Goal: Task Accomplishment & Management: Manage account settings

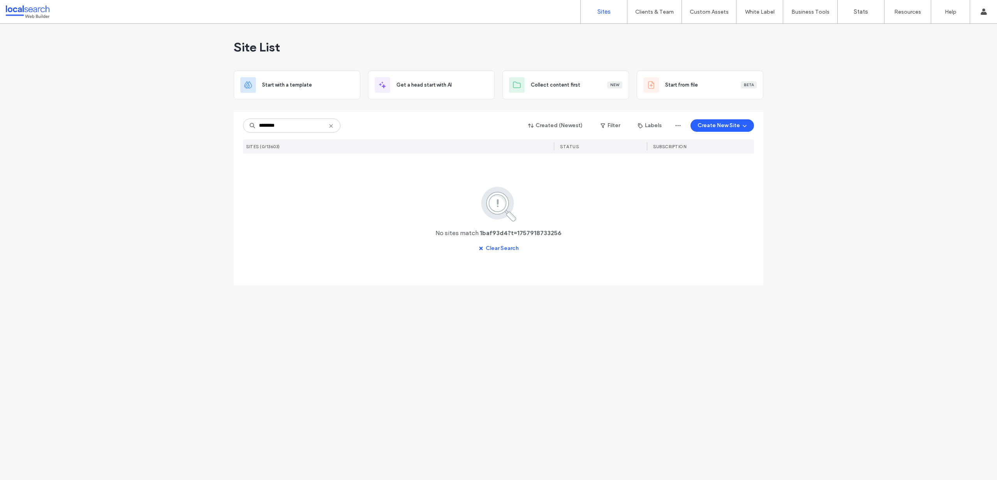
type input "********"
click at [300, 240] on div "Site List Start with a template Get a head start with AI Collect content first …" at bounding box center [498, 252] width 997 height 456
click at [276, 168] on img at bounding box center [280, 185] width 38 height 53
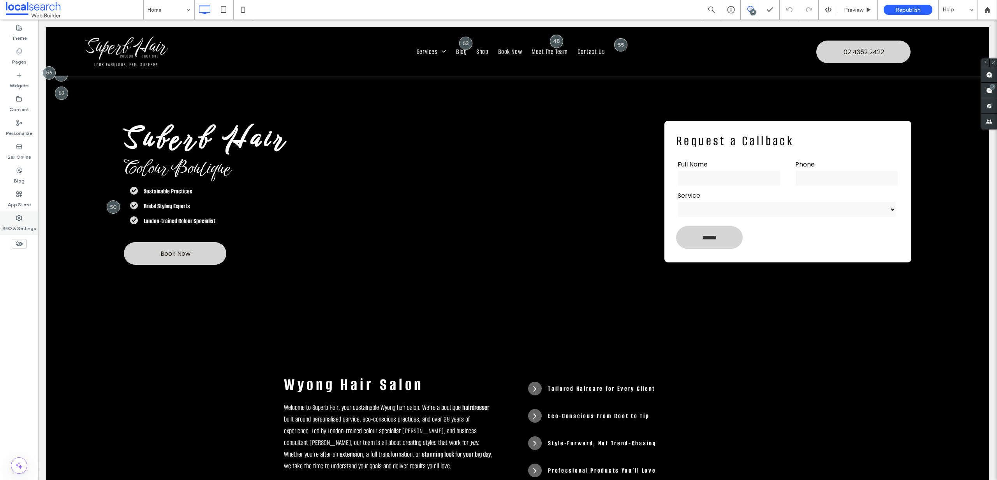
click at [15, 220] on div "SEO & Settings" at bounding box center [19, 223] width 38 height 24
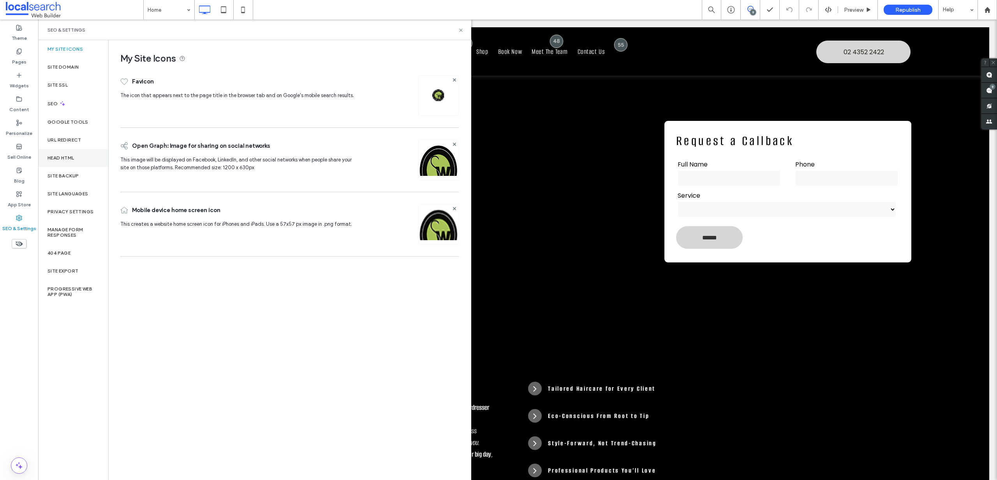
click at [76, 153] on div "Head HTML" at bounding box center [73, 158] width 70 height 18
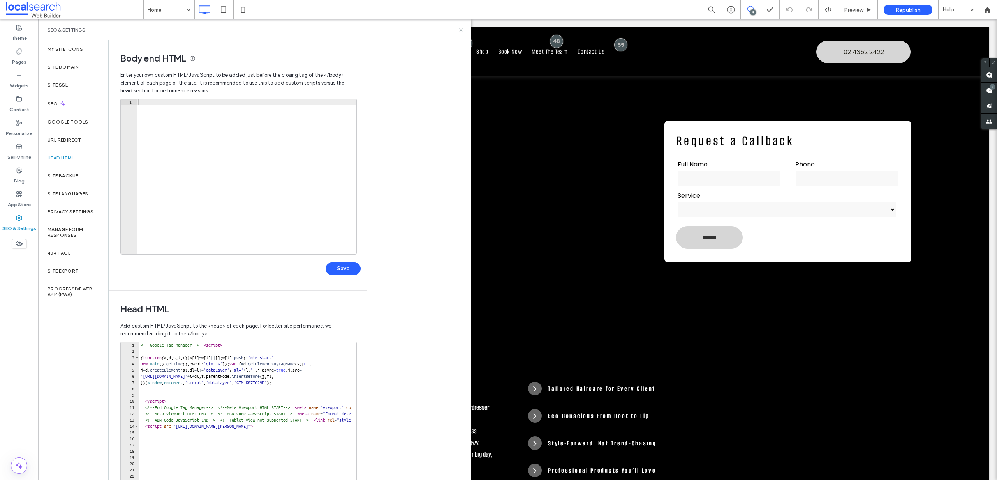
click at [460, 30] on icon at bounding box center [461, 30] width 6 height 6
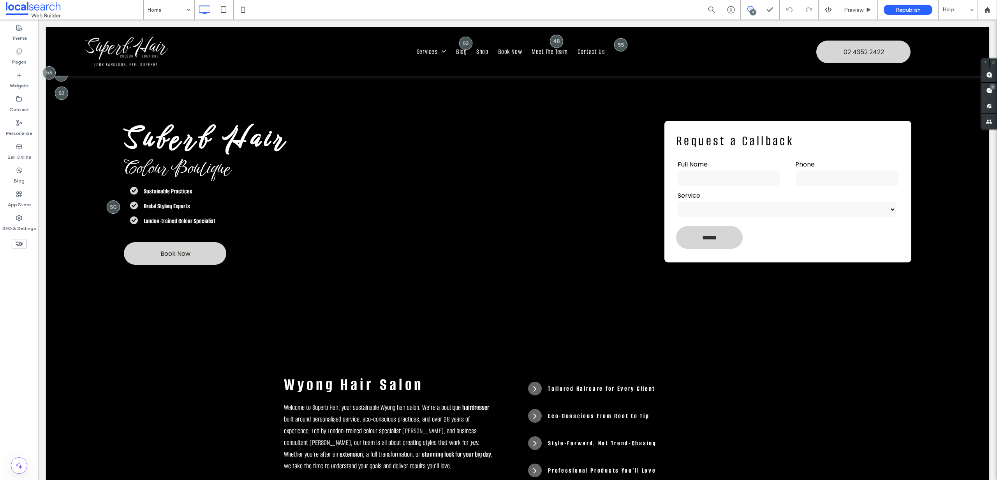
click at [751, 12] on div "9" at bounding box center [753, 12] width 6 height 6
click at [988, 88] on div "9" at bounding box center [990, 91] width 16 height 16
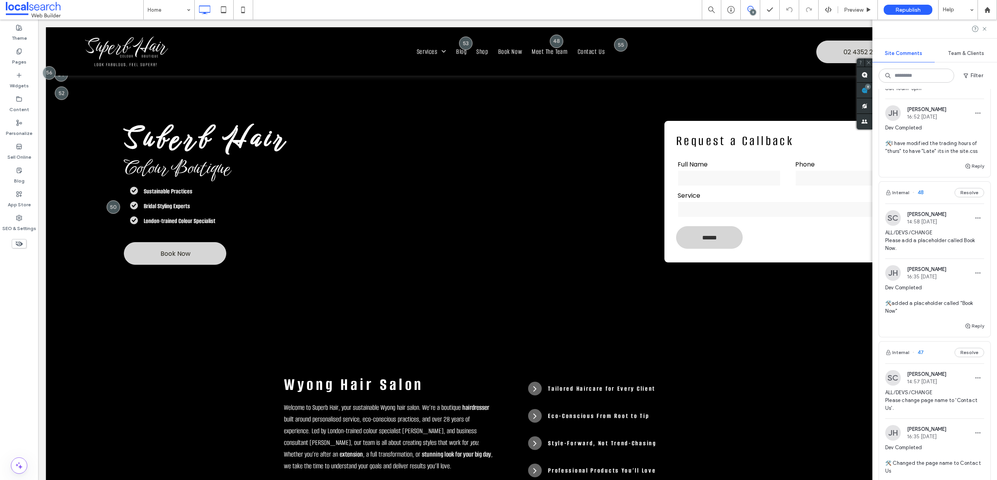
scroll to position [1306, 0]
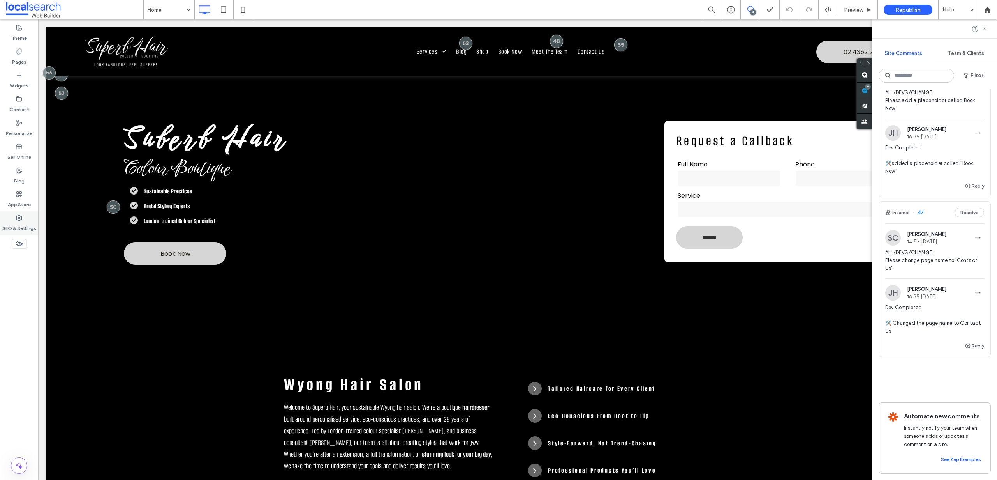
drag, startPoint x: 16, startPoint y: 217, endPoint x: 14, endPoint y: 214, distance: 4.4
click at [16, 217] on icon at bounding box center [19, 218] width 6 height 6
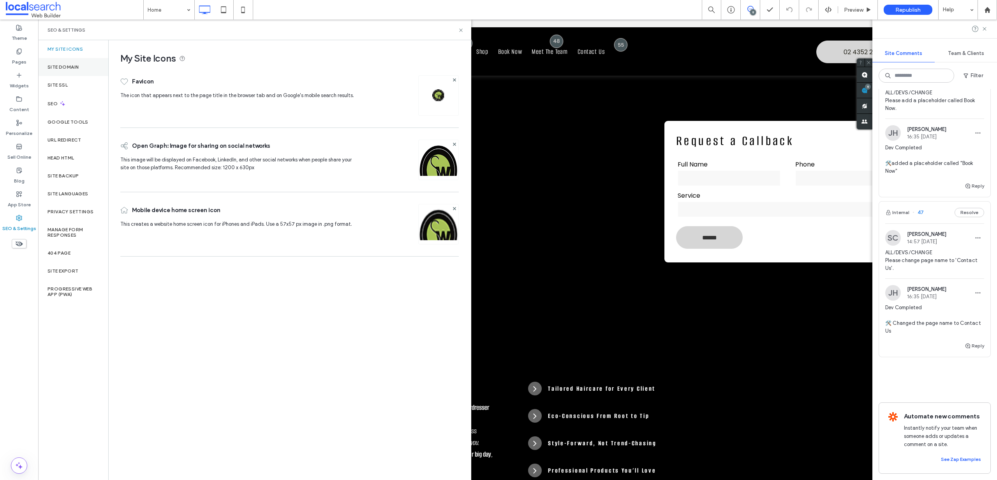
click at [58, 74] on div "Site Domain" at bounding box center [73, 67] width 70 height 18
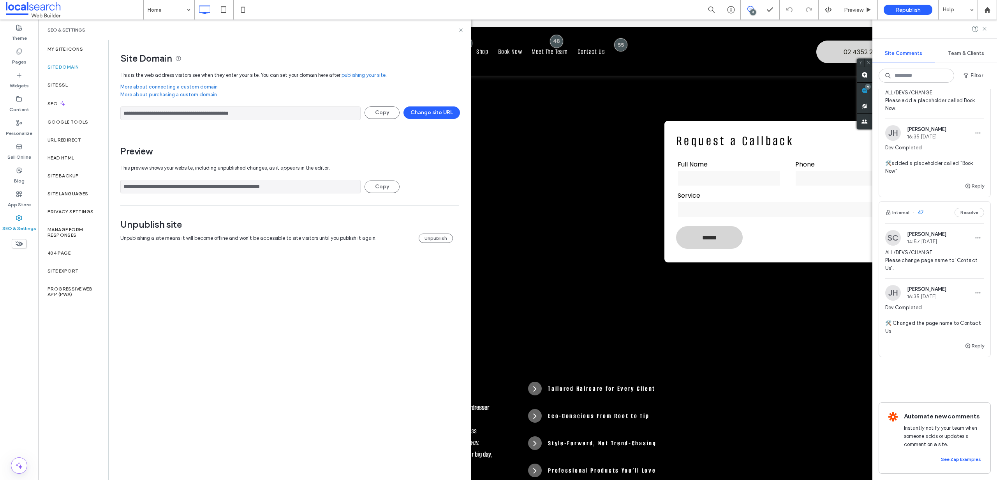
drag, startPoint x: 270, startPoint y: 116, endPoint x: 122, endPoint y: 112, distance: 148.5
click at [122, 112] on input "**********" at bounding box center [240, 113] width 240 height 14
click at [972, 341] on button "Reply" at bounding box center [974, 345] width 19 height 9
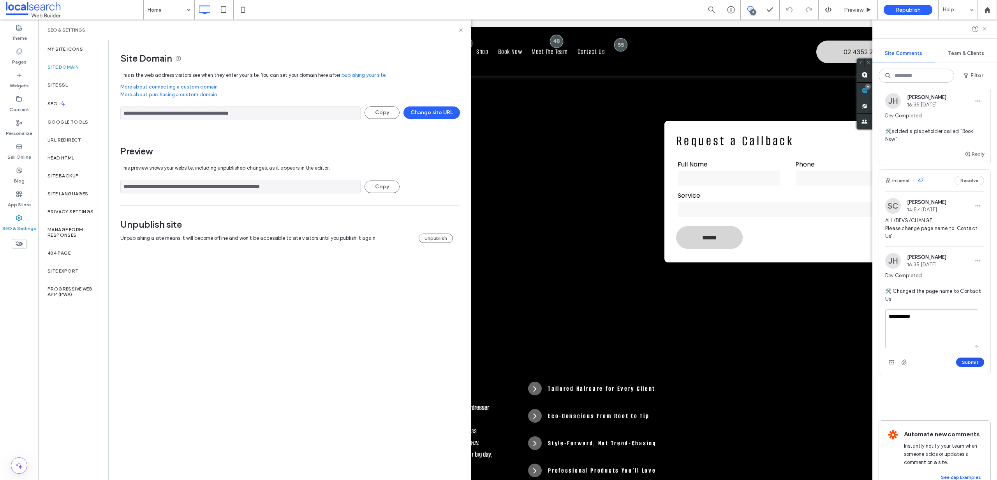
type textarea "**********"
click at [964, 367] on button "Submit" at bounding box center [971, 361] width 28 height 9
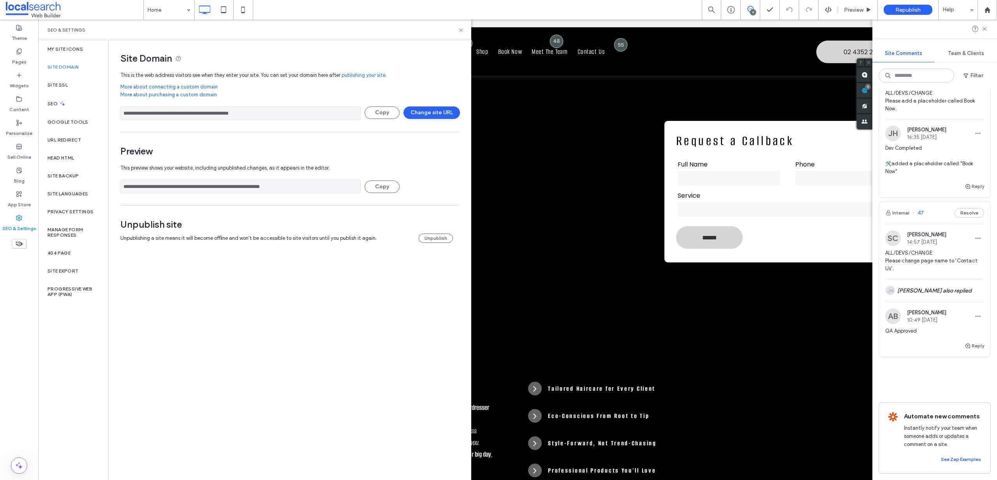
scroll to position [1240, 0]
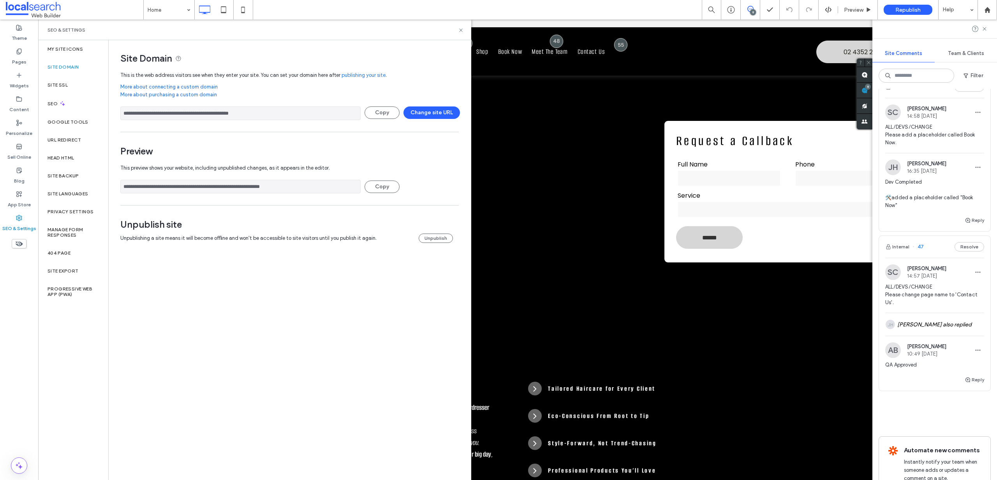
click at [921, 146] on span "ALL/DEVS/CHANGE Please add a placeholder called Book Now." at bounding box center [935, 134] width 99 height 23
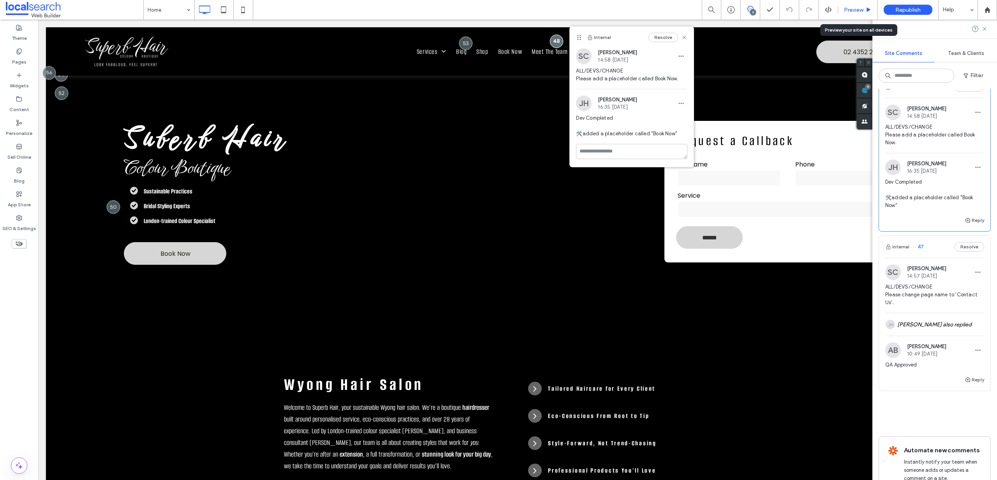
click at [854, 9] on span "Preview" at bounding box center [853, 10] width 19 height 7
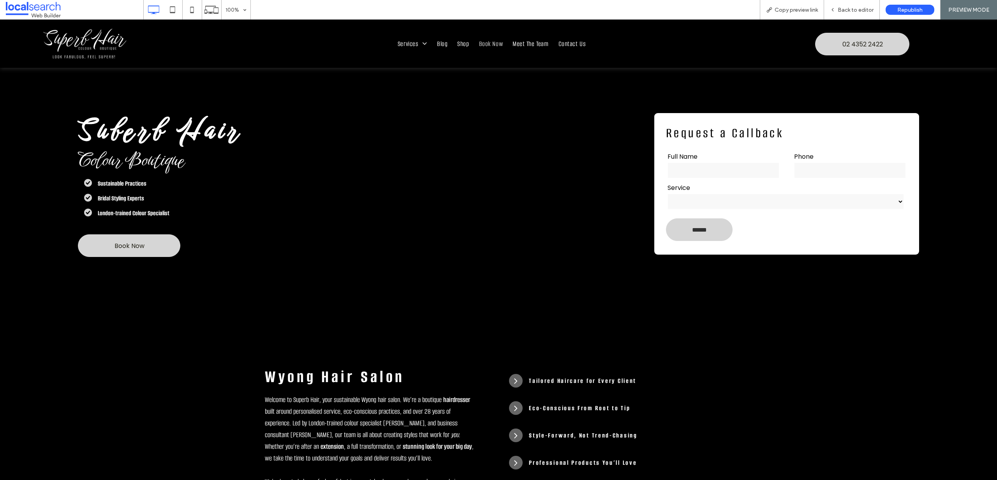
click at [494, 41] on span "Book Now" at bounding box center [491, 44] width 24 height 11
click at [494, 44] on span "Book Now" at bounding box center [491, 44] width 24 height 11
click at [857, 10] on span "Back to editor" at bounding box center [856, 10] width 36 height 7
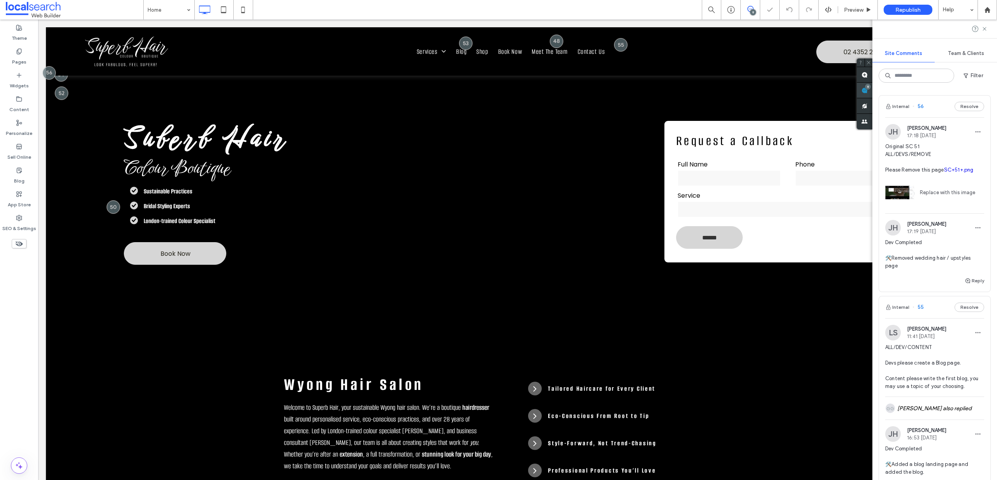
click at [873, 90] on span at bounding box center [865, 90] width 16 height 15
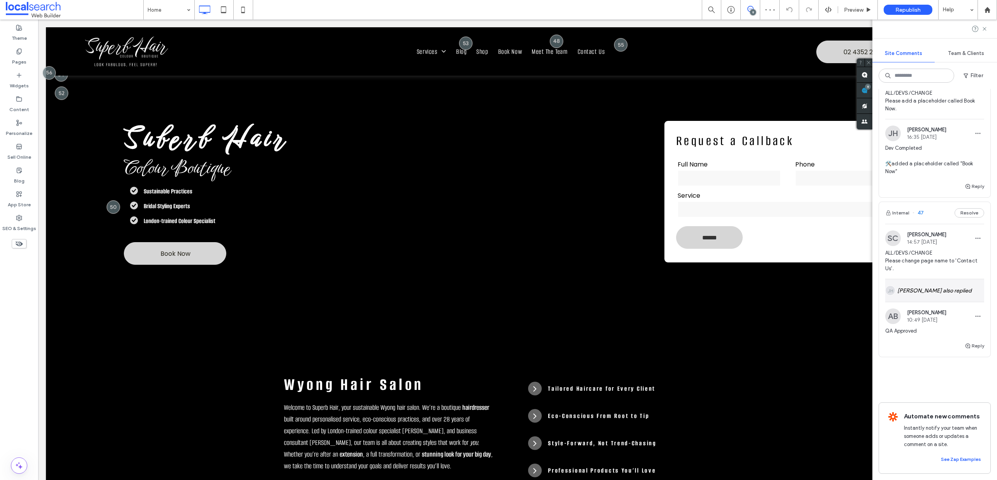
scroll to position [1242, 0]
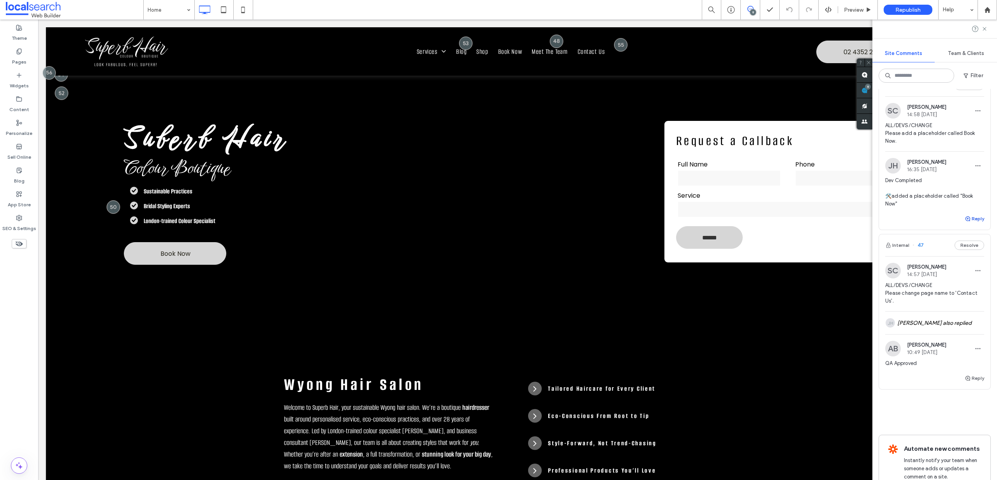
click at [974, 223] on button "Reply" at bounding box center [974, 218] width 19 height 9
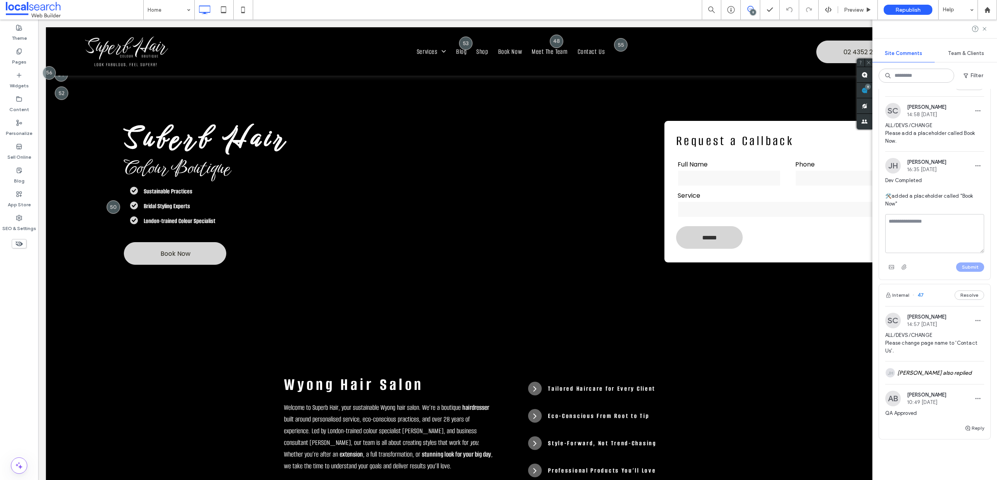
click at [938, 253] on textarea at bounding box center [935, 233] width 99 height 39
type textarea "**********"
click at [971, 272] on button "Submit" at bounding box center [971, 266] width 28 height 9
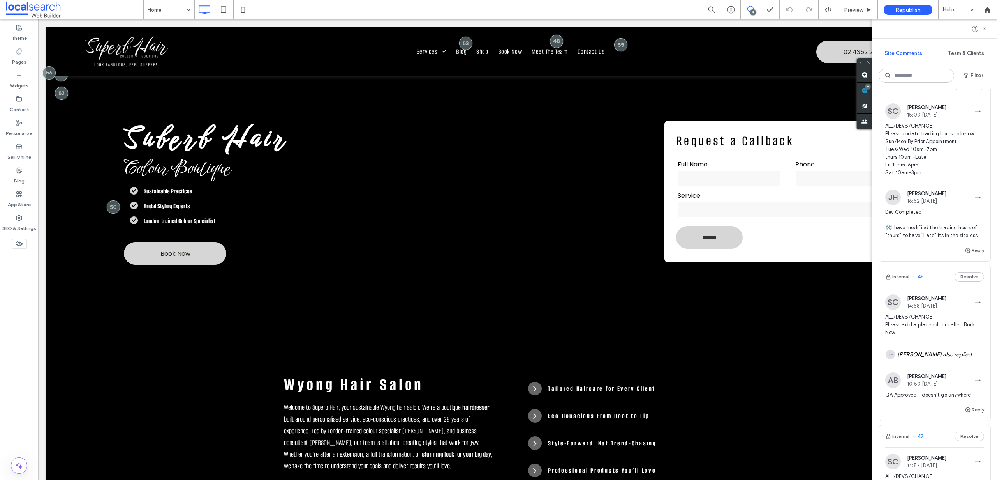
scroll to position [1037, 0]
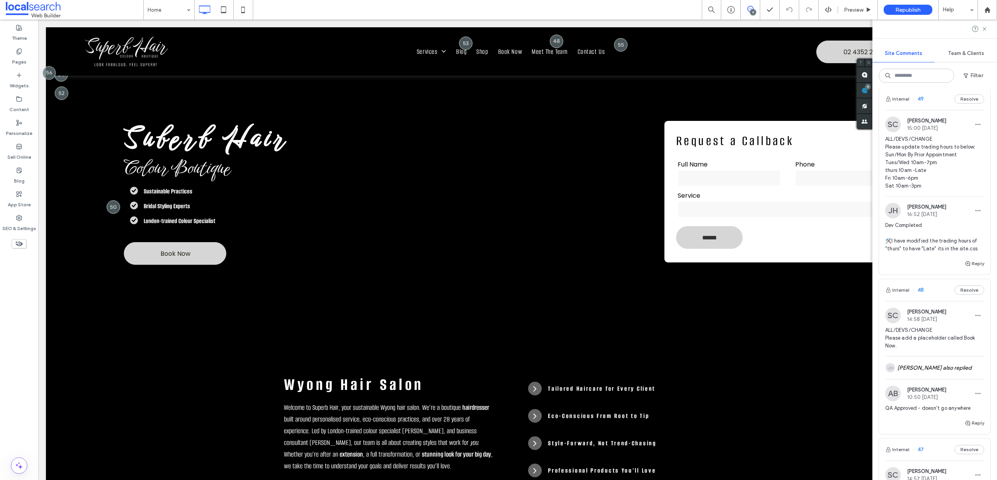
click at [901, 168] on span "ALL/DEVS/CHANGE Please update trading hours to below: Sun/Mon By Prior Appointm…" at bounding box center [935, 162] width 99 height 55
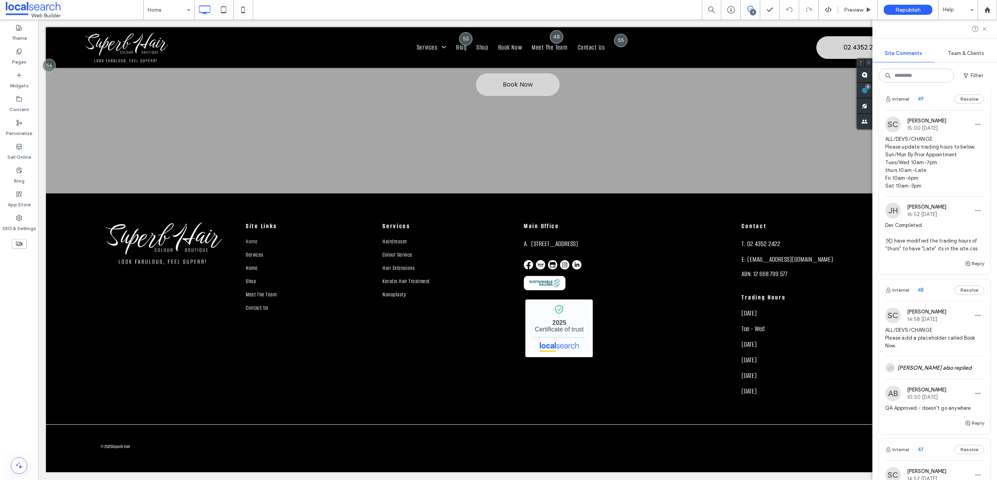
scroll to position [0, 0]
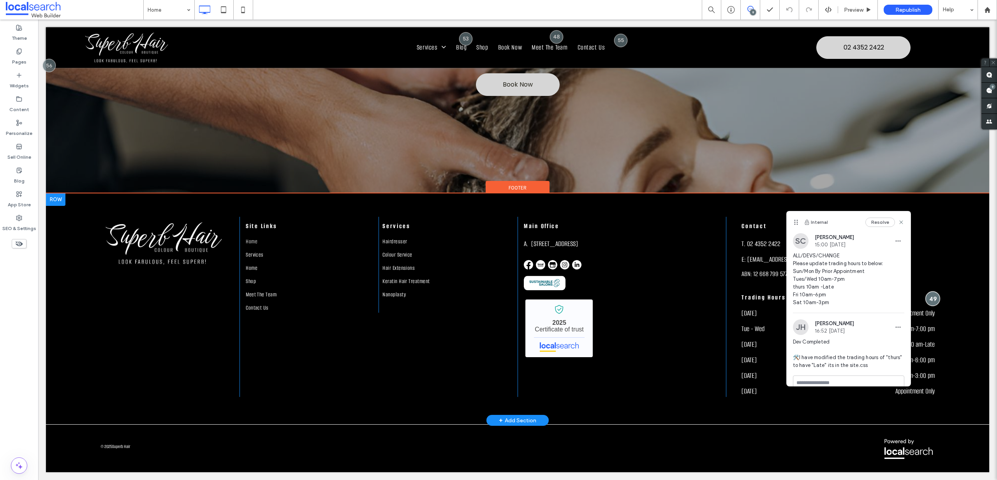
click at [930, 297] on div at bounding box center [933, 298] width 14 height 14
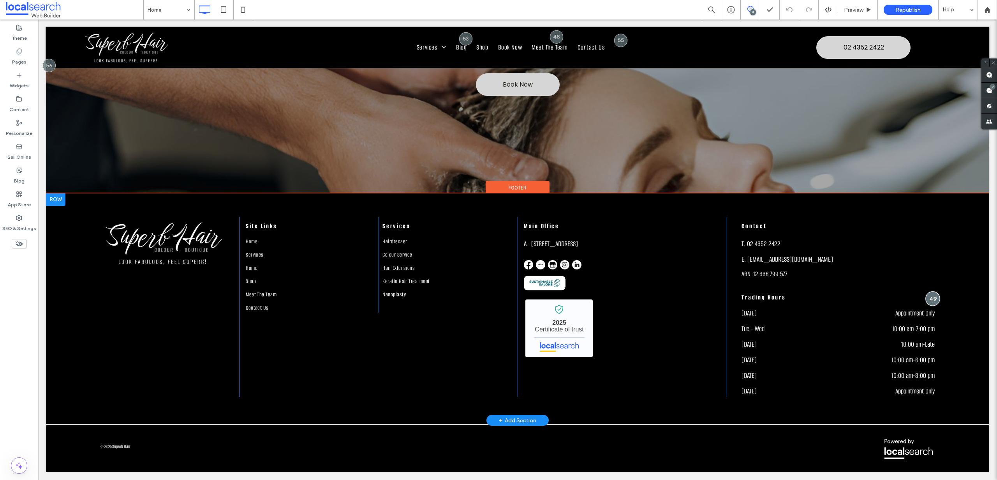
click at [930, 297] on div at bounding box center [933, 298] width 14 height 14
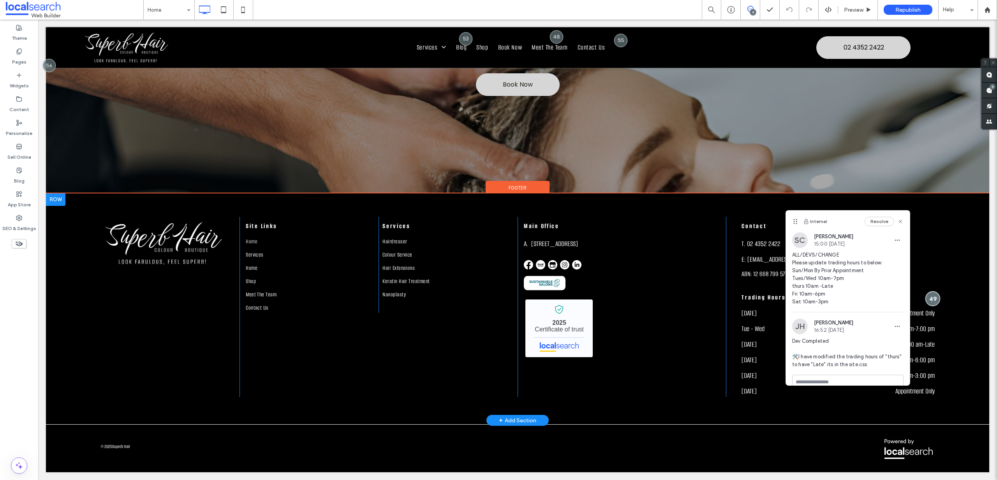
click at [929, 297] on div at bounding box center [933, 298] width 14 height 14
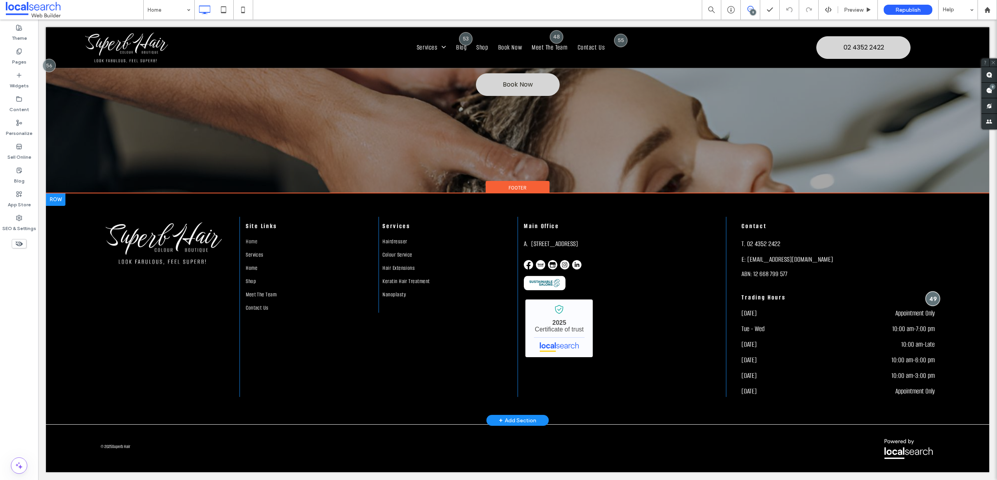
click at [929, 297] on div at bounding box center [933, 298] width 14 height 14
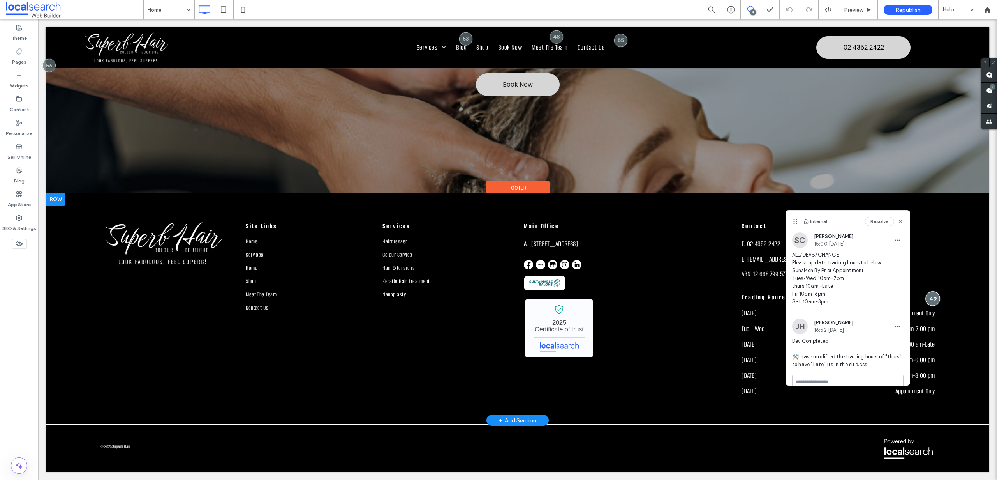
click at [929, 297] on div at bounding box center [933, 298] width 14 height 14
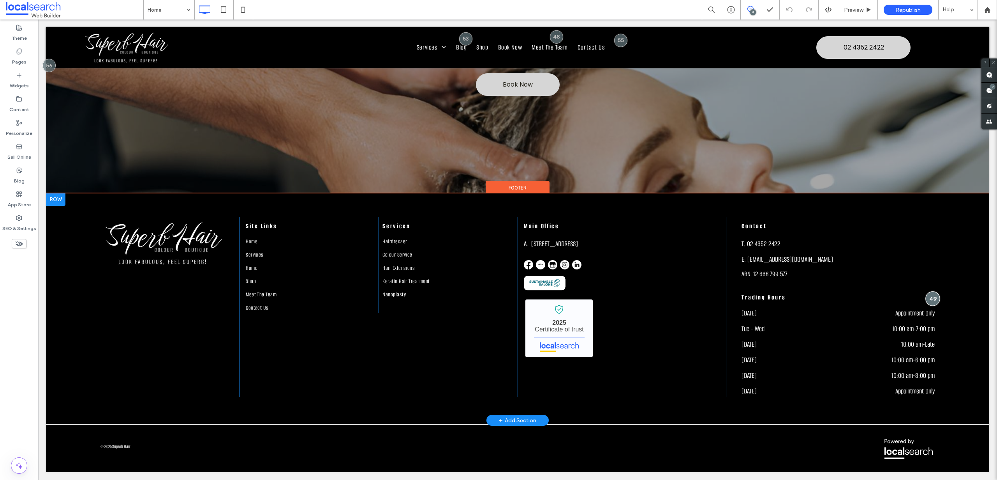
click at [929, 297] on div at bounding box center [933, 298] width 14 height 14
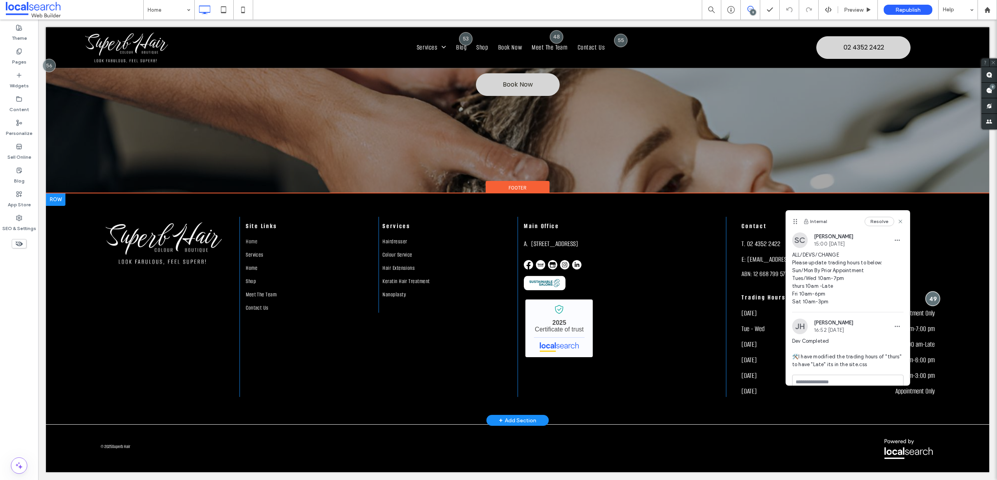
click at [928, 297] on div at bounding box center [933, 298] width 14 height 14
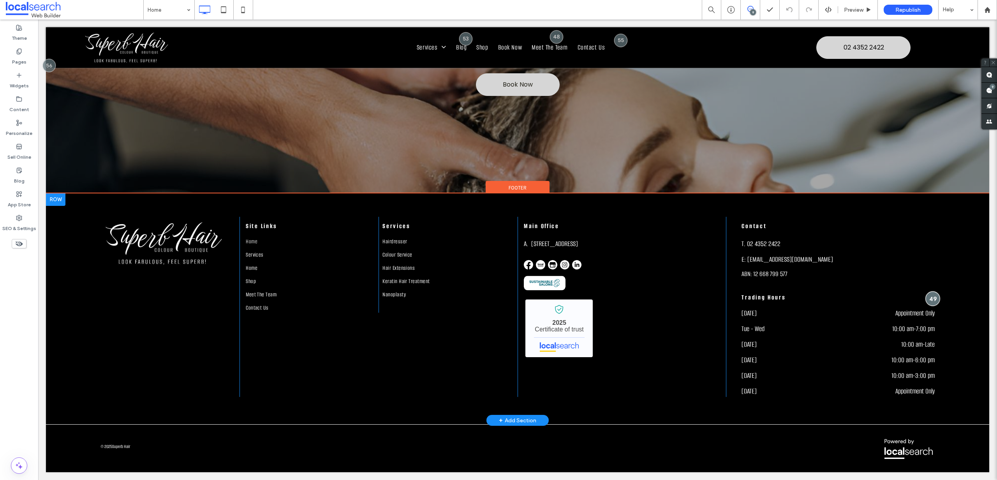
click at [928, 297] on div at bounding box center [933, 298] width 14 height 14
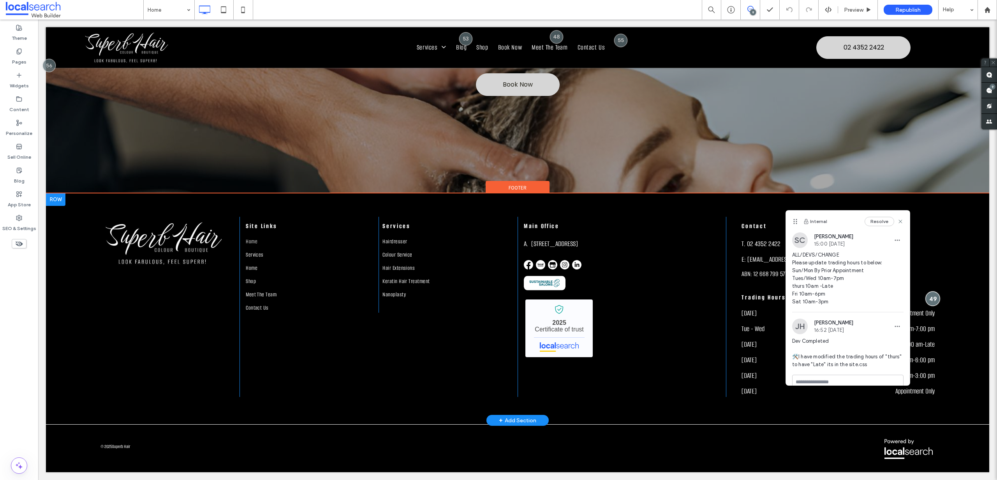
click at [928, 297] on div at bounding box center [933, 298] width 14 height 14
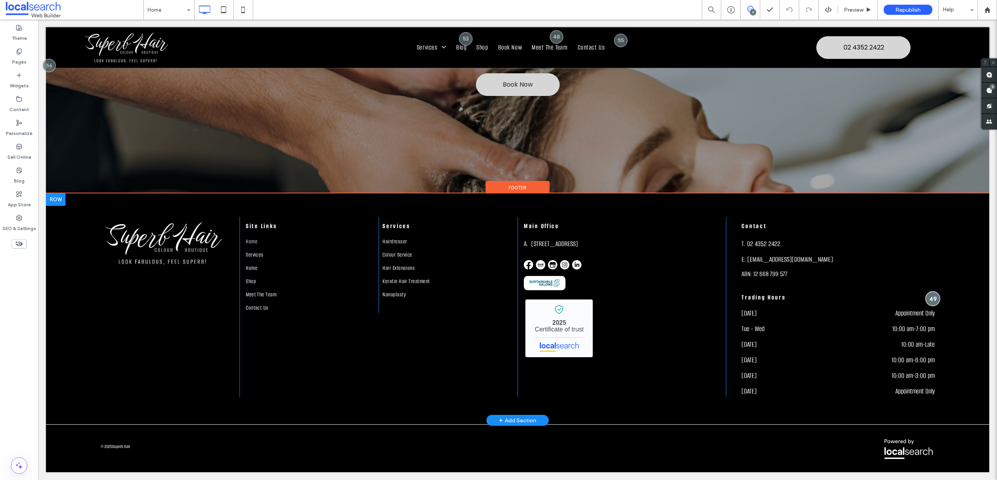
click at [928, 297] on div at bounding box center [933, 298] width 14 height 14
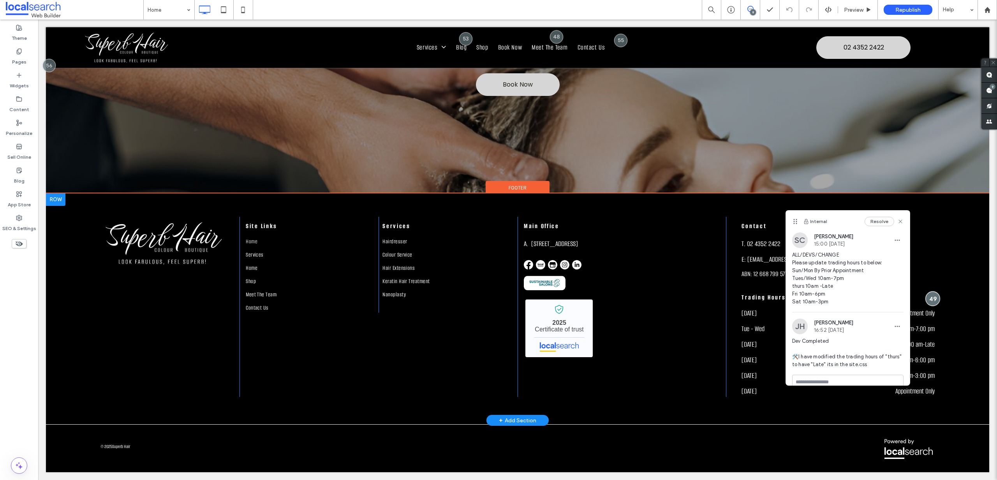
click at [928, 297] on div at bounding box center [933, 298] width 14 height 14
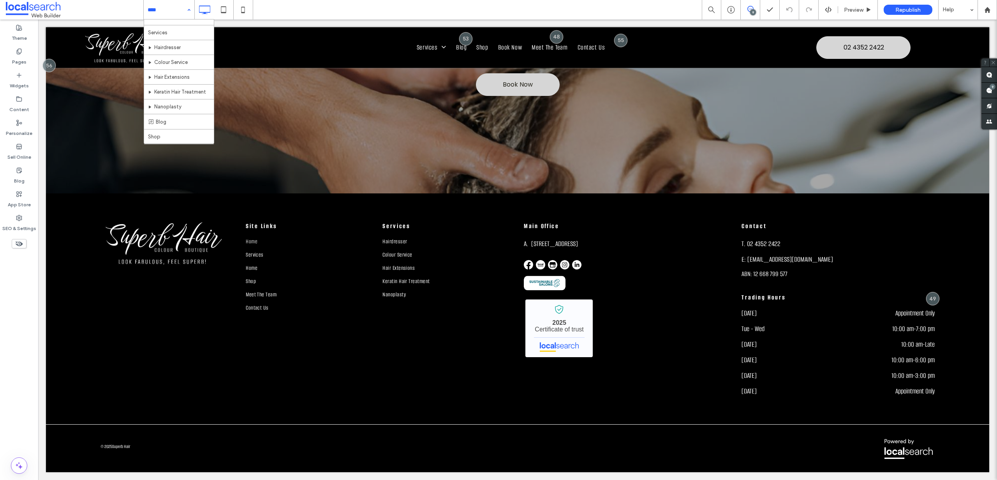
scroll to position [38, 0]
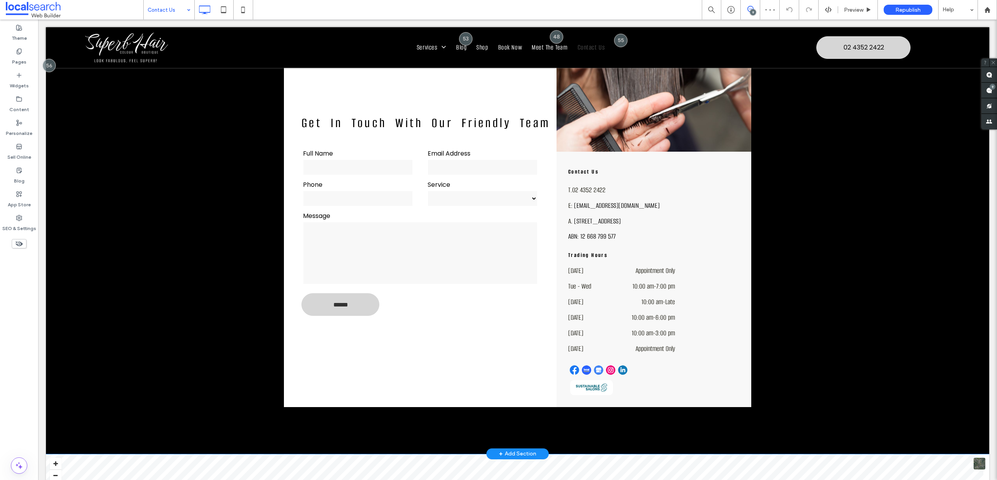
scroll to position [258, 0]
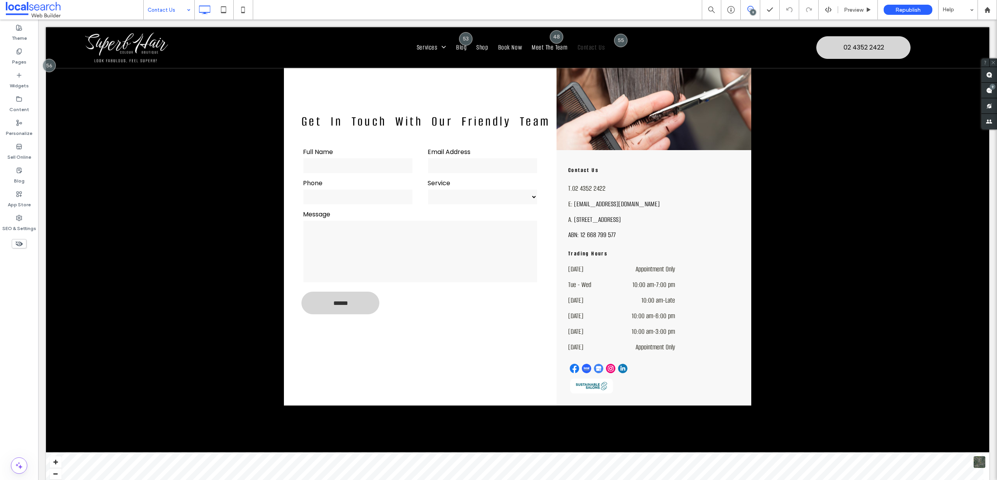
click at [752, 13] on div "9" at bounding box center [753, 12] width 6 height 6
click at [747, 12] on div "9" at bounding box center [750, 10] width 19 height 8
click at [751, 10] on div "9" at bounding box center [753, 12] width 6 height 6
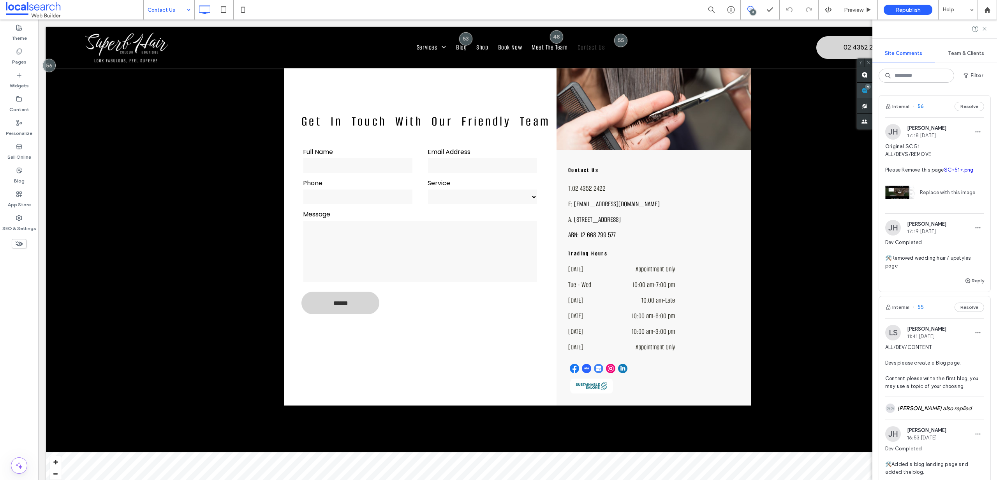
click at [871, 88] on div "9" at bounding box center [868, 87] width 6 height 6
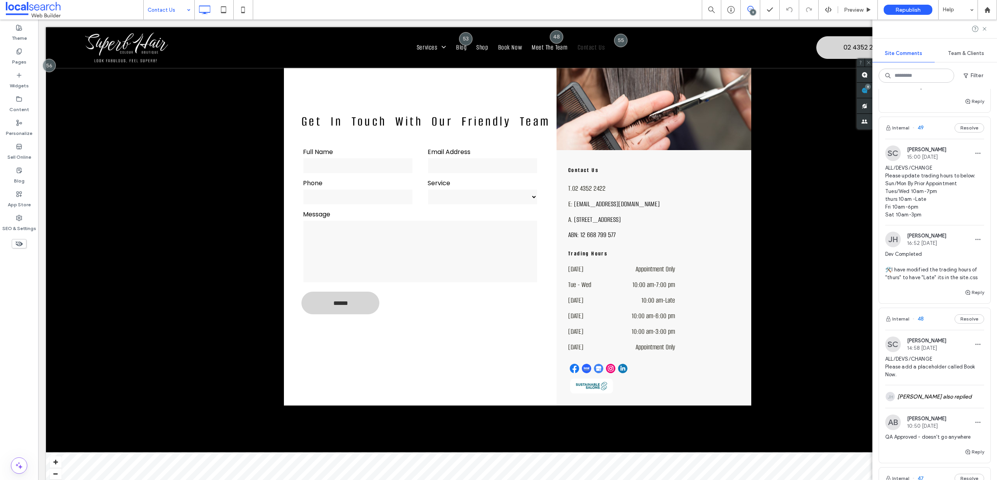
scroll to position [1010, 0]
click at [968, 295] on button "Reply" at bounding box center [974, 290] width 19 height 9
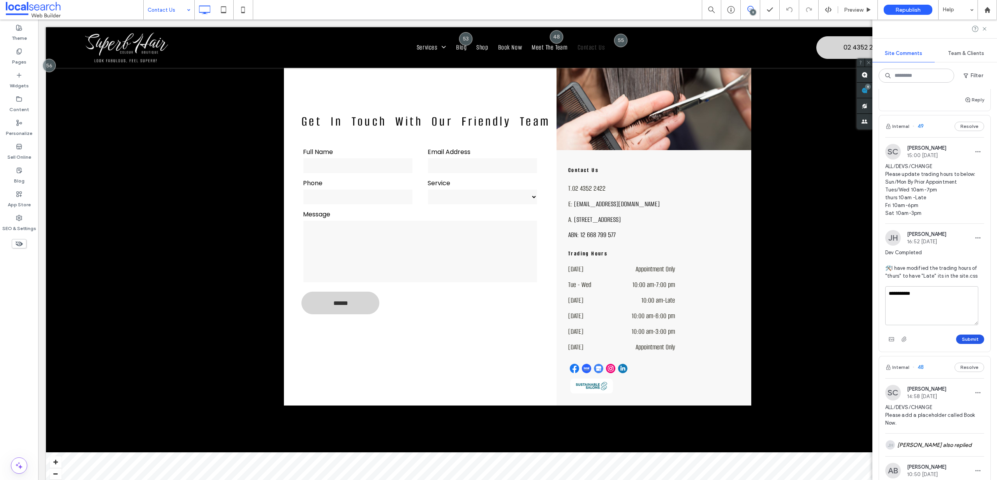
type textarea "**********"
click at [965, 344] on button "Submit" at bounding box center [971, 338] width 28 height 9
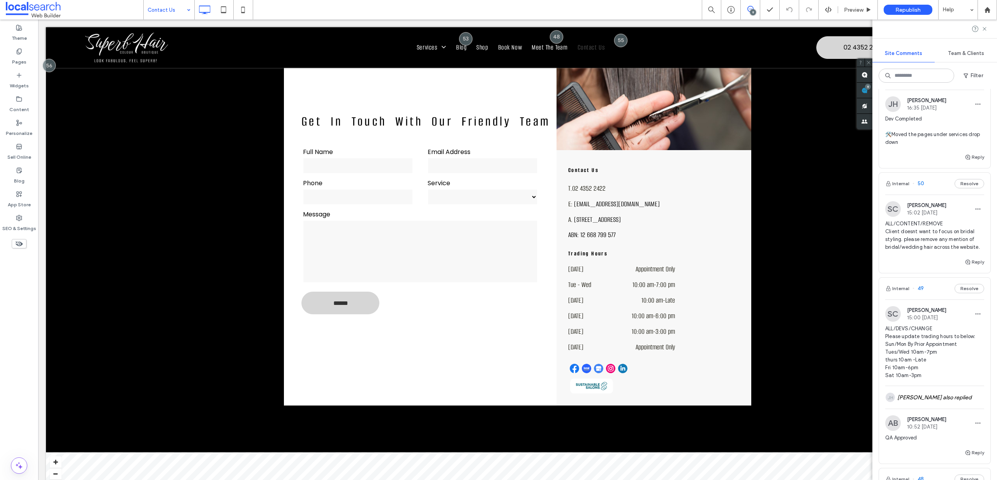
scroll to position [830, 0]
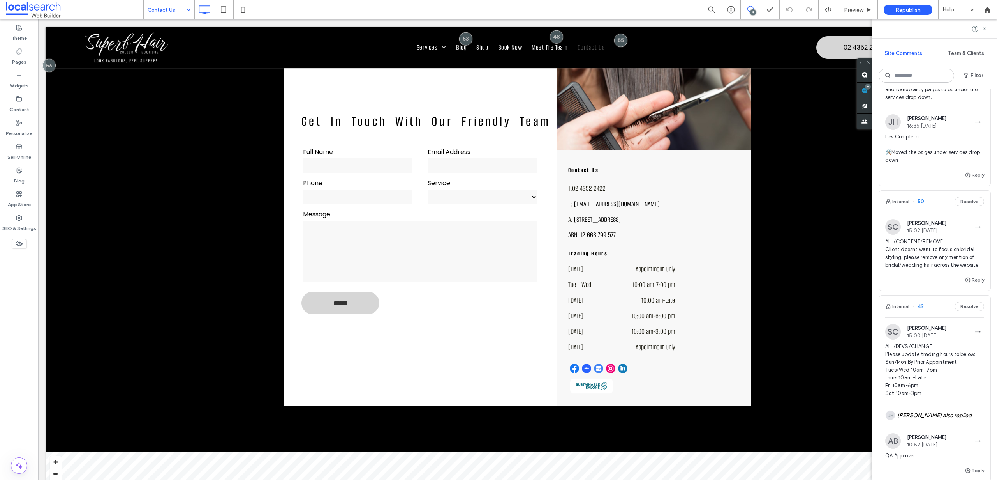
click at [905, 269] on span "ALL/CONTENT/REMOVE Client doesnt want to focus on bridal styling. please remove…" at bounding box center [935, 253] width 99 height 31
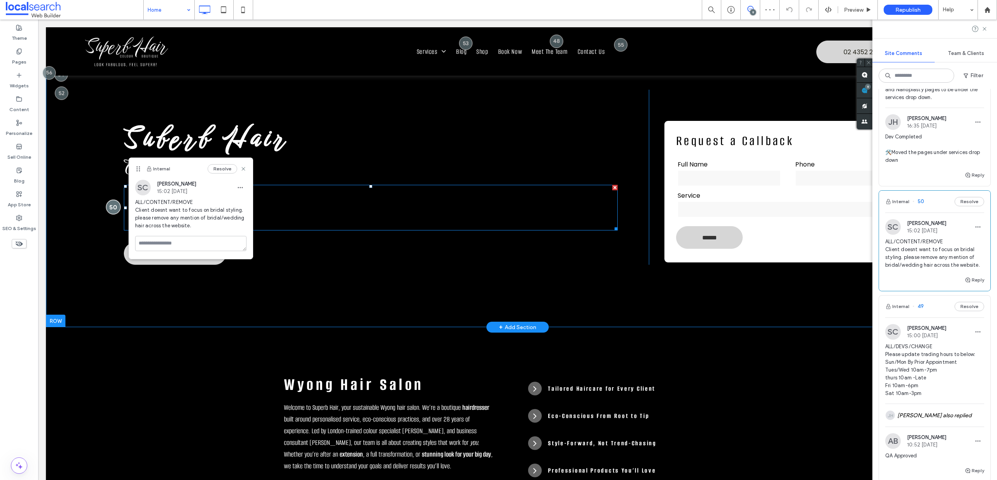
click at [114, 208] on div at bounding box center [113, 207] width 14 height 14
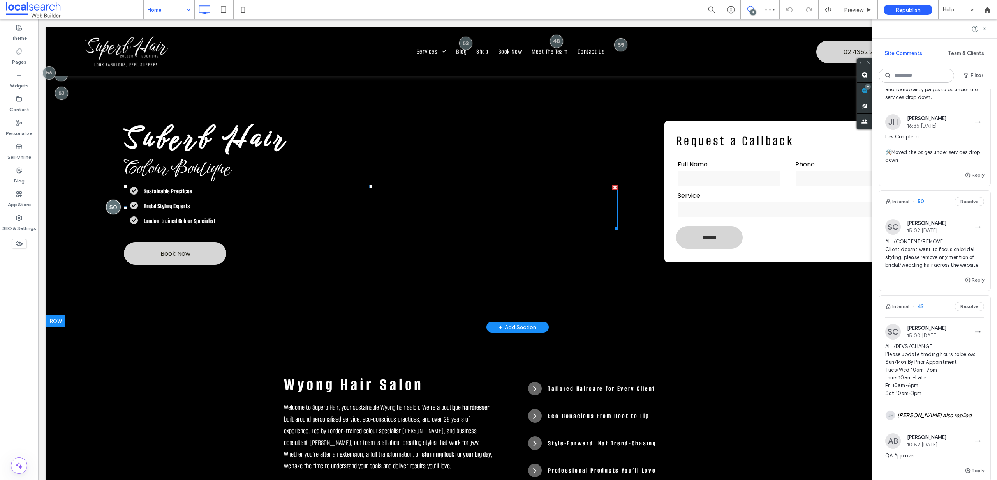
click at [113, 208] on div at bounding box center [113, 207] width 14 height 14
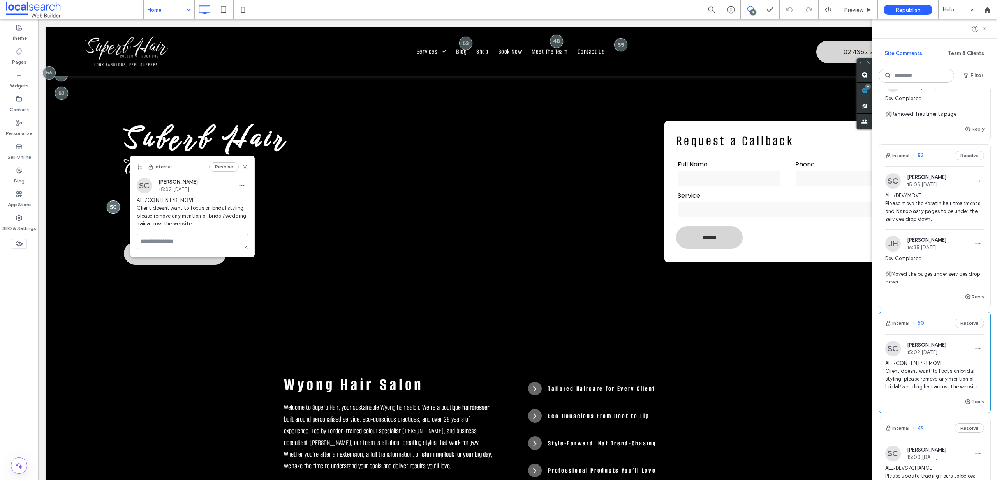
scroll to position [706, 0]
click at [913, 225] on span "ALL/DEV/MOVE Please move the Keratin hair treatments and Nanoplasty pages to be…" at bounding box center [935, 209] width 99 height 31
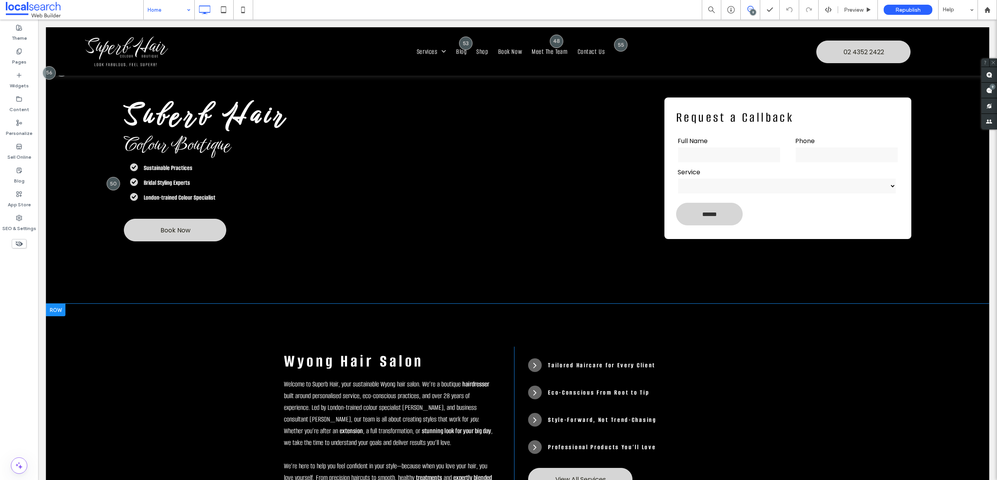
scroll to position [0, 0]
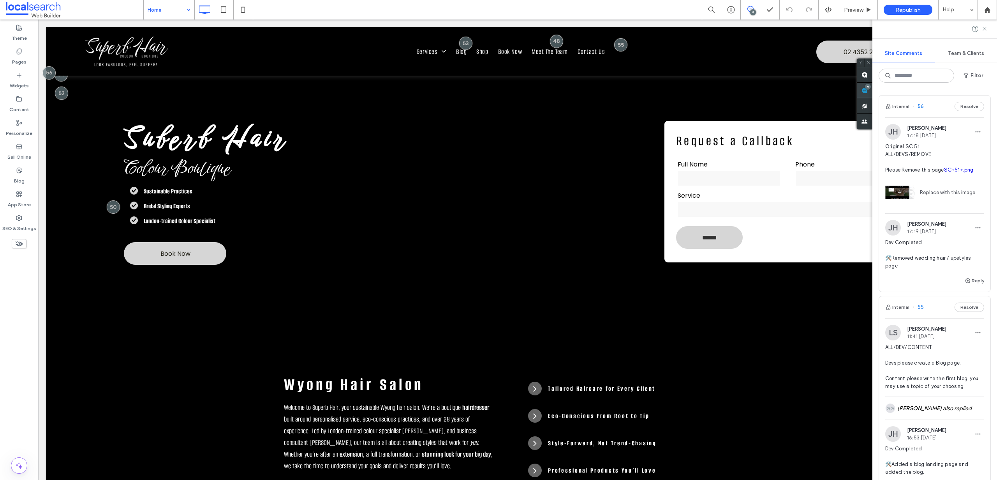
click at [873, 91] on span at bounding box center [865, 90] width 16 height 15
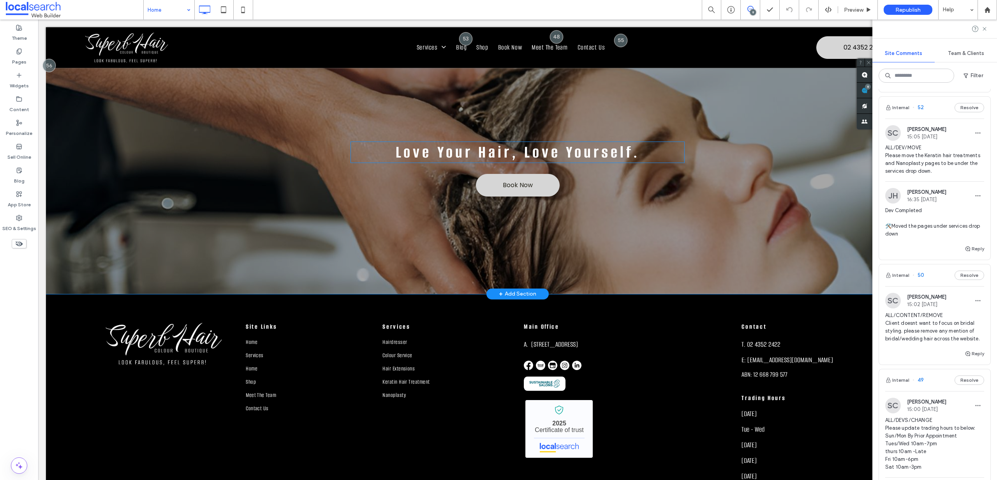
scroll to position [1861, 0]
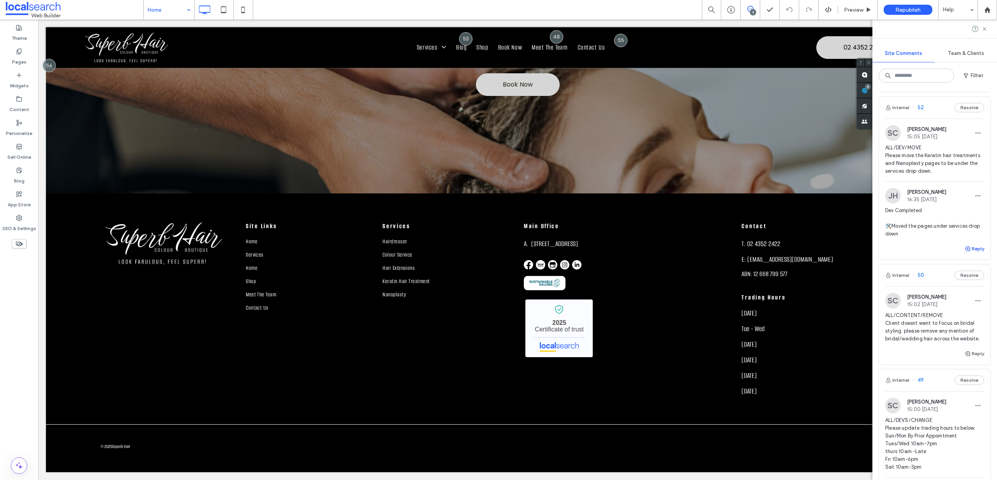
click at [973, 253] on button "Reply" at bounding box center [974, 248] width 19 height 9
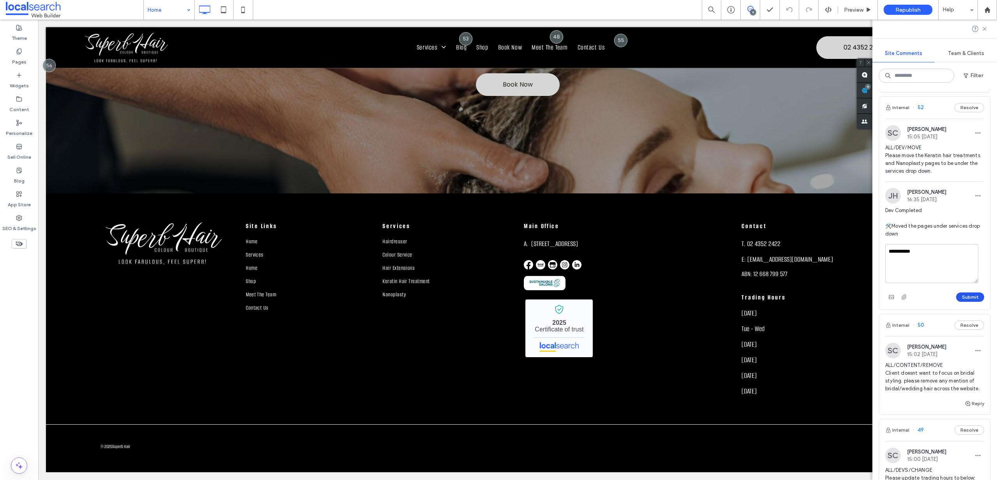
type textarea "**********"
click at [958, 302] on button "Submit" at bounding box center [971, 296] width 28 height 9
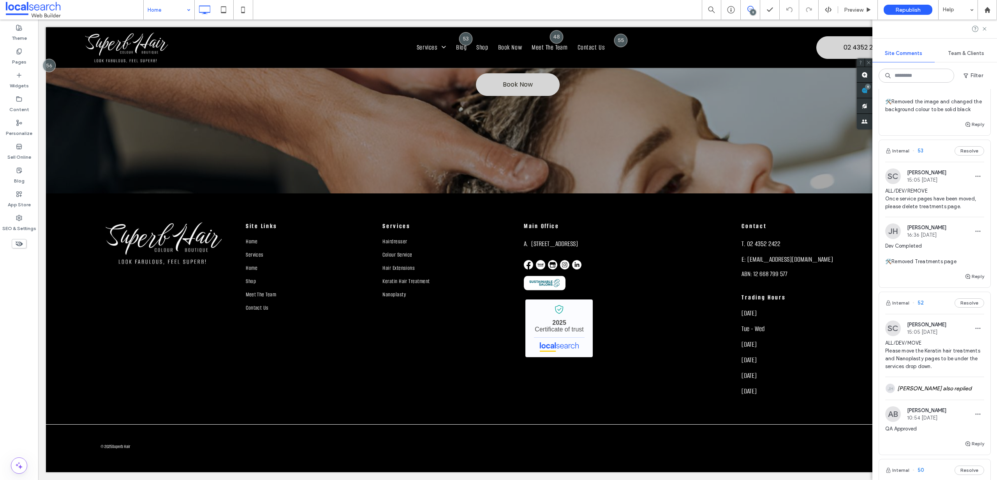
scroll to position [559, 0]
click at [966, 283] on button "Reply" at bounding box center [974, 278] width 19 height 9
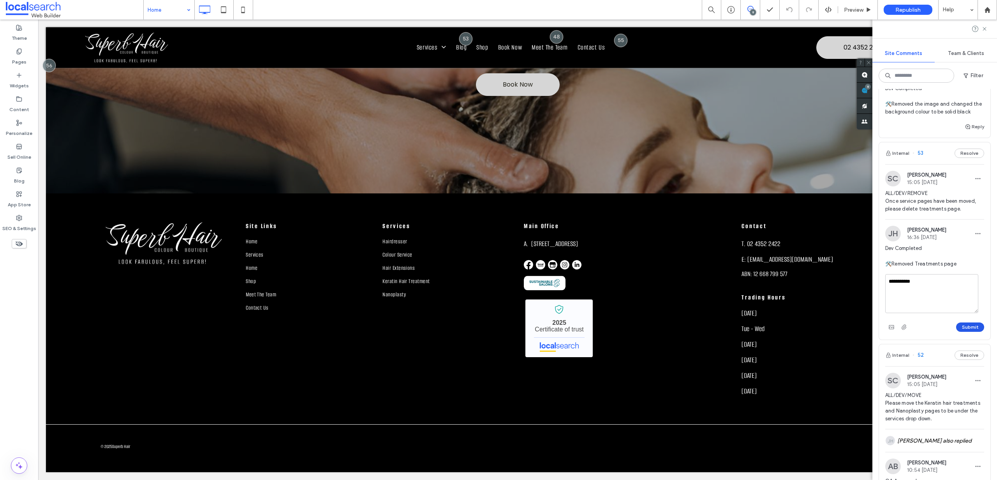
type textarea "**********"
click at [964, 332] on button "Submit" at bounding box center [971, 326] width 28 height 9
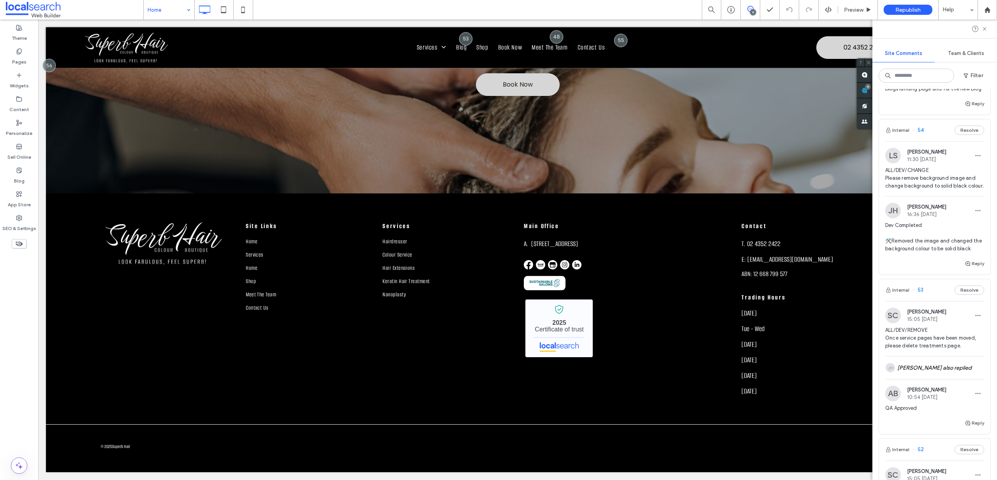
scroll to position [415, 0]
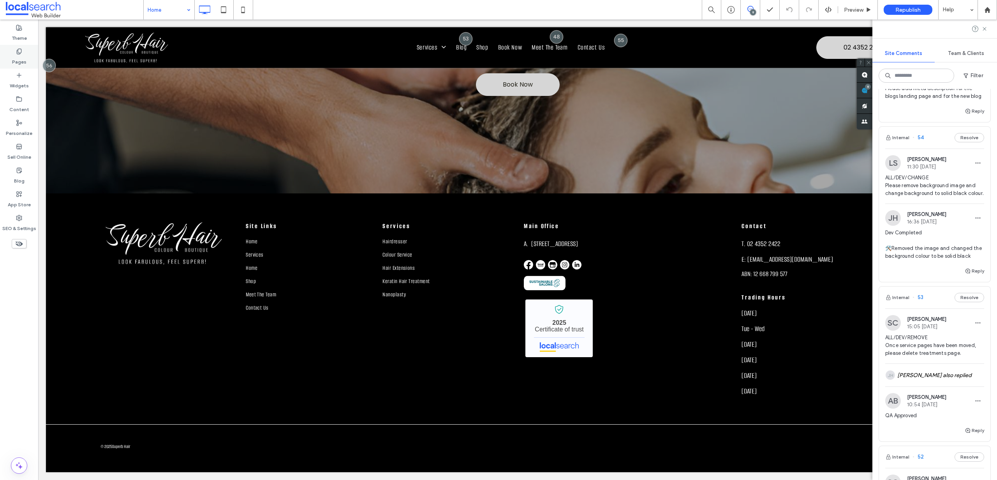
click at [15, 58] on label "Pages" at bounding box center [19, 60] width 14 height 11
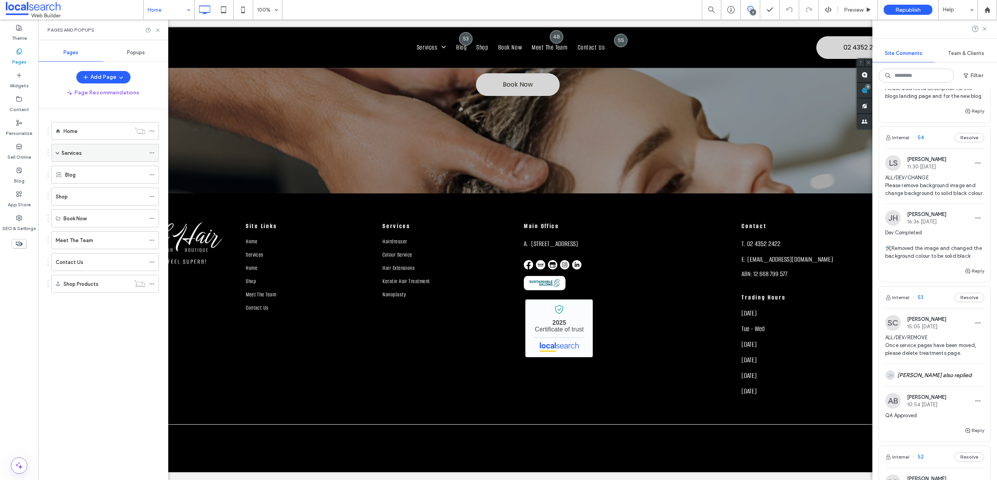
click at [58, 154] on span at bounding box center [58, 153] width 4 height 4
click at [155, 30] on icon at bounding box center [158, 30] width 6 height 6
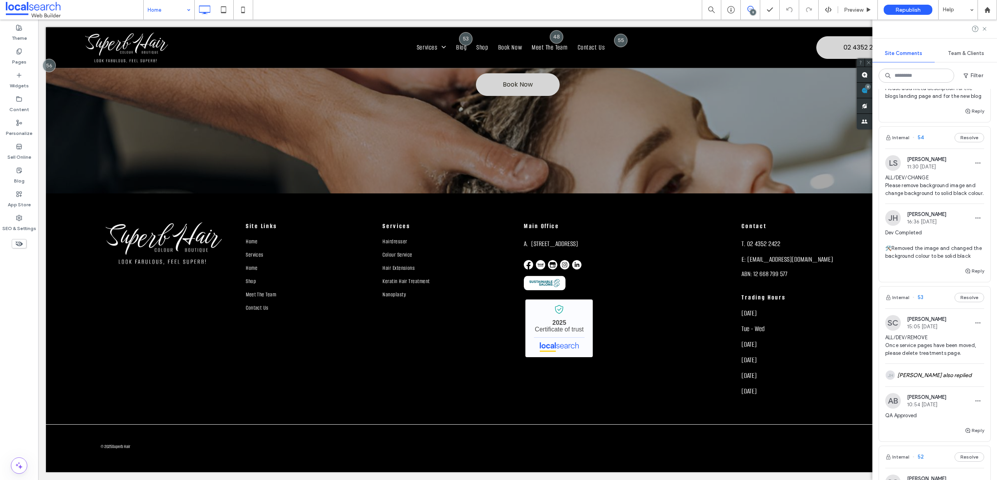
click at [921, 197] on span "ALL/DEV/CHANGE Please remove background image and change background to solid bl…" at bounding box center [935, 185] width 99 height 23
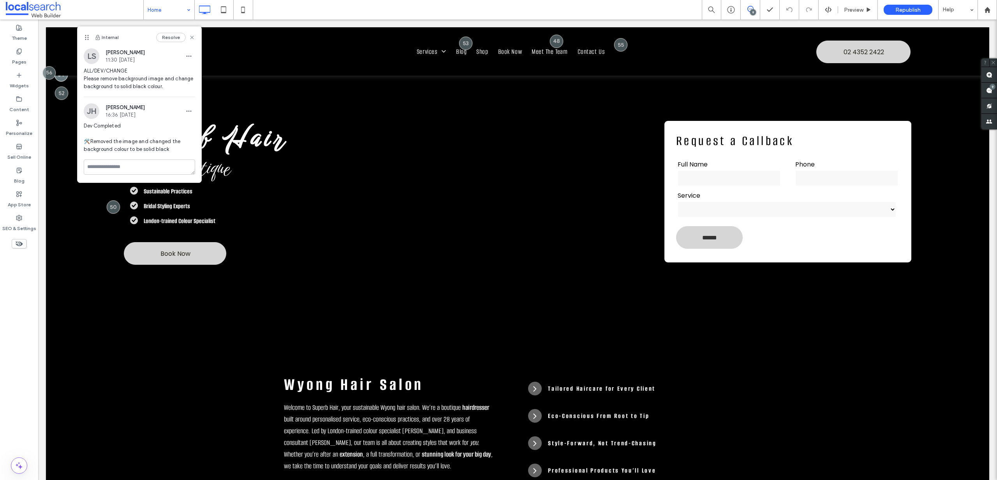
scroll to position [0, 0]
click at [122, 169] on textarea at bounding box center [139, 178] width 111 height 39
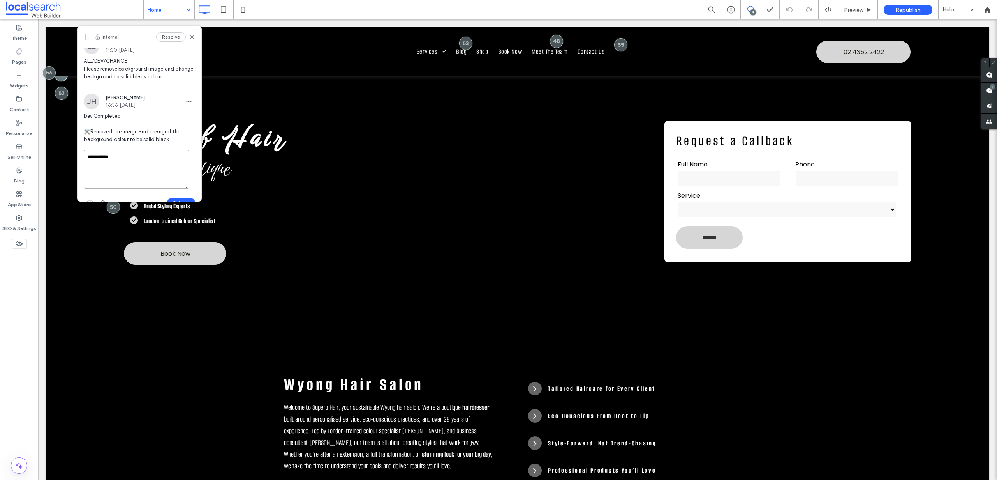
scroll to position [24, 0]
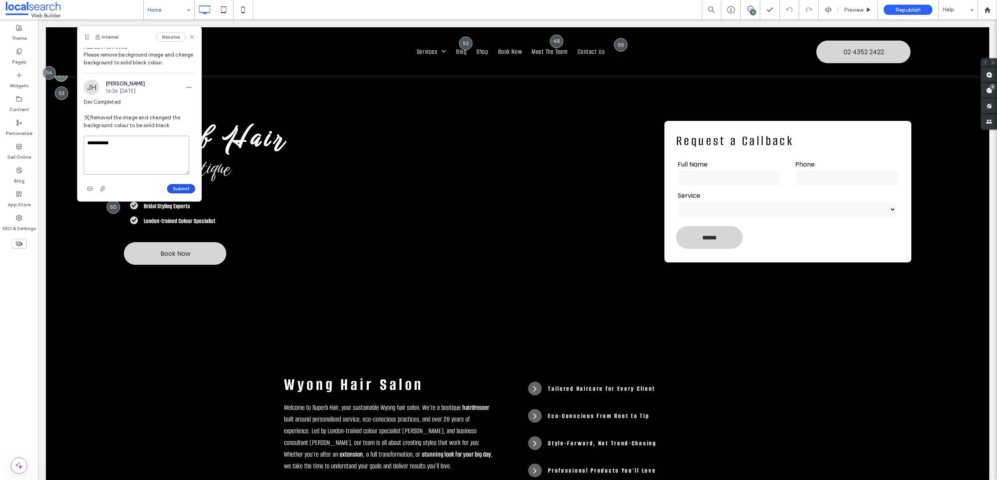
type textarea "**********"
drag, startPoint x: 174, startPoint y: 185, endPoint x: 137, endPoint y: 163, distance: 43.4
click at [174, 185] on button "Submit" at bounding box center [181, 188] width 28 height 9
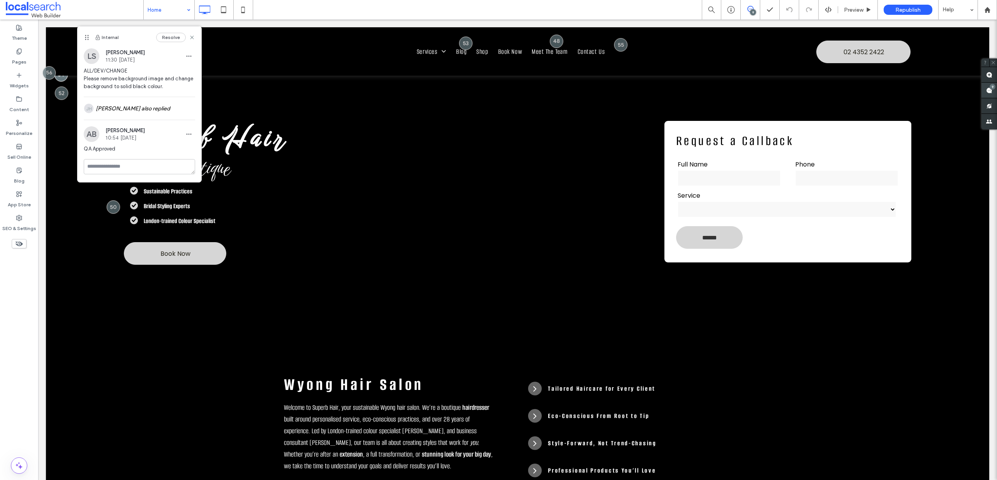
click at [986, 91] on span at bounding box center [990, 90] width 16 height 15
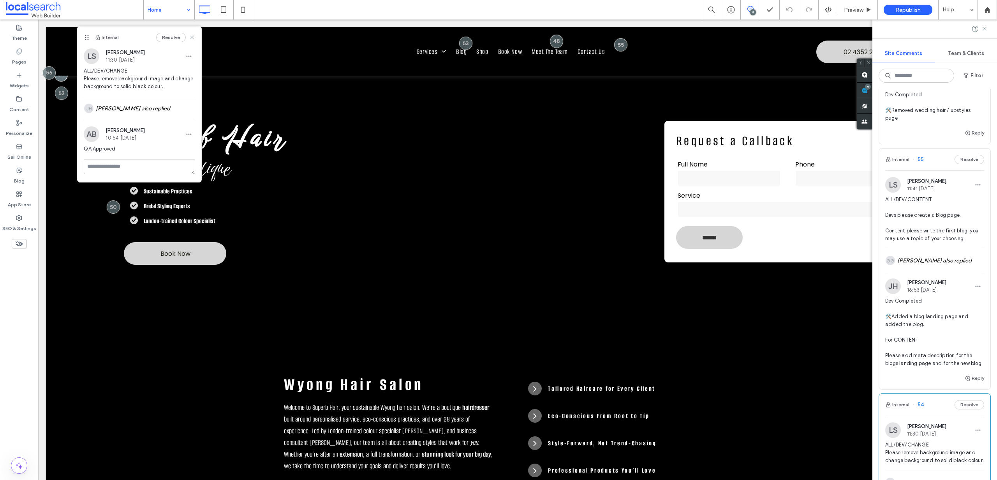
scroll to position [145, 0]
click at [937, 261] on div "GG Grace Greedy also replied" at bounding box center [935, 263] width 99 height 23
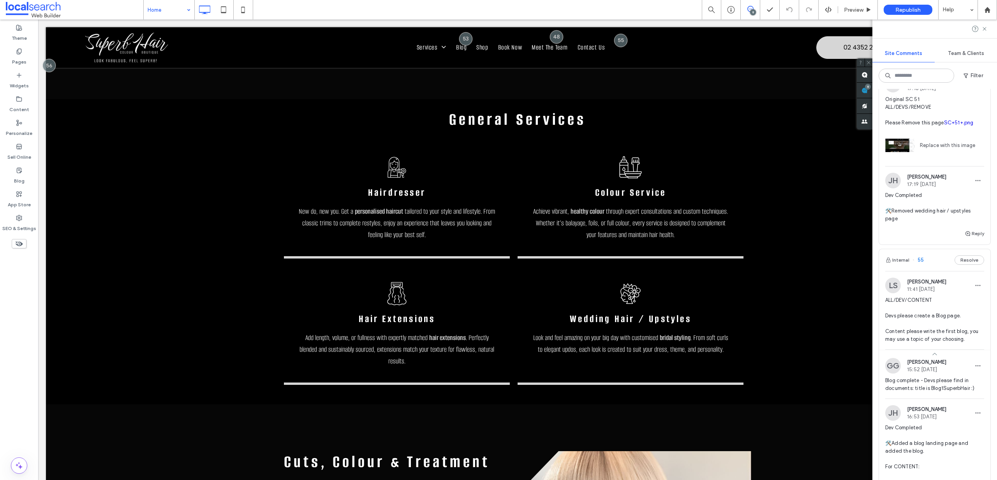
scroll to position [0, 0]
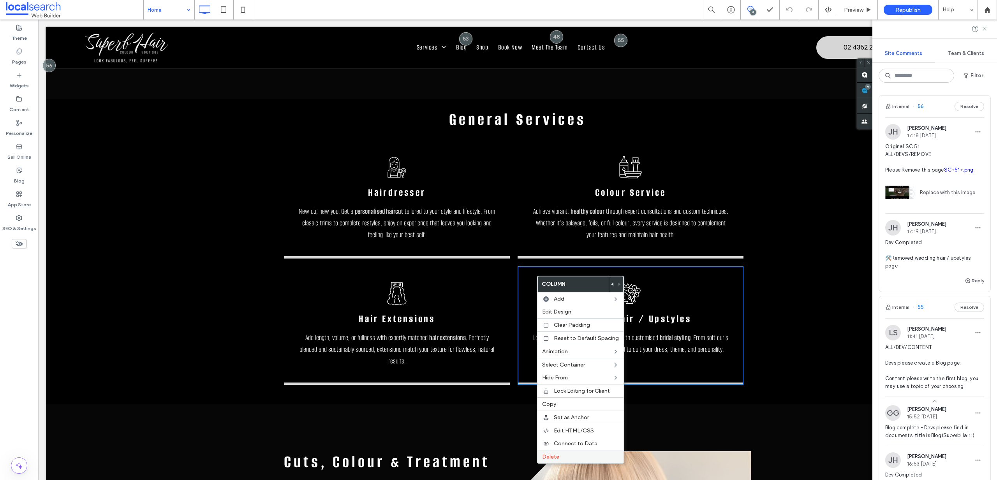
click at [545, 456] on span "Delete" at bounding box center [550, 456] width 17 height 7
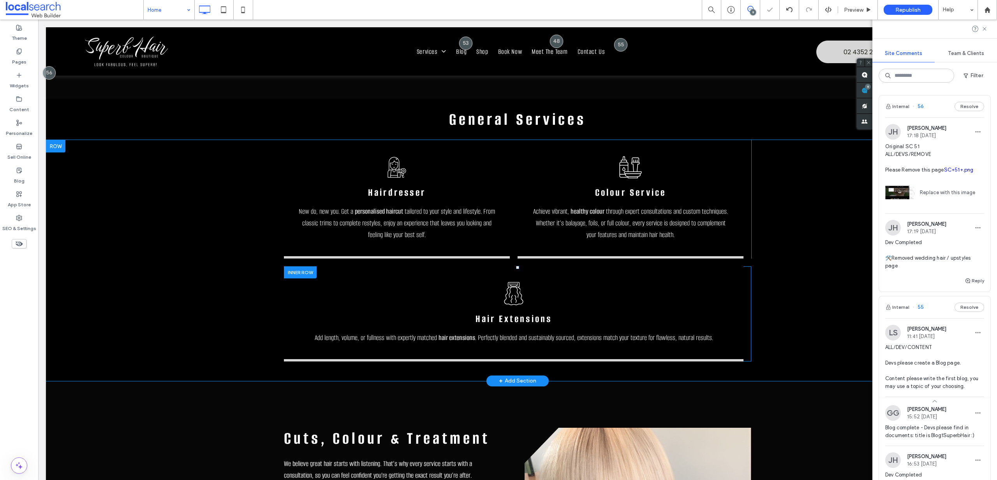
click at [362, 296] on div "Hair Extension Icon Hair Extensions Add length, volume, or fullness with expert…" at bounding box center [514, 313] width 460 height 95
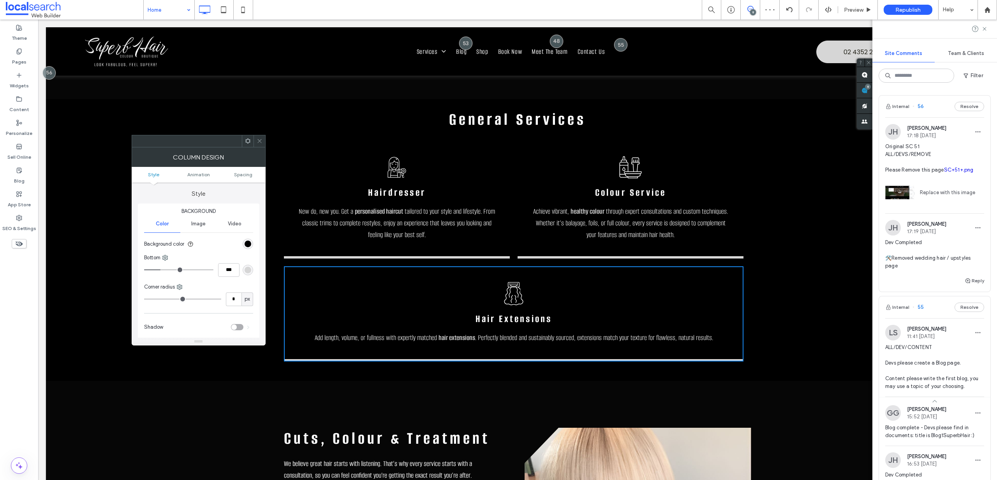
click at [249, 142] on use at bounding box center [247, 140] width 5 height 5
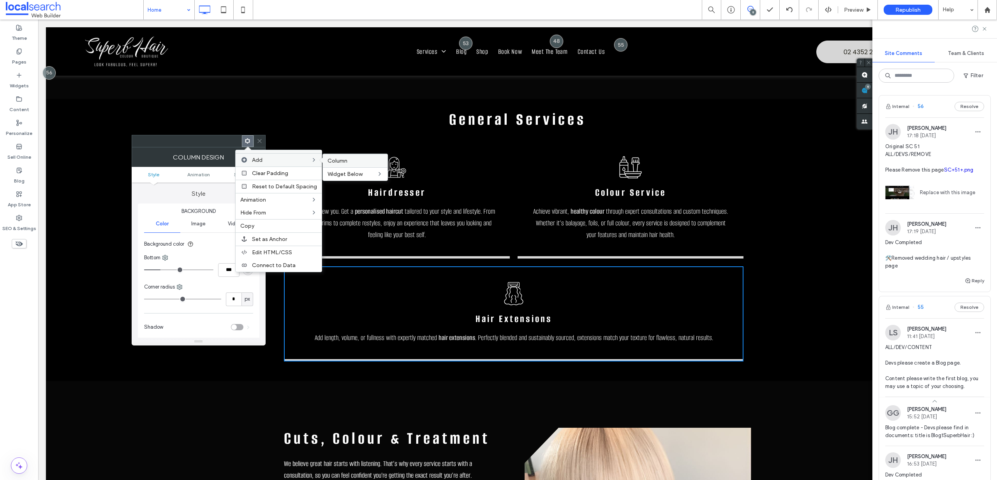
click at [333, 161] on span "Column" at bounding box center [338, 160] width 20 height 7
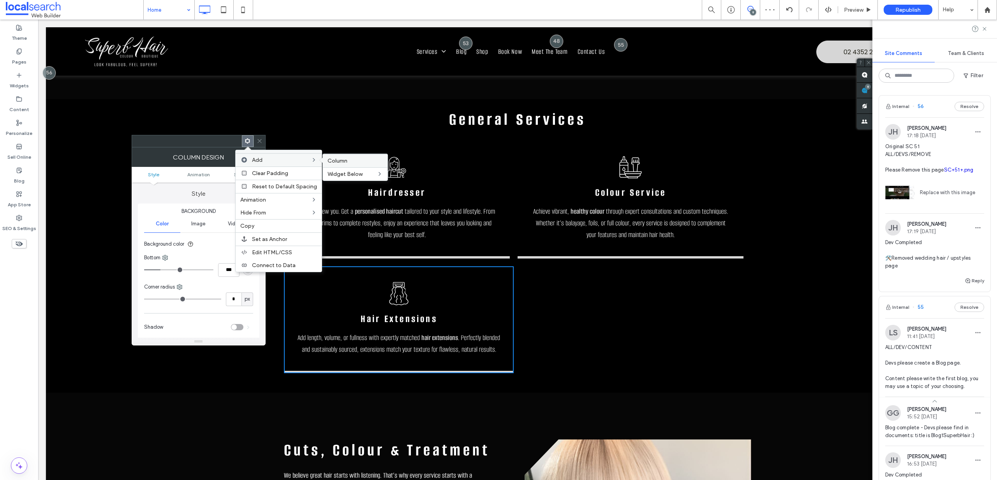
drag, startPoint x: 334, startPoint y: 161, endPoint x: 296, endPoint y: 141, distance: 43.4
click at [334, 161] on span "Column" at bounding box center [338, 160] width 20 height 7
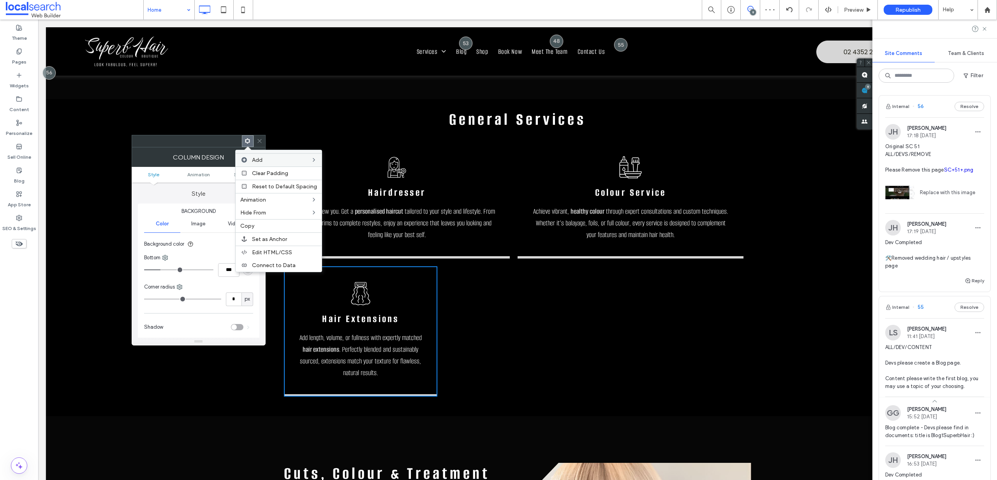
click at [530, 316] on div "Click To Paste Click To Paste" at bounding box center [521, 331] width 153 height 130
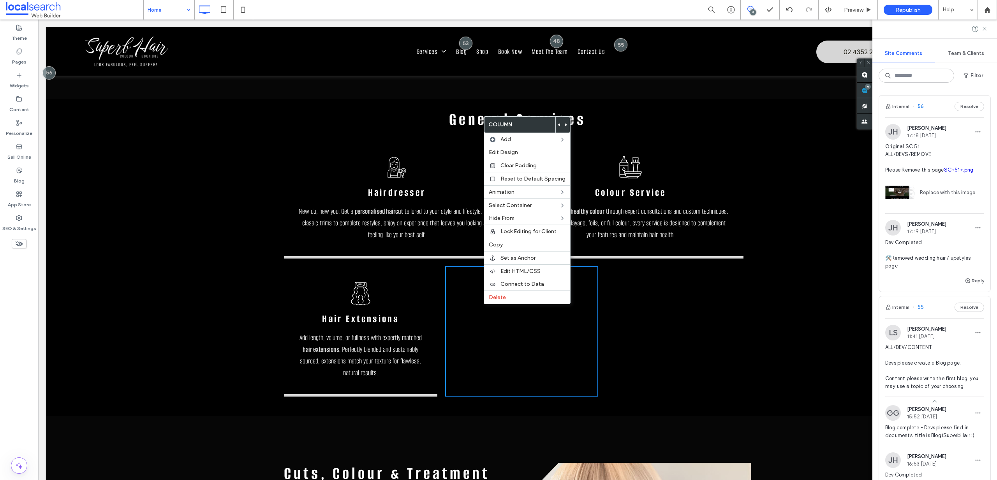
click at [558, 125] on use at bounding box center [559, 124] width 2 height 3
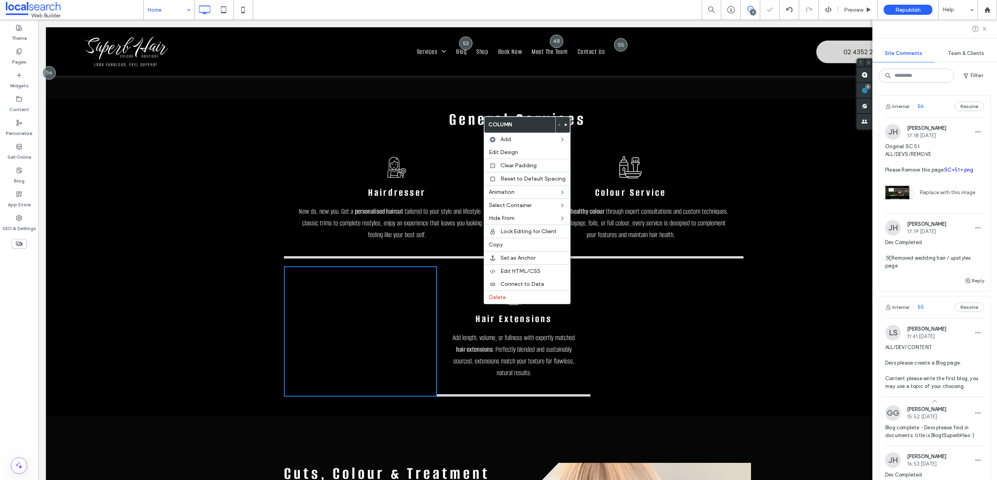
drag, startPoint x: 335, startPoint y: 293, endPoint x: 357, endPoint y: 293, distance: 21.0
click at [336, 293] on div "Click To Paste Click To Paste" at bounding box center [360, 331] width 153 height 130
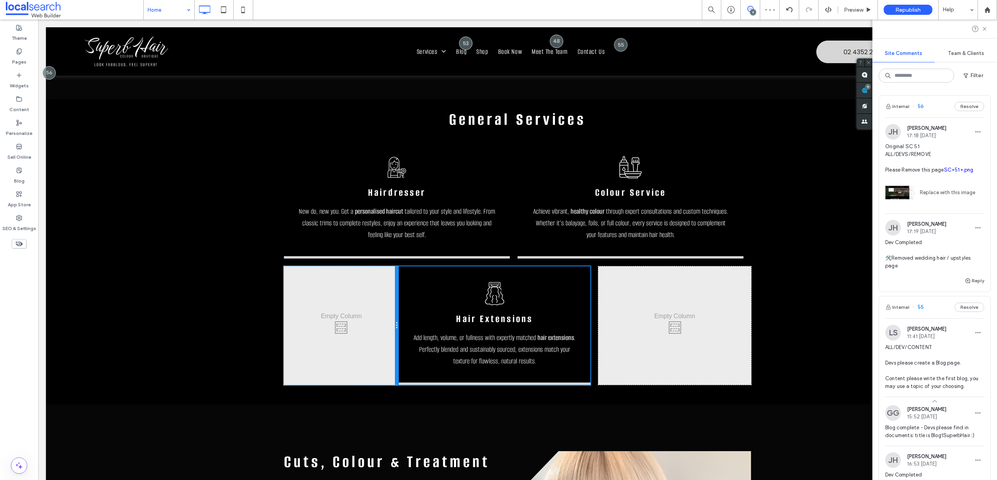
drag, startPoint x: 434, startPoint y: 308, endPoint x: 642, endPoint y: 335, distance: 210.6
click at [407, 308] on div "Click To Paste Click To Paste Hair Extension Icon Hair Extensions Add length, v…" at bounding box center [518, 325] width 468 height 118
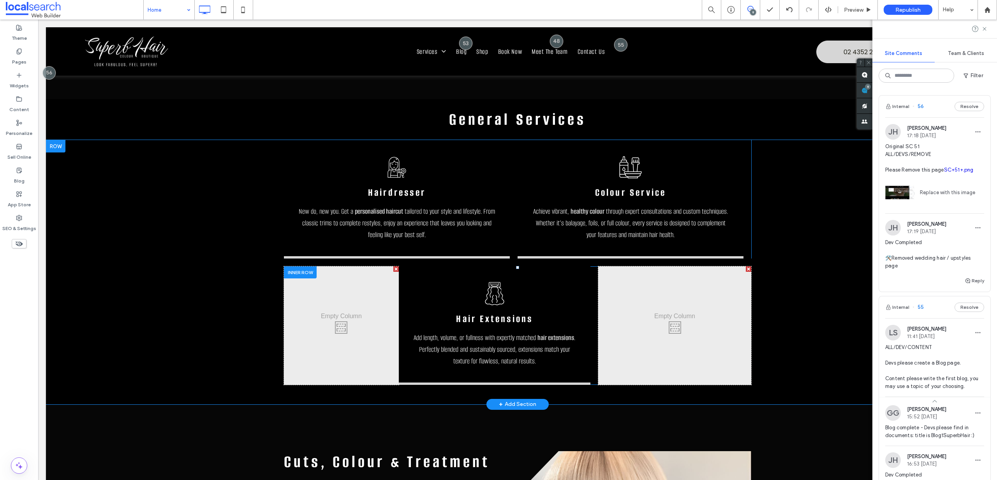
click at [598, 309] on div "Click To Paste Click To Paste" at bounding box center [674, 325] width 153 height 118
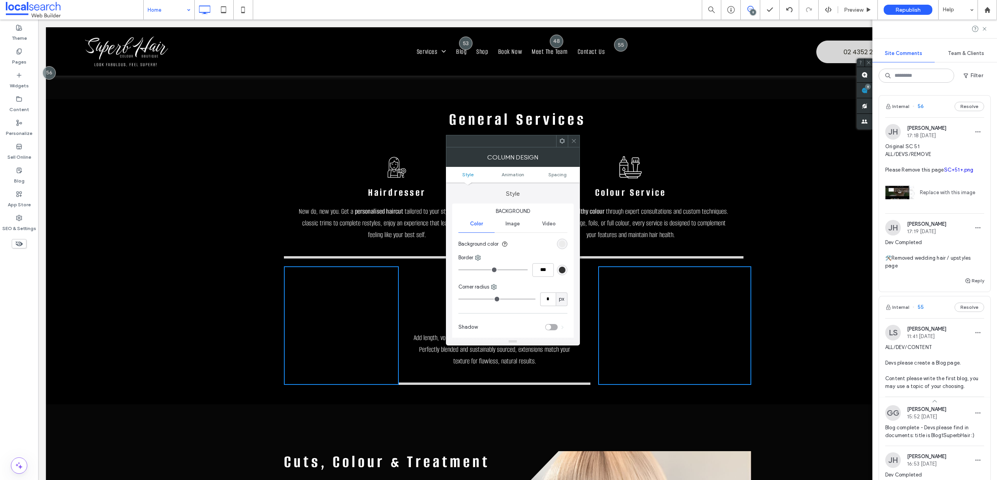
click at [574, 142] on icon at bounding box center [574, 141] width 6 height 6
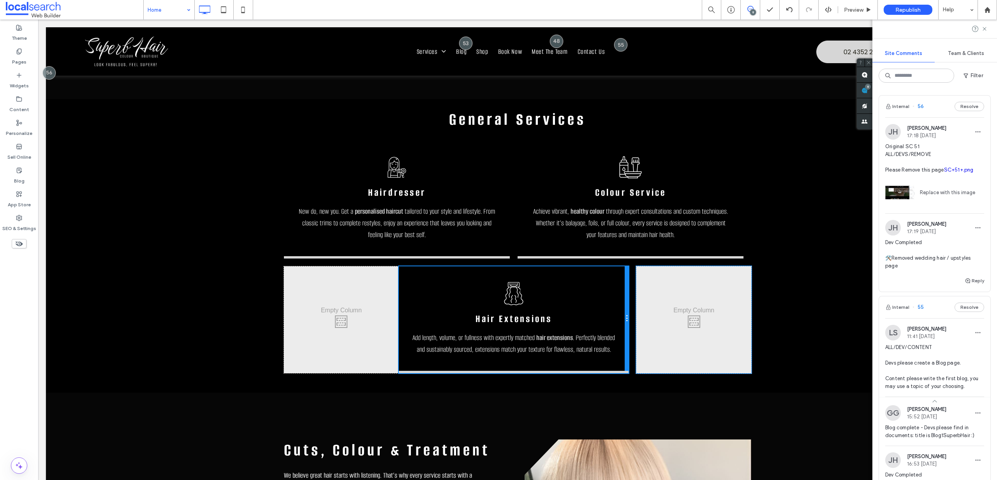
drag, startPoint x: 585, startPoint y: 317, endPoint x: 649, endPoint y: 337, distance: 66.8
click at [611, 318] on div "Hair Extension Icon Hair Extensions Add length, volume, or fullness with expert…" at bounding box center [514, 319] width 230 height 107
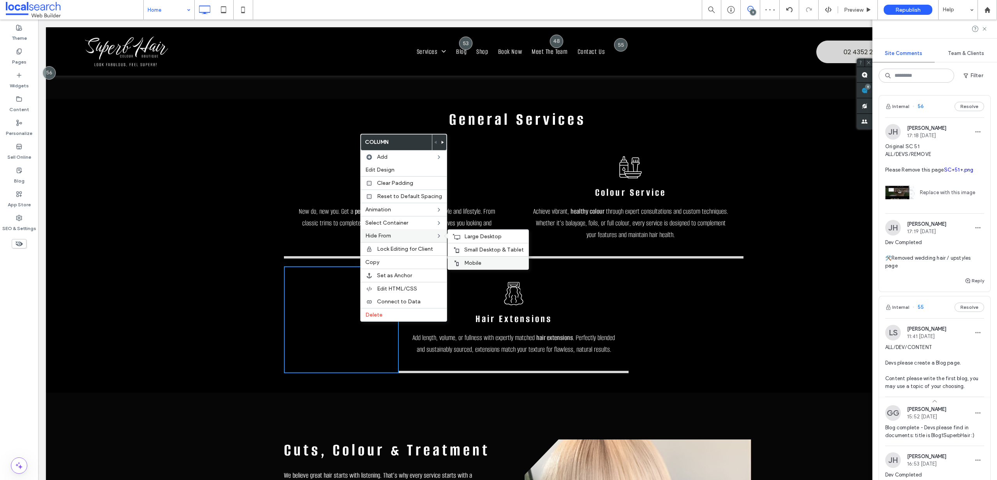
click at [466, 261] on span "Mobile" at bounding box center [472, 262] width 17 height 7
click at [694, 340] on div "Click To Paste Click To Paste" at bounding box center [694, 319] width 115 height 107
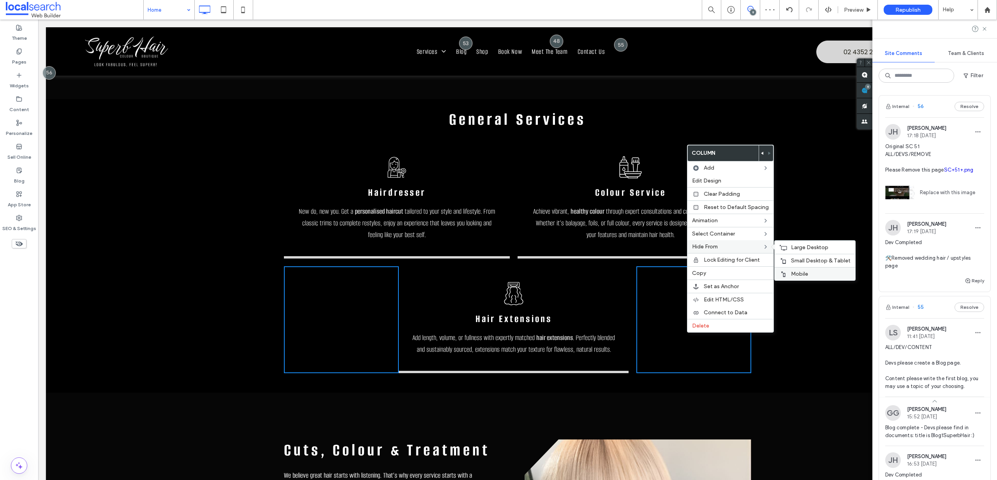
click at [796, 272] on span "Mobile" at bounding box center [799, 273] width 17 height 7
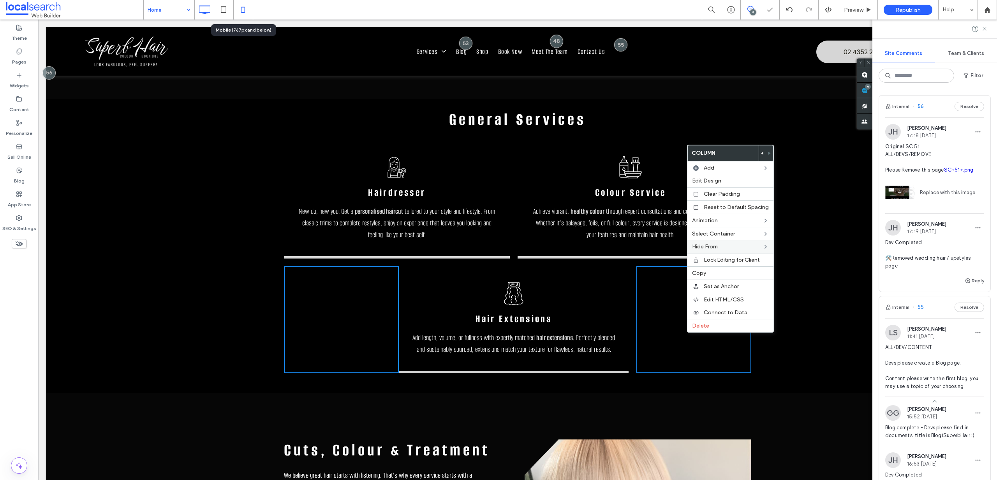
click at [241, 10] on icon at bounding box center [243, 10] width 16 height 16
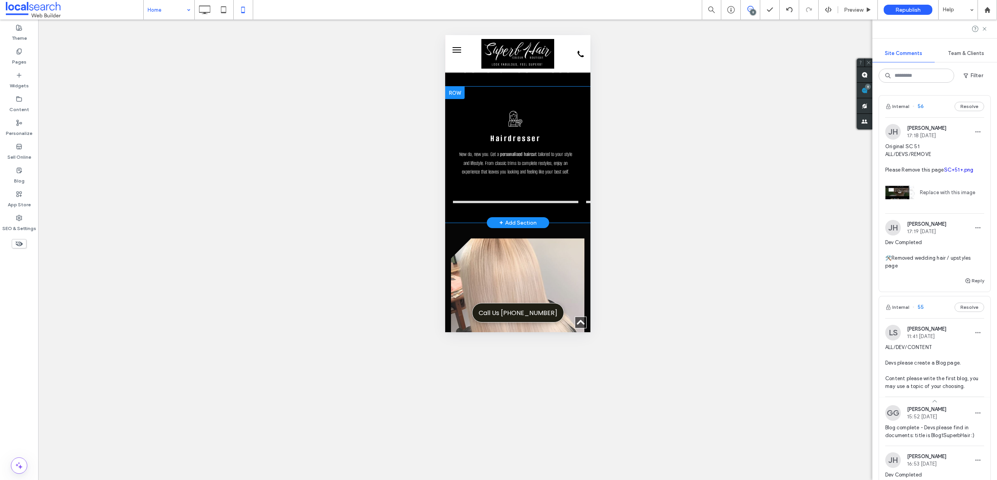
drag, startPoint x: 469, startPoint y: 250, endPoint x: 868, endPoint y: 207, distance: 400.8
click at [208, 6] on use at bounding box center [204, 9] width 11 height 9
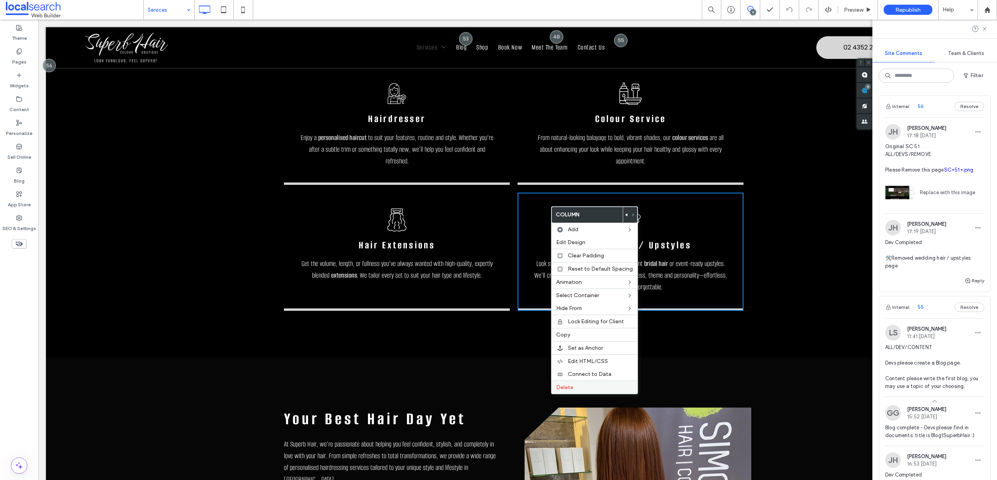
click at [574, 385] on label "Delete" at bounding box center [594, 387] width 77 height 7
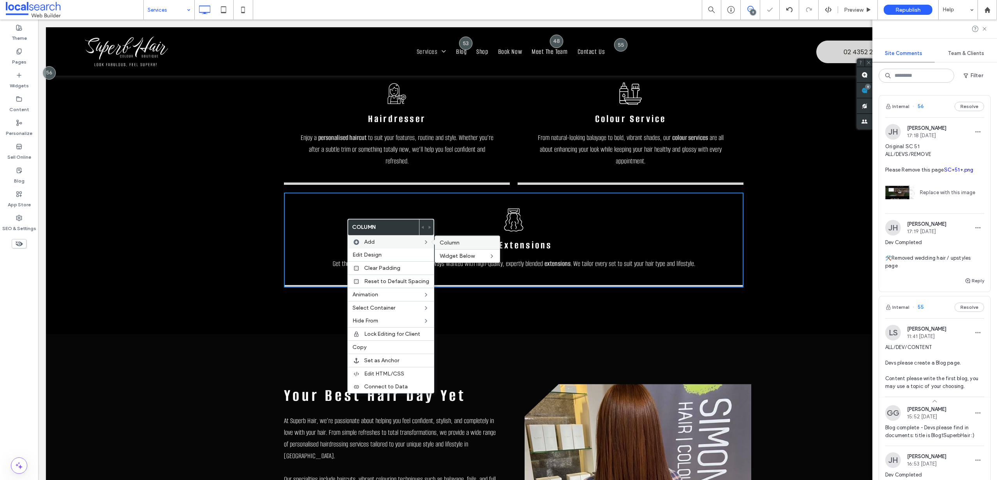
click at [447, 243] on span "Column" at bounding box center [450, 242] width 20 height 7
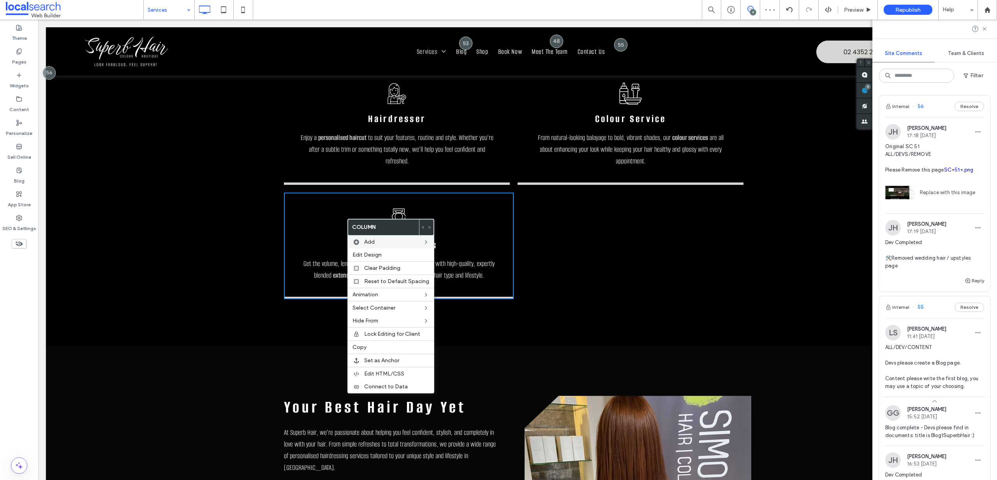
click at [306, 211] on div "Hair Extension Icon Hair Extensions Get the volume, length, or fullness you’ve …" at bounding box center [399, 245] width 230 height 107
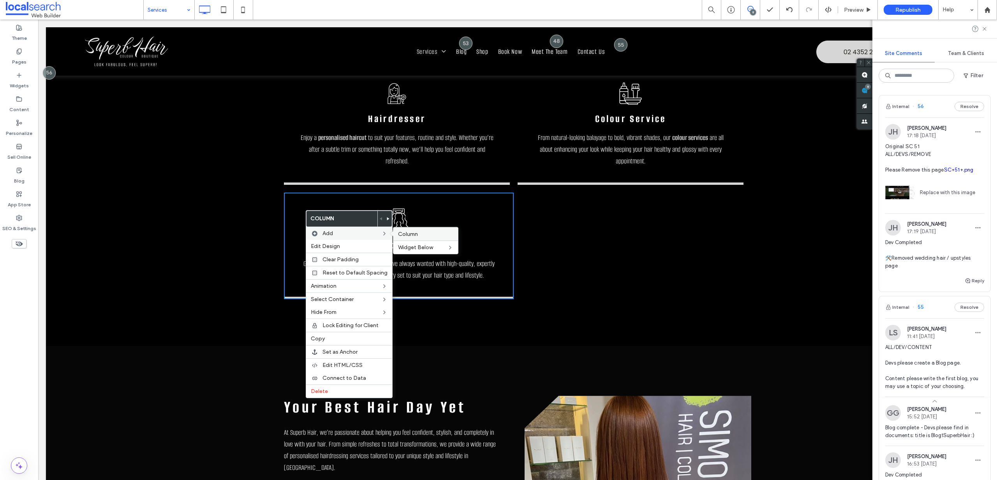
click at [427, 234] on label "Column" at bounding box center [425, 234] width 55 height 7
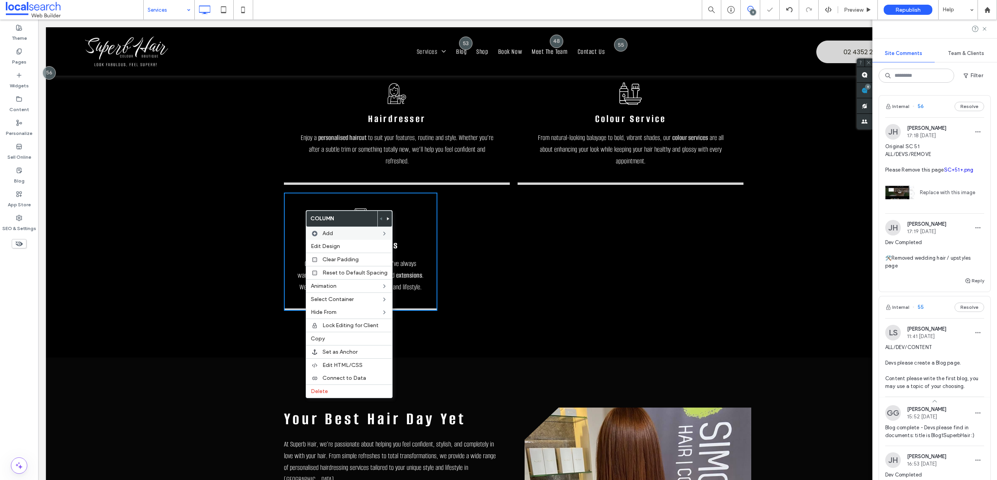
click at [524, 235] on div "Click To Paste Click To Paste" at bounding box center [521, 251] width 153 height 118
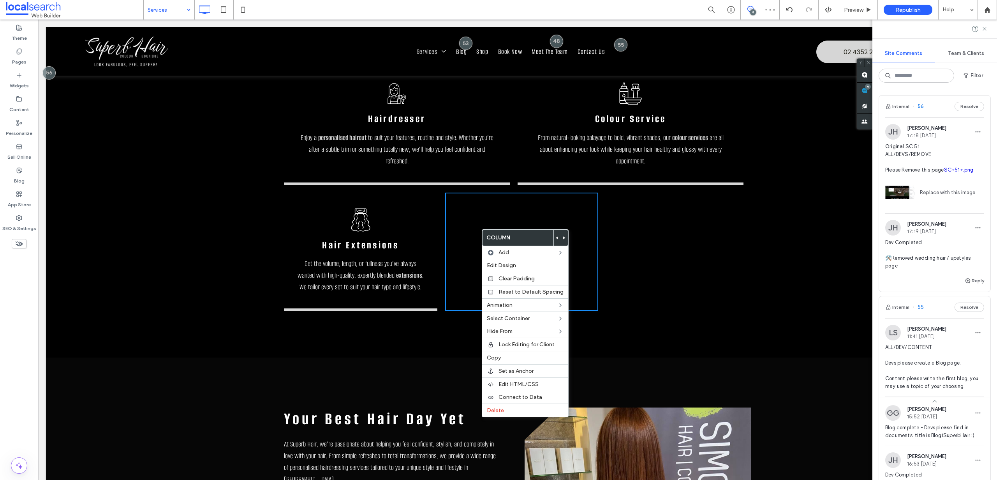
click at [556, 238] on use at bounding box center [557, 237] width 2 height 3
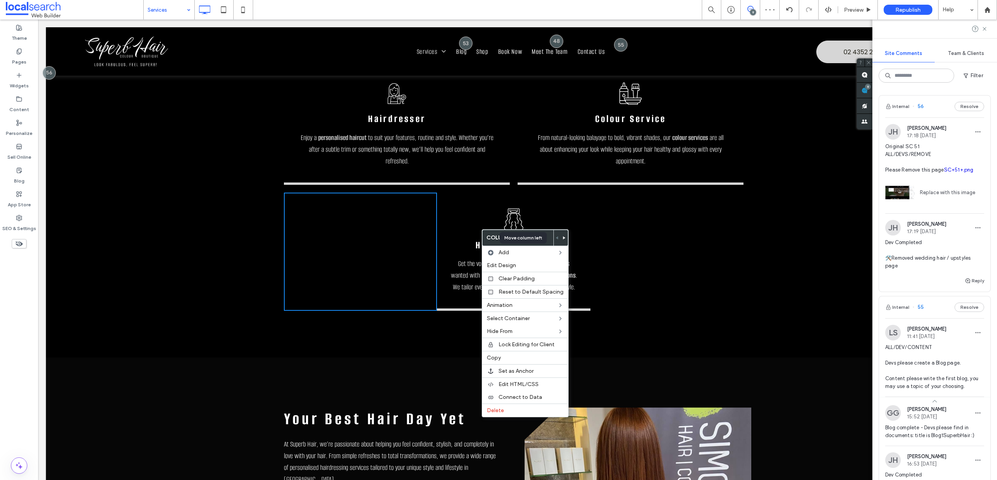
click at [388, 239] on div "Click To Paste Click To Paste" at bounding box center [360, 251] width 153 height 118
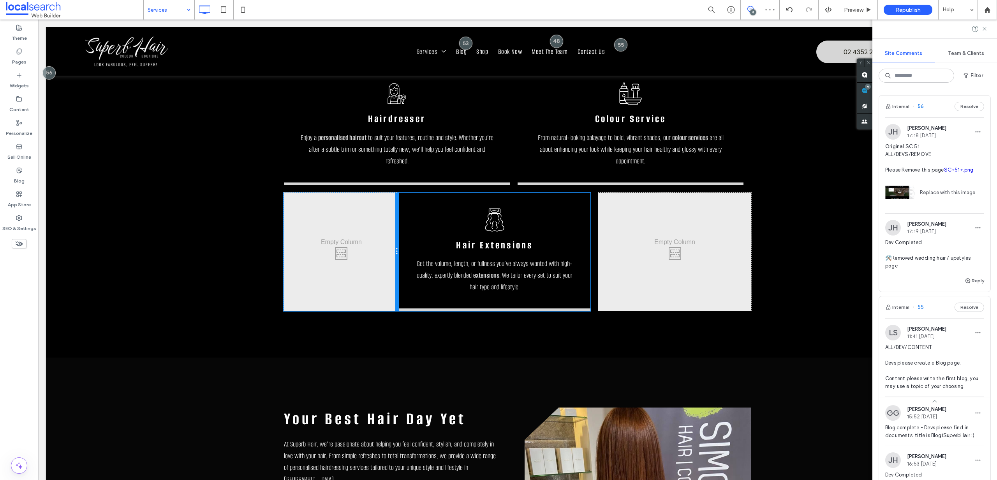
drag, startPoint x: 431, startPoint y: 235, endPoint x: 407, endPoint y: 232, distance: 24.7
click at [407, 232] on div "Click To Paste Click To Paste Hair Extension Icon Hair Extensions Get the volum…" at bounding box center [518, 251] width 468 height 118
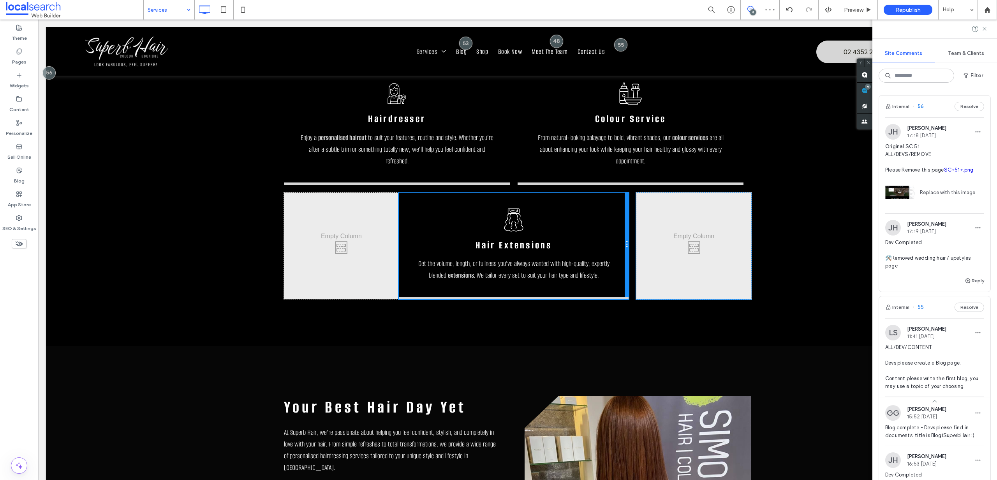
drag, startPoint x: 586, startPoint y: 238, endPoint x: 611, endPoint y: 238, distance: 24.9
click at [611, 238] on div "Hair Extension Icon Hair Extensions Get the volume, length, or fullness you’ve …" at bounding box center [514, 245] width 230 height 107
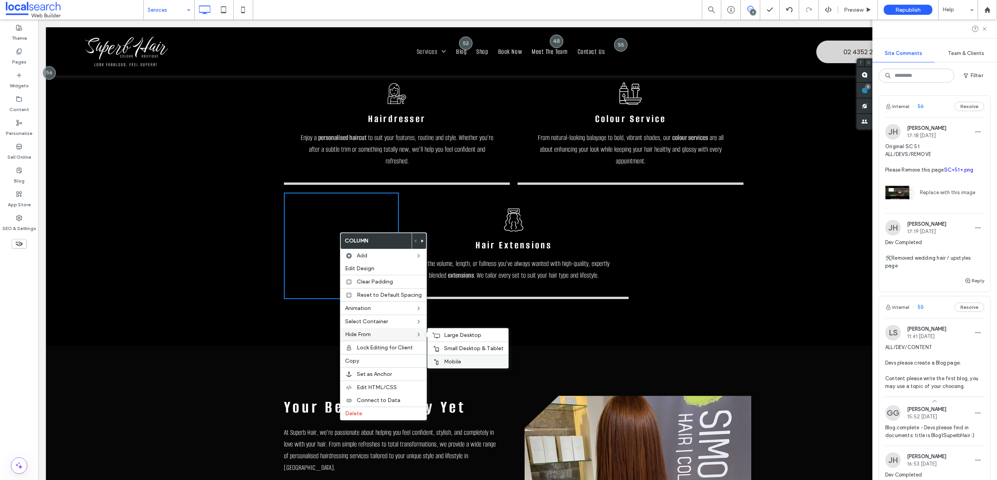
click at [448, 358] on div "Mobile" at bounding box center [468, 361] width 81 height 13
click at [675, 245] on div "Click To Paste Click To Paste" at bounding box center [694, 245] width 115 height 107
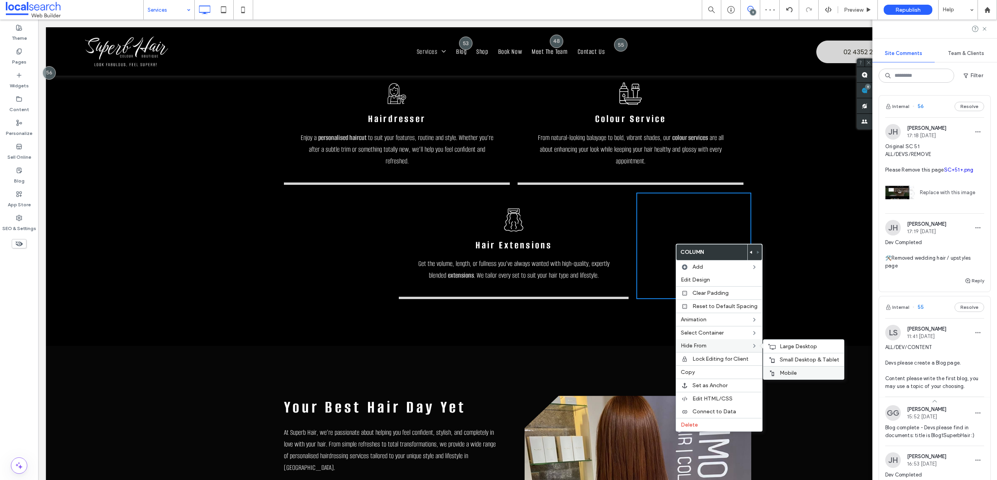
click at [786, 369] on span "Mobile" at bounding box center [788, 372] width 17 height 7
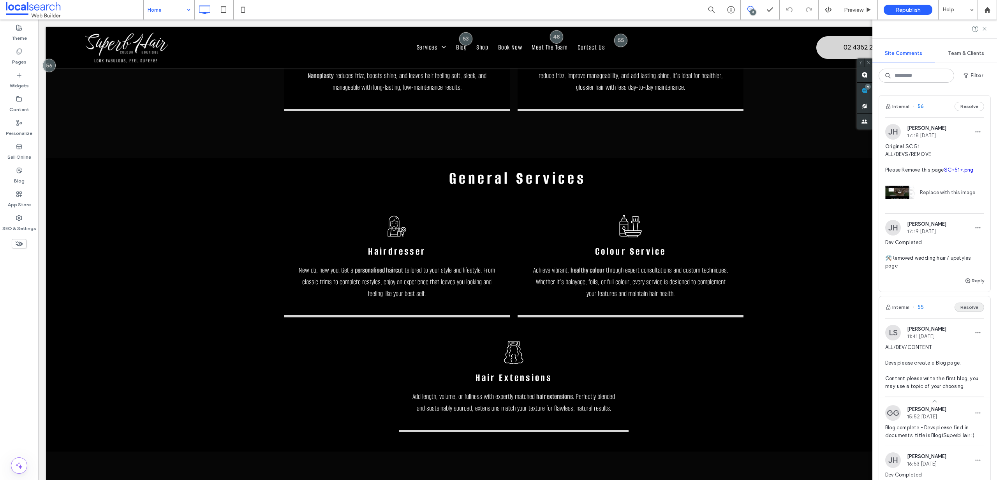
scroll to position [1029, 0]
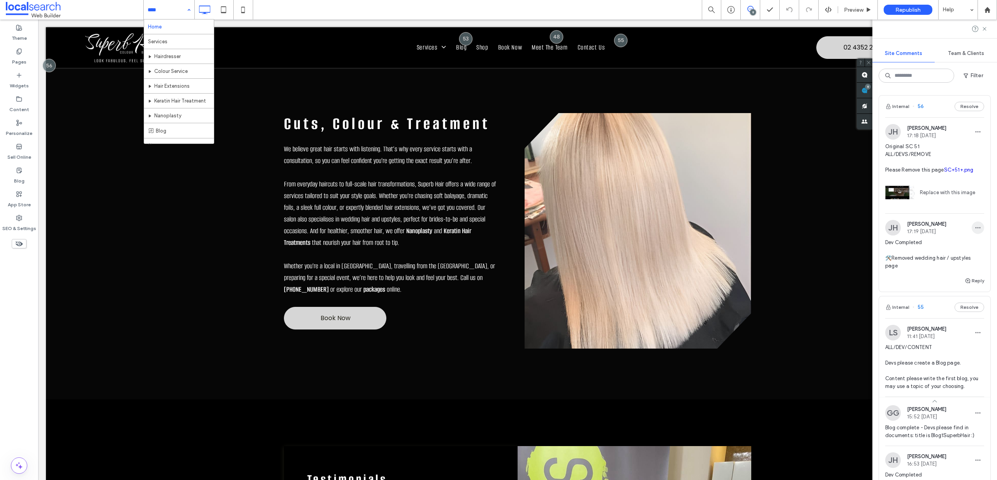
click at [975, 226] on icon "button" at bounding box center [978, 227] width 6 height 6
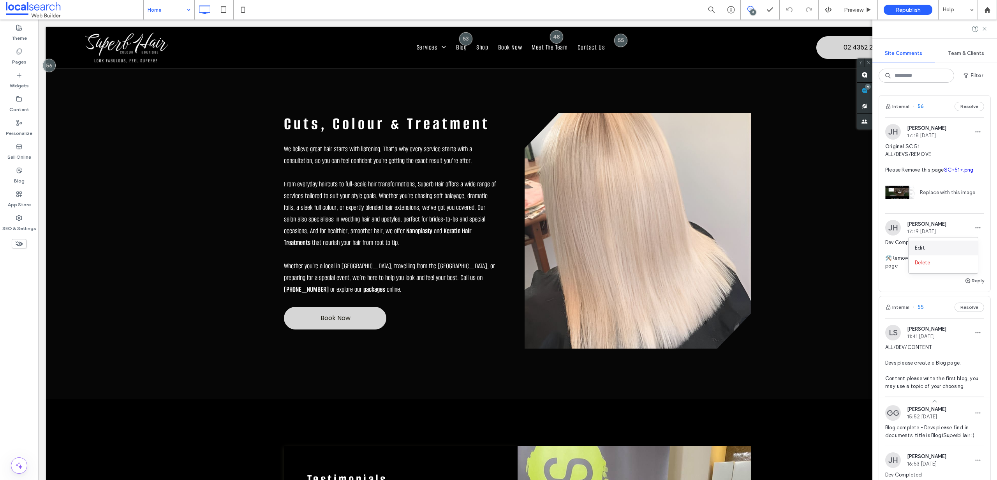
click at [950, 243] on div "Edit" at bounding box center [943, 247] width 69 height 15
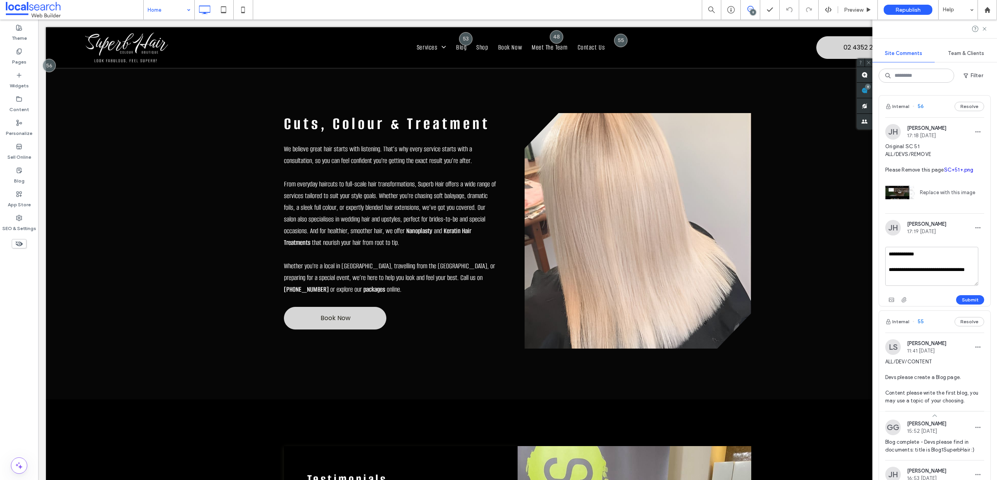
click at [929, 297] on div "Submit" at bounding box center [935, 299] width 99 height 12
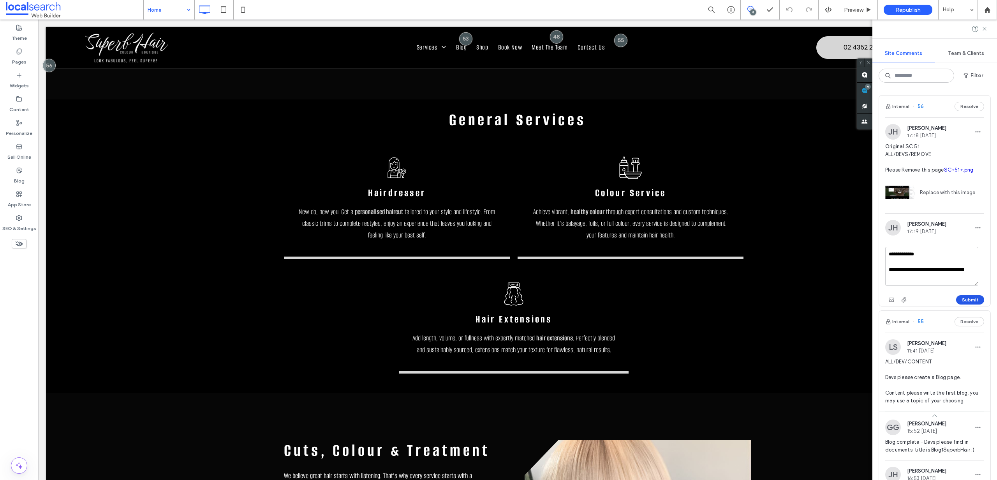
click at [958, 298] on button "Submit" at bounding box center [971, 299] width 28 height 9
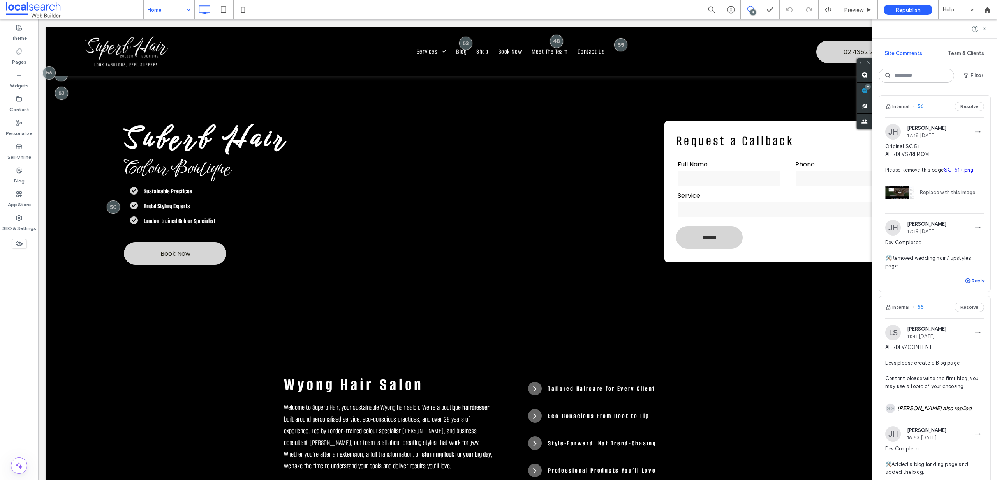
click at [968, 283] on button "Reply" at bounding box center [974, 280] width 19 height 9
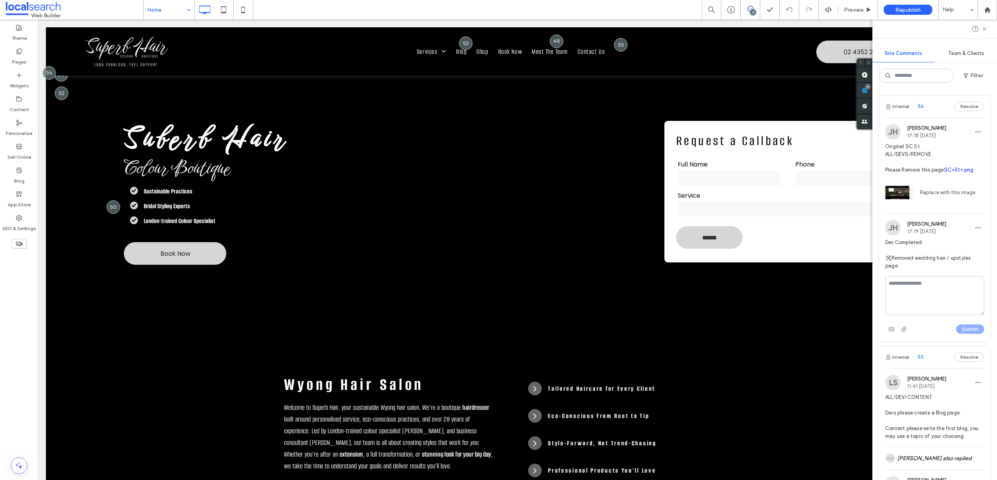
click at [932, 298] on textarea at bounding box center [935, 295] width 99 height 39
click at [906, 296] on textarea "**********" at bounding box center [932, 295] width 93 height 39
drag, startPoint x: 905, startPoint y: 299, endPoint x: 895, endPoint y: 300, distance: 10.2
click at [895, 300] on textarea "**********" at bounding box center [932, 295] width 93 height 39
drag, startPoint x: 937, startPoint y: 300, endPoint x: 909, endPoint y: 300, distance: 27.7
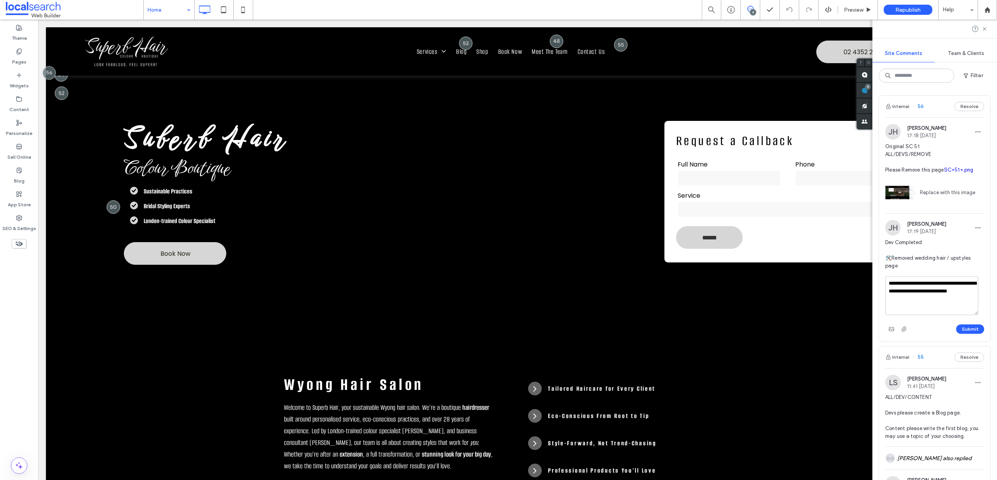
click at [909, 300] on textarea "**********" at bounding box center [932, 295] width 93 height 39
click at [962, 312] on textarea "**********" at bounding box center [932, 295] width 93 height 39
drag, startPoint x: 939, startPoint y: 304, endPoint x: 874, endPoint y: 262, distance: 77.5
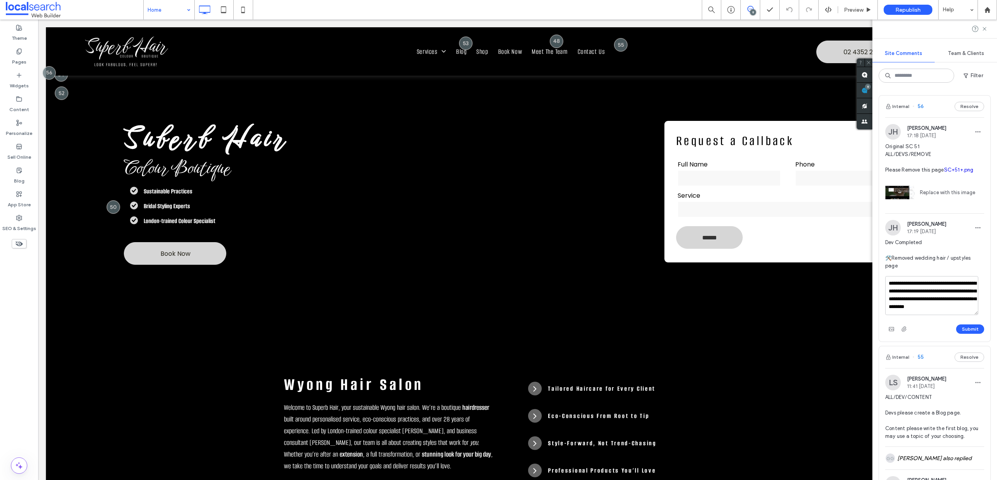
click at [874, 262] on div "**********" at bounding box center [935, 284] width 125 height 391
type textarea "**********"
click at [964, 331] on button "Submit" at bounding box center [971, 328] width 28 height 9
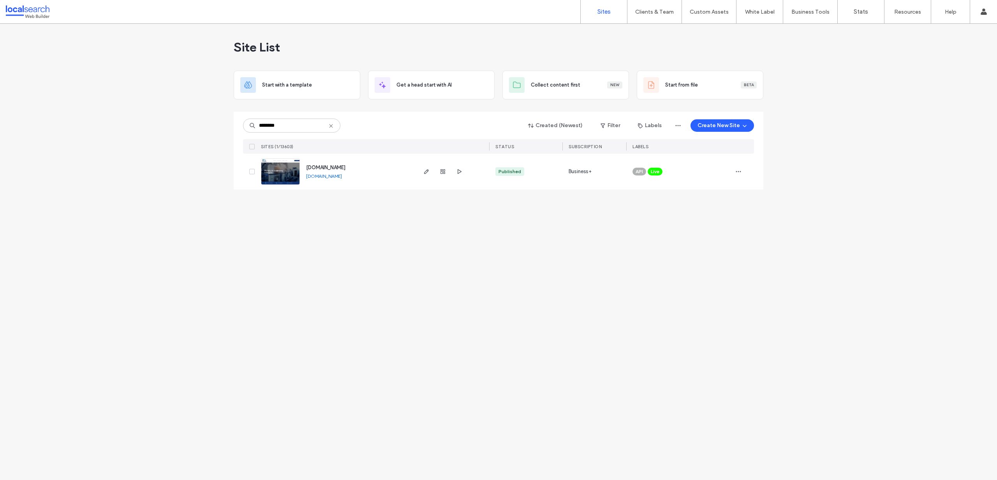
drag, startPoint x: 306, startPoint y: 225, endPoint x: 295, endPoint y: 178, distance: 48.4
click at [306, 224] on div "Site List Start with a template Get a head start with AI Collect content first …" at bounding box center [498, 252] width 997 height 456
click at [285, 171] on img at bounding box center [280, 185] width 38 height 53
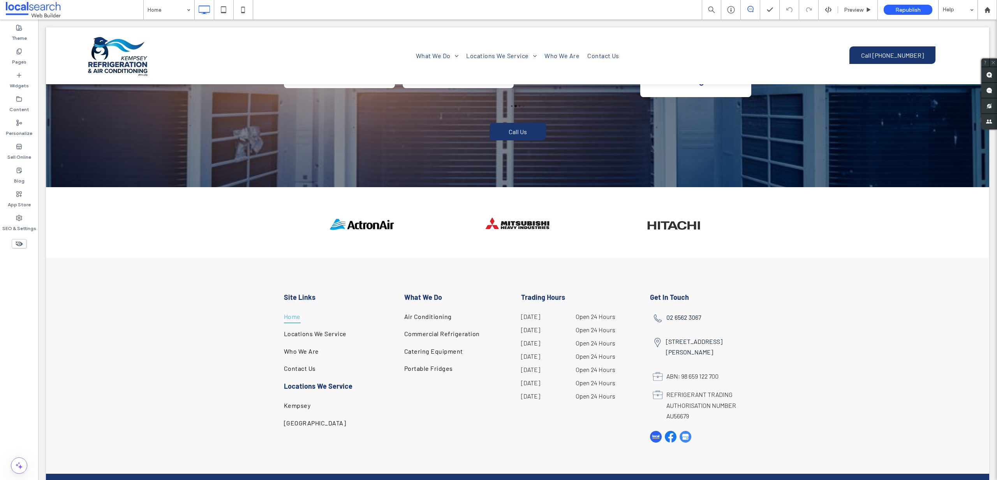
scroll to position [1873, 0]
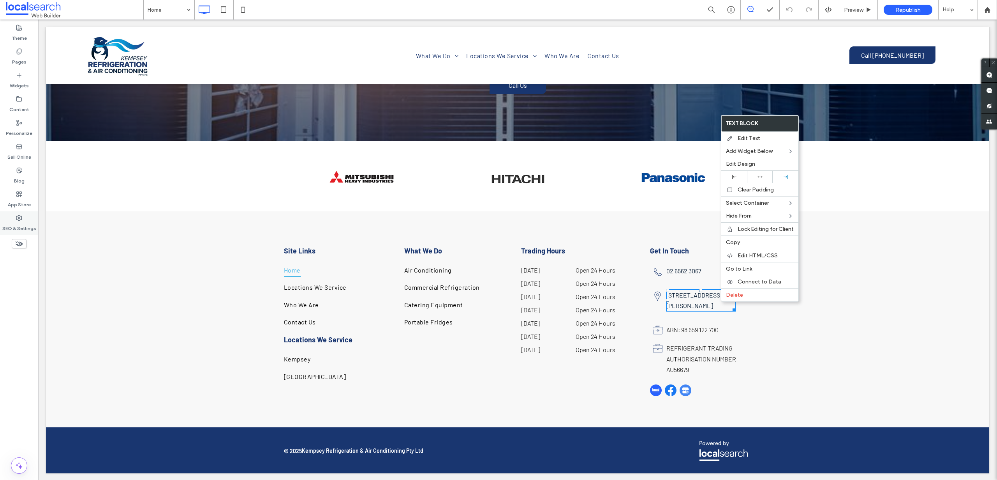
click at [29, 222] on label "SEO & Settings" at bounding box center [19, 226] width 34 height 11
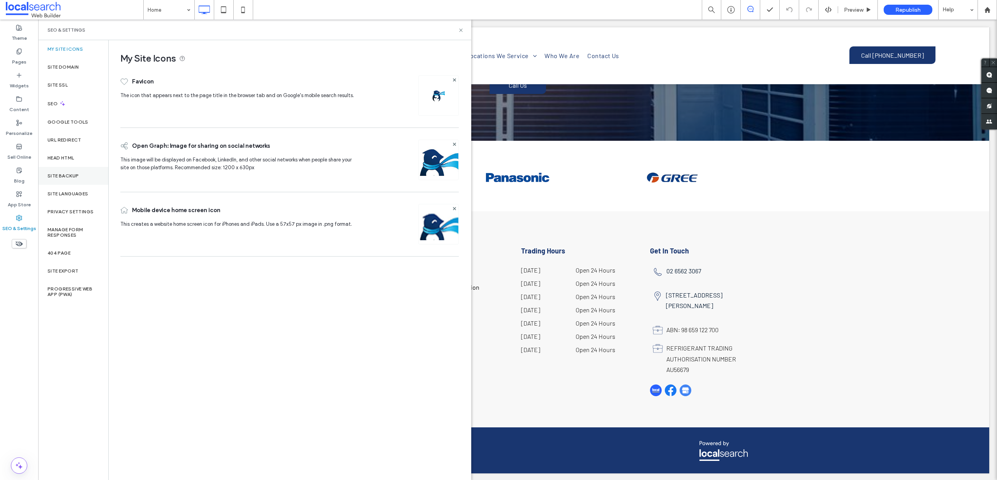
click at [57, 178] on label "Site Backup" at bounding box center [63, 175] width 31 height 5
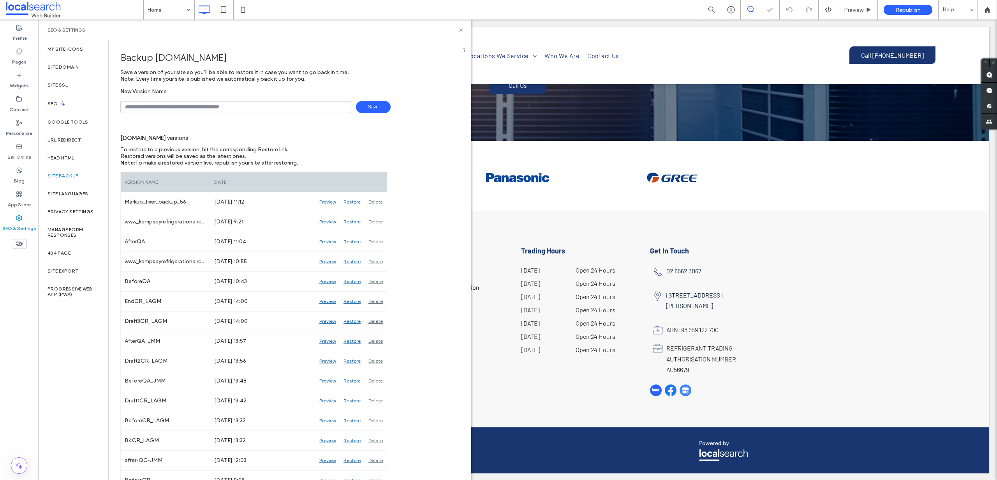
click at [184, 107] on input "text" at bounding box center [236, 107] width 232 height 12
type input "**********"
click at [461, 31] on icon at bounding box center [461, 30] width 6 height 6
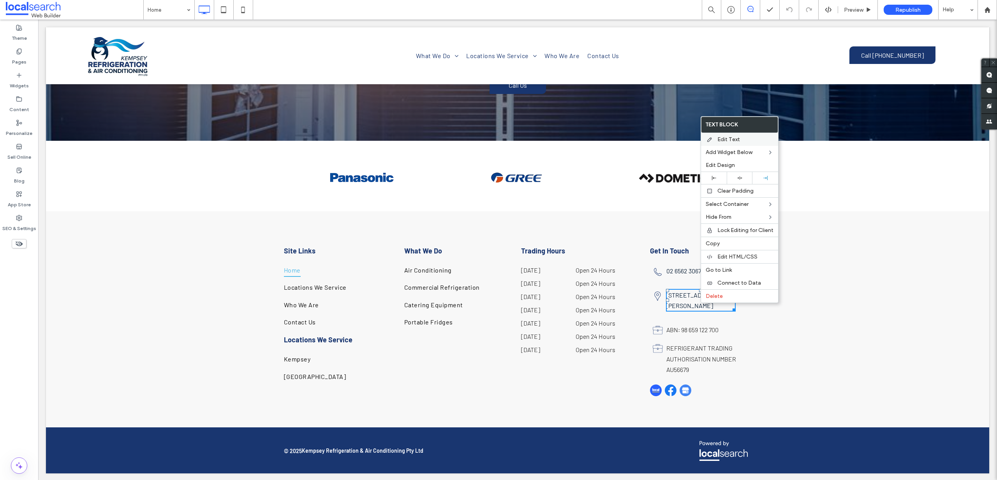
click at [725, 137] on span "Edit Text" at bounding box center [729, 139] width 23 height 7
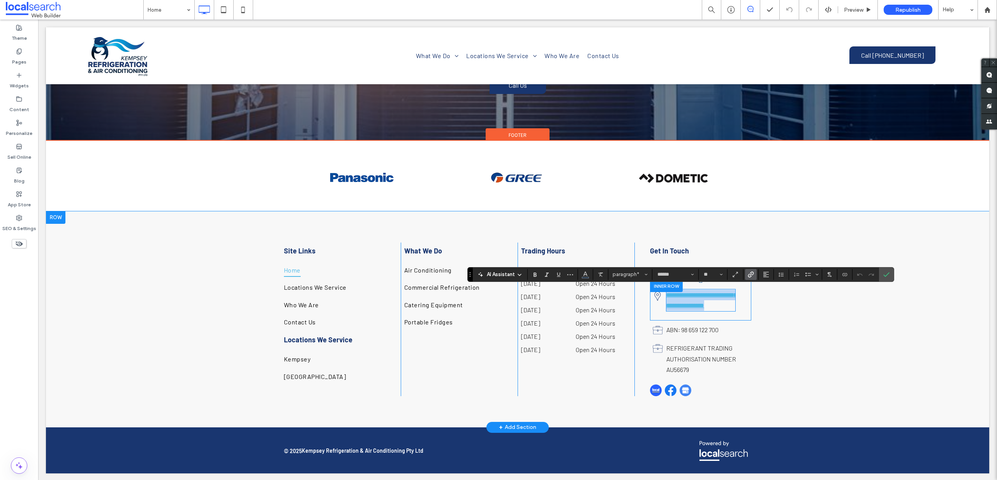
paste div
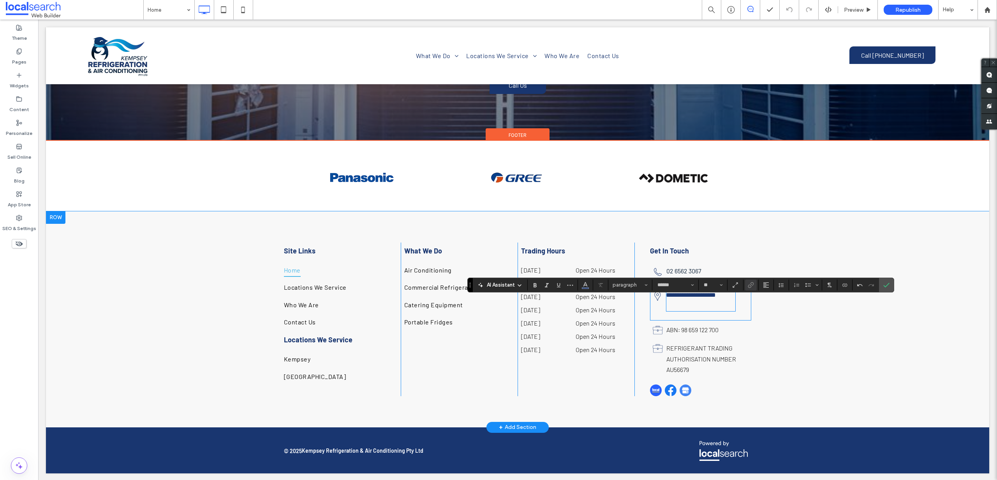
scroll to position [1862, 0]
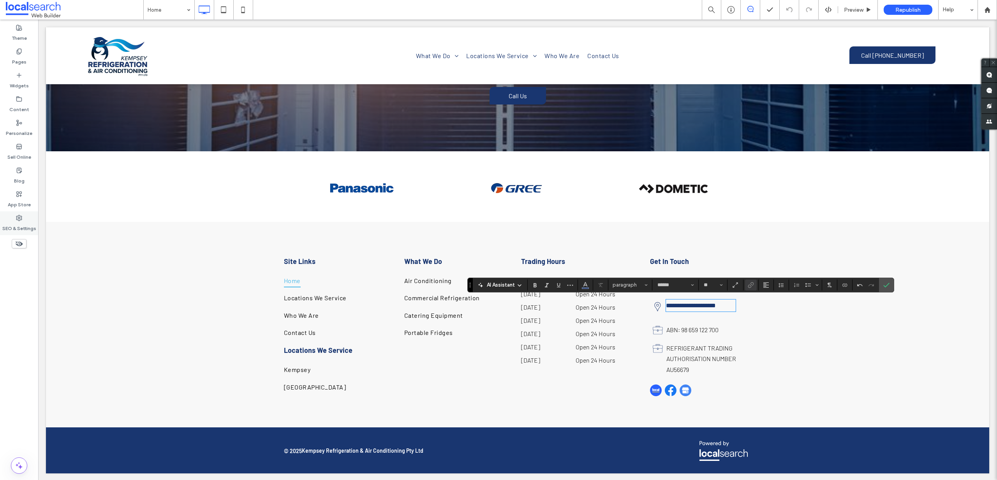
click at [18, 213] on div "SEO & Settings" at bounding box center [19, 223] width 38 height 24
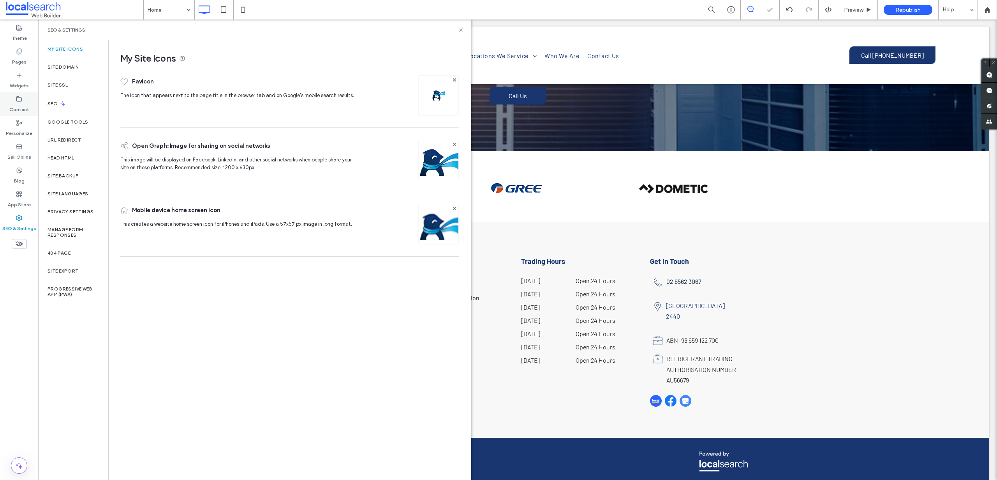
click at [19, 111] on label "Content" at bounding box center [19, 107] width 20 height 11
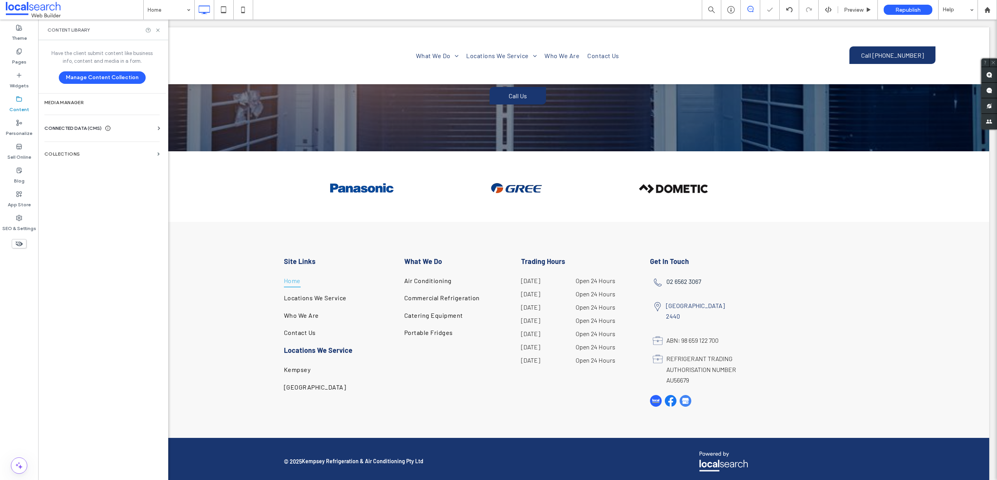
click at [85, 127] on span "CONNECTED DATA (CMS)" at bounding box center [72, 128] width 57 height 8
click at [78, 145] on label "Business Info" at bounding box center [104, 147] width 106 height 5
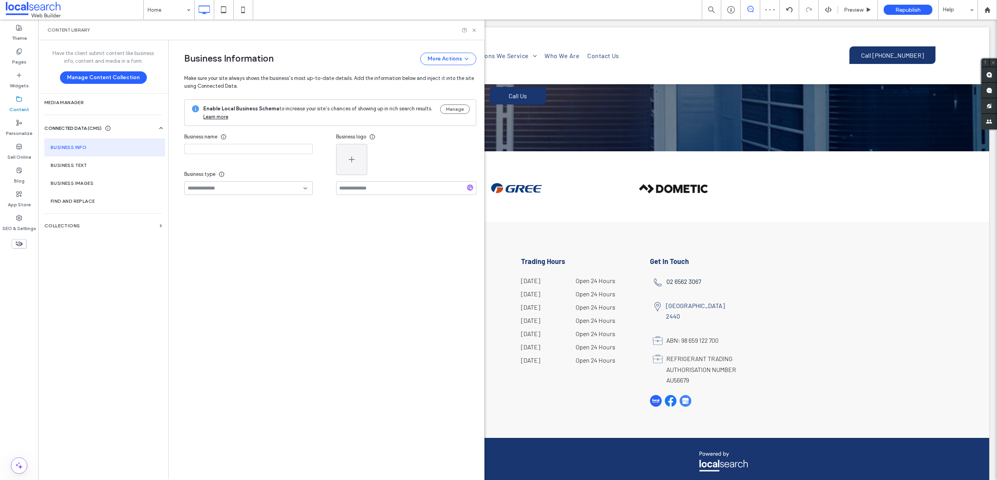
type input "**********"
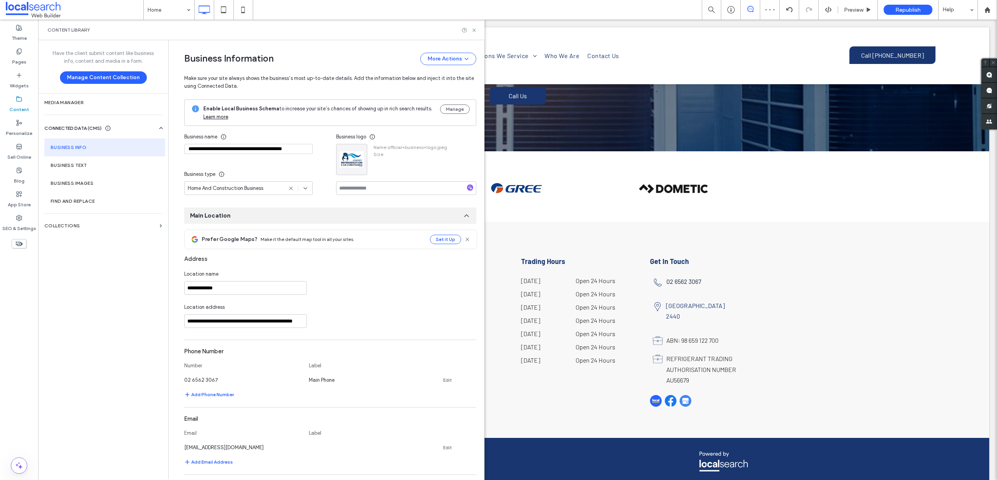
scroll to position [19, 0]
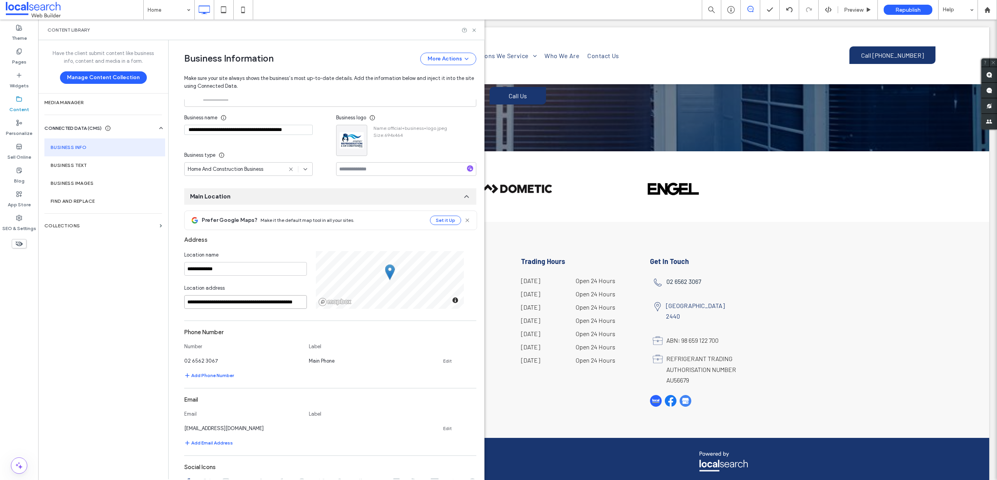
click at [247, 300] on input "**********" at bounding box center [245, 302] width 123 height 14
click at [228, 337] on div "East Kempsey, New South Wales, Australia" at bounding box center [242, 338] width 122 height 12
type input "**********"
click at [475, 31] on icon at bounding box center [474, 30] width 6 height 6
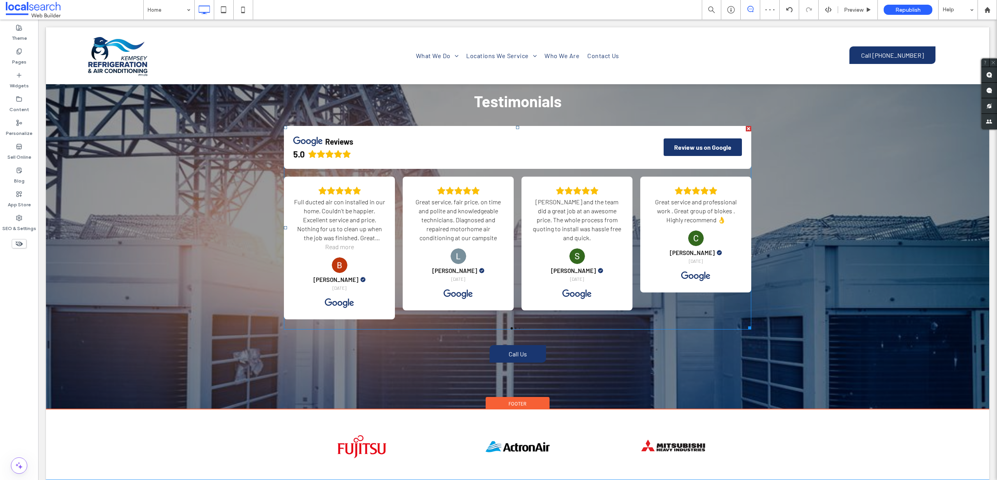
scroll to position [1862, 0]
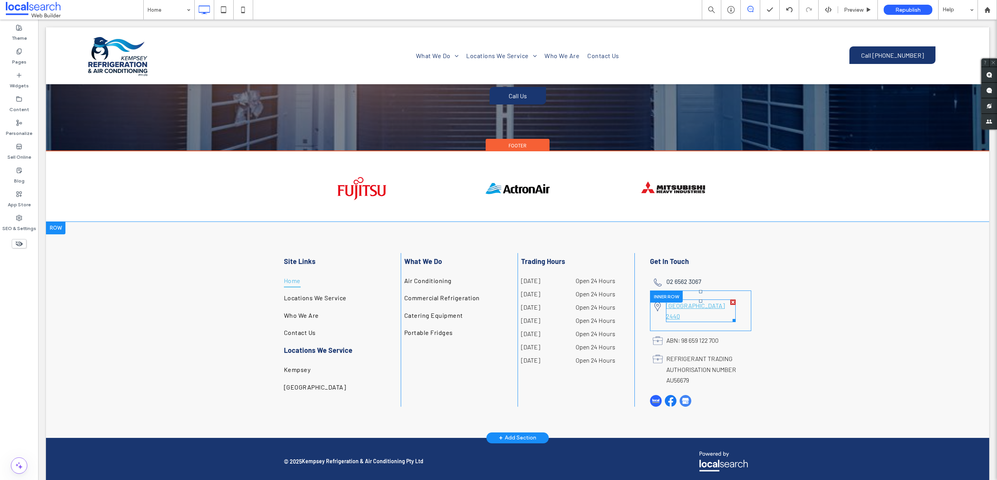
click at [721, 307] on link "East Kempsey NSW 2440" at bounding box center [695, 311] width 59 height 18
type input "******"
type input "**"
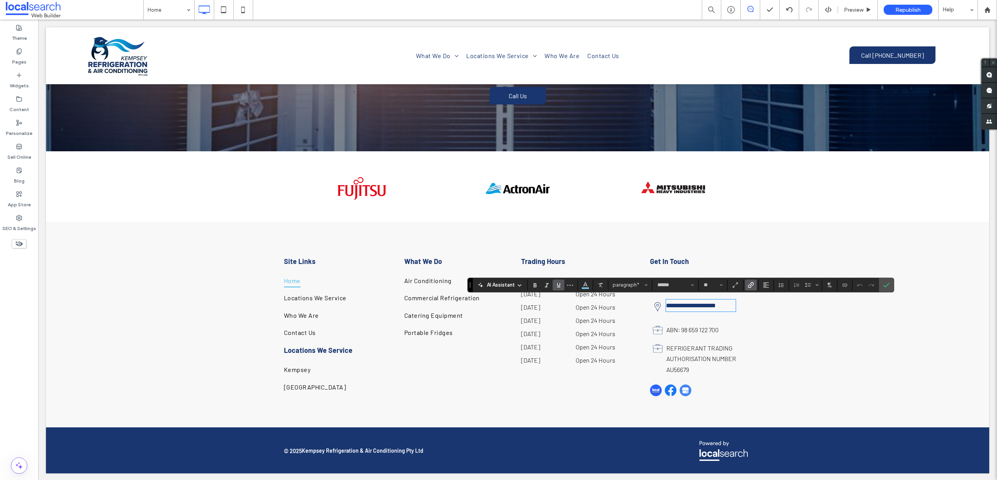
click at [751, 282] on use "Link" at bounding box center [751, 285] width 6 height 6
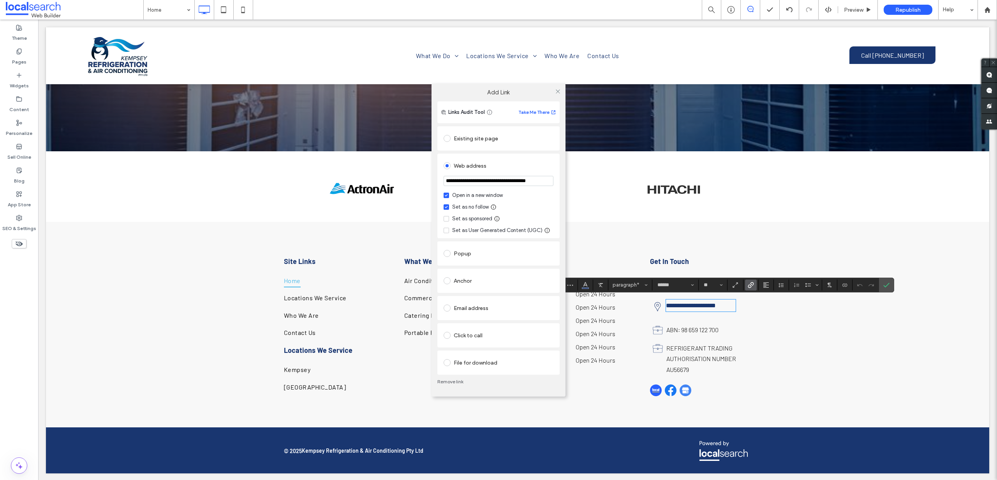
click at [472, 178] on input "**********" at bounding box center [499, 181] width 110 height 10
type input "**********"
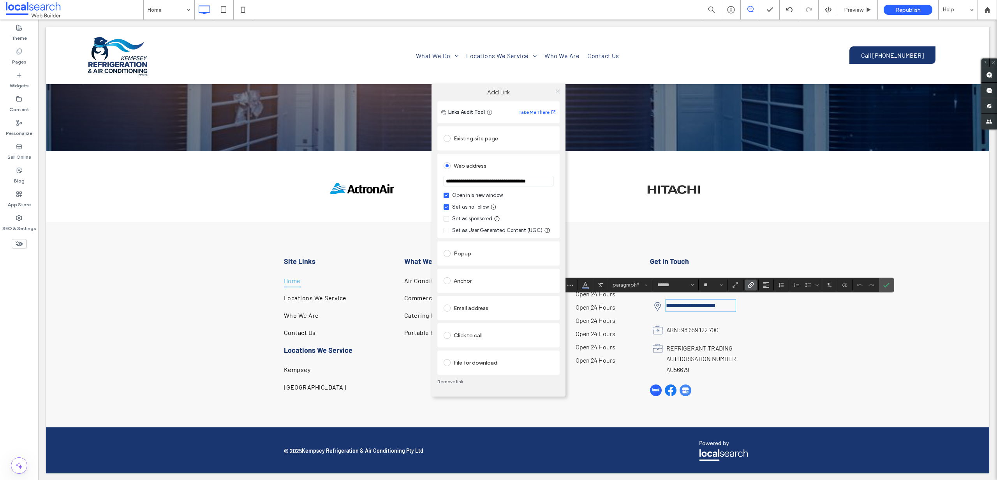
scroll to position [0, 0]
click at [559, 89] on icon at bounding box center [558, 91] width 6 height 6
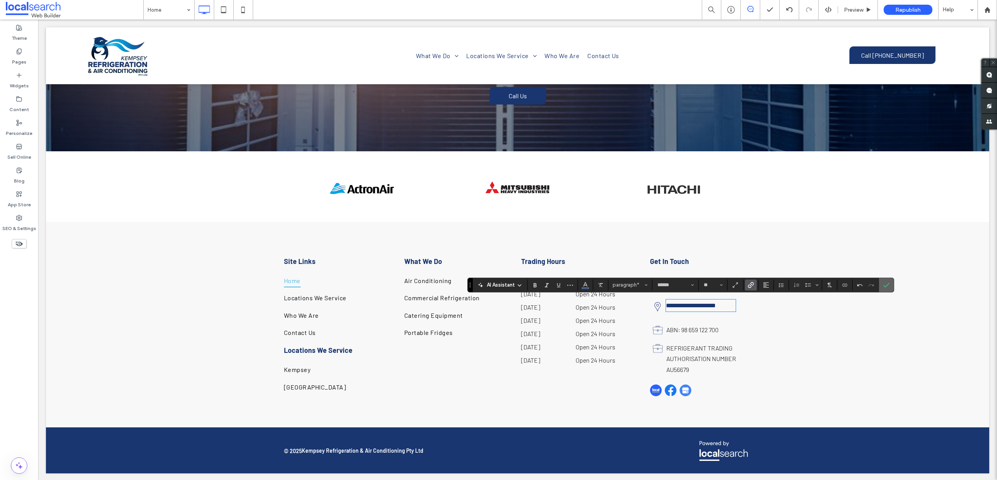
click at [887, 284] on use "Confirm" at bounding box center [887, 284] width 6 height 5
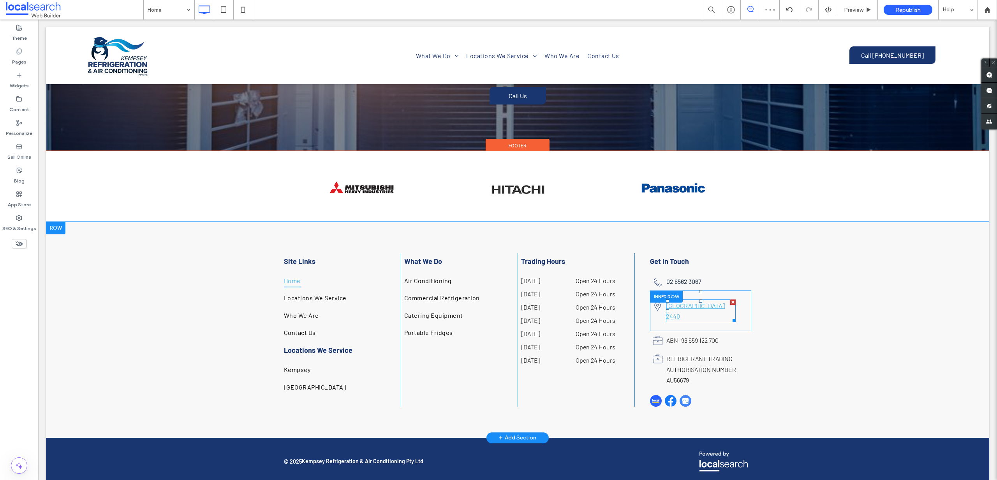
click at [705, 305] on link "East Kempsey NSW 2440" at bounding box center [695, 311] width 59 height 18
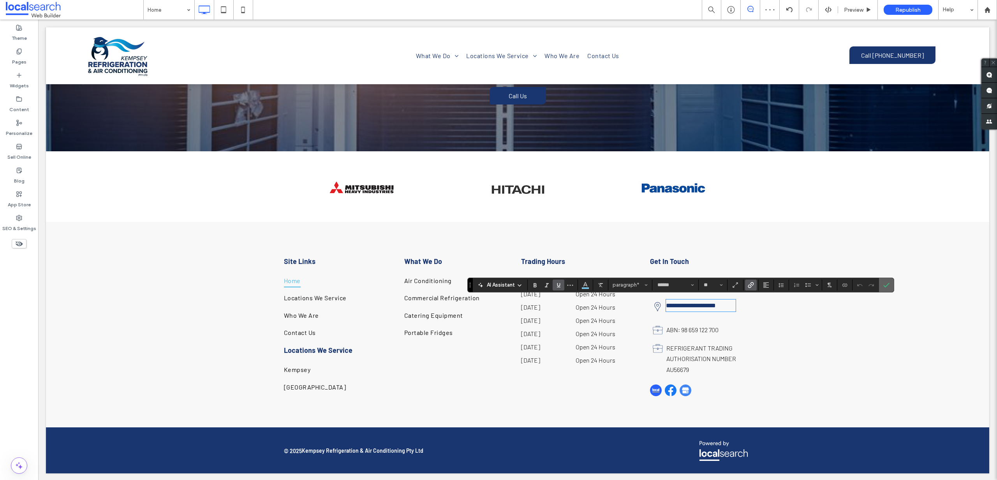
click at [884, 284] on icon "Confirm" at bounding box center [887, 285] width 6 height 6
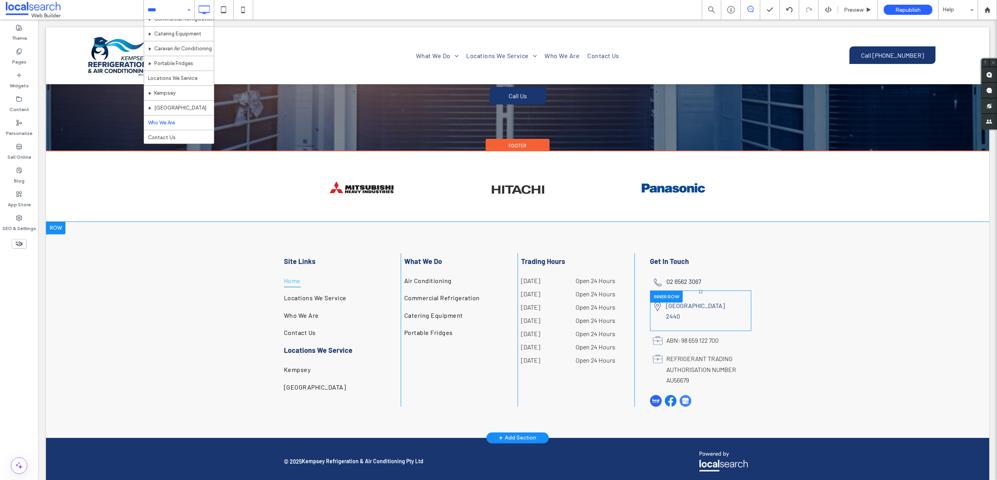
scroll to position [38, 0]
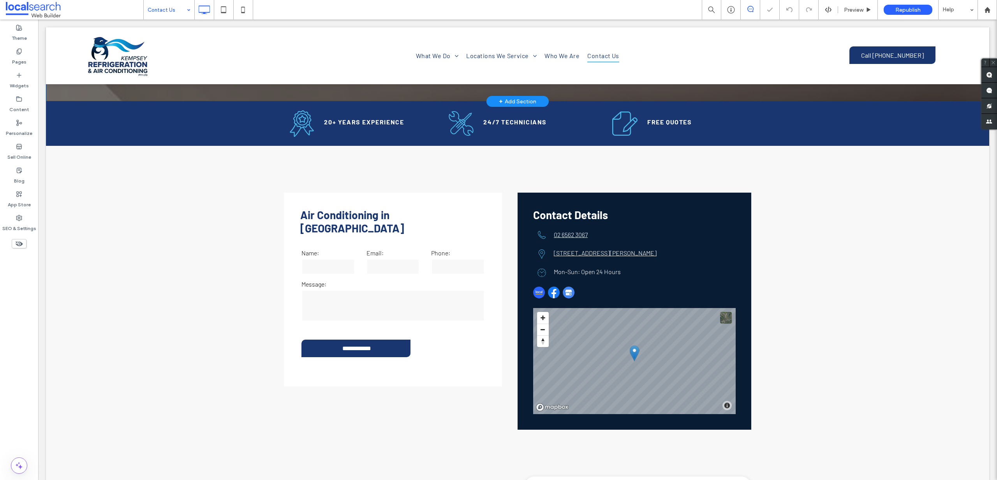
scroll to position [272, 0]
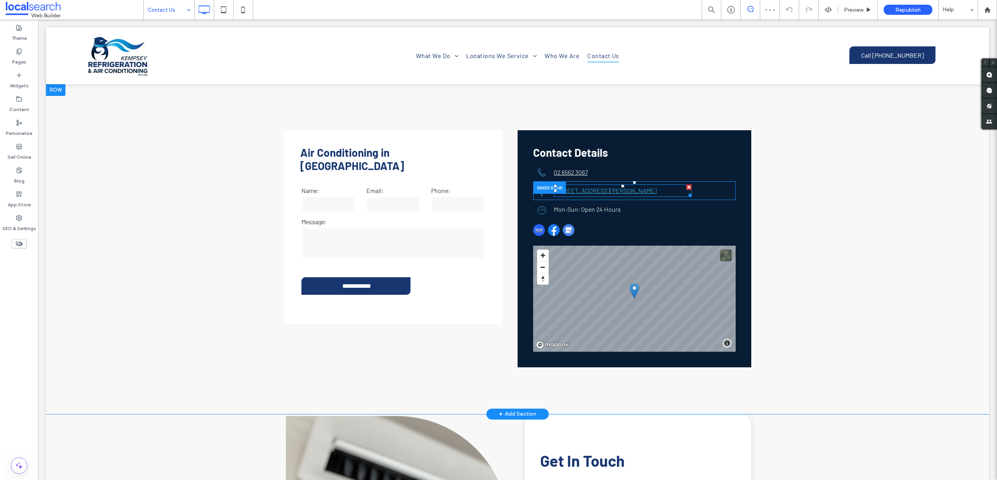
click at [600, 187] on link "2 Ronald Robinson Place, East Kempsey NSW 2440" at bounding box center [605, 190] width 103 height 7
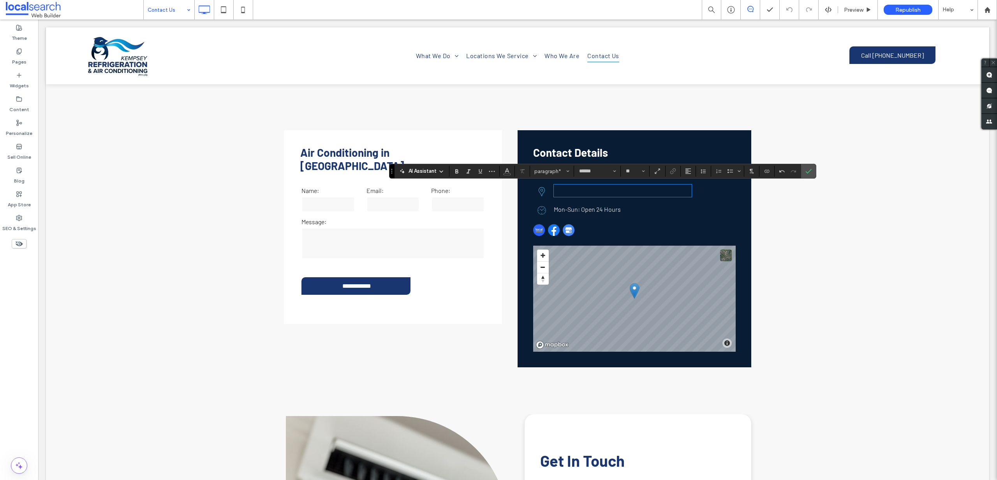
scroll to position [0, 0]
click at [503, 169] on button "Color" at bounding box center [507, 171] width 12 height 11
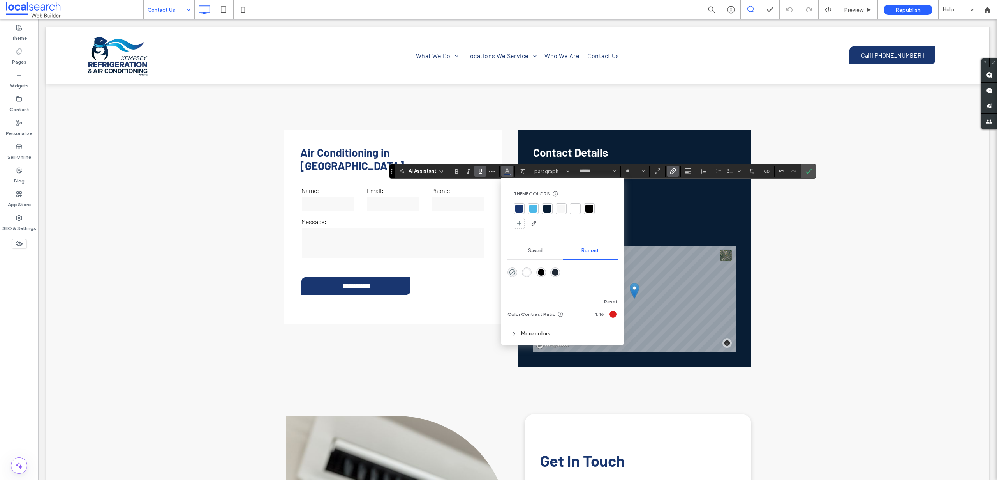
click at [561, 204] on div at bounding box center [561, 208] width 11 height 11
click at [574, 207] on div at bounding box center [577, 209] width 8 height 8
drag, startPoint x: 813, startPoint y: 174, endPoint x: 763, endPoint y: 152, distance: 54.3
click at [813, 174] on label "Confirm" at bounding box center [809, 171] width 12 height 14
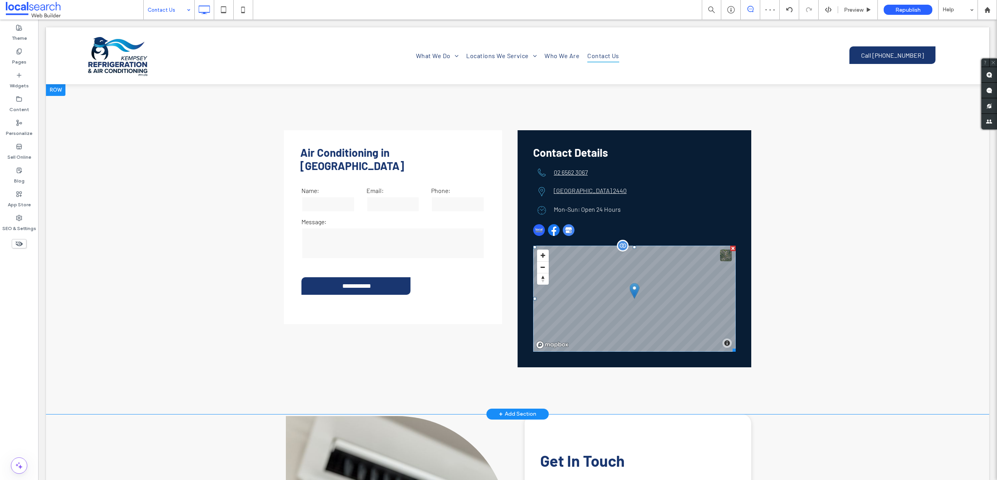
click at [635, 293] on span at bounding box center [634, 298] width 203 height 106
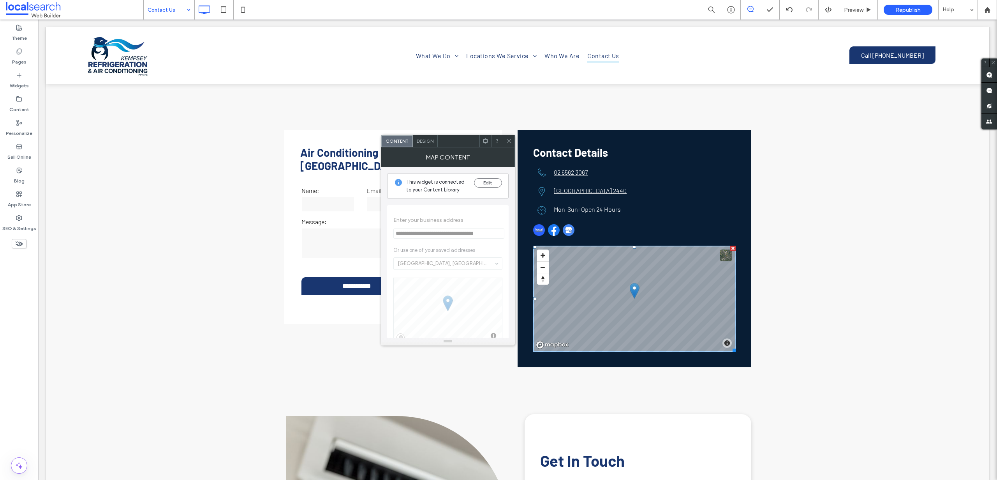
click at [507, 141] on icon at bounding box center [509, 141] width 6 height 6
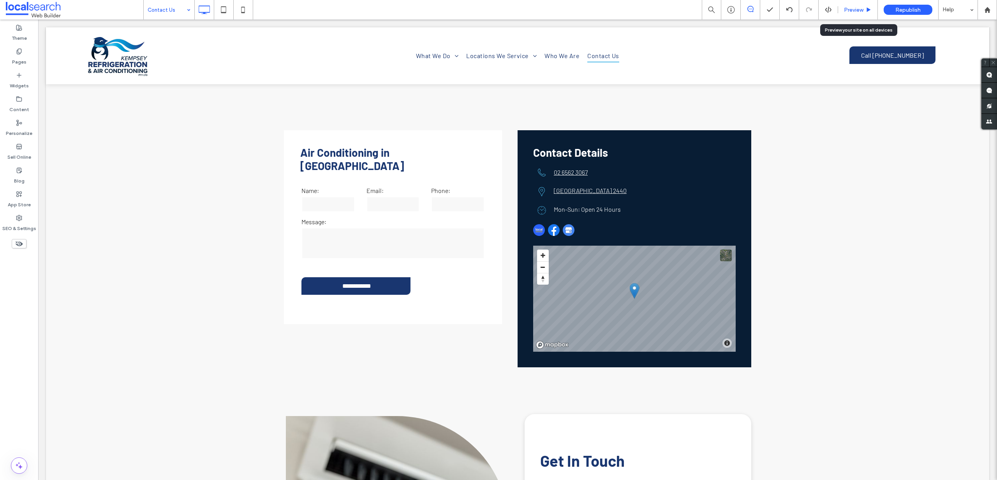
click at [866, 9] on icon at bounding box center [869, 10] width 6 height 6
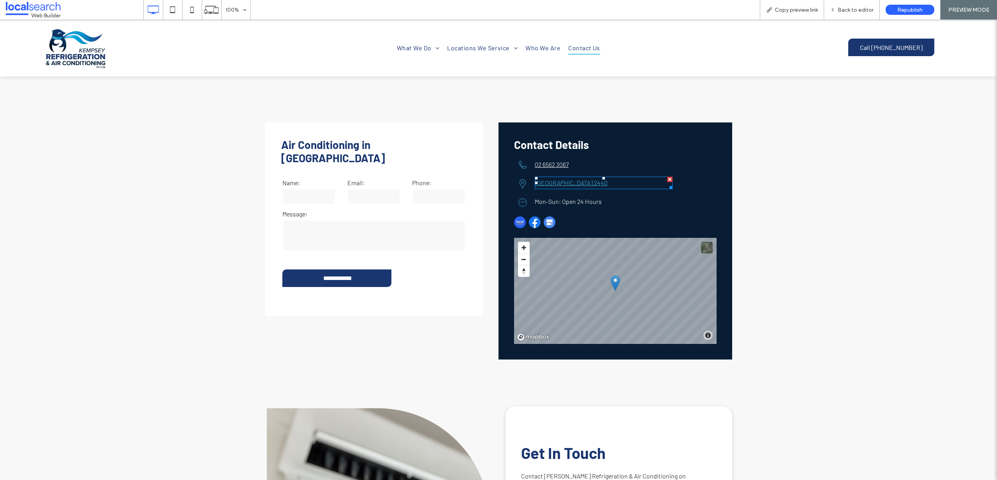
click at [574, 184] on link "East Kempsey NSW 2440" at bounding box center [571, 182] width 73 height 7
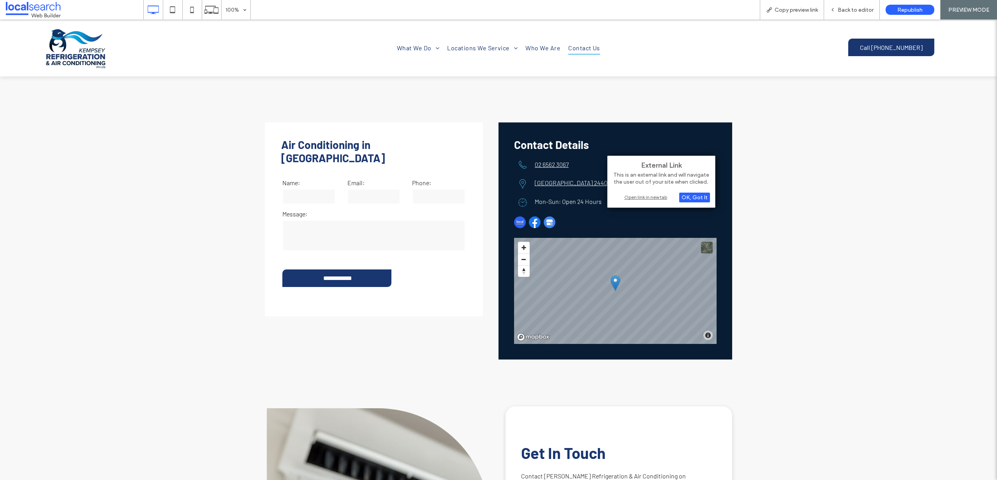
click at [639, 197] on div "Open link in new tab" at bounding box center [661, 197] width 97 height 8
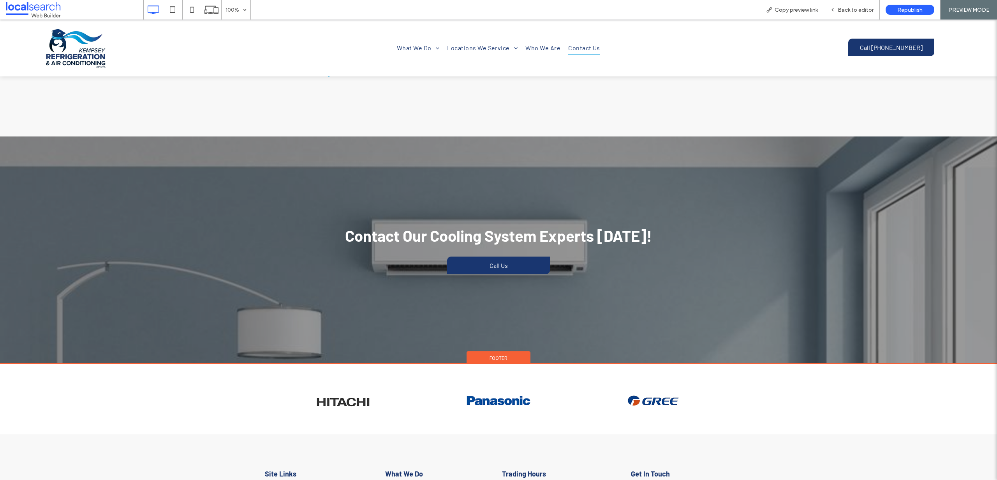
scroll to position [977, 0]
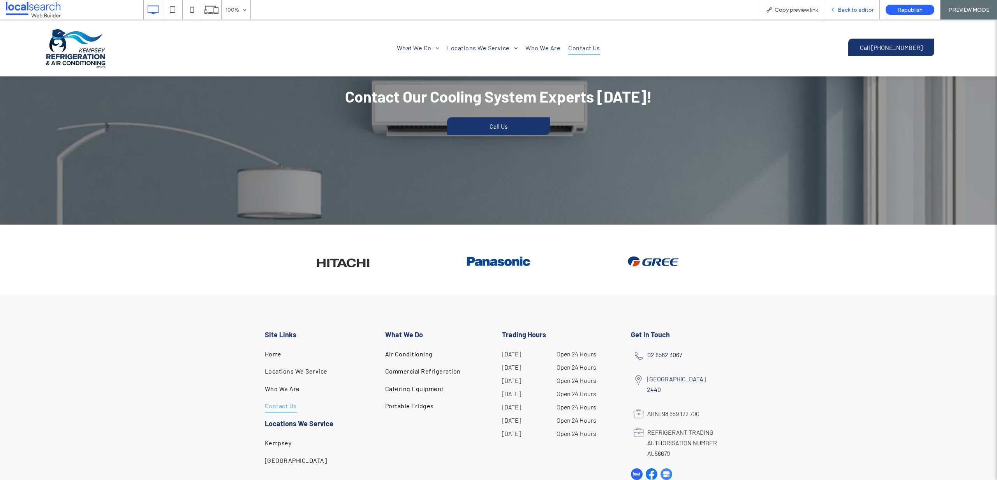
click at [860, 7] on span "Back to editor" at bounding box center [856, 10] width 36 height 7
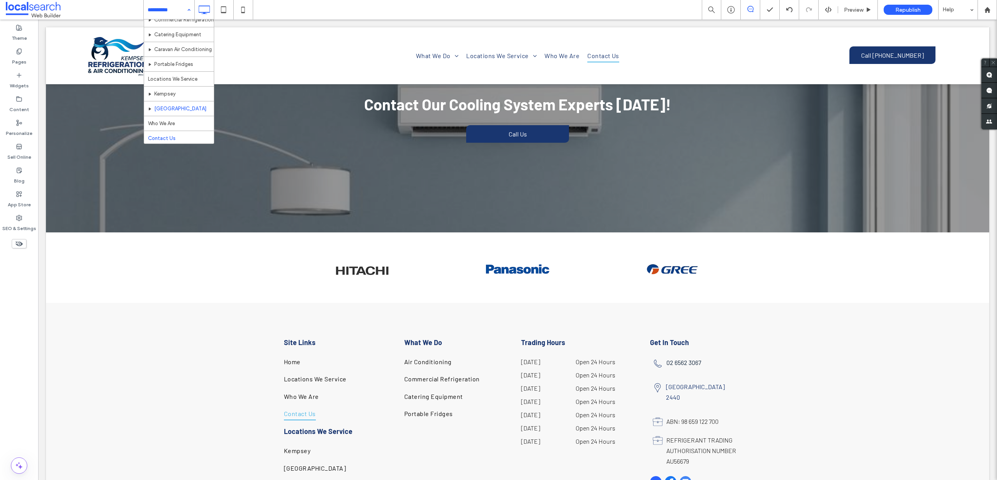
scroll to position [38, 0]
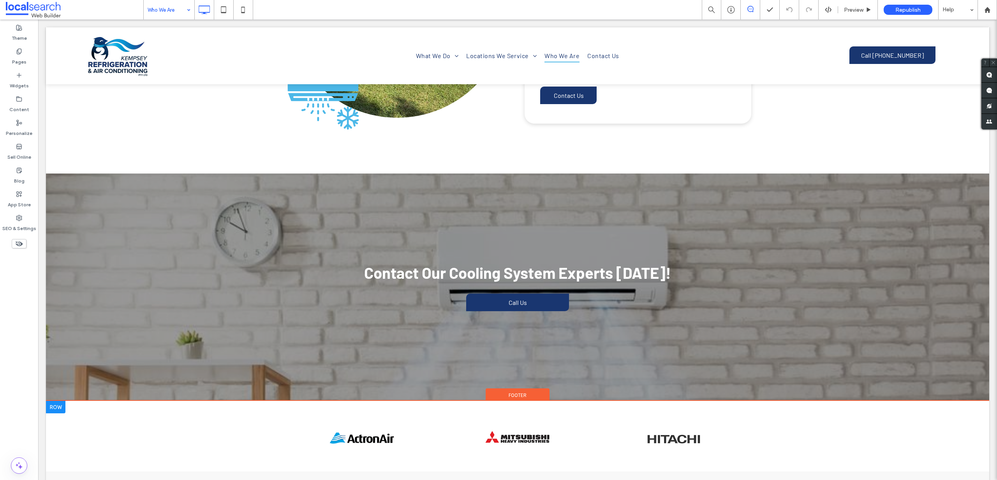
scroll to position [774, 0]
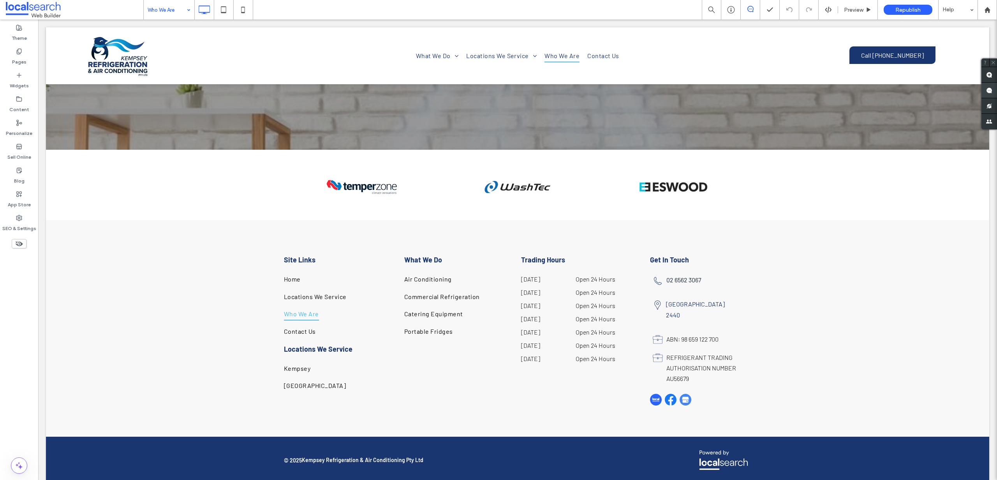
click at [987, 90] on use at bounding box center [990, 90] width 6 height 6
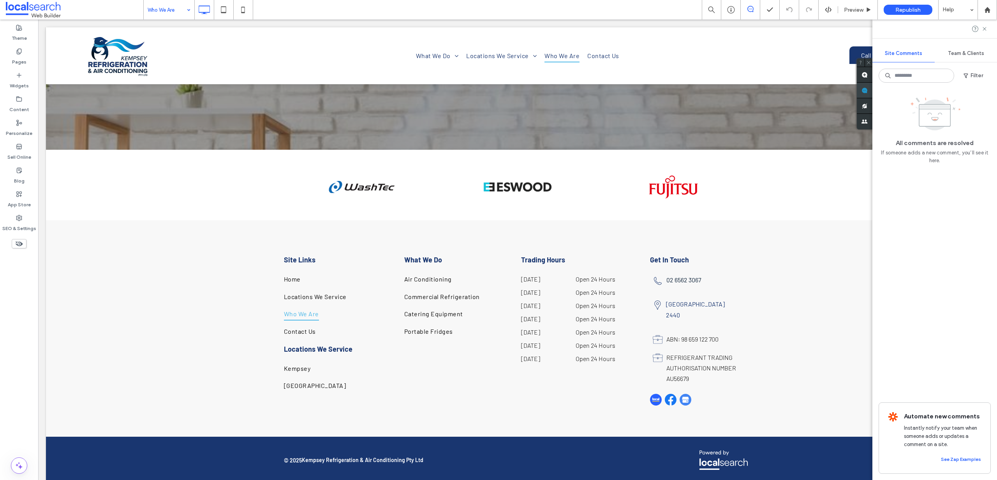
click at [867, 88] on use at bounding box center [865, 90] width 6 height 6
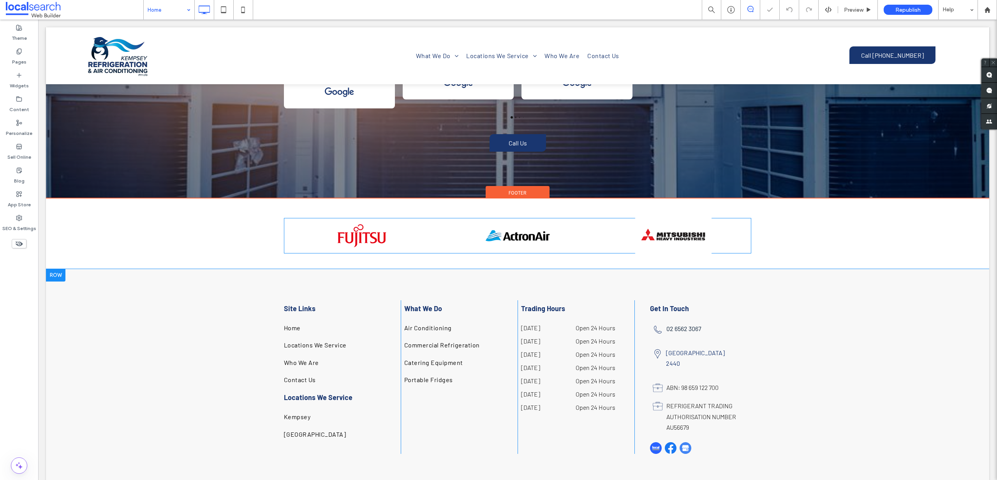
scroll to position [1862, 0]
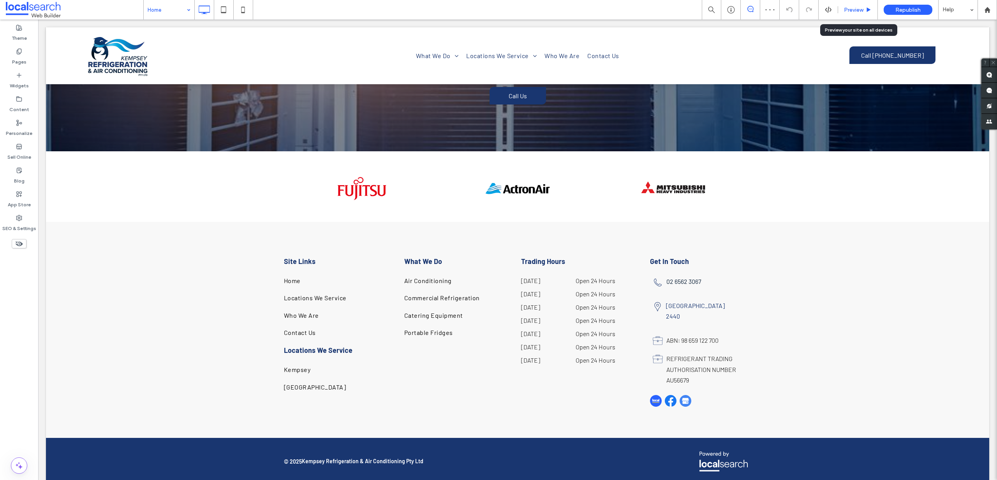
click at [870, 9] on use at bounding box center [869, 9] width 4 height 4
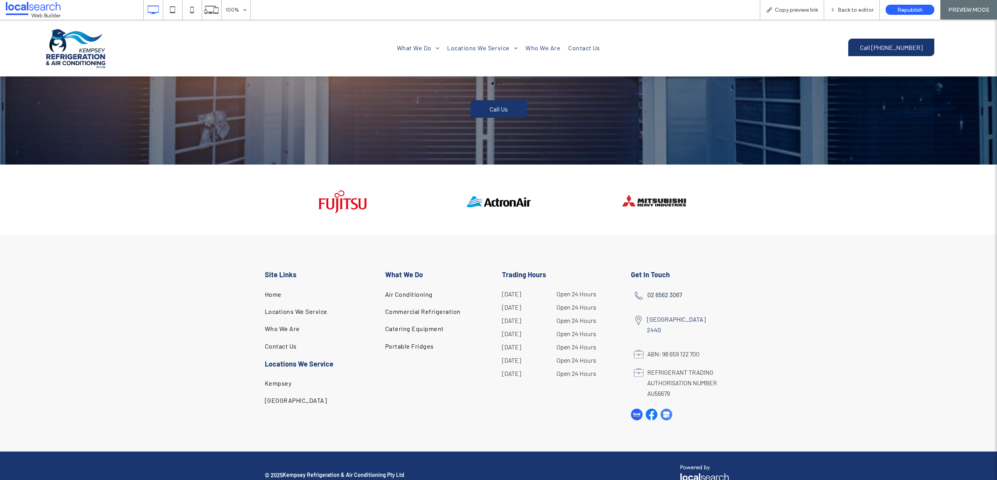
scroll to position [1858, 0]
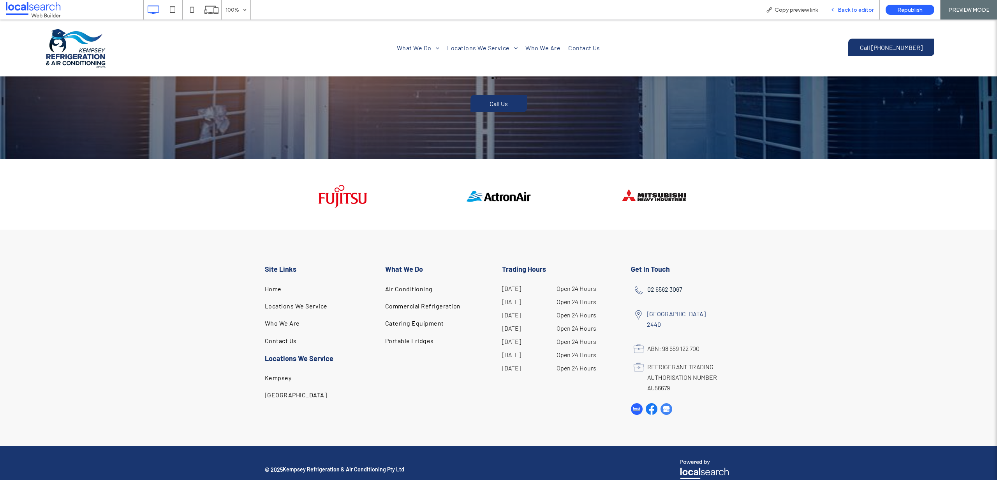
click at [862, 9] on span "Back to editor" at bounding box center [856, 10] width 36 height 7
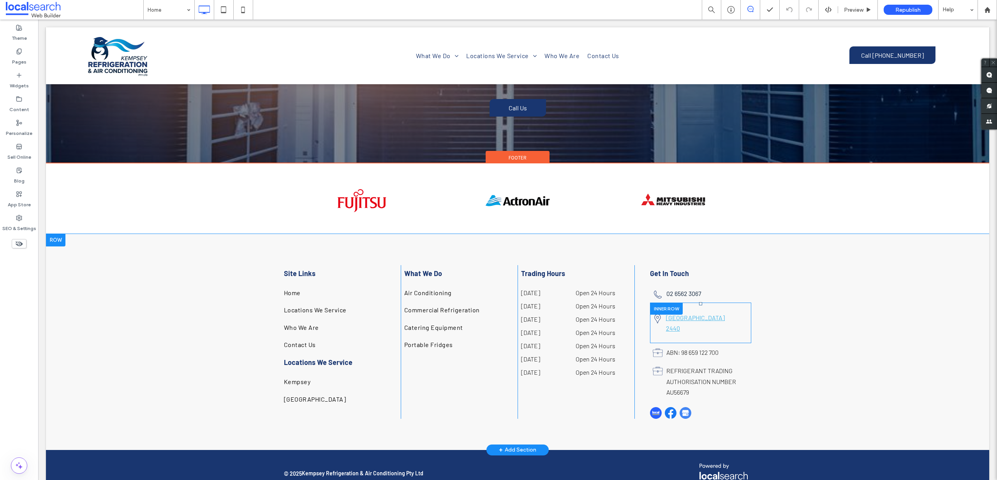
scroll to position [1850, 0]
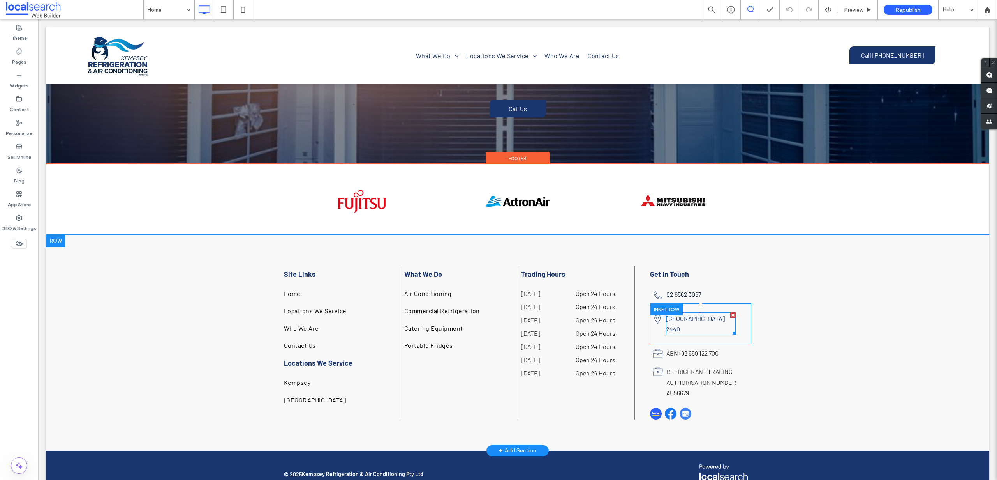
click at [696, 313] on p "East Kempsey NSW 2440" at bounding box center [701, 323] width 70 height 21
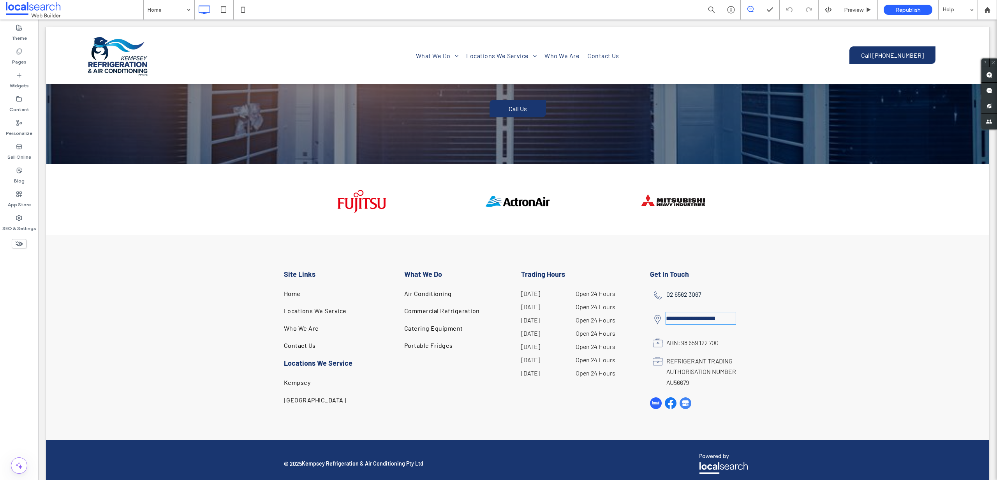
type input "******"
type input "**"
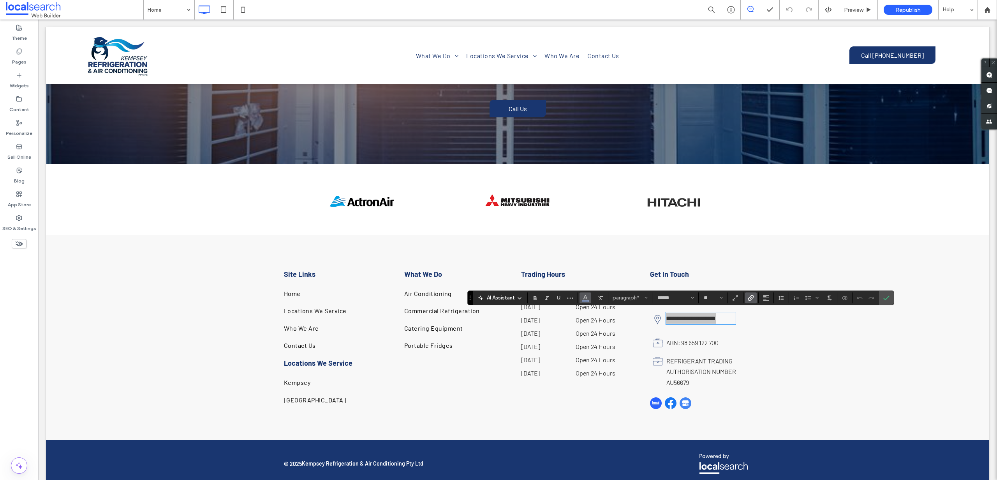
click at [589, 298] on button "Color" at bounding box center [586, 297] width 12 height 11
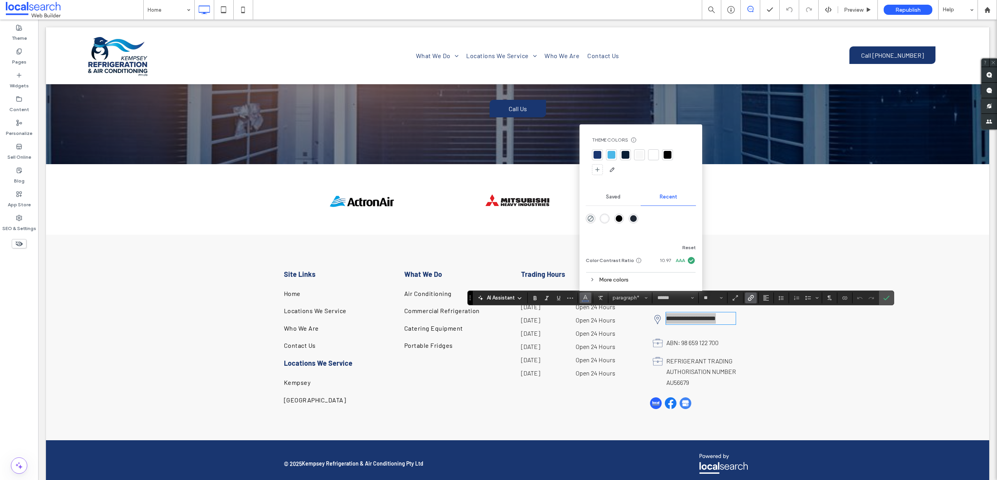
click at [625, 157] on div at bounding box center [626, 155] width 8 height 8
click at [665, 155] on div at bounding box center [668, 155] width 8 height 8
click at [888, 298] on icon "Confirm" at bounding box center [887, 298] width 6 height 6
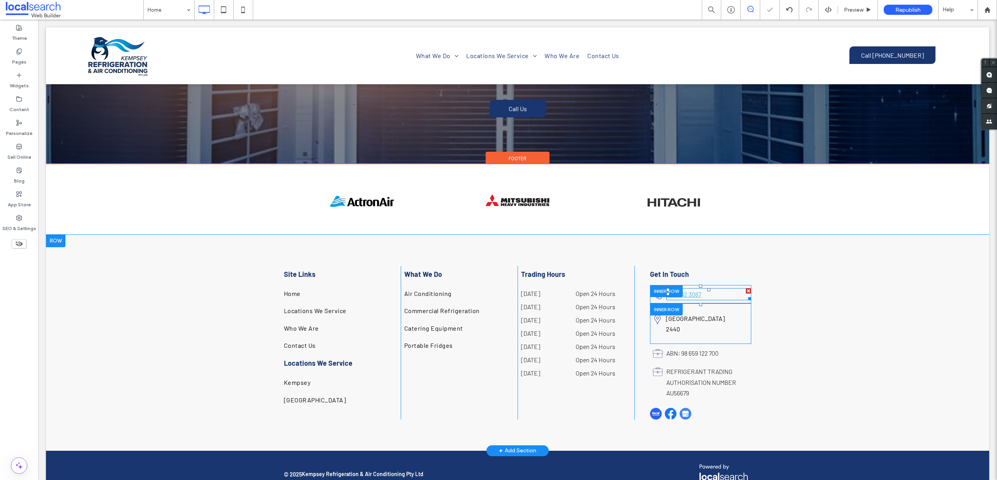
click at [687, 293] on link "02 6562 3067" at bounding box center [684, 293] width 35 height 7
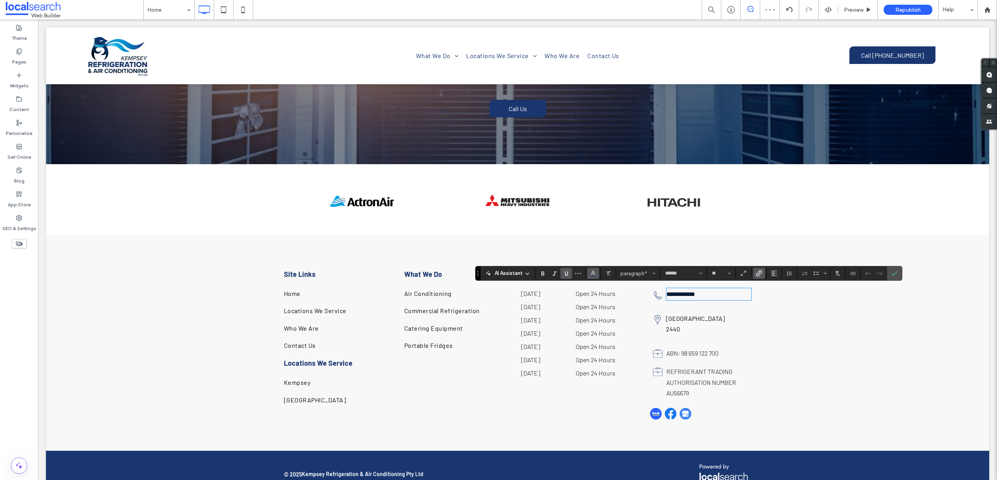
click at [594, 270] on icon "Color" at bounding box center [593, 272] width 6 height 6
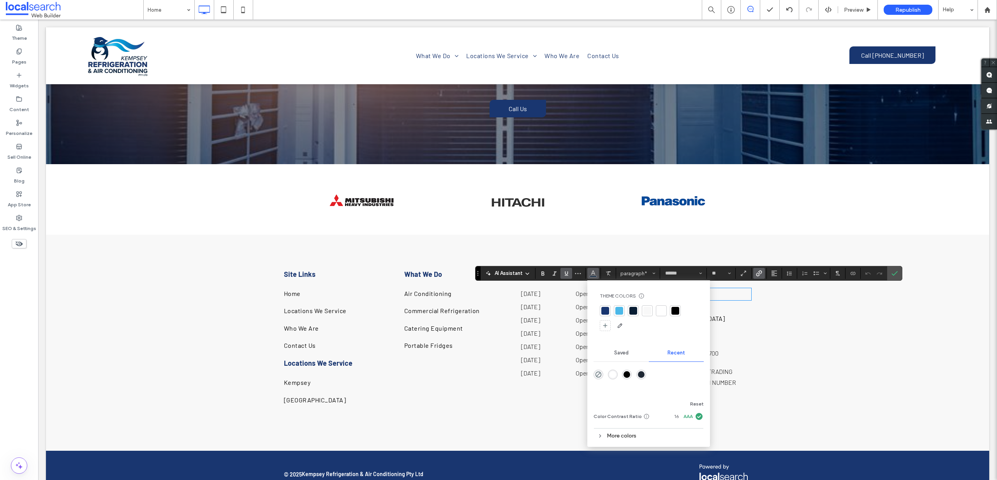
click at [628, 438] on div "More colors" at bounding box center [649, 435] width 110 height 11
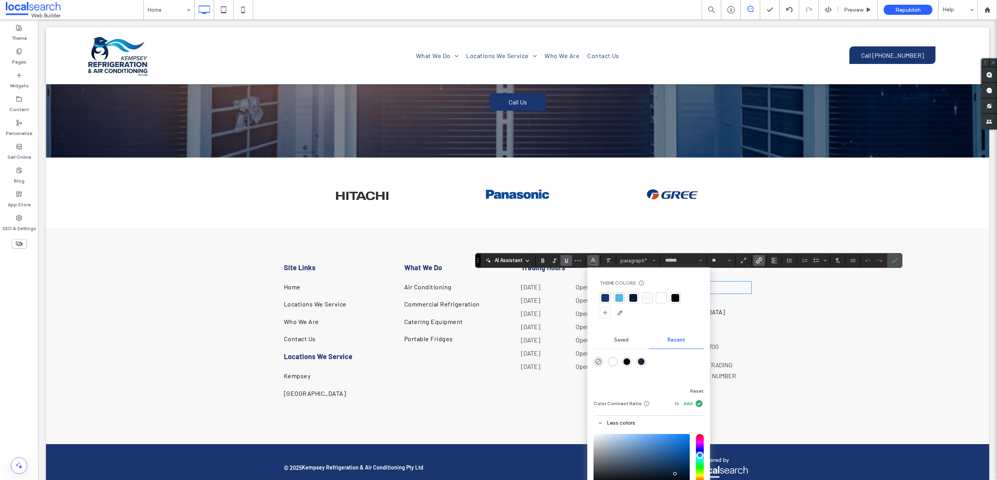
scroll to position [1862, 0]
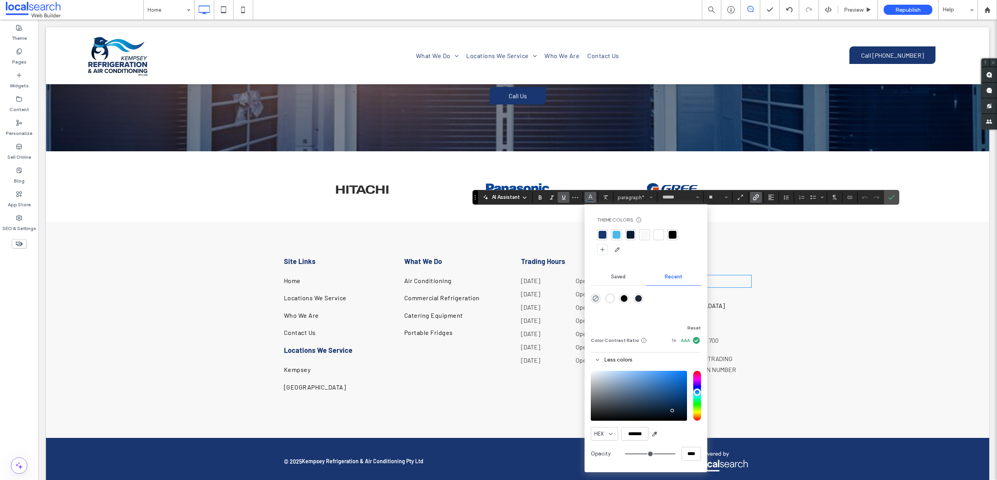
drag, startPoint x: 480, startPoint y: 259, endPoint x: 477, endPoint y: 196, distance: 63.2
click at [477, 196] on section "Drag" at bounding box center [475, 197] width 5 height 14
click at [643, 430] on input "*******" at bounding box center [634, 434] width 27 height 14
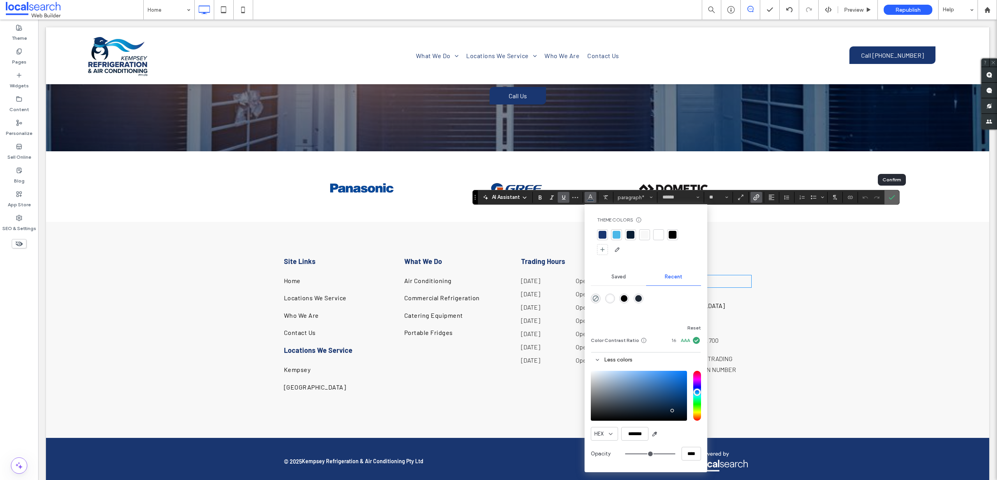
click at [893, 197] on use "Confirm" at bounding box center [892, 197] width 6 height 5
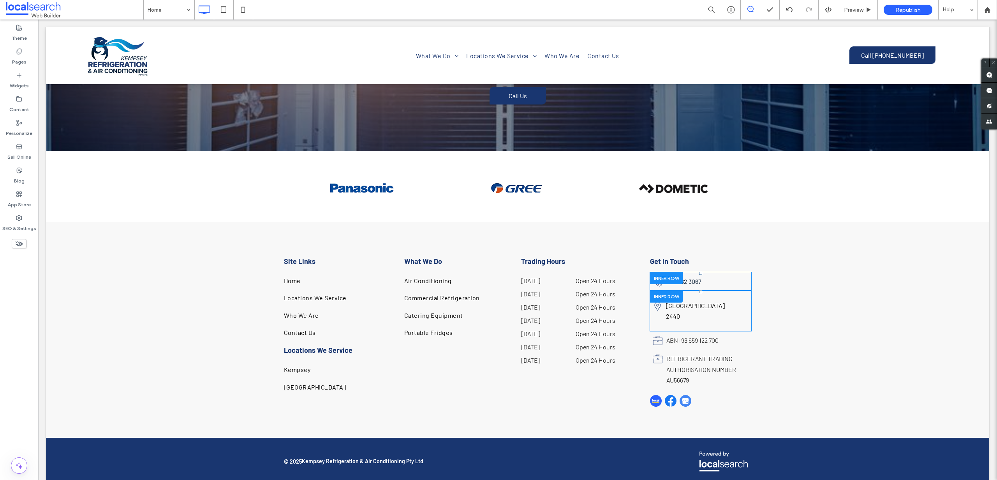
click at [717, 296] on div "Location Icon East Kempsey NSW 2440 Click To Paste" at bounding box center [701, 310] width 70 height 29
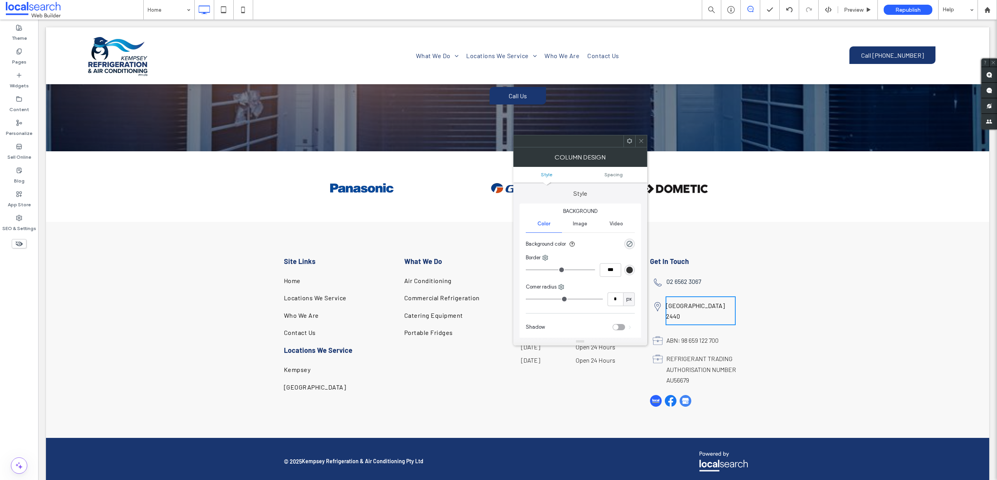
click at [717, 300] on p "East Kempsey NSW 2440" at bounding box center [701, 310] width 70 height 21
click at [637, 141] on div at bounding box center [641, 141] width 12 height 12
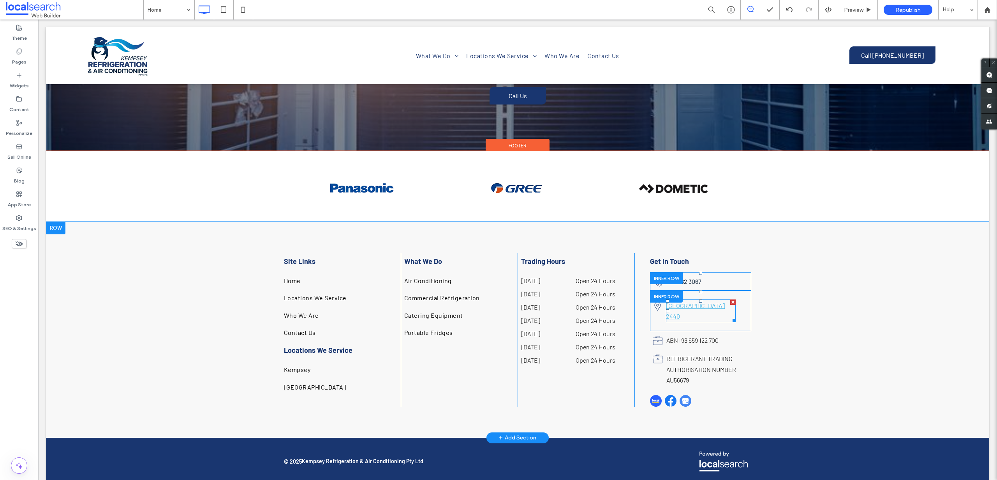
click at [706, 305] on link "East Kempsey NSW 2440" at bounding box center [695, 311] width 59 height 18
type input "******"
type input "**"
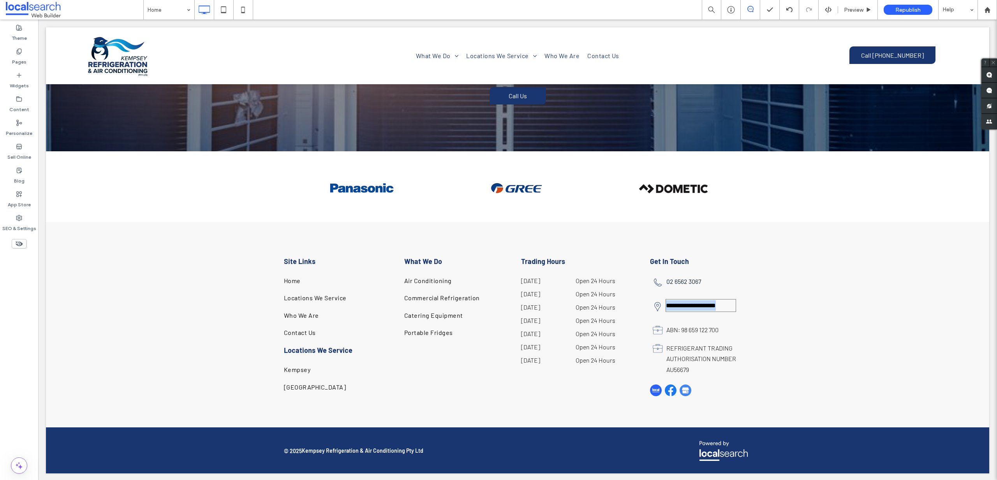
click at [706, 305] on link "**********" at bounding box center [691, 305] width 50 height 6
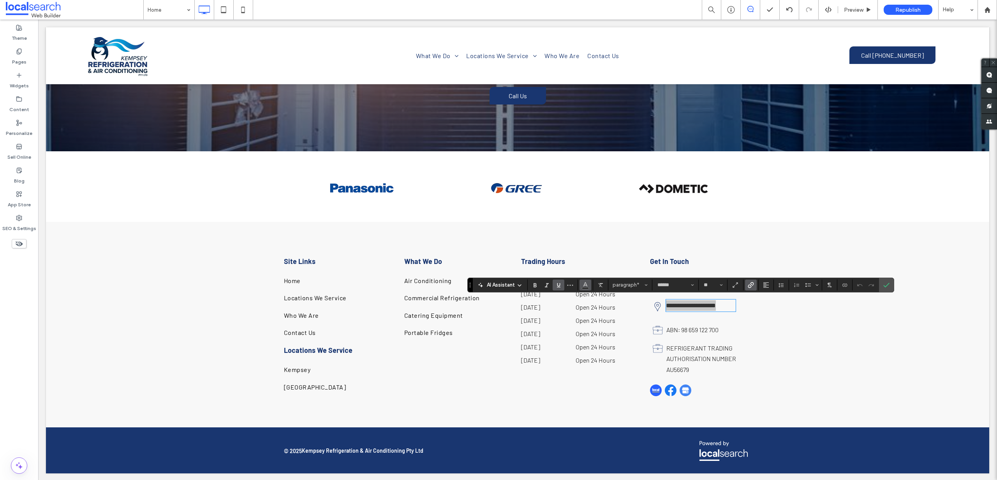
click at [584, 280] on span "Color" at bounding box center [585, 284] width 6 height 10
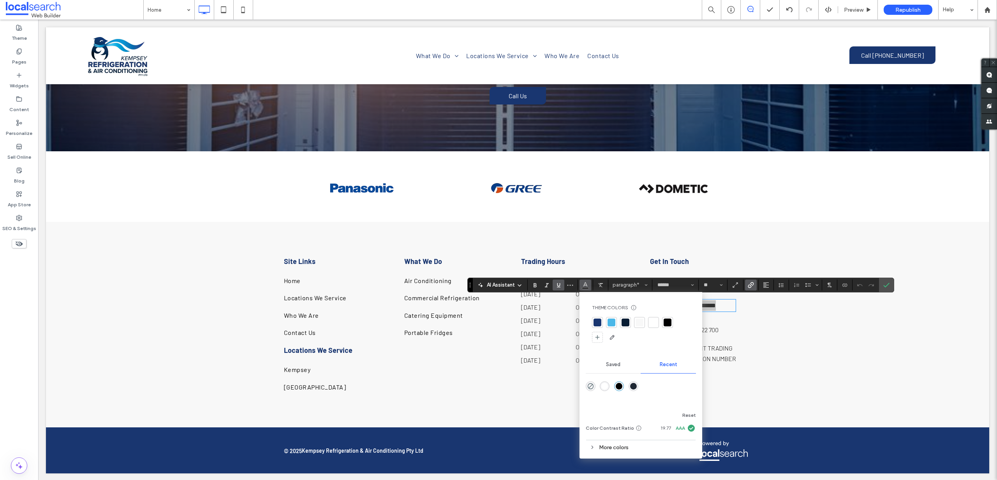
click at [602, 445] on div "More colors" at bounding box center [641, 447] width 110 height 11
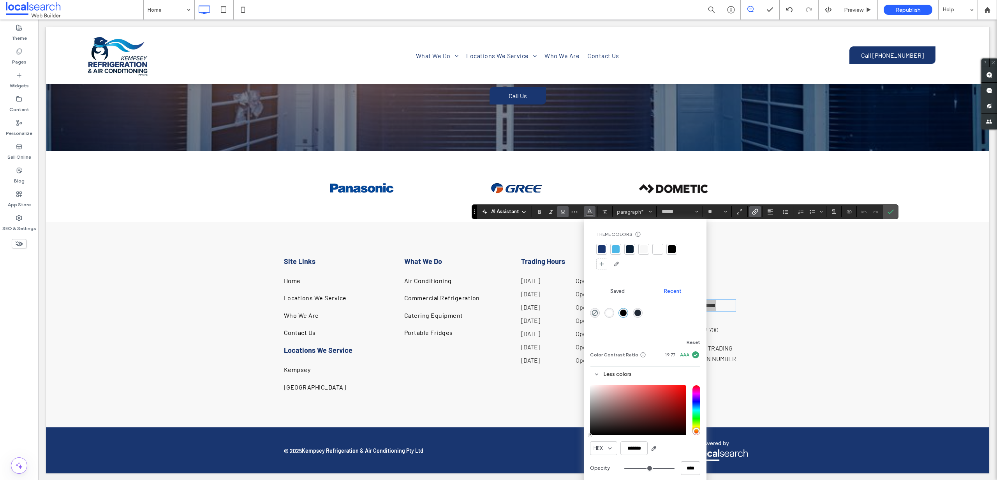
drag, startPoint x: 471, startPoint y: 277, endPoint x: 477, endPoint y: 208, distance: 69.6
click at [477, 210] on section "Drag" at bounding box center [474, 212] width 5 height 14
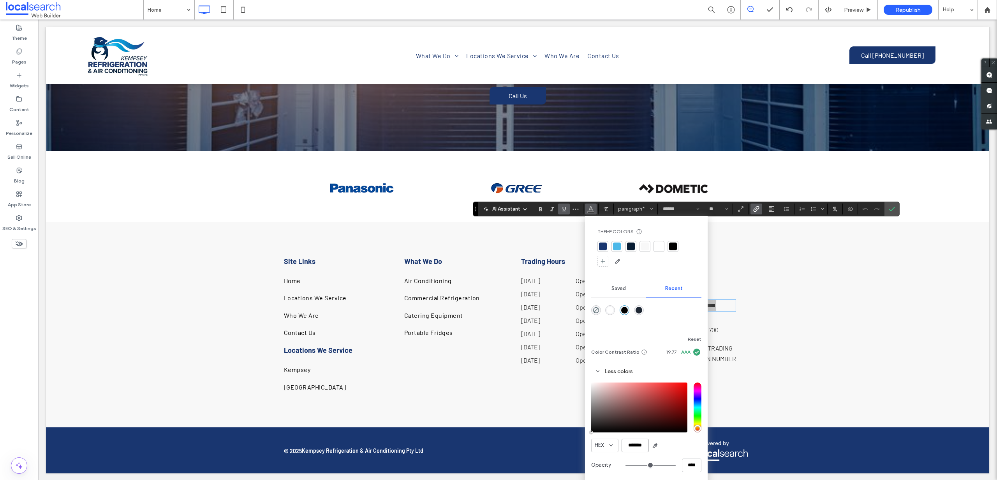
click at [637, 441] on input "*******" at bounding box center [635, 445] width 27 height 14
paste input "color picker textbox"
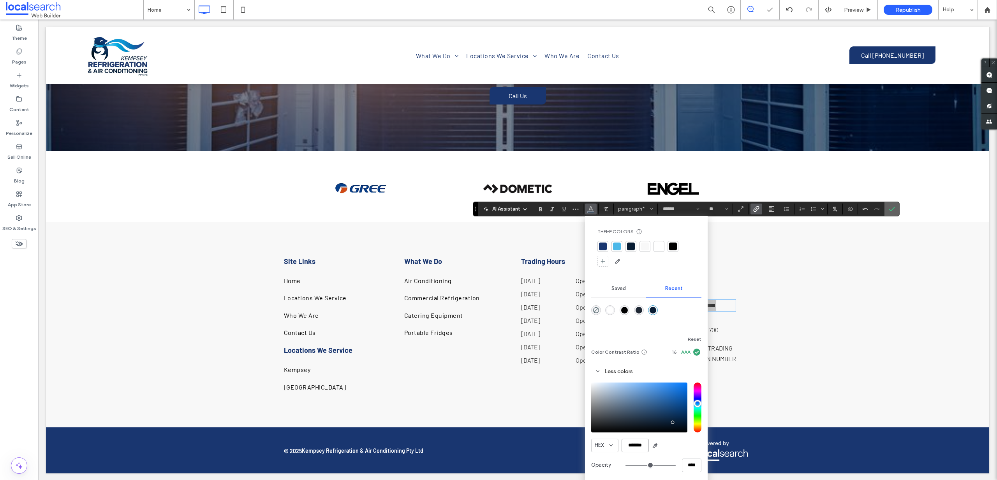
type input "*******"
click at [894, 207] on icon "Confirm" at bounding box center [892, 209] width 6 height 6
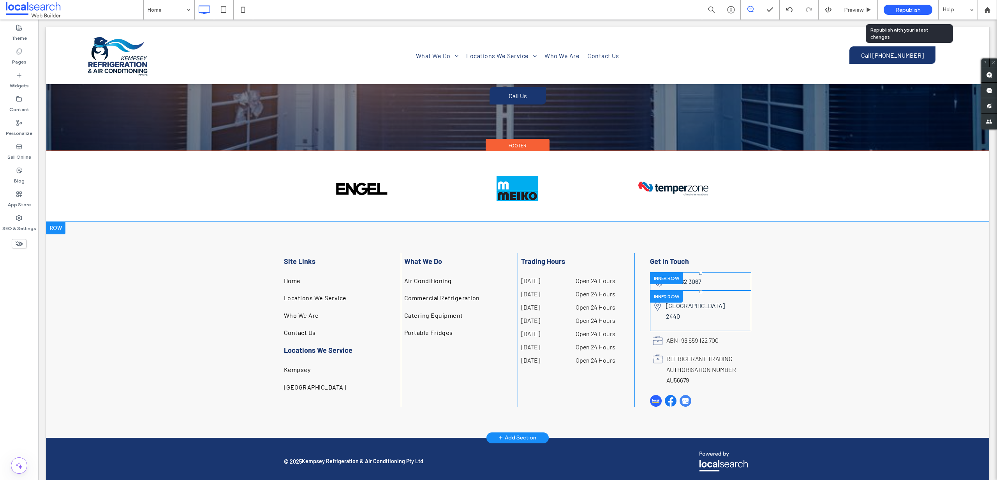
click at [912, 8] on span "Republish" at bounding box center [908, 10] width 25 height 7
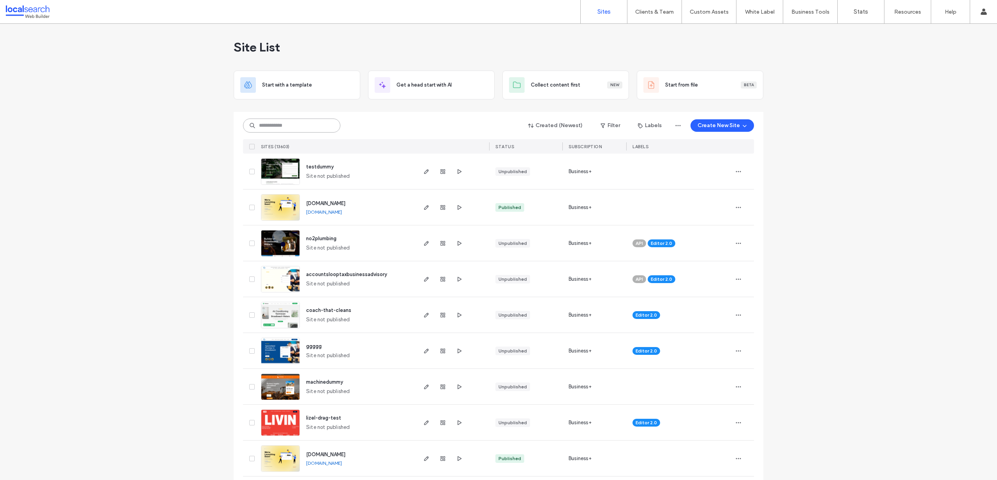
click at [298, 126] on input at bounding box center [291, 125] width 97 height 14
paste input "********"
type input "********"
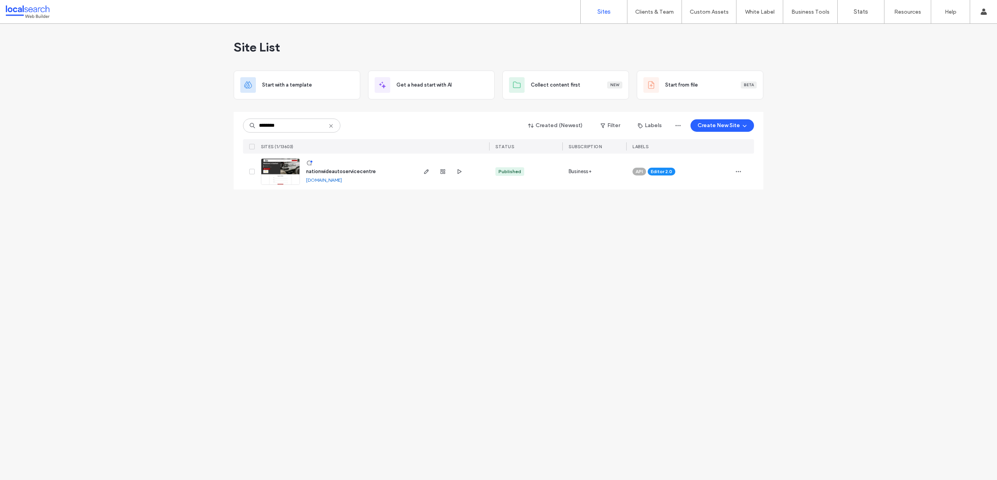
drag, startPoint x: 387, startPoint y: 294, endPoint x: 310, endPoint y: 182, distance: 136.0
click at [387, 294] on div "Site List Start with a template Get a head start with AI Collect content first …" at bounding box center [498, 252] width 997 height 456
click at [282, 166] on img at bounding box center [280, 185] width 38 height 53
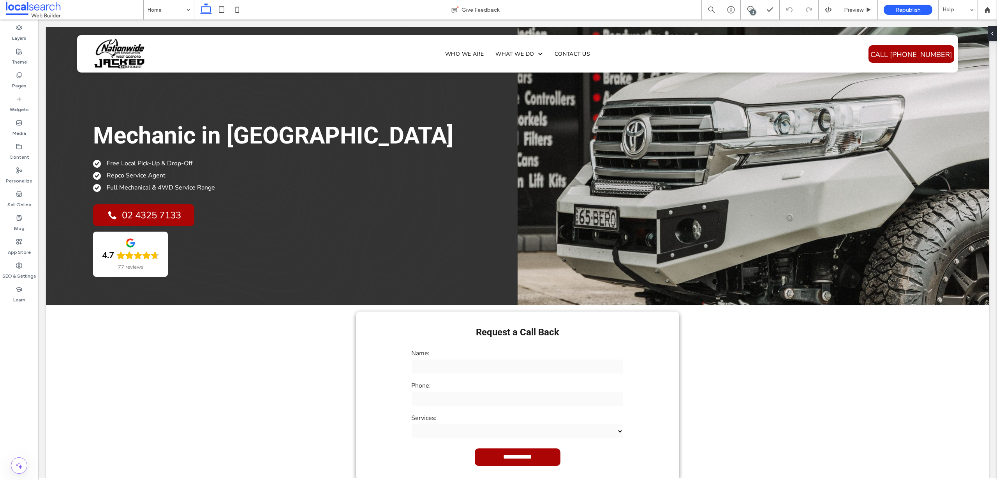
click at [752, 10] on div "2" at bounding box center [753, 12] width 6 height 6
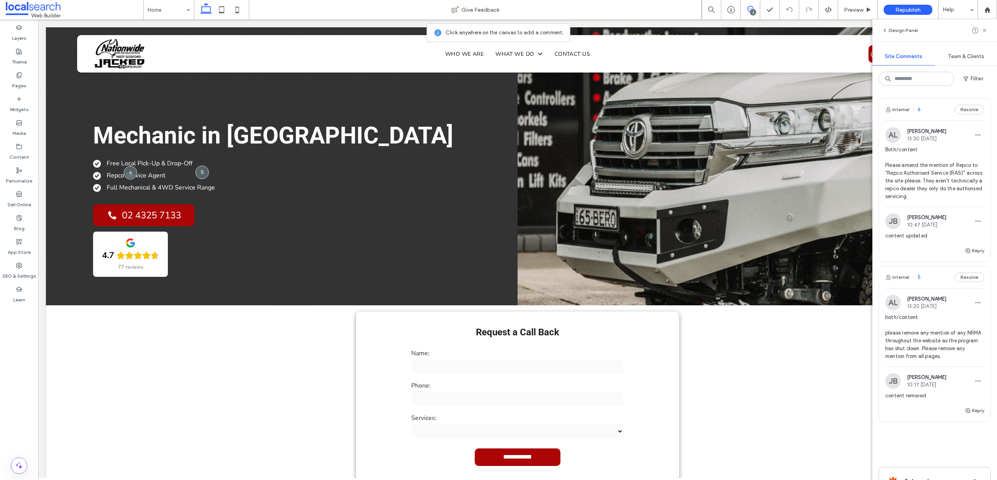
click at [921, 343] on span "both/content please remove any mention of any NRMA throughout the website as th…" at bounding box center [935, 336] width 99 height 47
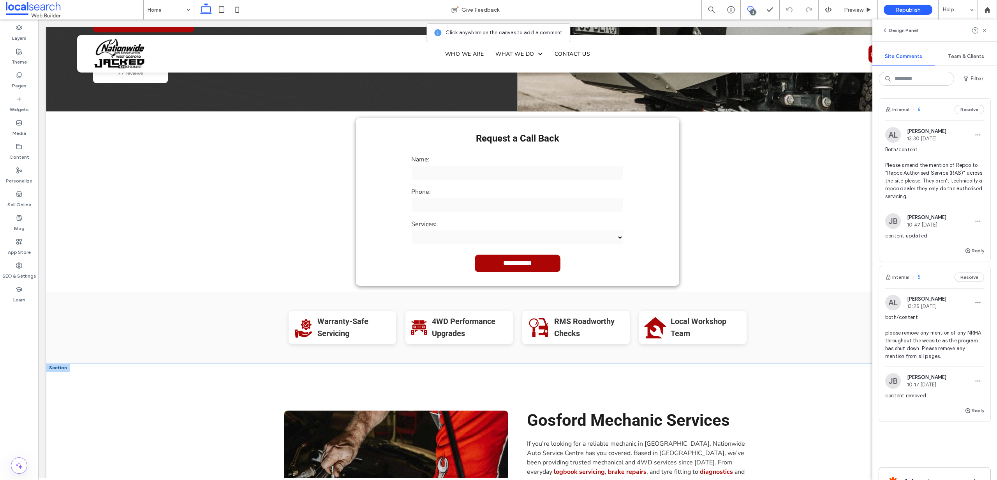
scroll to position [375, 0]
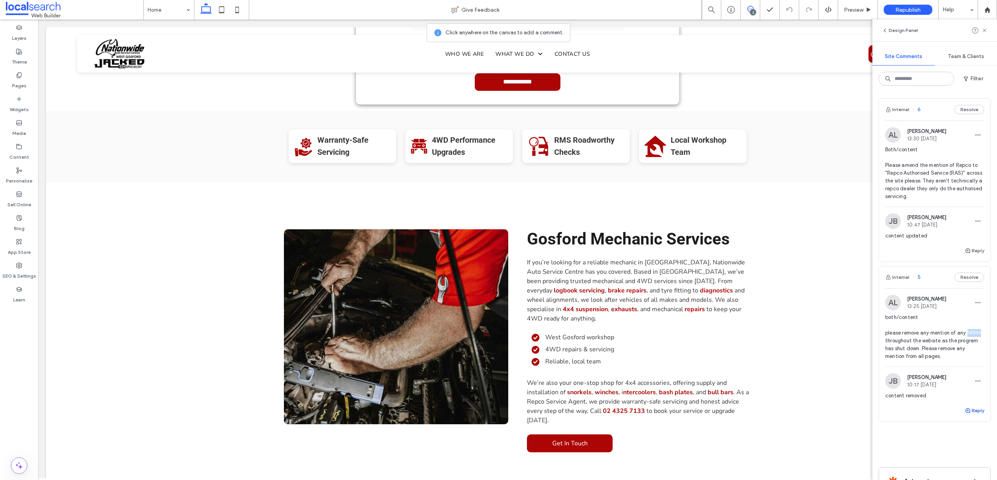
click at [974, 413] on button "Reply" at bounding box center [974, 410] width 19 height 9
drag, startPoint x: 890, startPoint y: 416, endPoint x: 885, endPoint y: 414, distance: 5.4
click at [886, 415] on textarea "**********" at bounding box center [932, 425] width 93 height 39
type textarea "**********"
click at [967, 458] on button "Submit" at bounding box center [971, 458] width 28 height 9
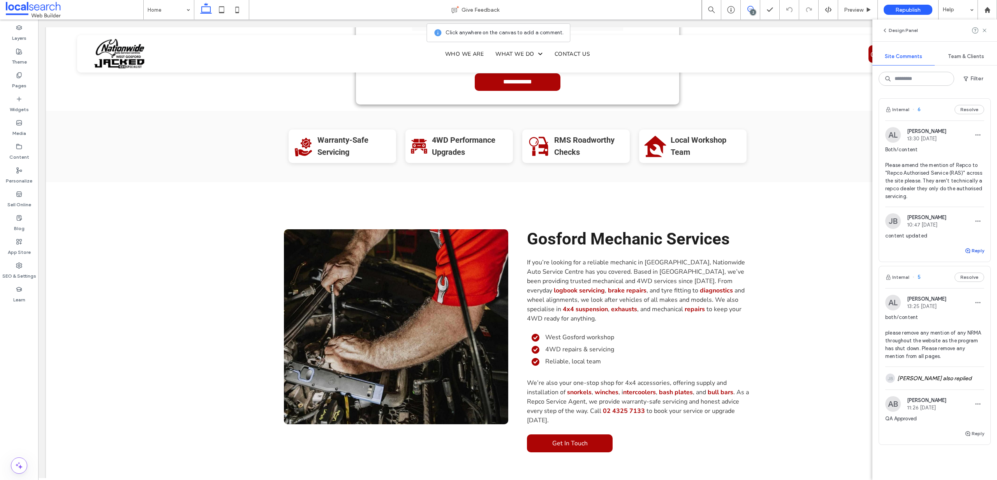
click at [970, 251] on button "Reply" at bounding box center [974, 250] width 19 height 9
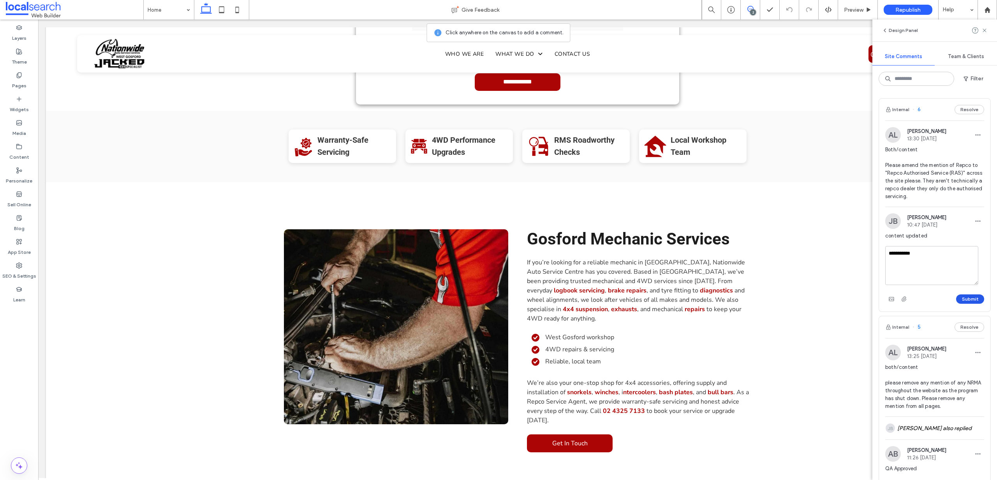
type textarea "**********"
click at [964, 297] on button "Submit" at bounding box center [971, 298] width 28 height 9
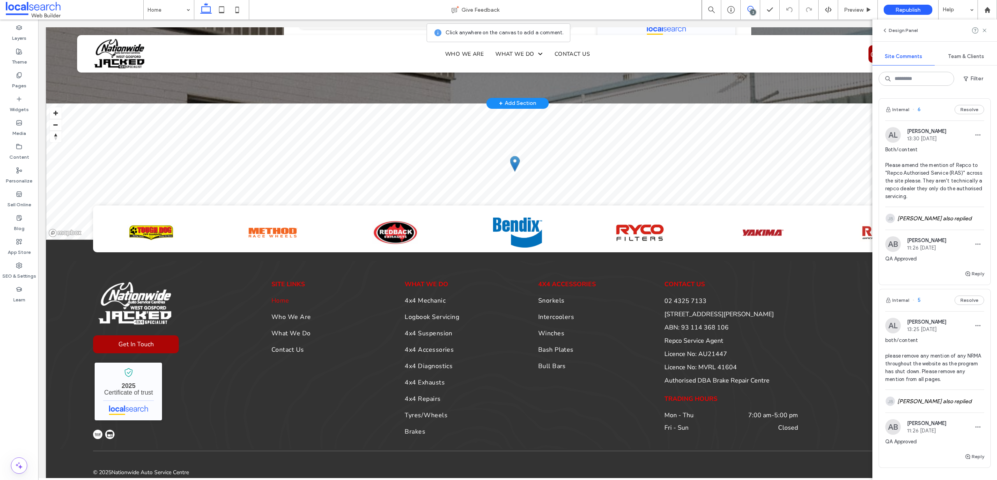
scroll to position [2525, 0]
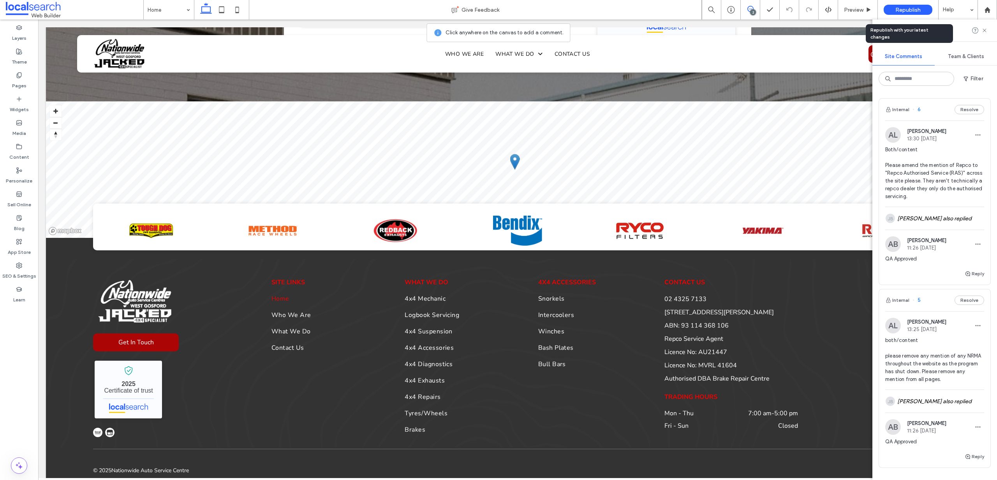
click at [907, 9] on span "Republish" at bounding box center [908, 10] width 25 height 7
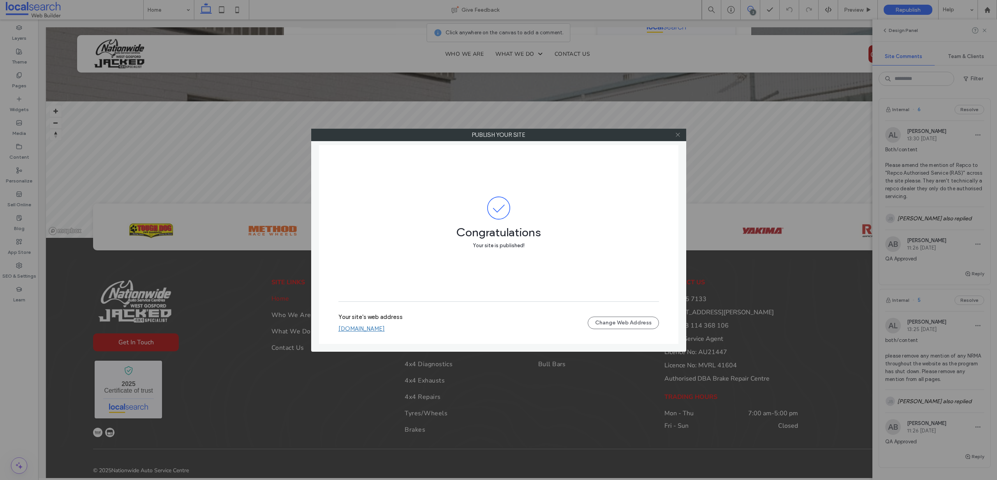
click at [679, 134] on use at bounding box center [678, 135] width 4 height 4
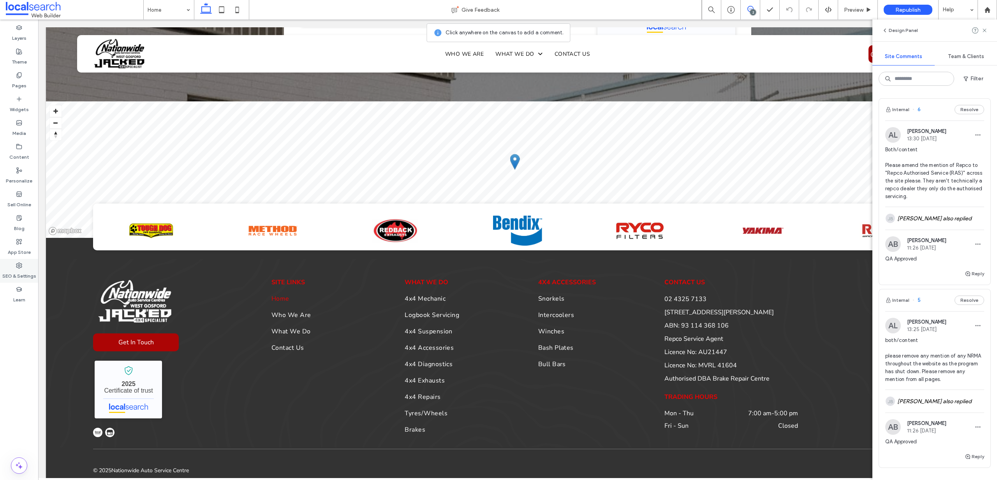
click at [21, 261] on div "SEO & Settings" at bounding box center [19, 271] width 38 height 24
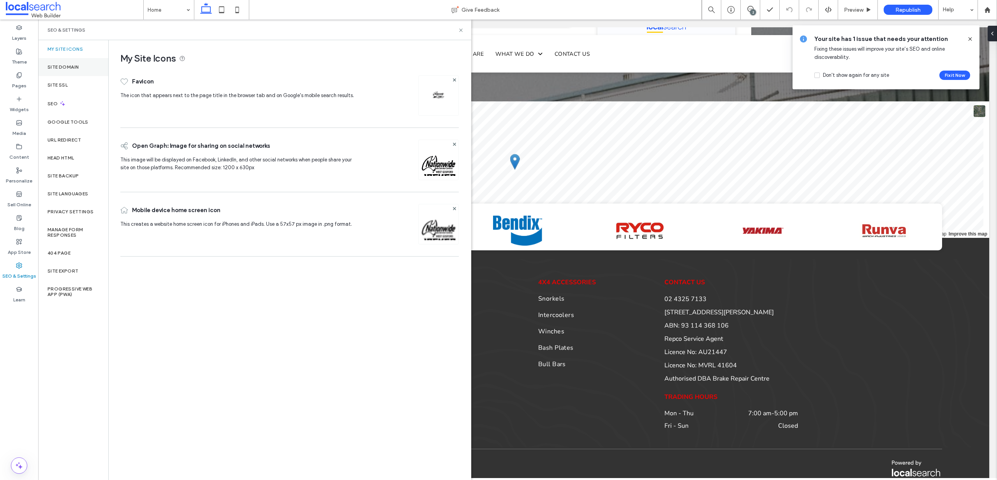
click at [65, 67] on label "Site Domain" at bounding box center [63, 66] width 31 height 5
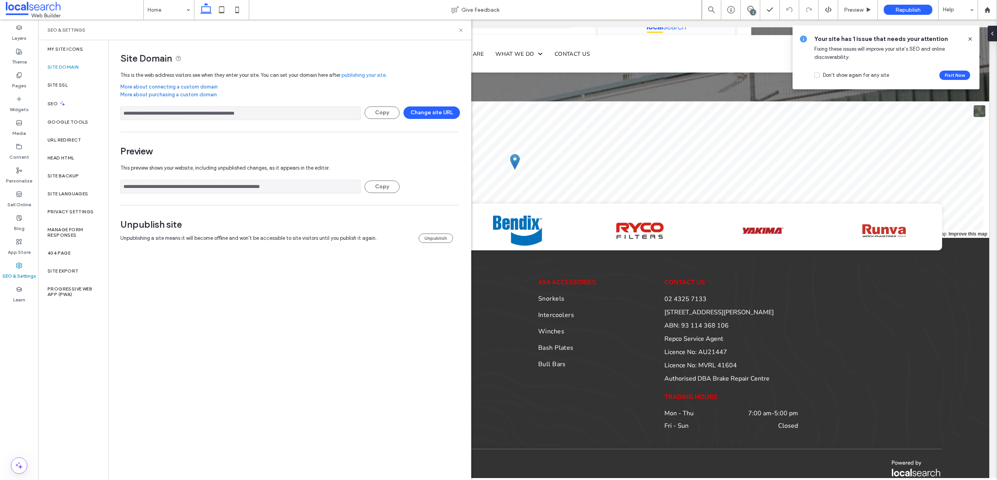
click at [297, 187] on input "**********" at bounding box center [240, 187] width 240 height 14
drag, startPoint x: 328, startPoint y: 189, endPoint x: 118, endPoint y: 182, distance: 209.3
click at [118, 182] on div "**********" at bounding box center [287, 149] width 356 height 218
click at [461, 30] on icon at bounding box center [461, 30] width 6 height 6
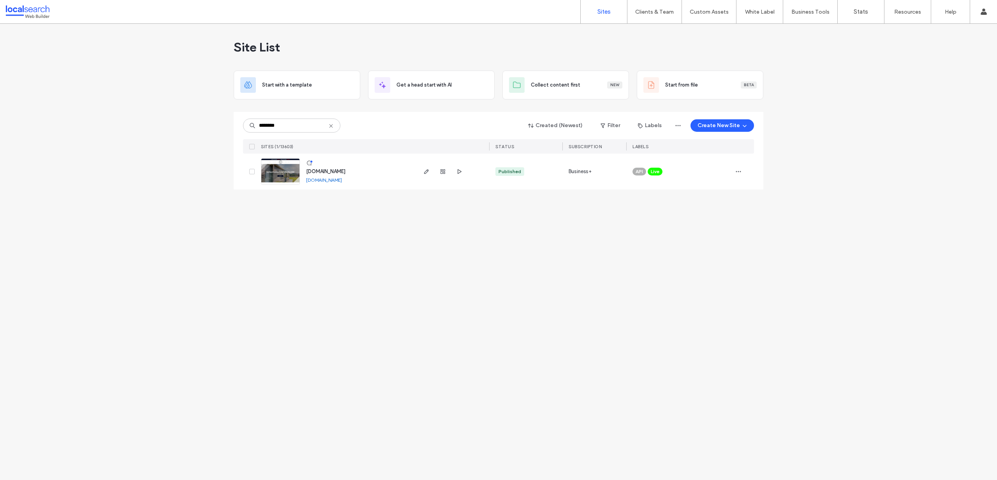
click at [290, 179] on img at bounding box center [280, 185] width 38 height 53
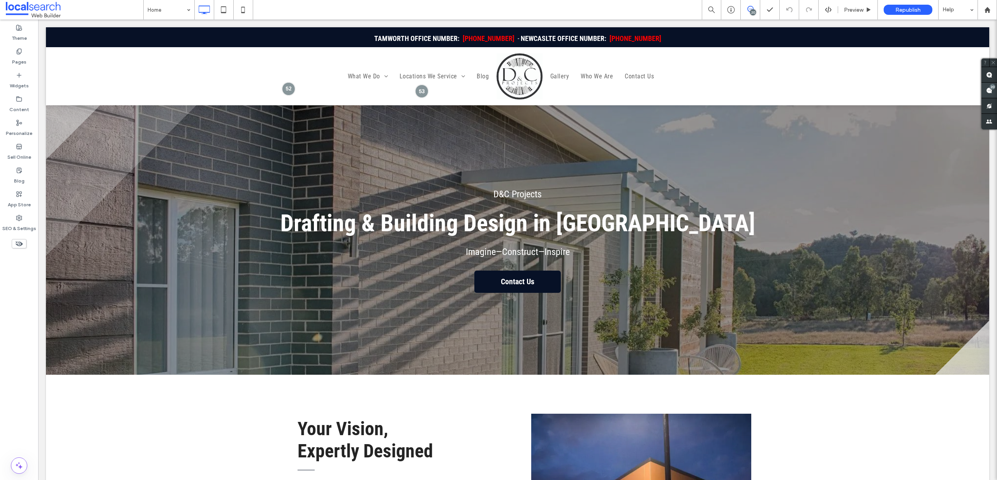
click at [993, 90] on span at bounding box center [990, 90] width 16 height 15
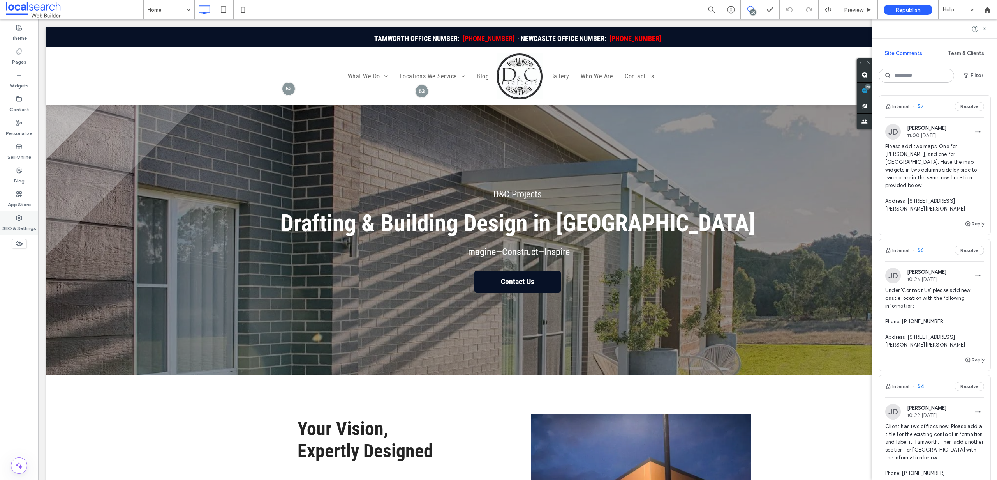
click at [17, 222] on label "SEO & Settings" at bounding box center [19, 226] width 34 height 11
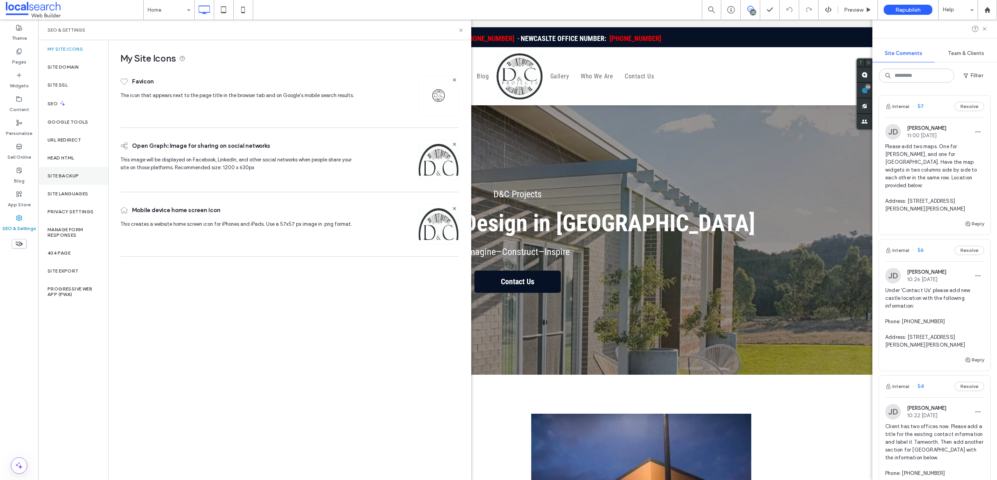
click at [75, 172] on div "Site Backup" at bounding box center [73, 176] width 70 height 18
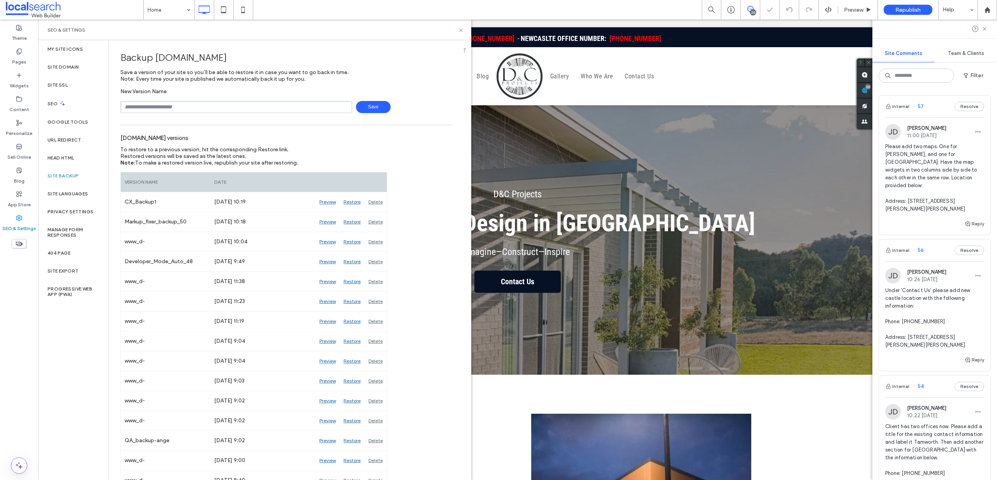
click at [220, 107] on input "text" at bounding box center [236, 107] width 232 height 12
type input "**********"
click at [463, 30] on icon at bounding box center [461, 30] width 6 height 6
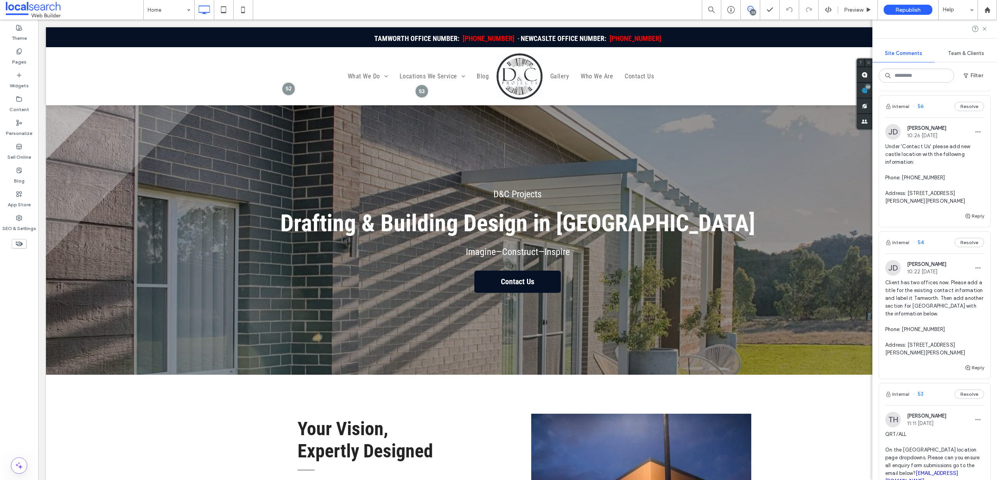
scroll to position [136, 0]
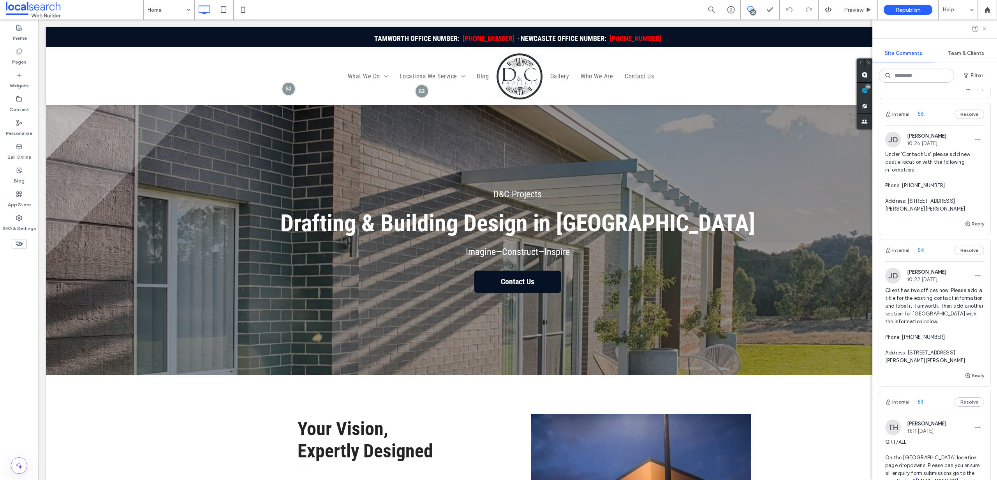
click at [918, 288] on span "Client has two offices now. Please add a title for the existing contact informa…" at bounding box center [935, 325] width 99 height 78
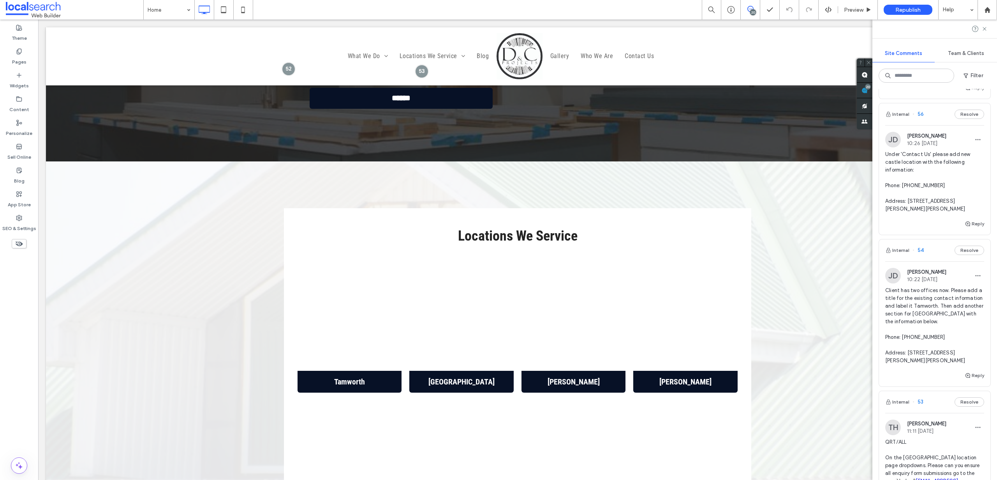
scroll to position [2693, 0]
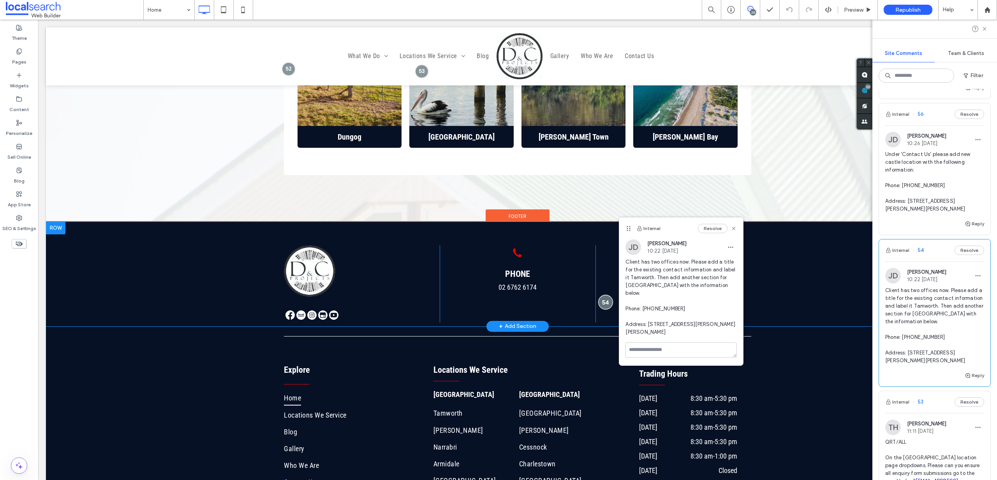
click at [607, 295] on div at bounding box center [605, 302] width 14 height 14
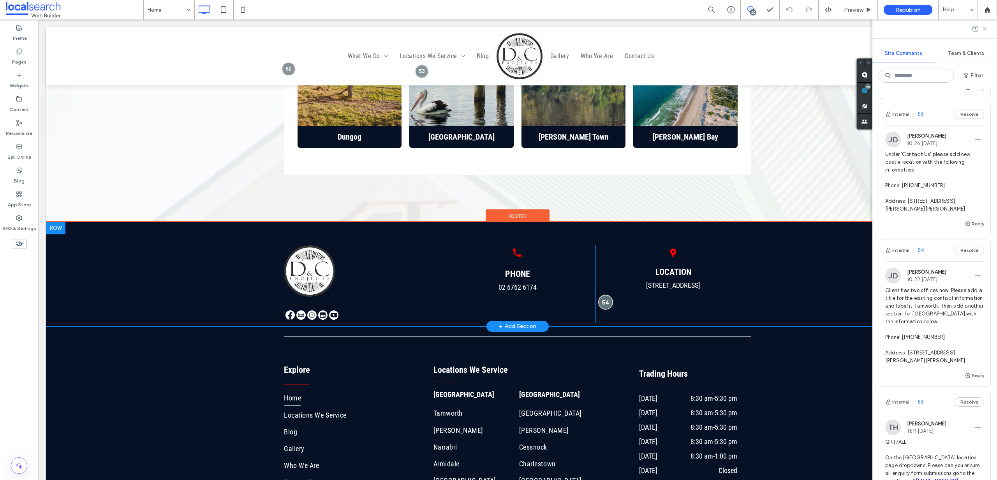
click at [605, 295] on div at bounding box center [605, 302] width 14 height 14
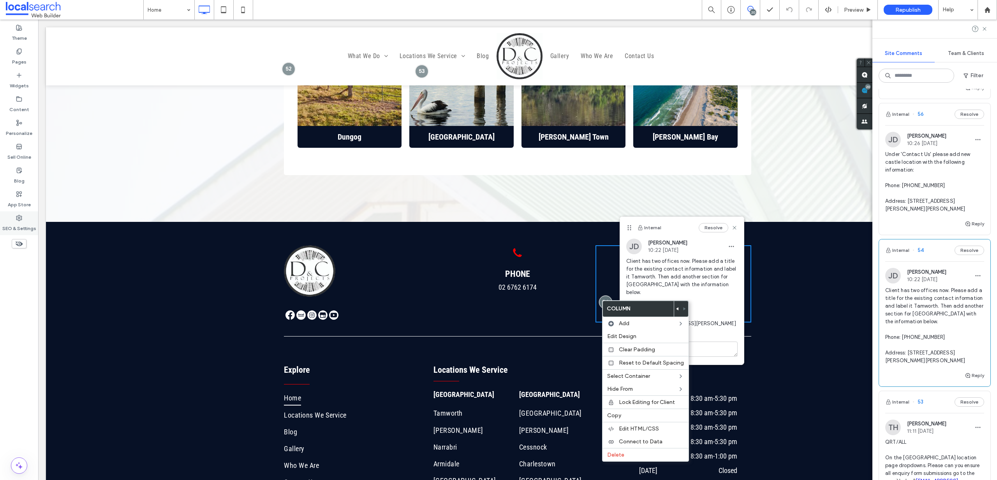
click at [26, 219] on div "SEO & Settings" at bounding box center [19, 223] width 38 height 24
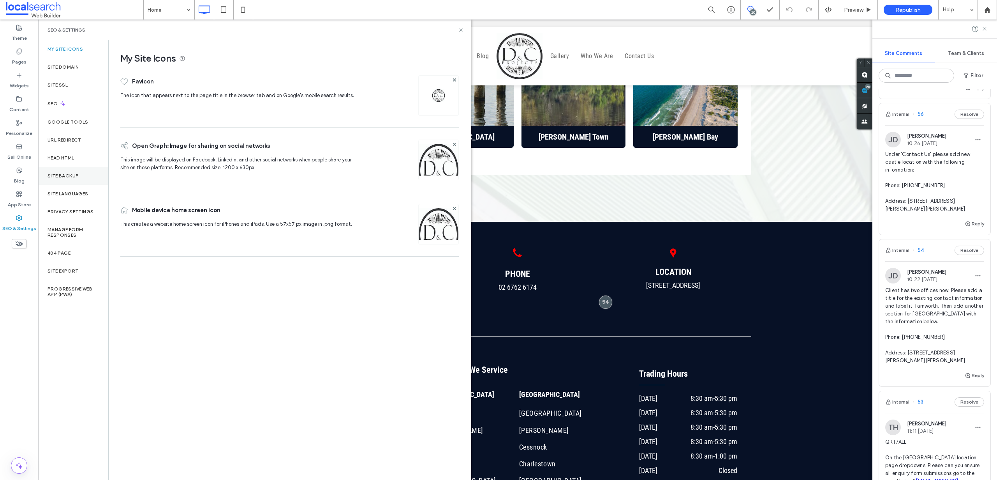
click at [70, 174] on label "Site Backup" at bounding box center [63, 175] width 31 height 5
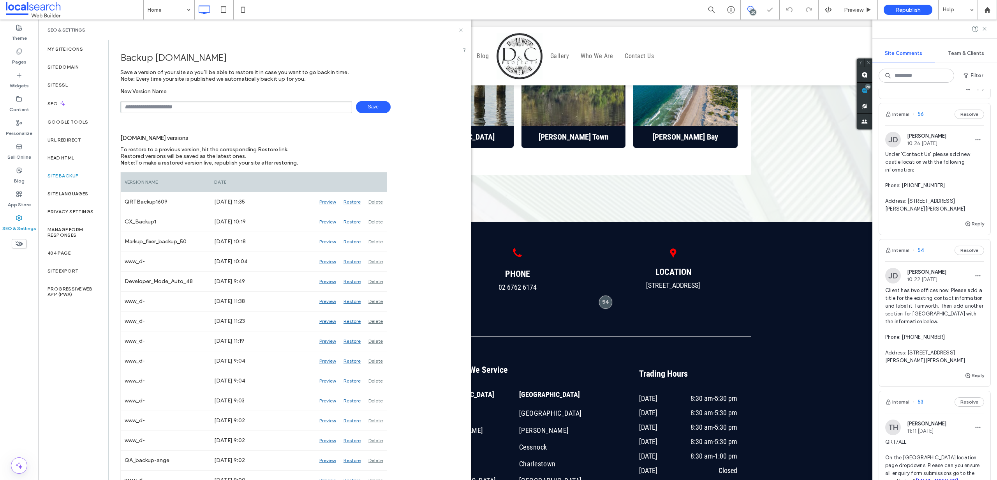
click at [459, 28] on icon at bounding box center [461, 30] width 6 height 6
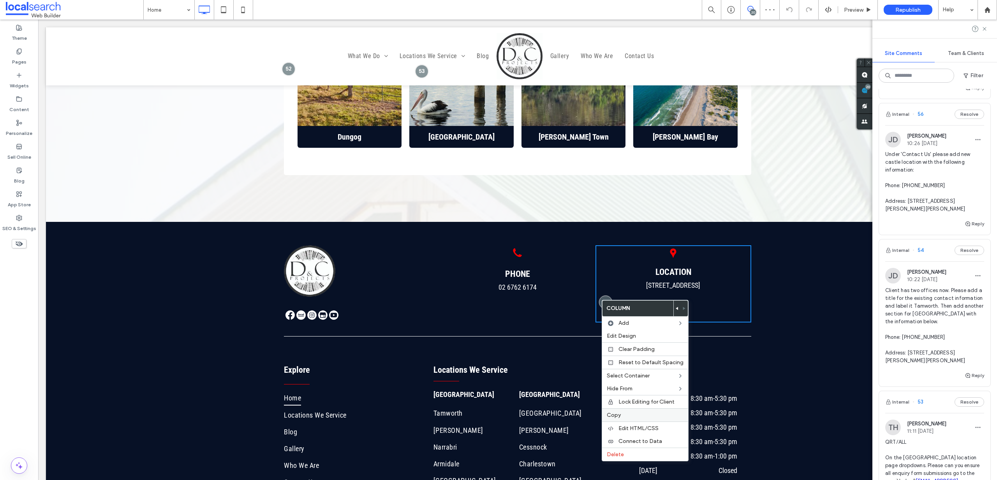
click at [625, 415] on label "Copy" at bounding box center [645, 414] width 77 height 7
click at [627, 431] on label "Paste" at bounding box center [645, 429] width 77 height 7
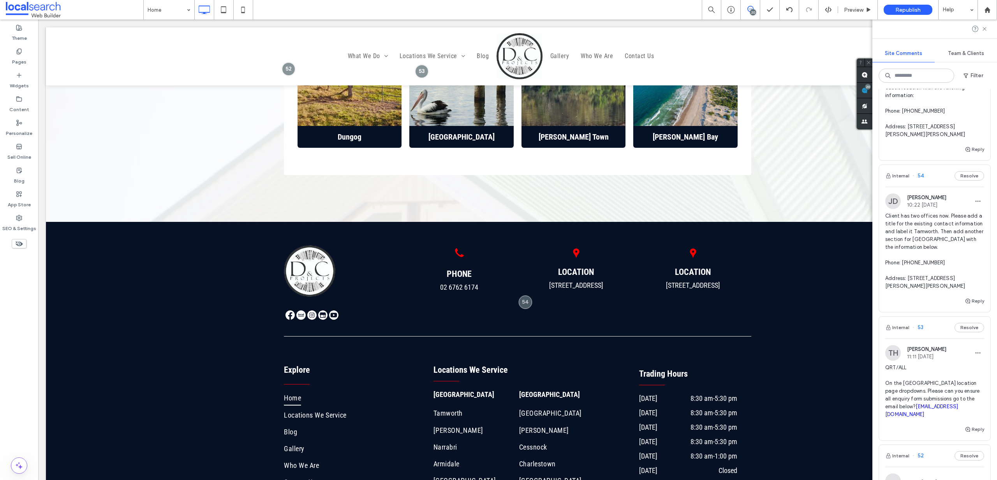
scroll to position [208, 0]
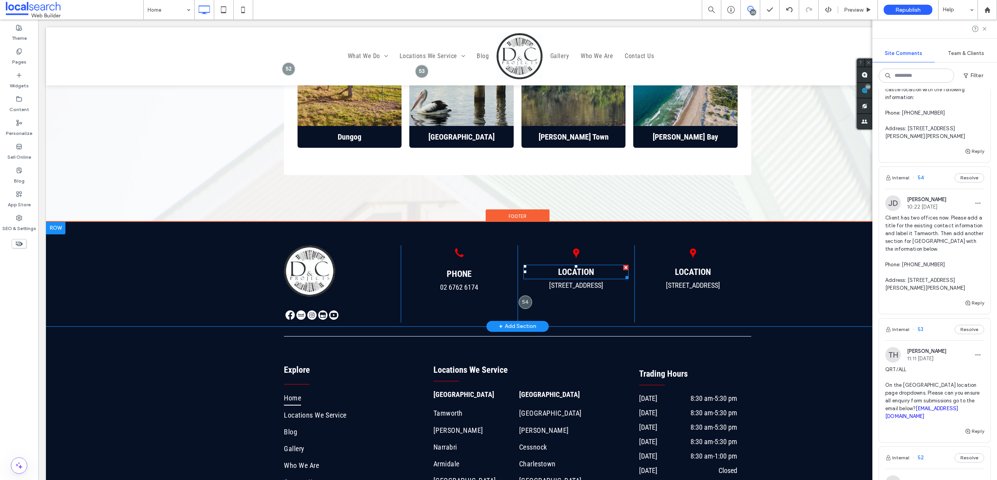
click at [594, 265] on h6 "LOCATION" at bounding box center [576, 271] width 105 height 13
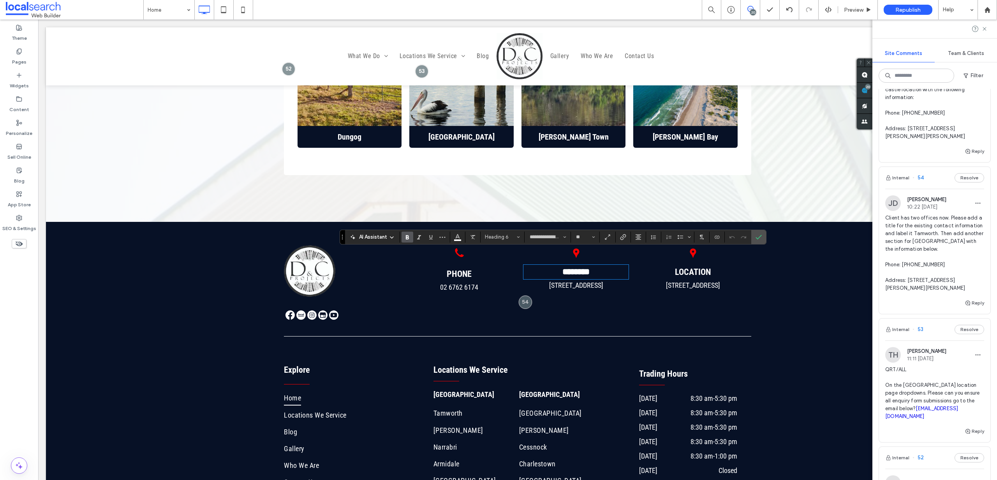
click at [595, 265] on h6 "********" at bounding box center [576, 271] width 105 height 13
drag, startPoint x: 568, startPoint y: 254, endPoint x: 535, endPoint y: 254, distance: 32.7
click at [549, 267] on span "**********" at bounding box center [576, 271] width 55 height 9
click at [761, 235] on icon "Confirm" at bounding box center [759, 237] width 6 height 6
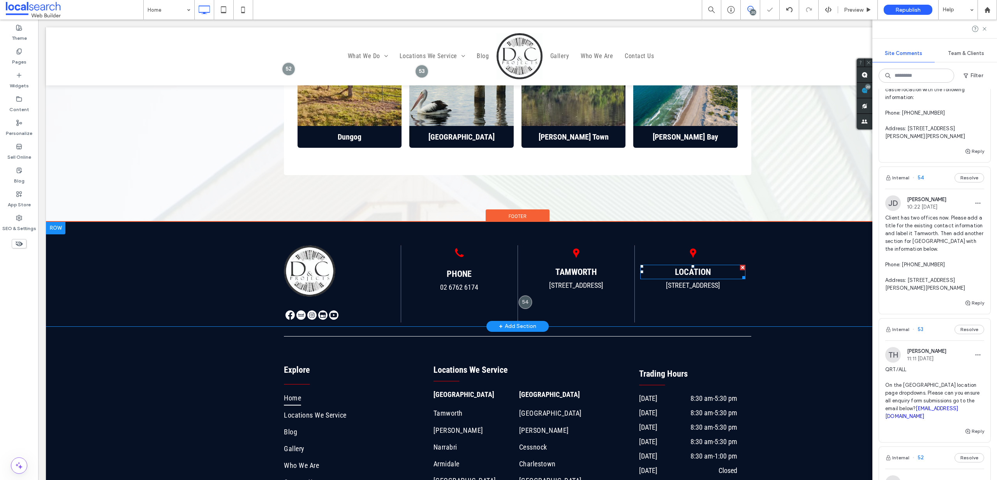
click at [713, 265] on h6 "LOCATION" at bounding box center [693, 271] width 105 height 13
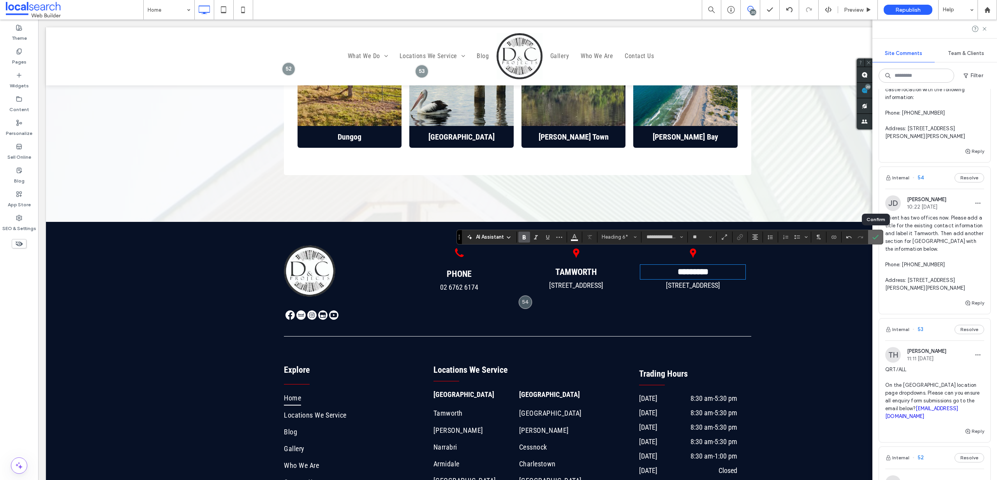
click at [877, 236] on use "Confirm" at bounding box center [876, 237] width 6 height 5
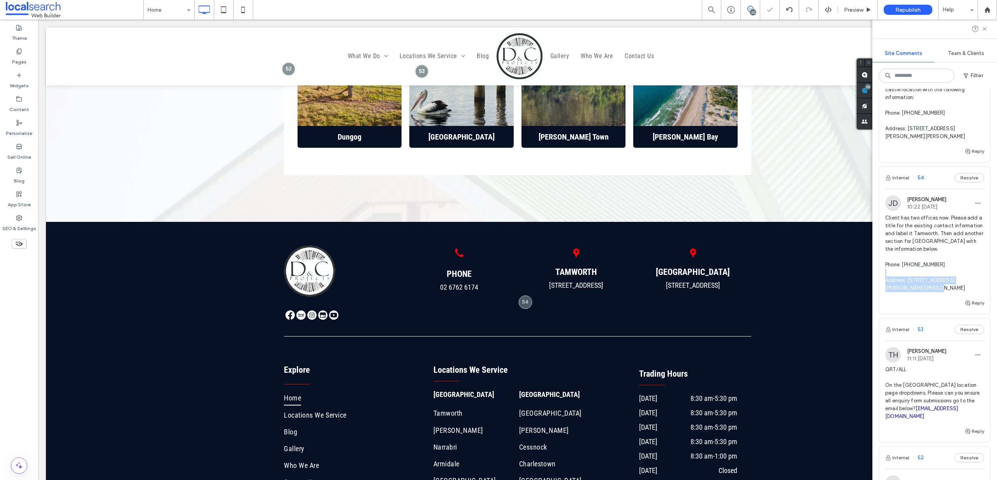
drag, startPoint x: 950, startPoint y: 281, endPoint x: 907, endPoint y: 270, distance: 44.2
click at [907, 270] on span "Client has two offices now. Please add a title for the existing contact informa…" at bounding box center [935, 253] width 99 height 78
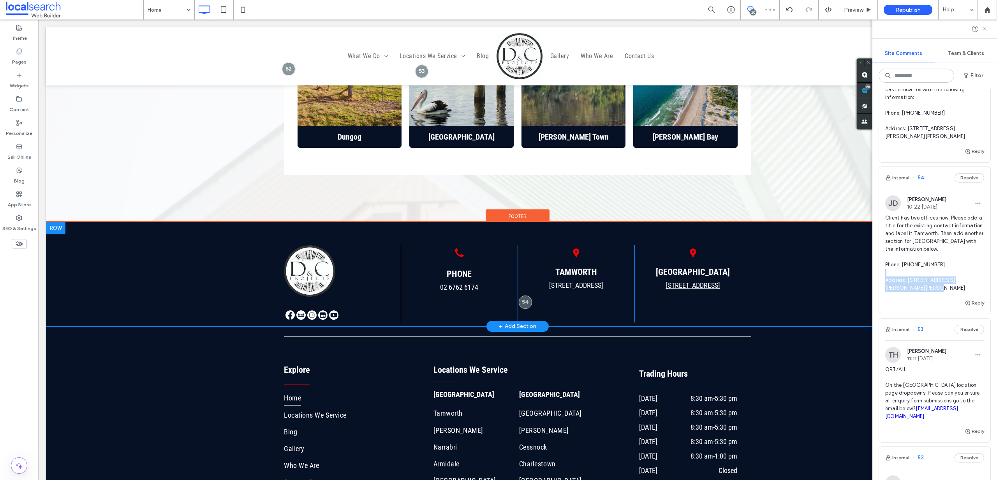
scroll to position [5, 0]
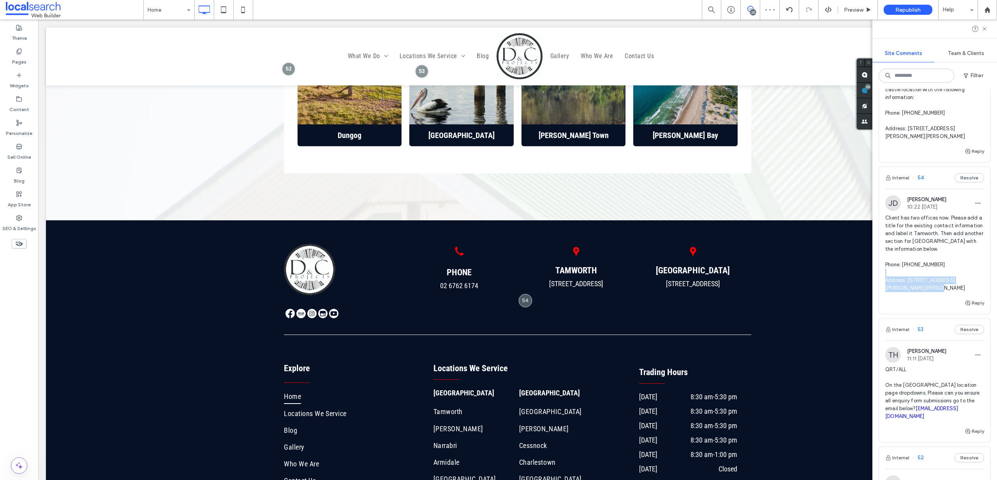
copy span "[STREET_ADDRESS][PERSON_NAME][PERSON_NAME]"
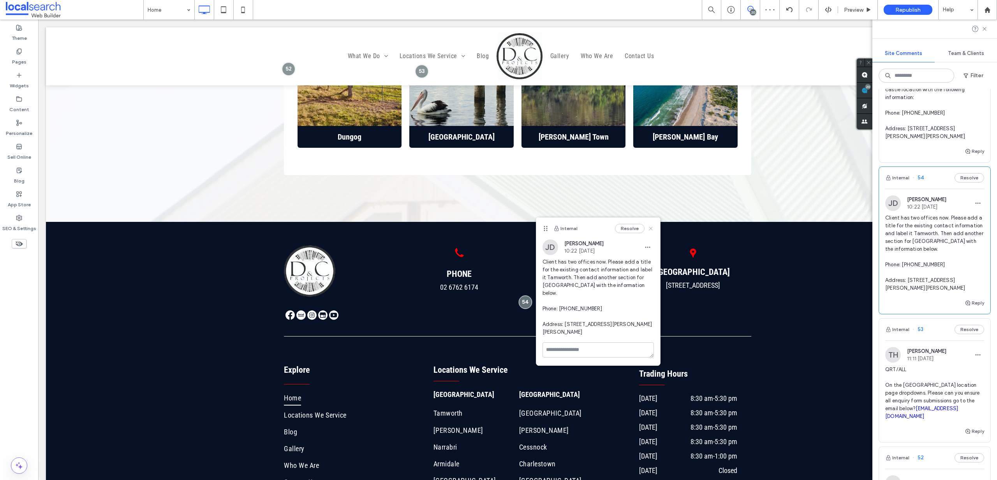
click at [650, 230] on icon at bounding box center [651, 228] width 6 height 6
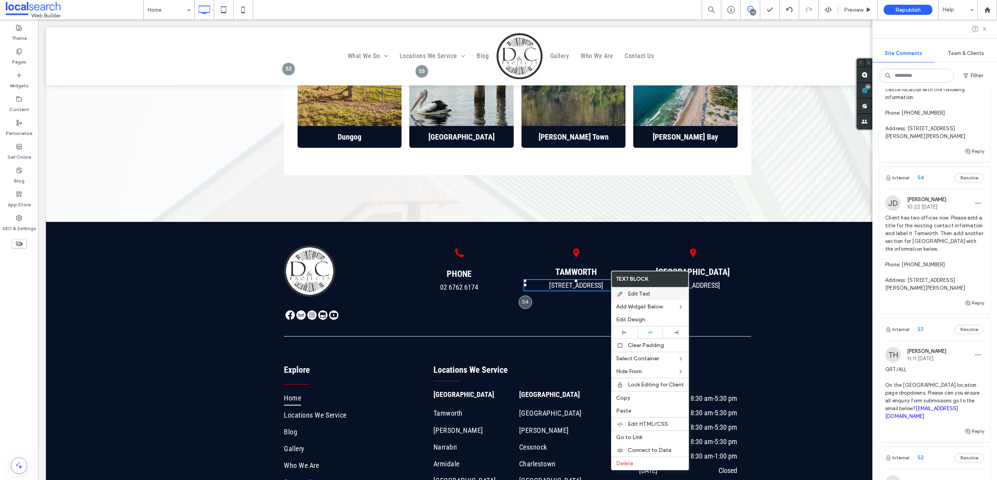
click at [653, 296] on label "Edit Text" at bounding box center [656, 293] width 56 height 7
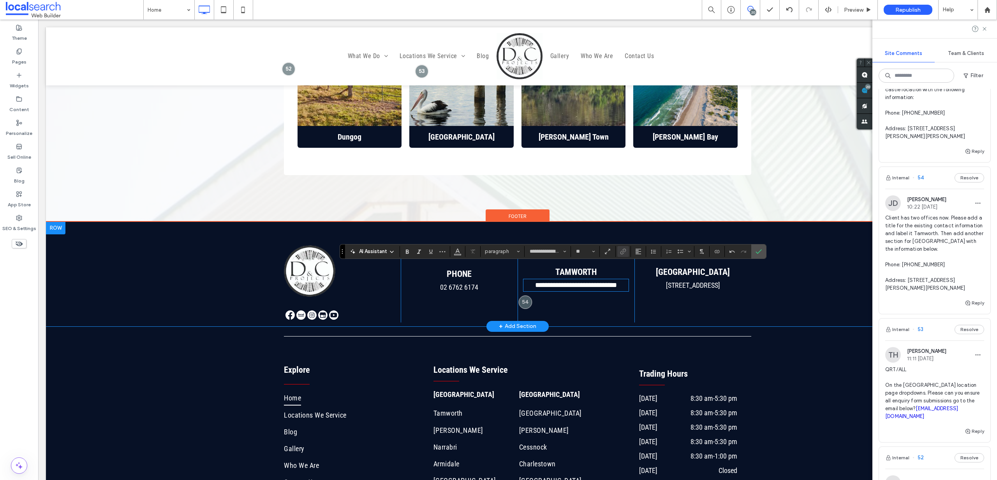
scroll to position [0, 0]
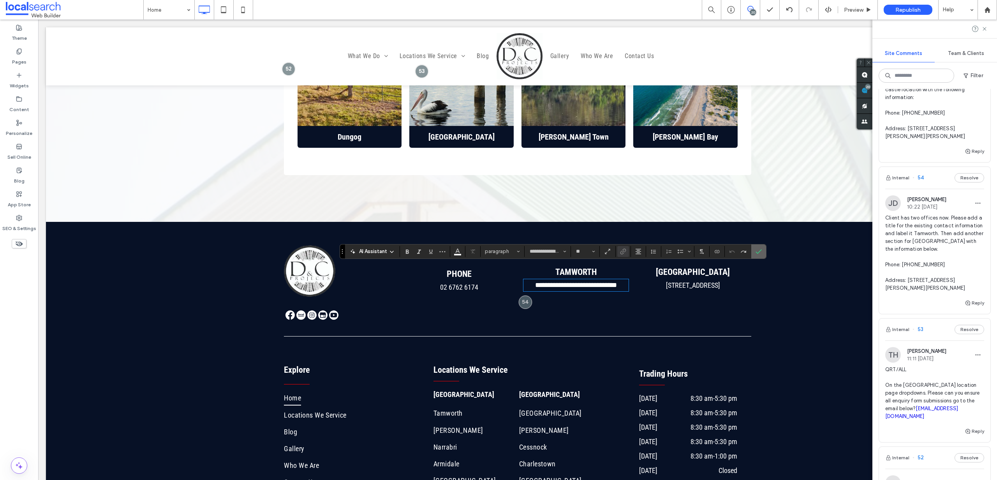
click at [758, 247] on span "Confirm" at bounding box center [758, 251] width 4 height 14
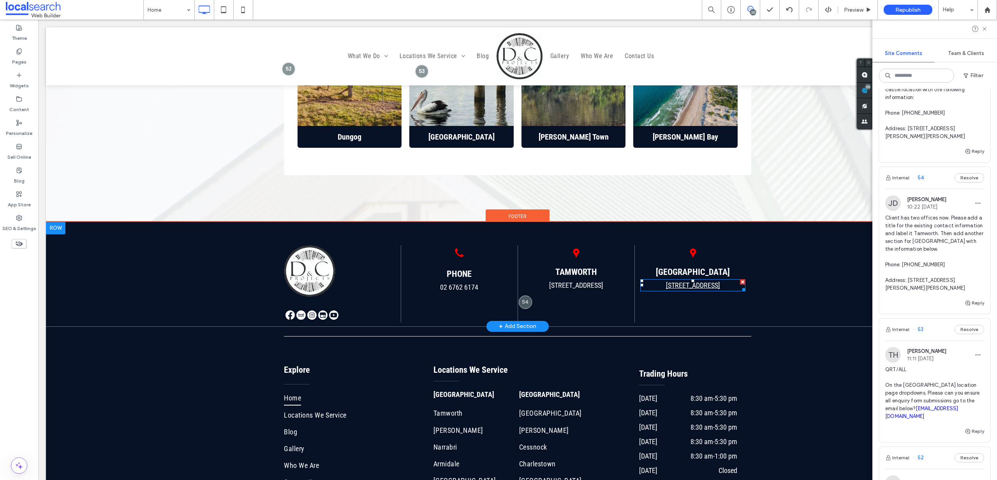
click at [720, 281] on link "[STREET_ADDRESS]" at bounding box center [693, 285] width 54 height 8
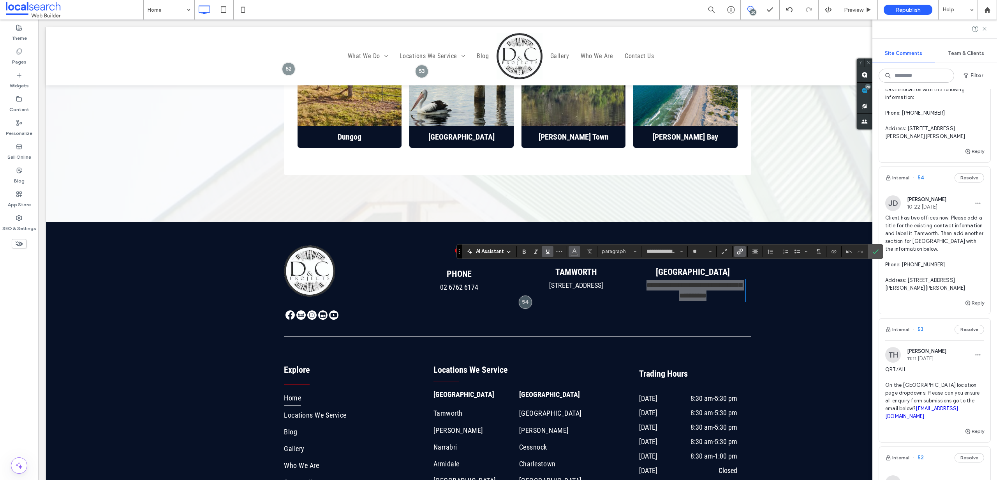
click at [572, 250] on icon "Color" at bounding box center [575, 250] width 6 height 6
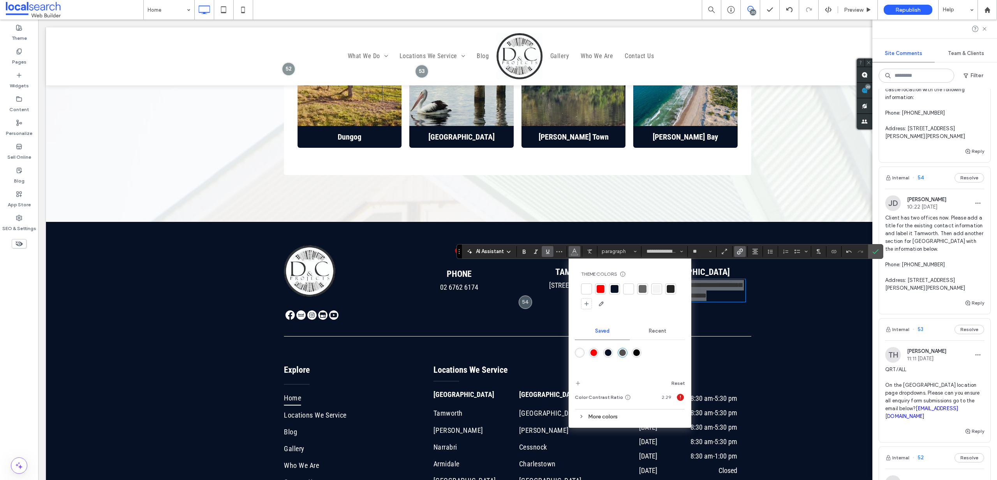
click at [584, 288] on div at bounding box center [587, 289] width 8 height 8
click at [877, 250] on icon "Confirm" at bounding box center [876, 251] width 6 height 6
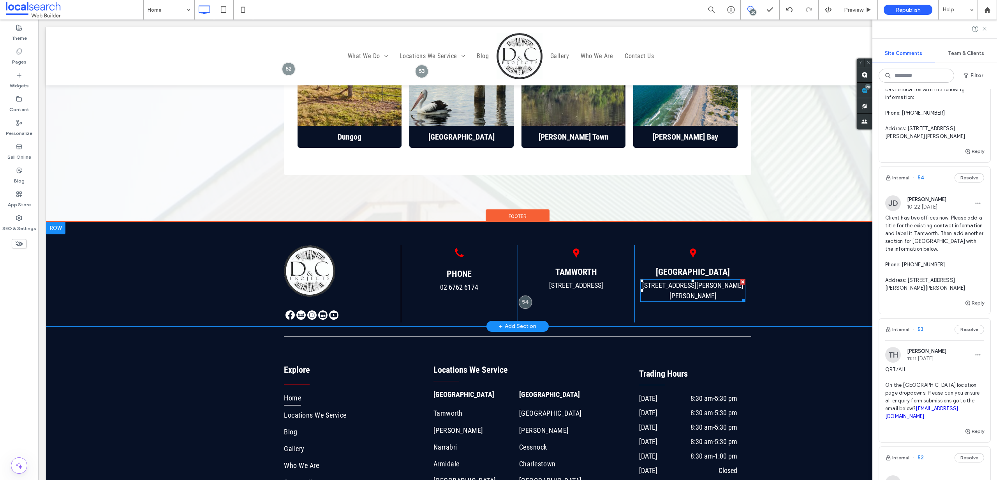
click at [716, 282] on p "[STREET_ADDRESS][PERSON_NAME][PERSON_NAME]" at bounding box center [693, 290] width 105 height 21
type input "**********"
type input "**"
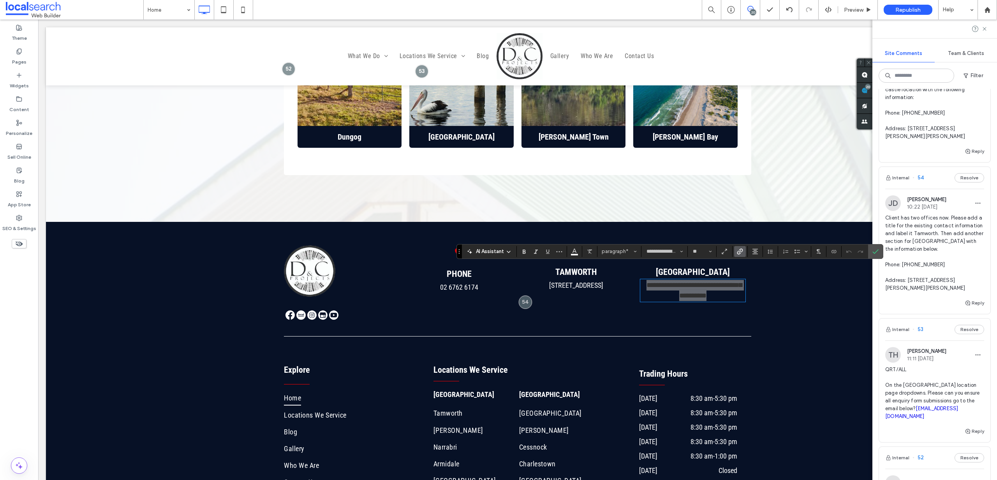
click at [740, 250] on icon "Link" at bounding box center [740, 251] width 6 height 6
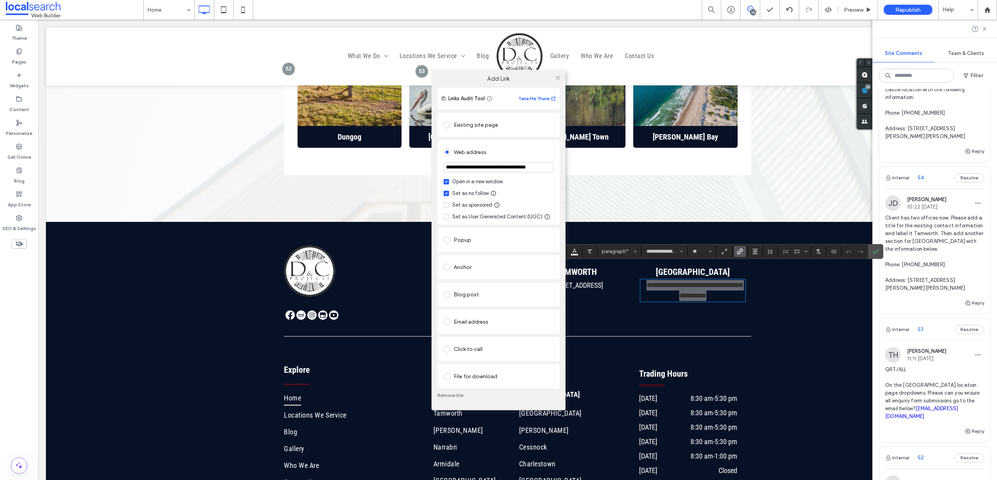
click at [503, 168] on input "**********" at bounding box center [499, 167] width 110 height 10
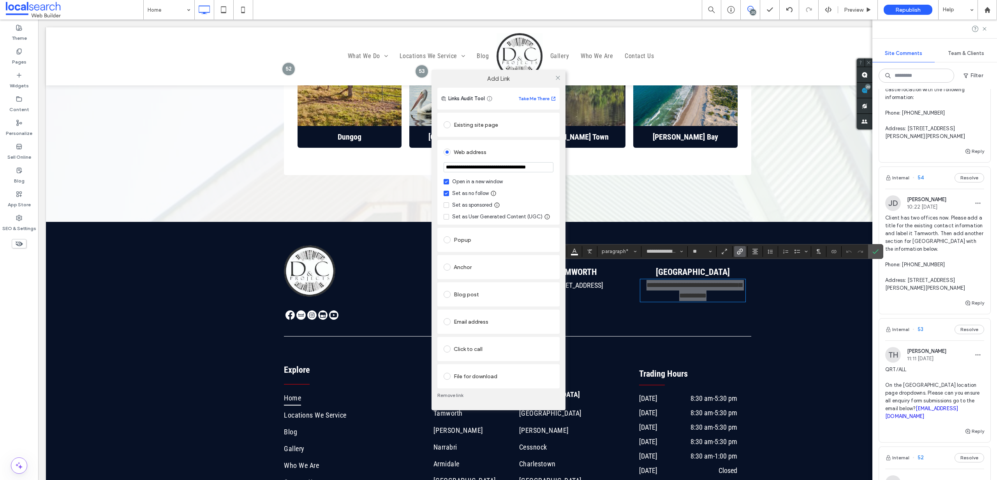
scroll to position [0, 15]
type input "**********"
click at [558, 76] on icon at bounding box center [558, 78] width 6 height 6
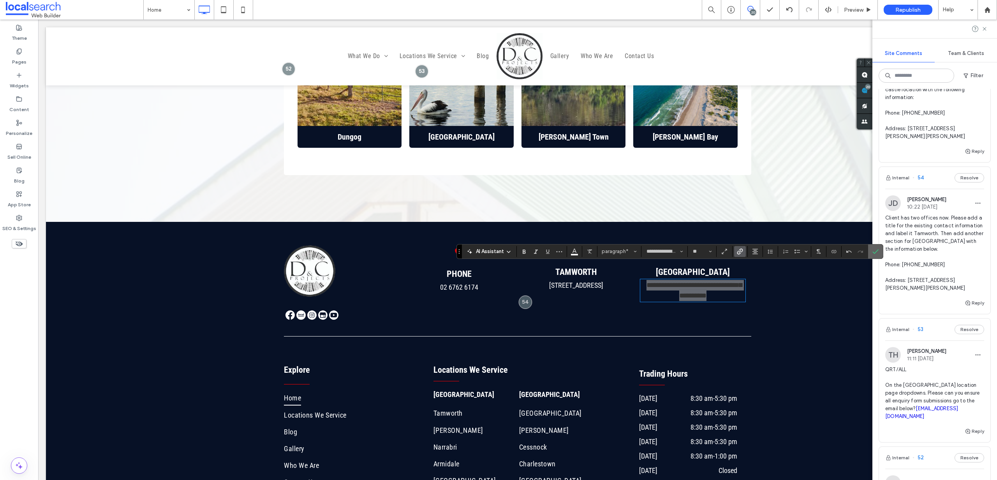
click at [875, 252] on use "Confirm" at bounding box center [876, 251] width 6 height 5
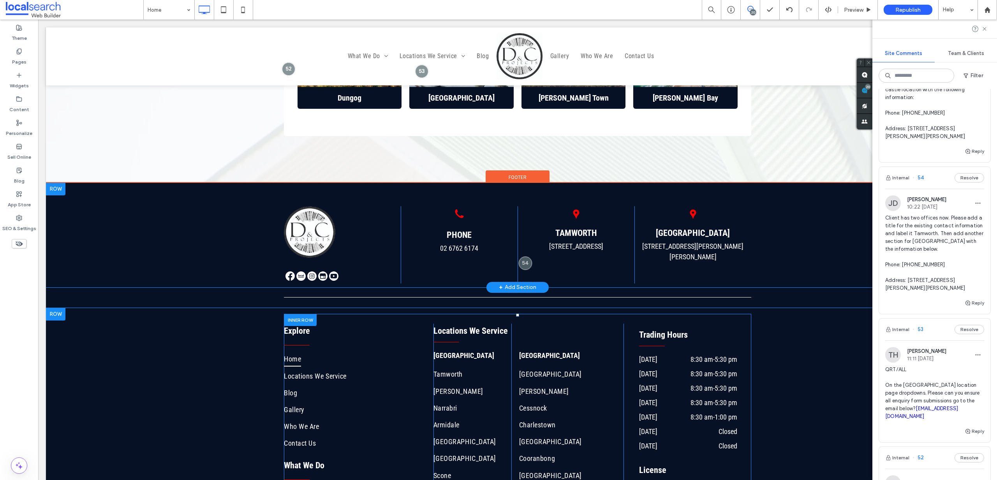
scroll to position [2707, 0]
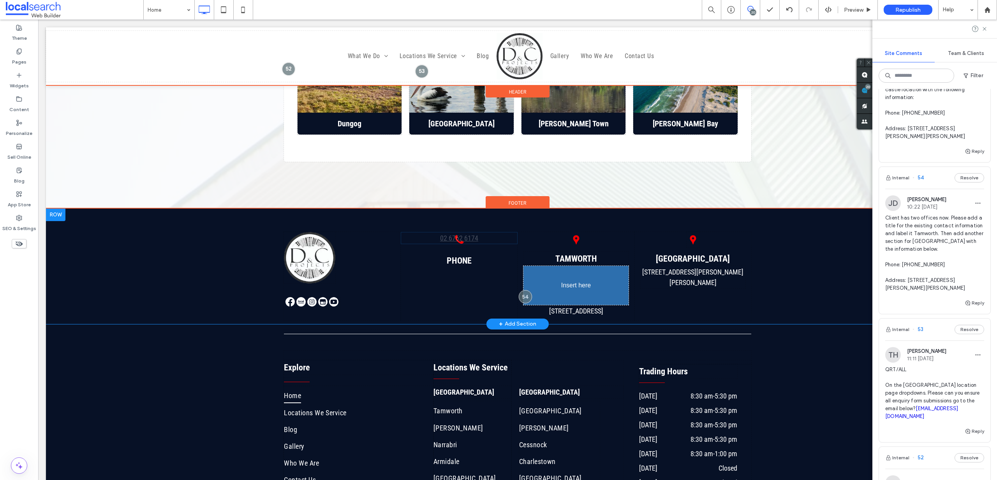
drag, startPoint x: 469, startPoint y: 263, endPoint x: 574, endPoint y: 262, distance: 104.8
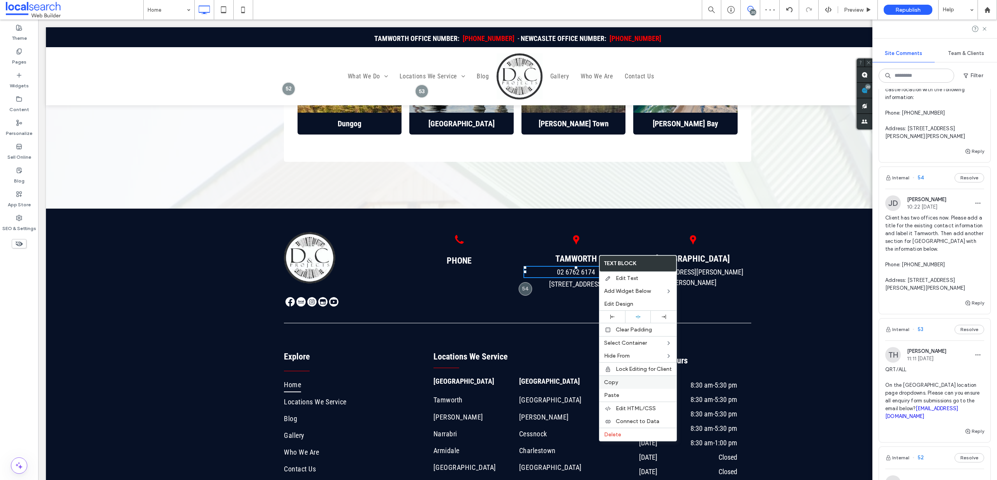
click at [616, 383] on span "Copy" at bounding box center [611, 382] width 14 height 7
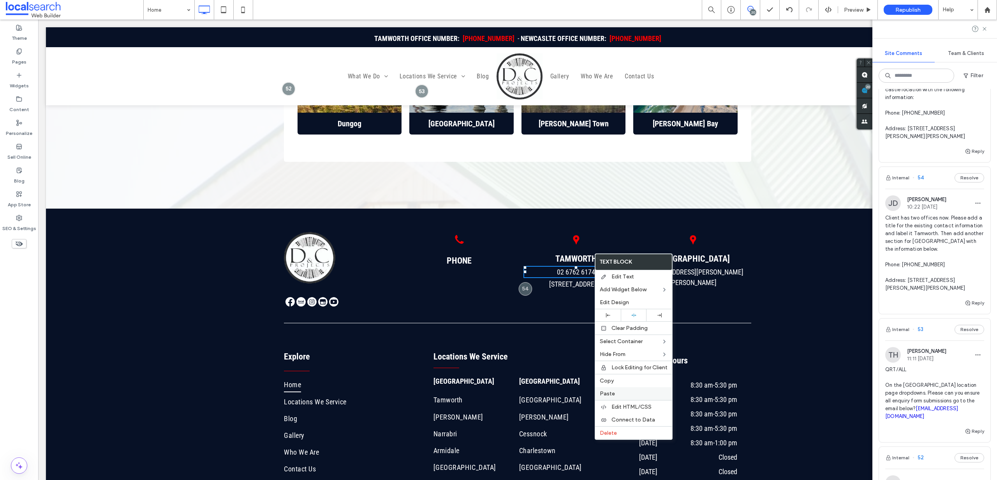
click at [615, 390] on label "Paste" at bounding box center [634, 393] width 68 height 7
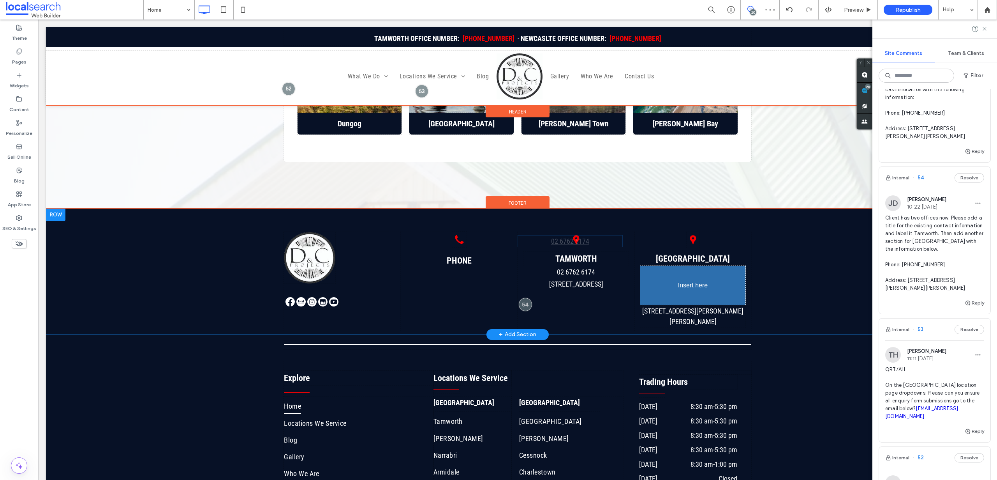
drag, startPoint x: 606, startPoint y: 260, endPoint x: 695, endPoint y: 256, distance: 89.3
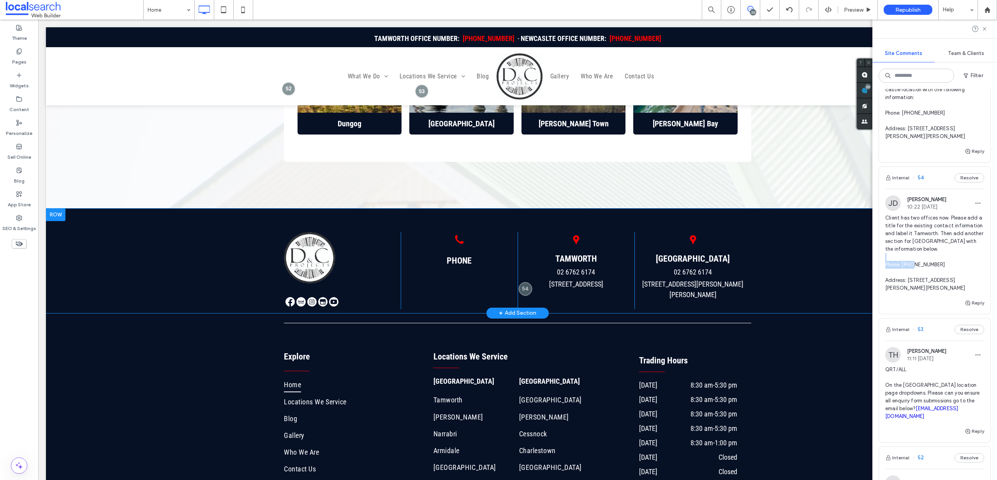
drag, startPoint x: 942, startPoint y: 255, endPoint x: 904, endPoint y: 254, distance: 38.2
click at [904, 254] on span "Client has two offices now. Please add a title for the existing contact informa…" at bounding box center [935, 253] width 99 height 78
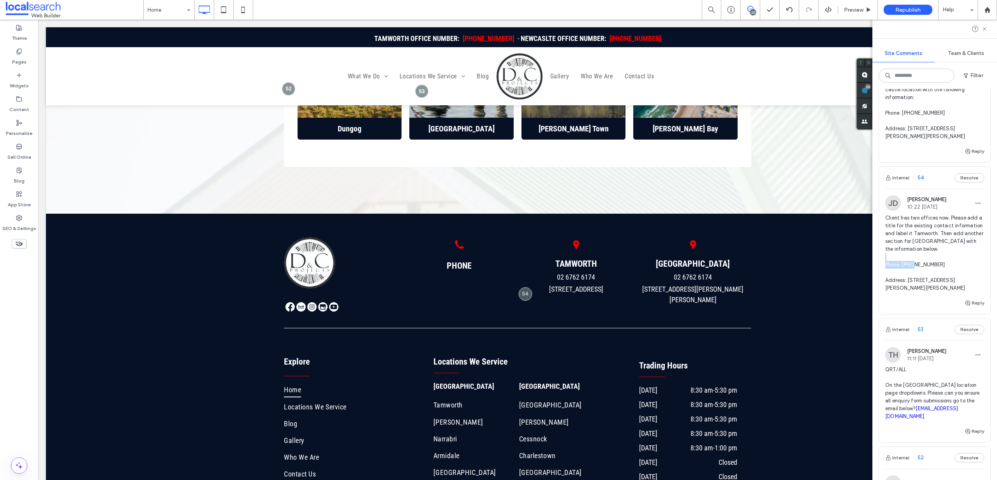
copy span "02 4088 8369"
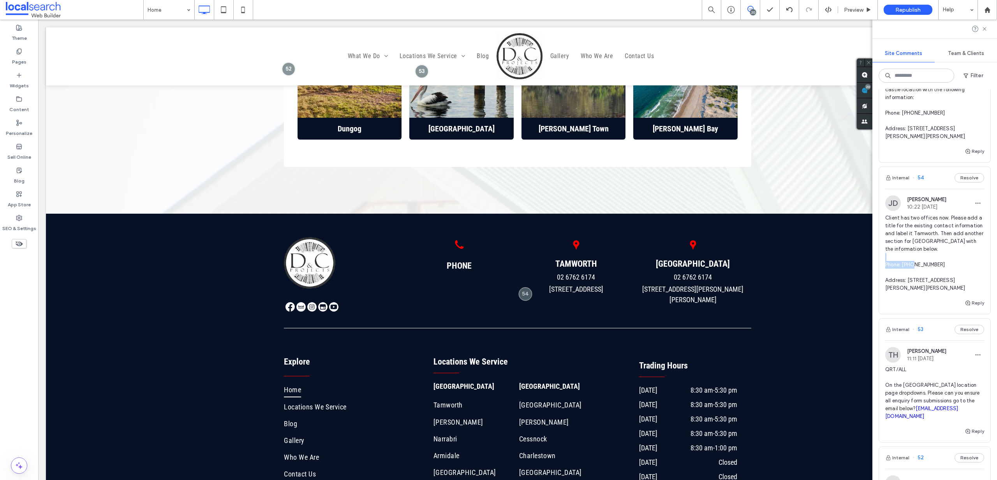
scroll to position [2688, 0]
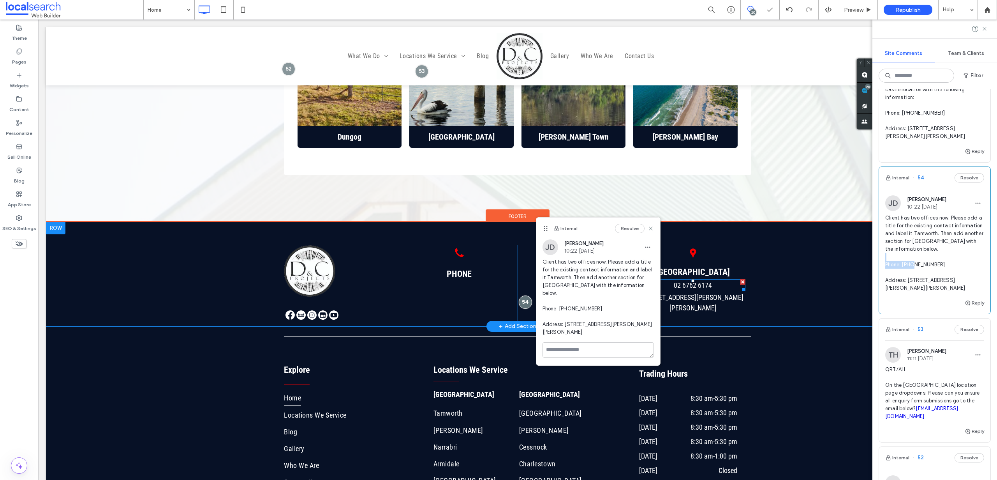
click at [712, 280] on p "02 6762 6174" at bounding box center [693, 285] width 105 height 11
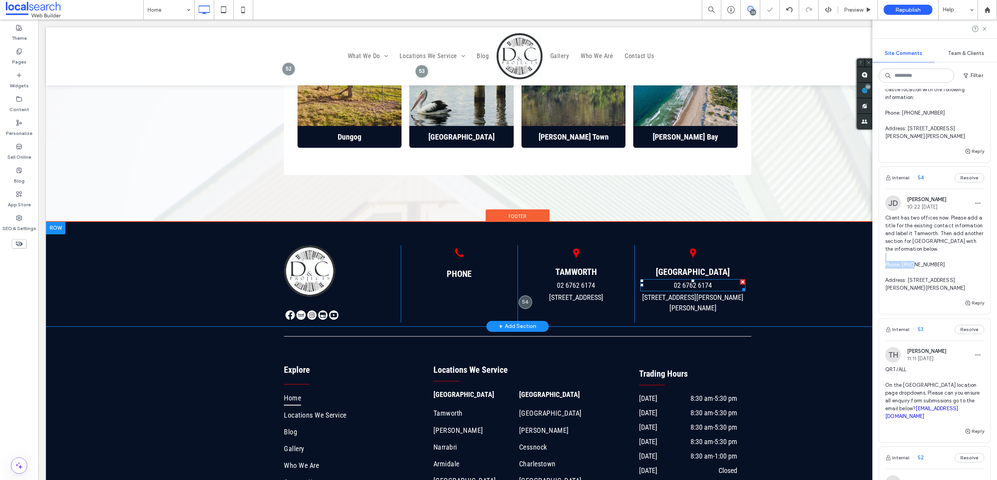
click at [715, 280] on p "02 6762 6174" at bounding box center [693, 285] width 105 height 11
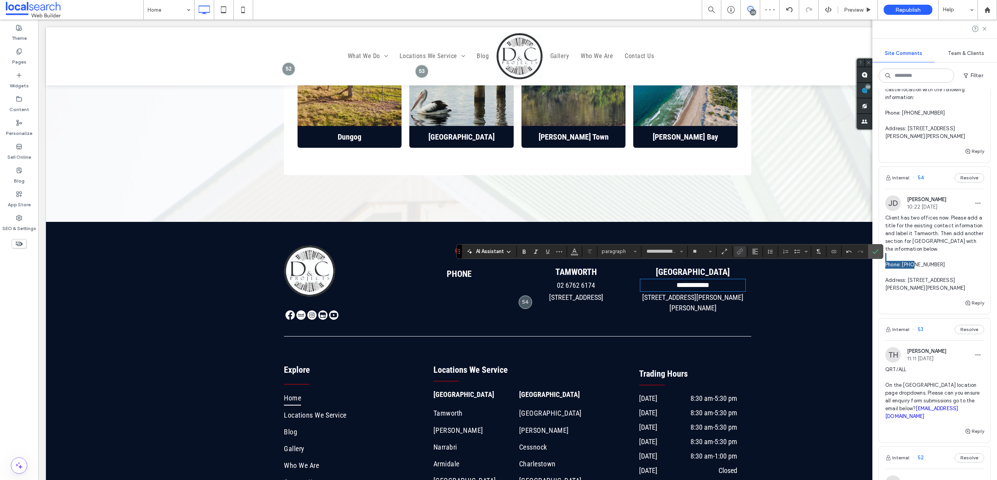
scroll to position [0, 0]
drag, startPoint x: 712, startPoint y: 270, endPoint x: 644, endPoint y: 264, distance: 68.4
click at [644, 279] on div "**********" at bounding box center [693, 285] width 105 height 12
click at [742, 251] on use "Link" at bounding box center [741, 251] width 6 height 6
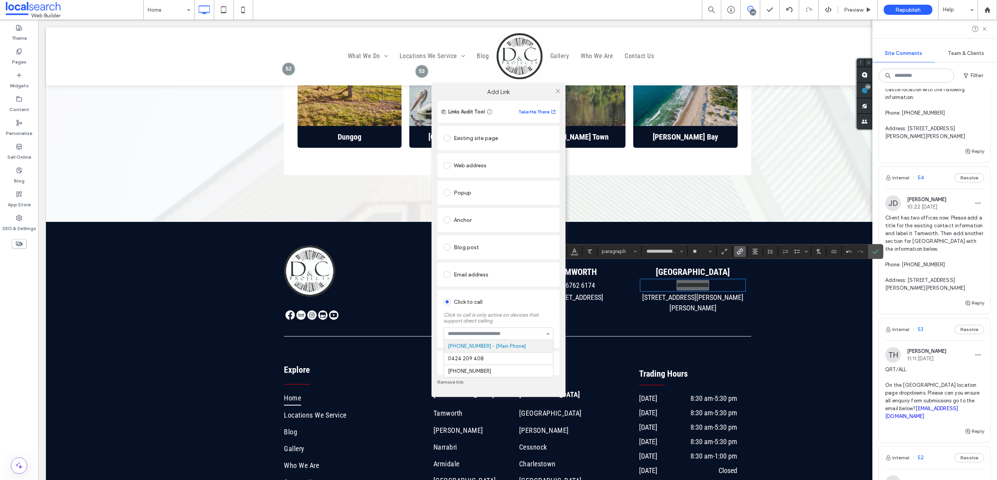
click at [490, 335] on input at bounding box center [496, 333] width 97 height 5
type input "**********"
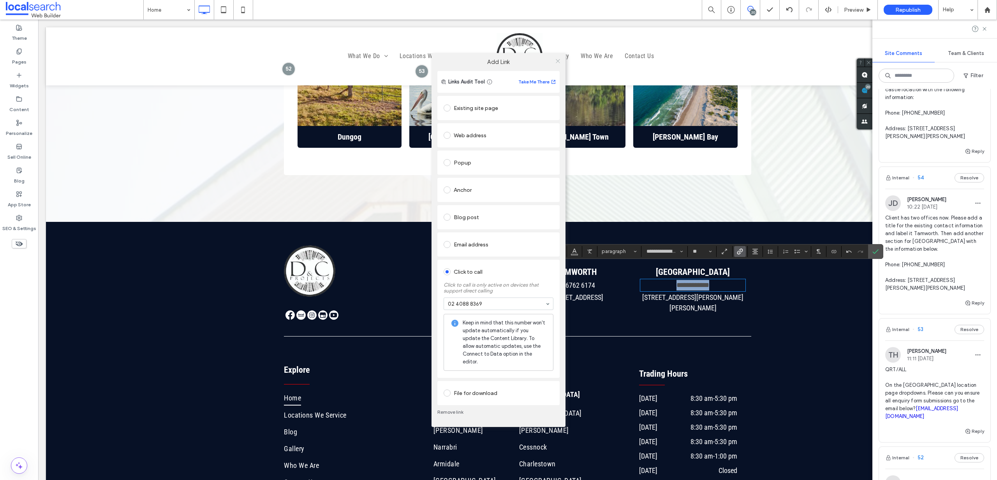
click at [557, 91] on div "Add Link Links Audit Tool Take Me There Existing site page Web address Popup An…" at bounding box center [499, 240] width 134 height 374
click at [558, 64] on icon at bounding box center [558, 61] width 6 height 6
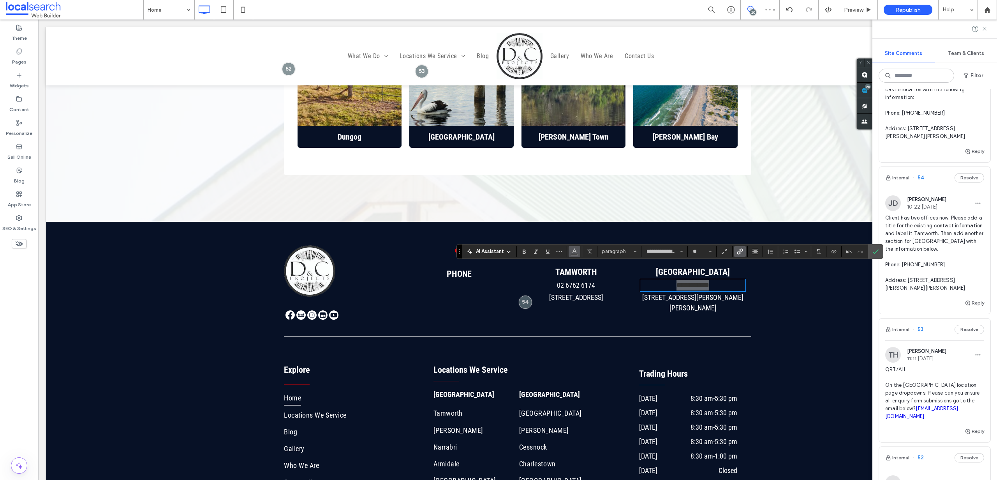
click at [577, 247] on span "Color" at bounding box center [575, 250] width 6 height 10
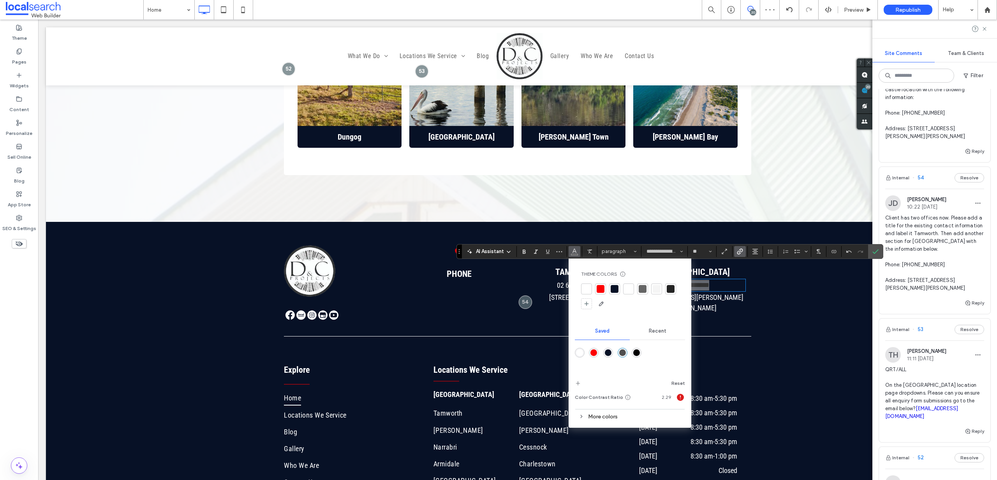
click at [588, 287] on div at bounding box center [587, 289] width 8 height 8
click at [876, 250] on icon "Confirm" at bounding box center [876, 251] width 6 height 6
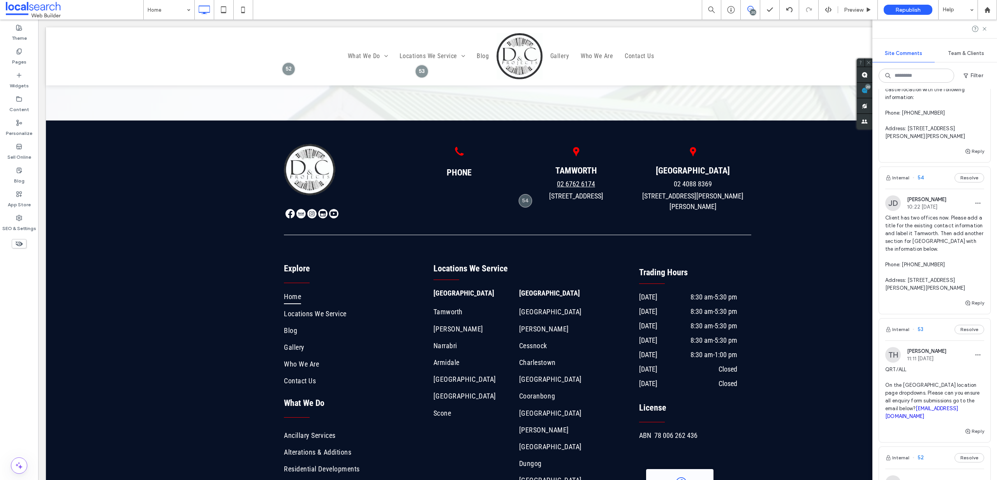
scroll to position [2660, 0]
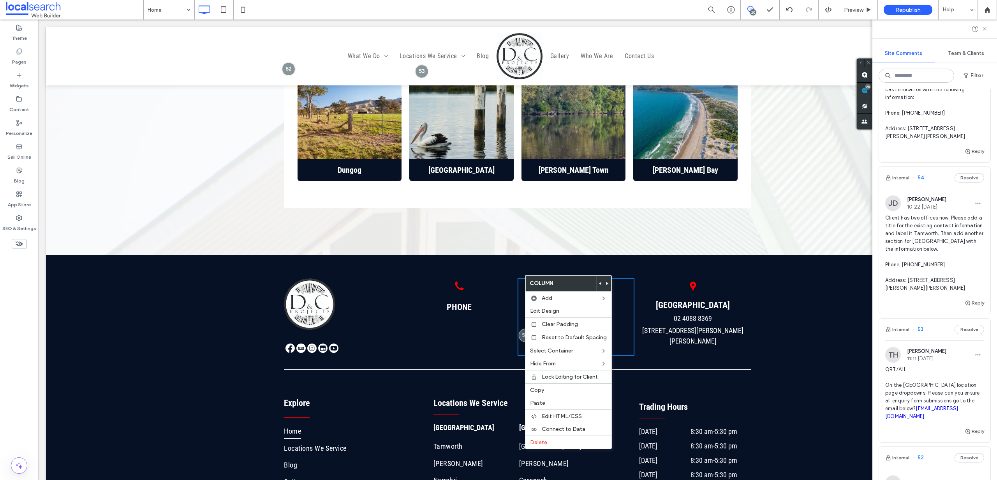
click at [599, 282] on use at bounding box center [600, 283] width 2 height 3
click at [544, 258] on div "Click To Paste Map Icon TAMWORTH 02 6762 6174 249 Peel St, Tamworth NSW 2340 Cl…" at bounding box center [518, 307] width 944 height 104
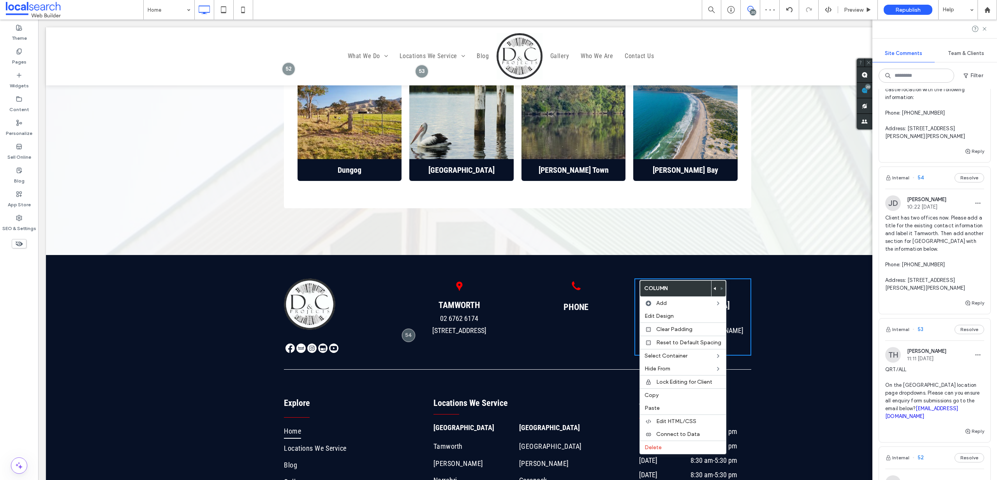
click at [712, 287] on div at bounding box center [715, 289] width 7 height 16
click at [714, 286] on span at bounding box center [715, 289] width 3 height 16
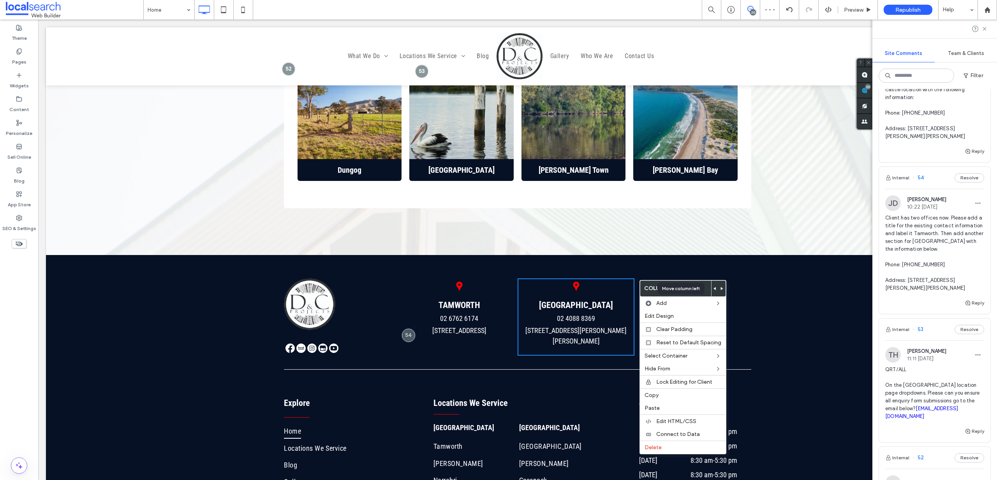
click at [687, 255] on div "Click To Paste Map Icon TAMWORTH 02 6762 6174 249 Peel St, Tamworth NSW 2340 Cl…" at bounding box center [518, 307] width 944 height 104
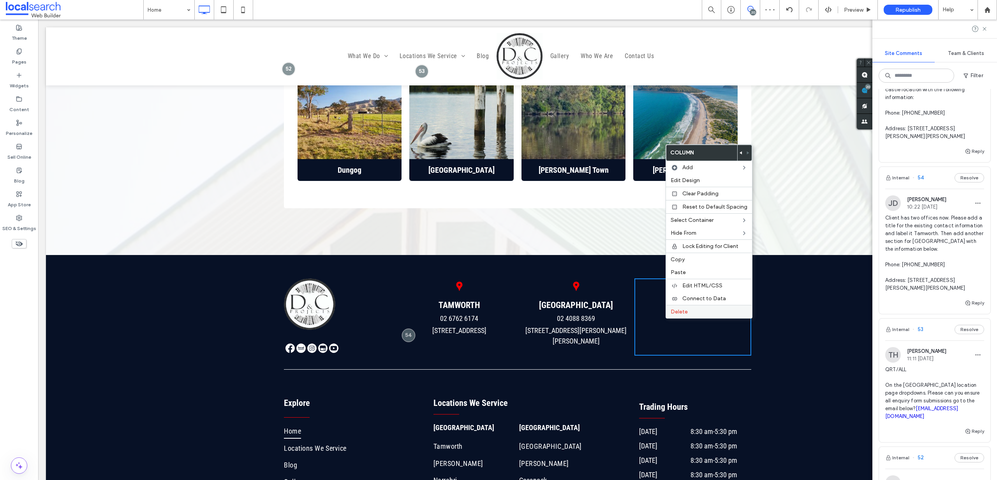
click at [683, 310] on span "Delete" at bounding box center [679, 311] width 17 height 7
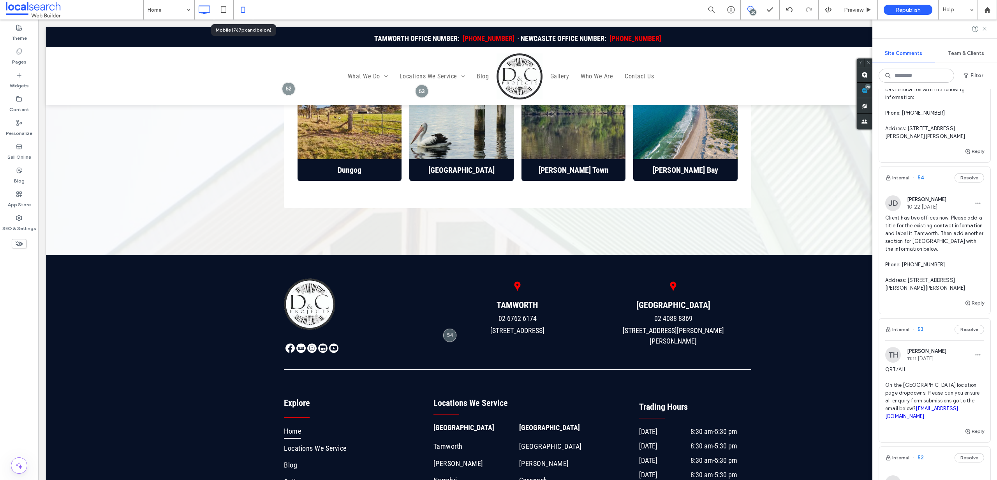
click at [247, 9] on icon at bounding box center [243, 10] width 16 height 16
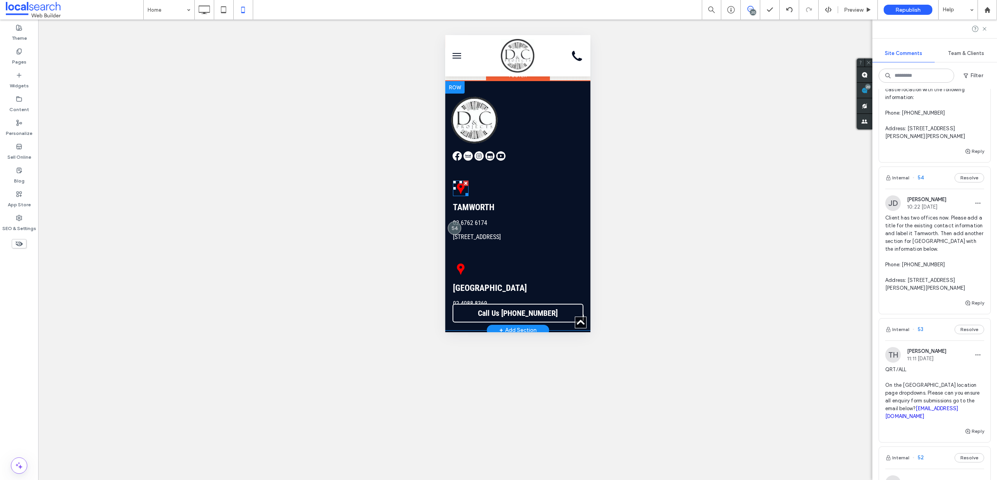
scroll to position [2152, 0]
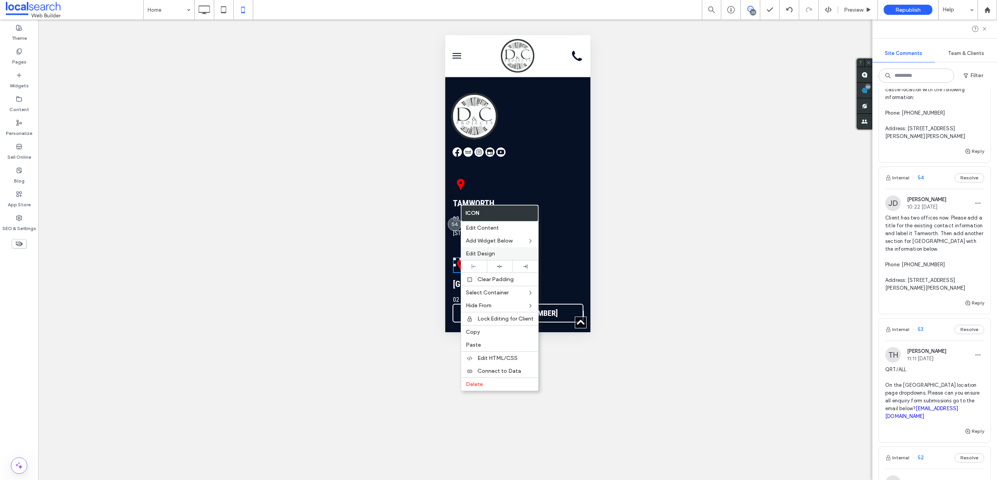
click at [496, 252] on label "Edit Design" at bounding box center [500, 253] width 68 height 7
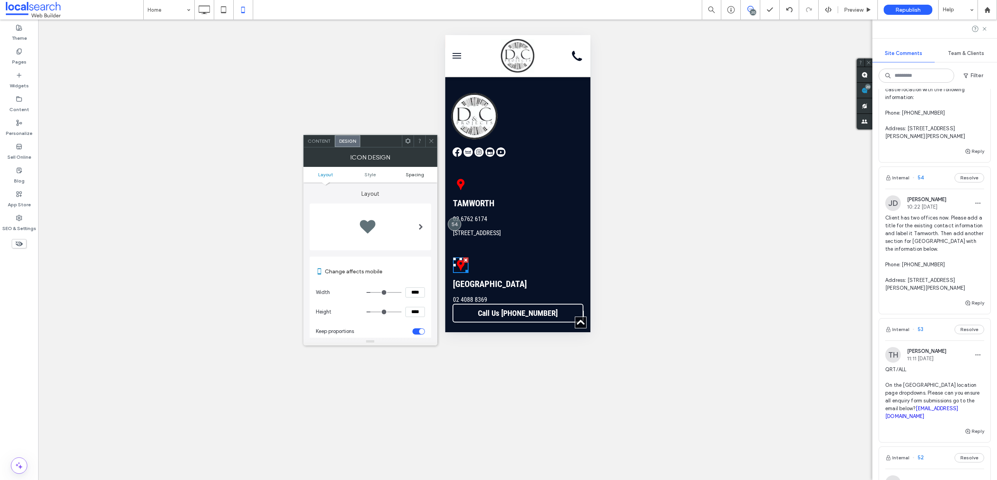
click at [425, 174] on link "Spacing" at bounding box center [415, 174] width 45 height 6
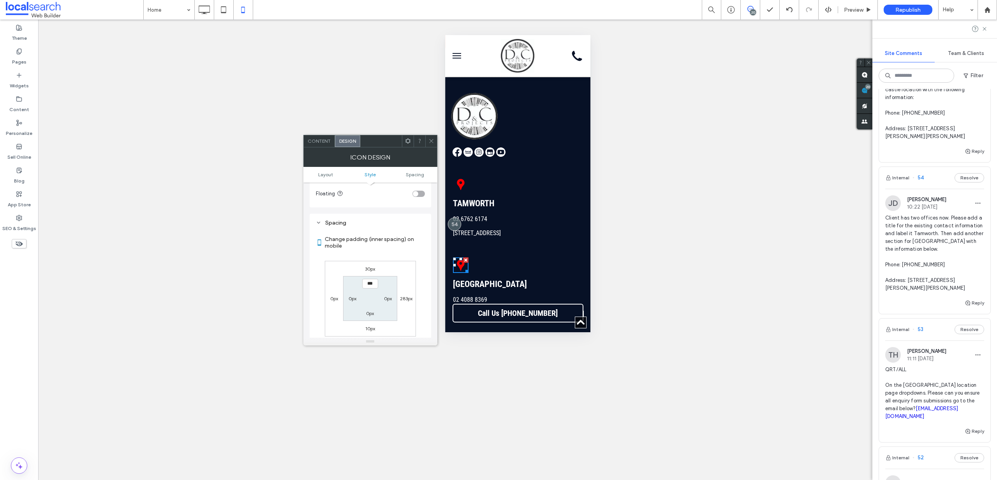
scroll to position [314, 0]
click at [432, 142] on use at bounding box center [431, 141] width 4 height 4
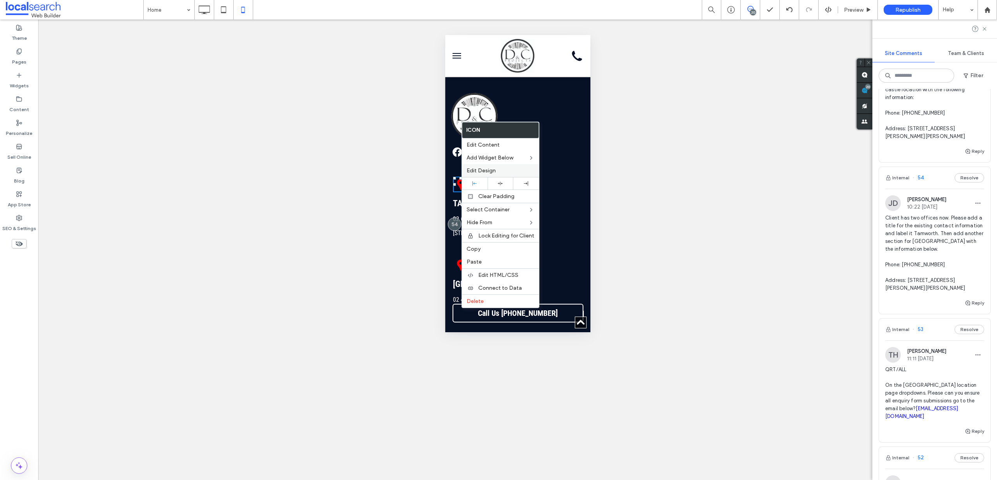
click at [496, 171] on label "Edit Design" at bounding box center [501, 170] width 68 height 7
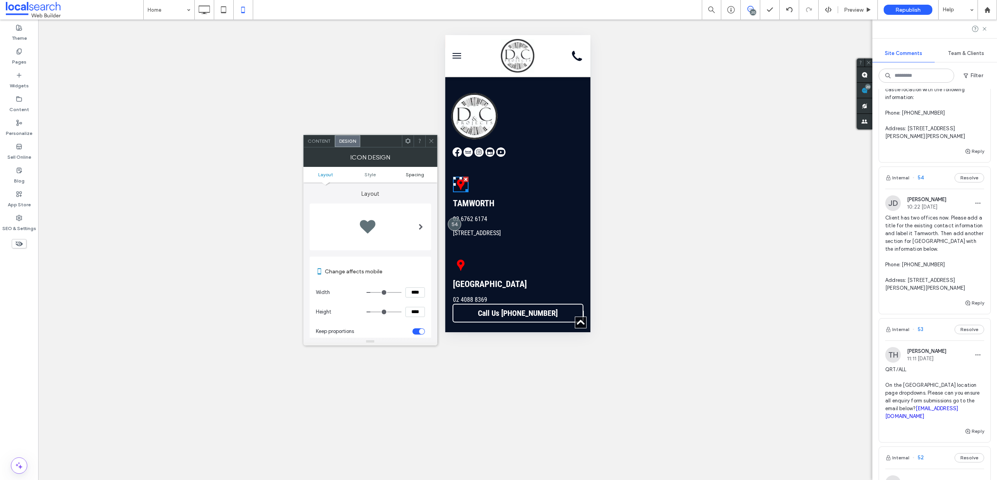
click at [418, 173] on span "Spacing" at bounding box center [415, 174] width 18 height 6
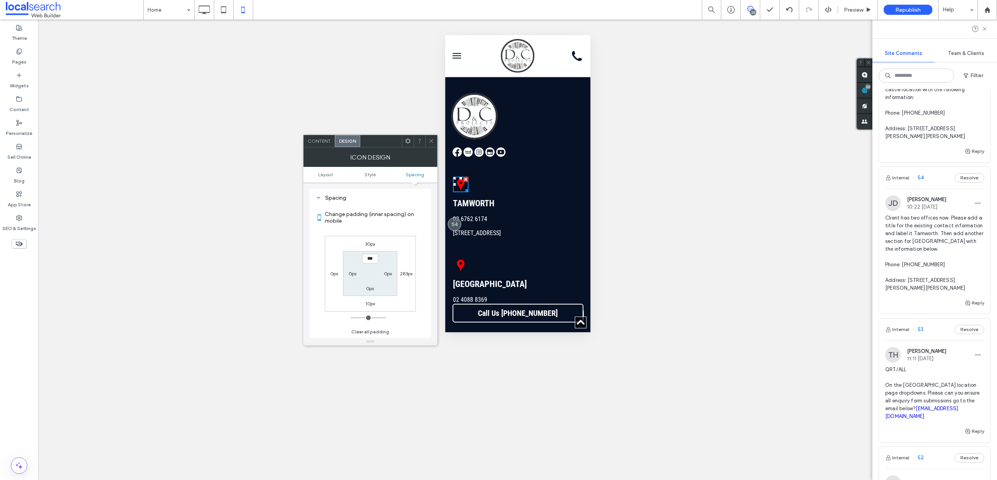
click at [433, 139] on use at bounding box center [431, 141] width 4 height 4
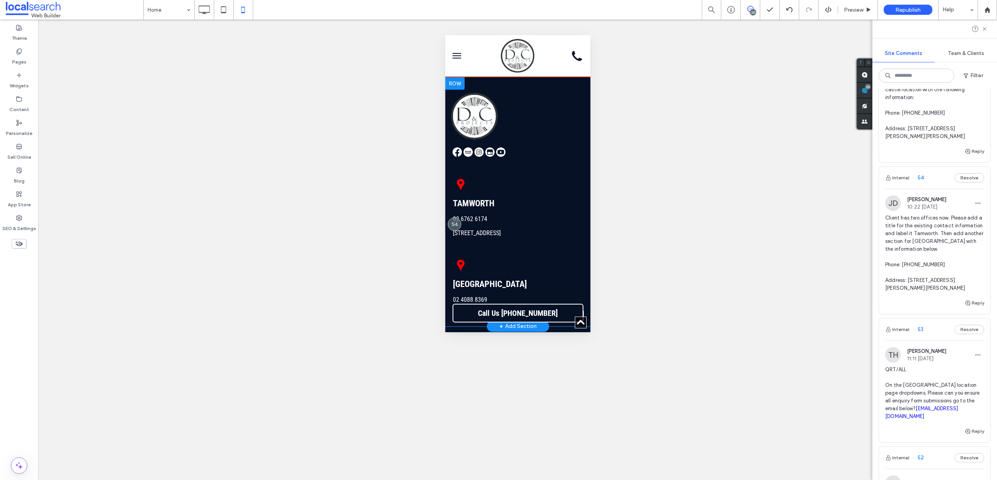
click at [540, 165] on div "Map Icon TAMWORTH 02 6762 6174 249 Peel St, Tamworth NSW 2340 Click To Paste" at bounding box center [517, 205] width 145 height 81
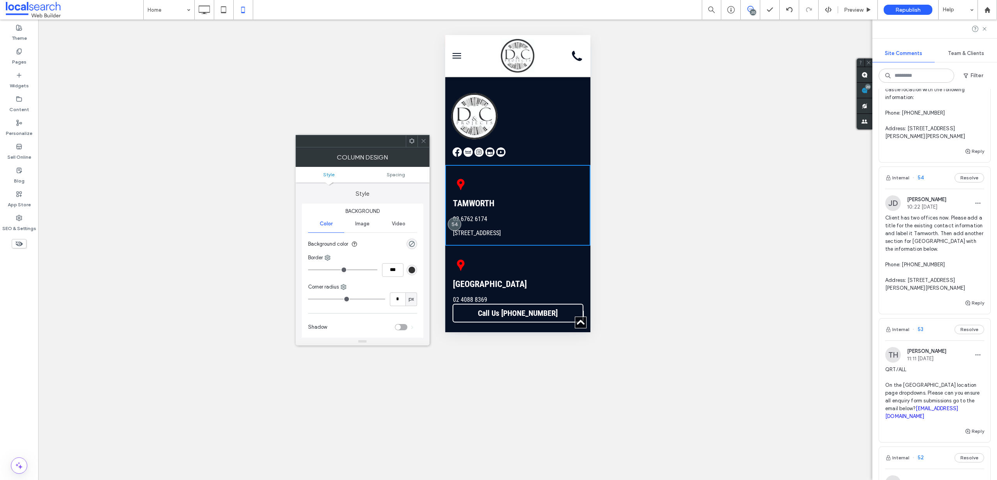
click at [408, 178] on ul "Style Spacing" at bounding box center [363, 175] width 134 height 16
click at [404, 177] on ul "Style Spacing" at bounding box center [363, 175] width 134 height 16
click at [402, 176] on span "Spacing" at bounding box center [396, 174] width 18 height 6
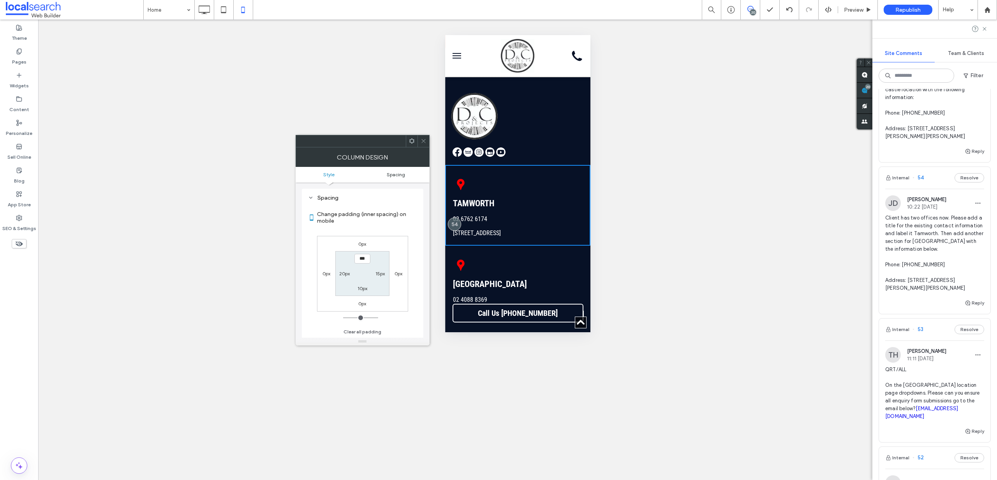
scroll to position [158, 0]
click at [426, 140] on icon at bounding box center [424, 141] width 6 height 6
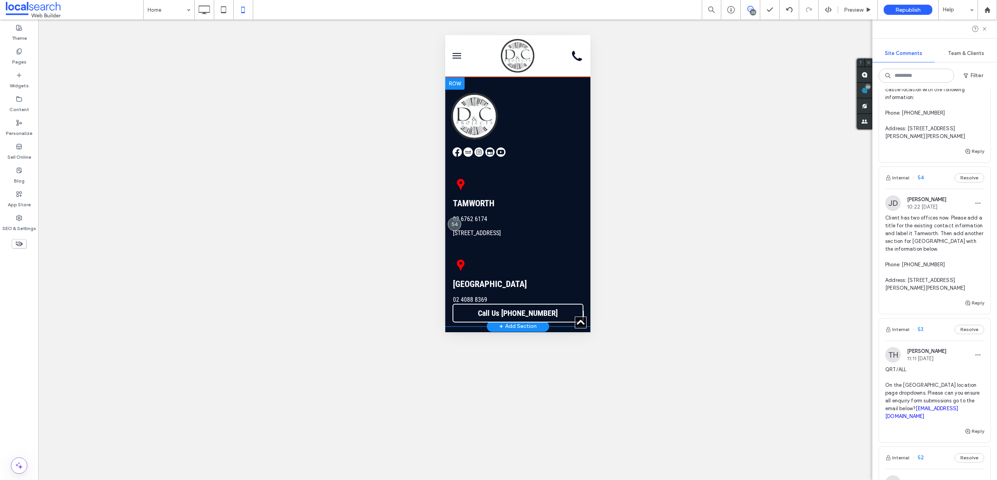
click at [531, 245] on div "Map Icon NEWCASTLE 02 4088 8369 Unit 2/16 Gregson Ave, Mayfield West NSW 2304 C…" at bounding box center [517, 285] width 145 height 81
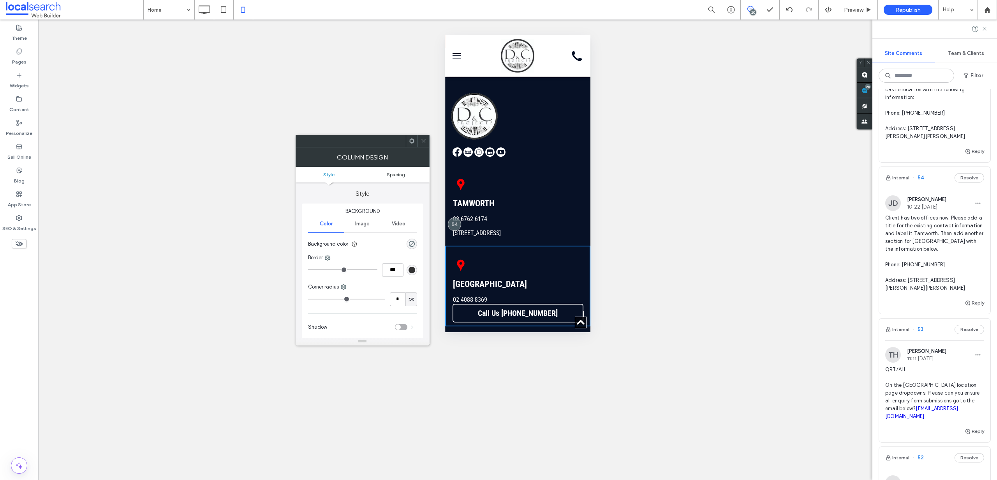
click at [399, 173] on span "Spacing" at bounding box center [396, 174] width 18 height 6
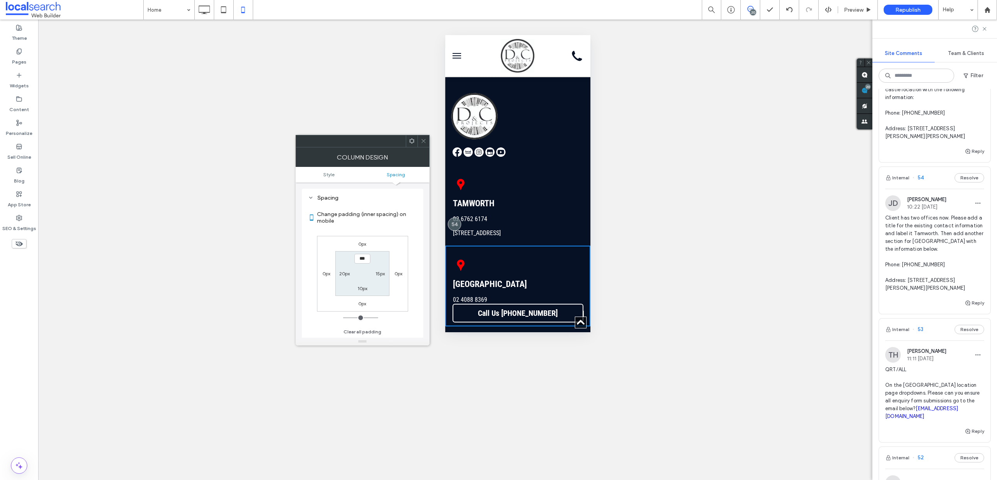
click at [426, 141] on icon at bounding box center [424, 141] width 6 height 6
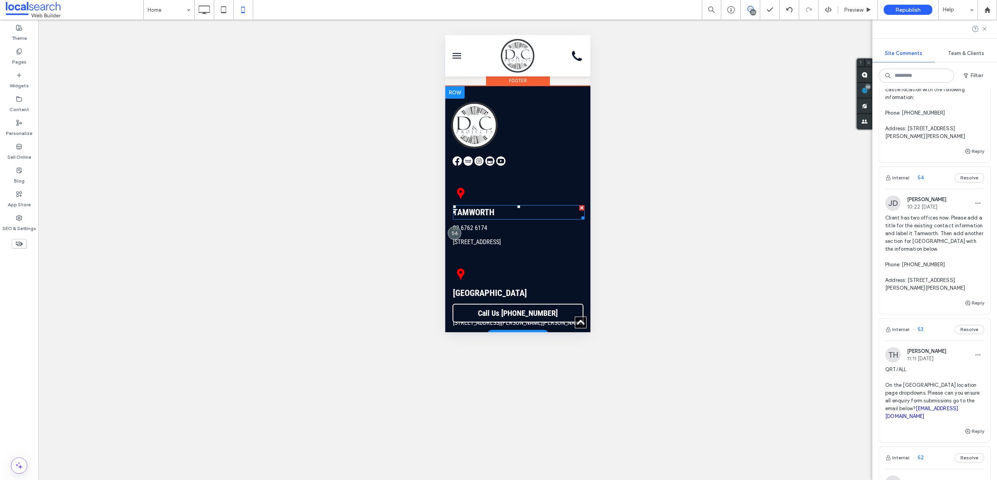
scroll to position [2146, 0]
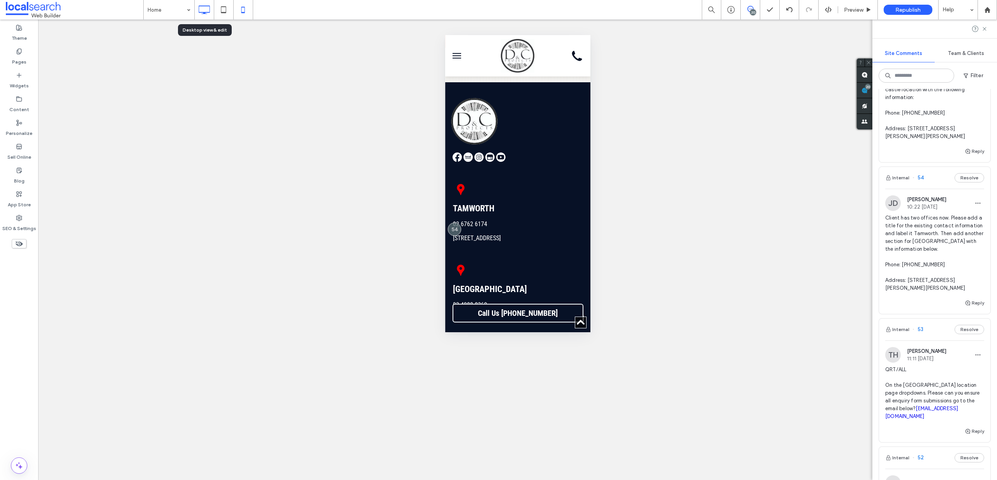
click at [209, 14] on icon at bounding box center [204, 10] width 16 height 16
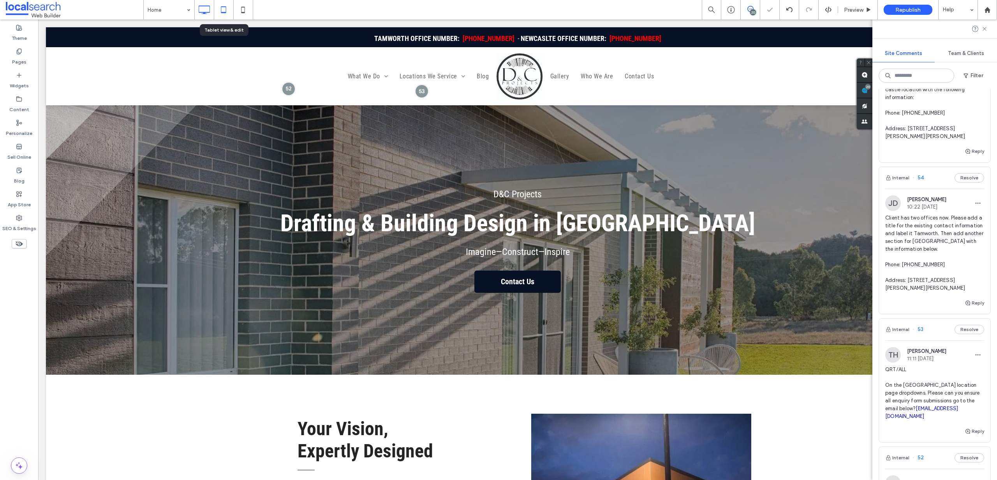
scroll to position [0, 0]
click at [974, 298] on button "Reply" at bounding box center [974, 302] width 19 height 9
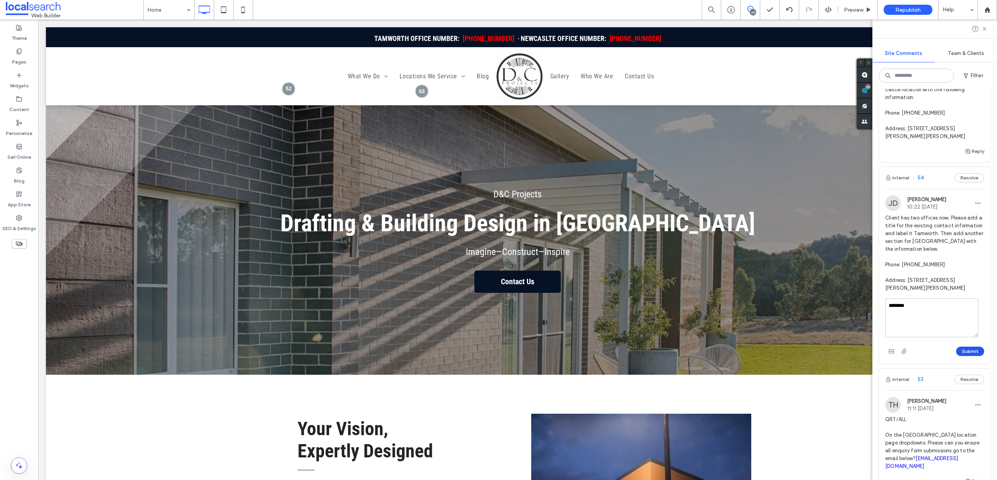
type textarea "********"
click at [969, 346] on button "Submit" at bounding box center [971, 350] width 28 height 9
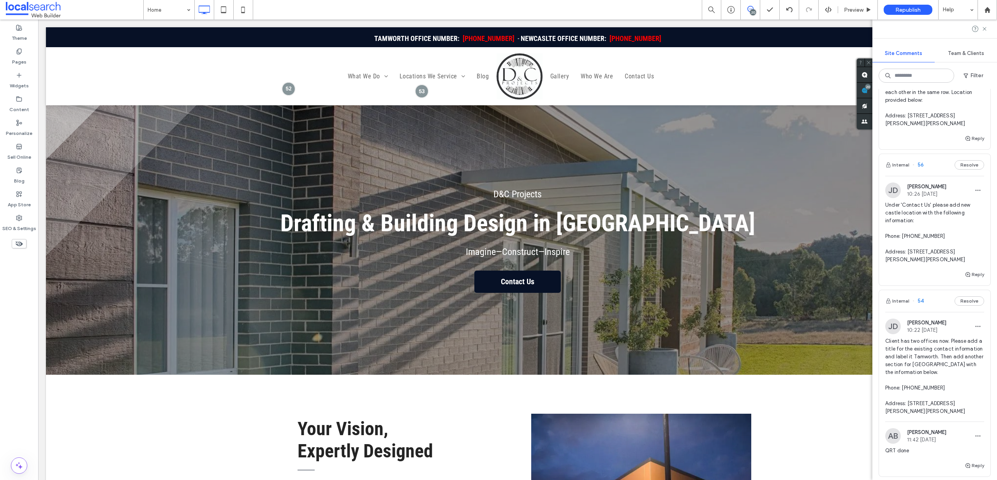
scroll to position [84, 0]
click at [909, 211] on span "Under 'Contact Us' please add new castle location with the following informatio…" at bounding box center [935, 234] width 99 height 62
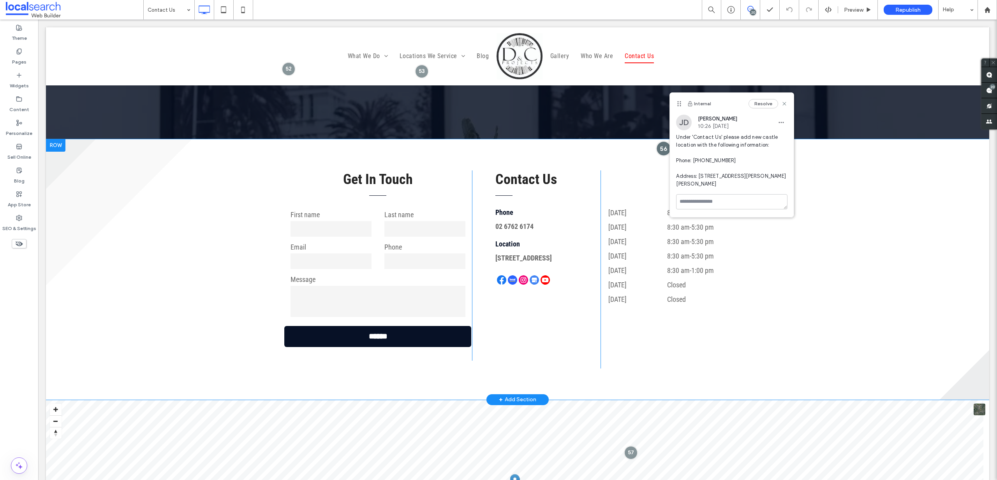
click at [663, 145] on div at bounding box center [664, 148] width 14 height 14
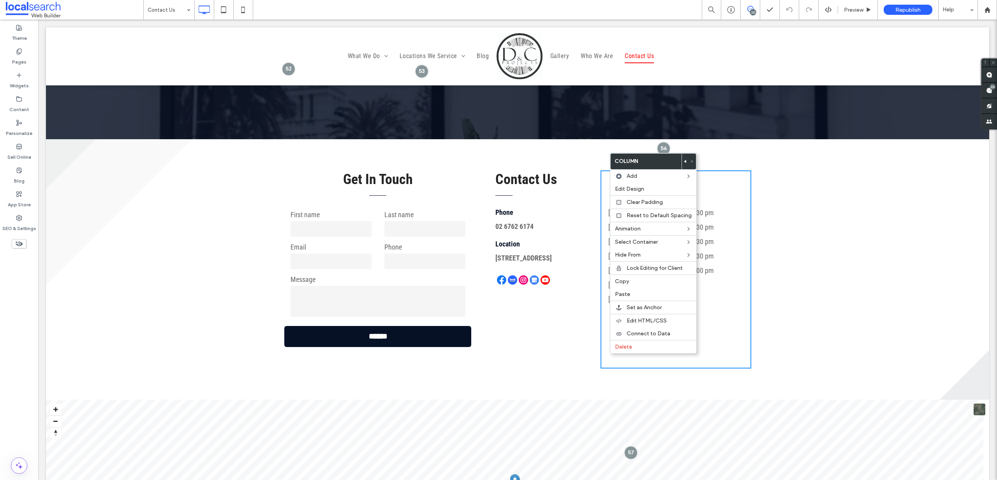
click at [545, 337] on div "Contact Us Phone 02 6762 6174 Location 249 Peel St, Tamworth NSW 2340 Click To …" at bounding box center [544, 269] width 113 height 198
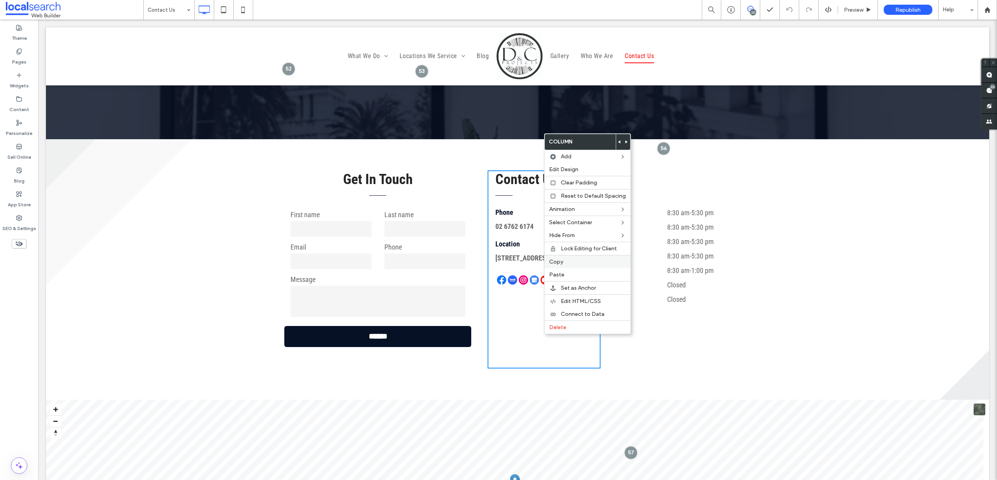
click at [569, 261] on label "Copy" at bounding box center [587, 261] width 77 height 7
click at [554, 274] on label "Paste" at bounding box center [575, 274] width 77 height 7
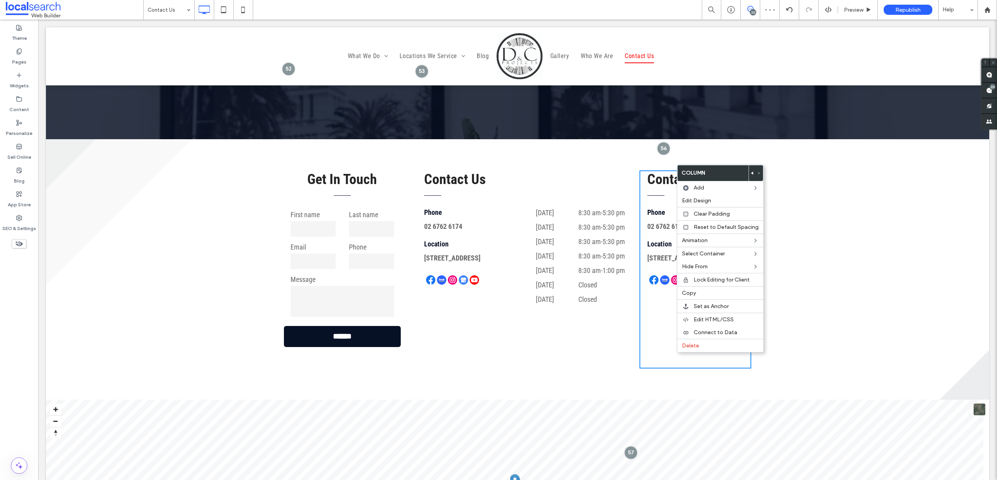
click at [752, 171] on div at bounding box center [752, 173] width 7 height 16
click at [751, 172] on icon at bounding box center [752, 172] width 3 height 3
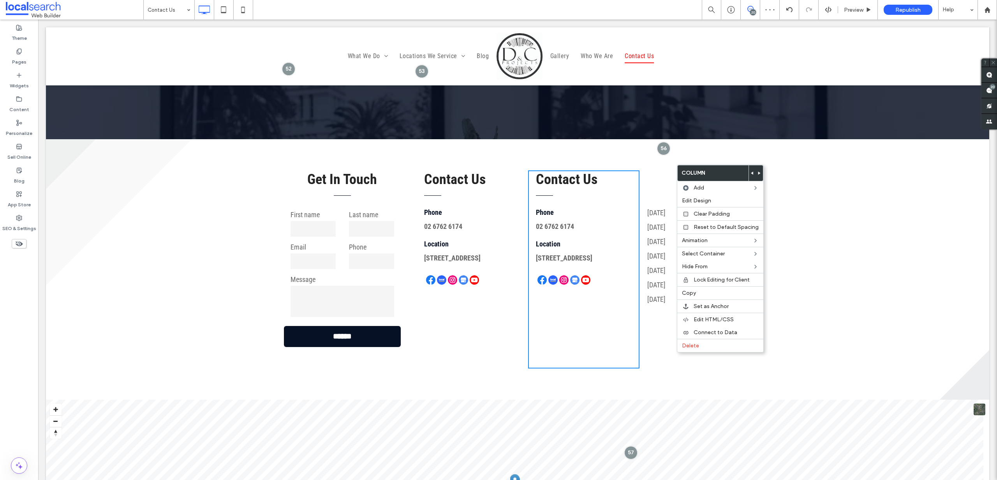
click at [518, 171] on h3 "Contact Us" at bounding box center [476, 179] width 104 height 16
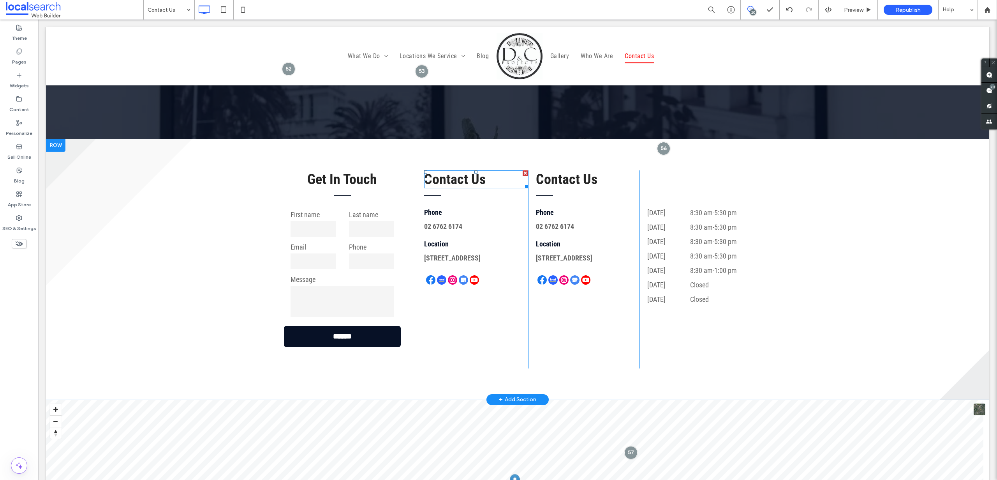
click at [466, 177] on span "Contact Us" at bounding box center [455, 179] width 62 height 16
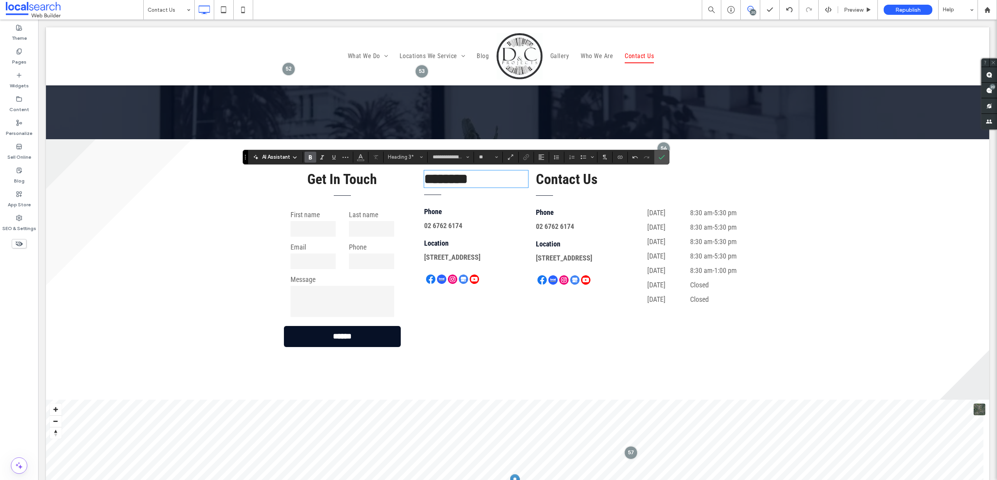
click at [591, 180] on span "Contact Us" at bounding box center [567, 179] width 62 height 16
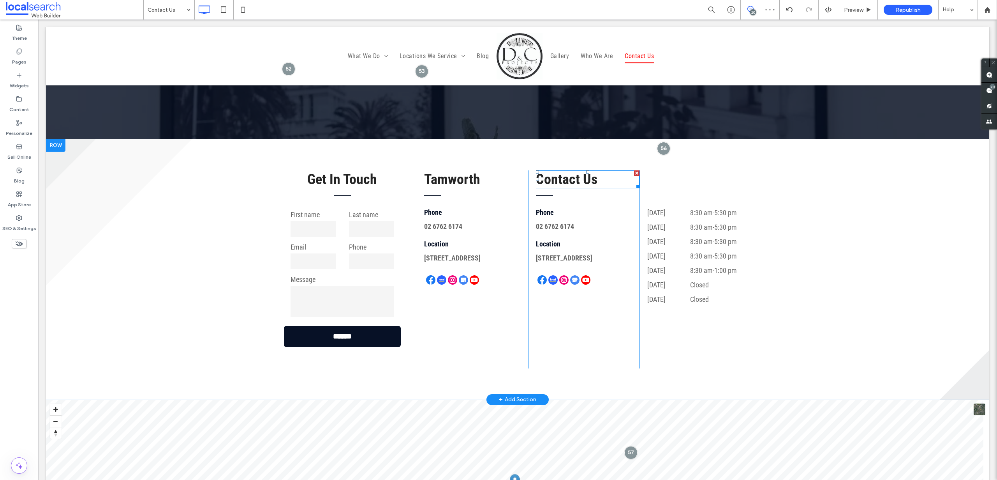
click at [596, 180] on h3 "Contact Us" at bounding box center [588, 179] width 104 height 16
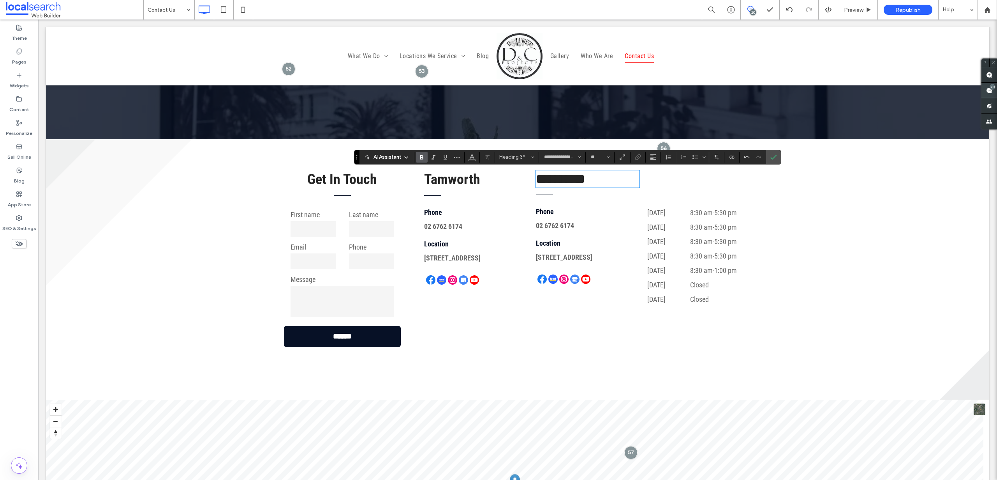
click at [992, 87] on div "20" at bounding box center [993, 87] width 6 height 6
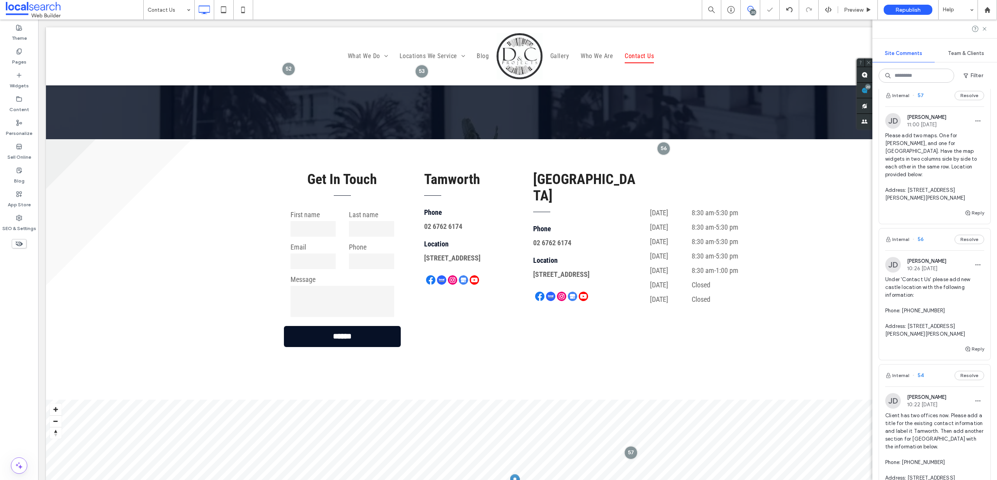
scroll to position [11, 0]
click at [948, 301] on span "Under 'Contact Us' please add new castle location with the following informatio…" at bounding box center [935, 306] width 99 height 62
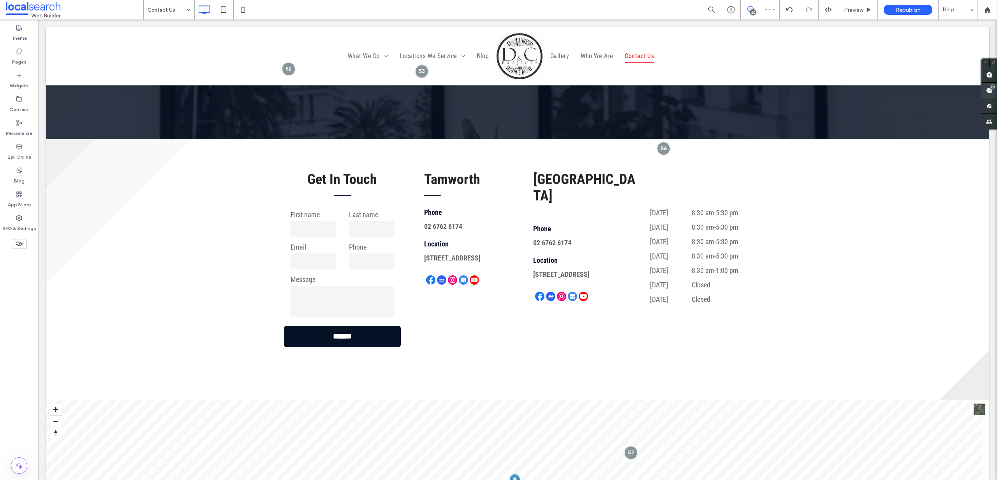
click at [990, 90] on use at bounding box center [990, 90] width 6 height 6
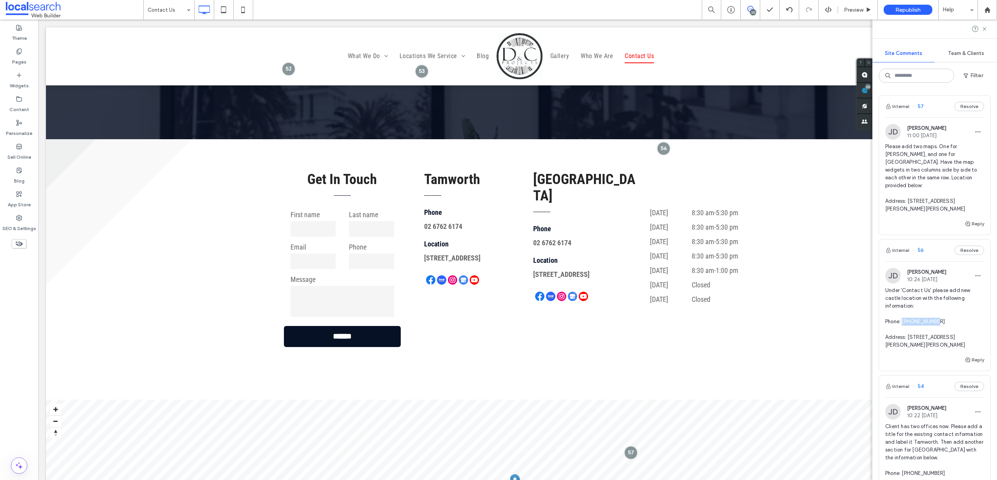
drag, startPoint x: 949, startPoint y: 314, endPoint x: 904, endPoint y: 310, distance: 44.9
click at [904, 310] on span "Under 'Contact Us' please add new castle location with the following informatio…" at bounding box center [935, 317] width 99 height 62
copy span "02 4088 8369"
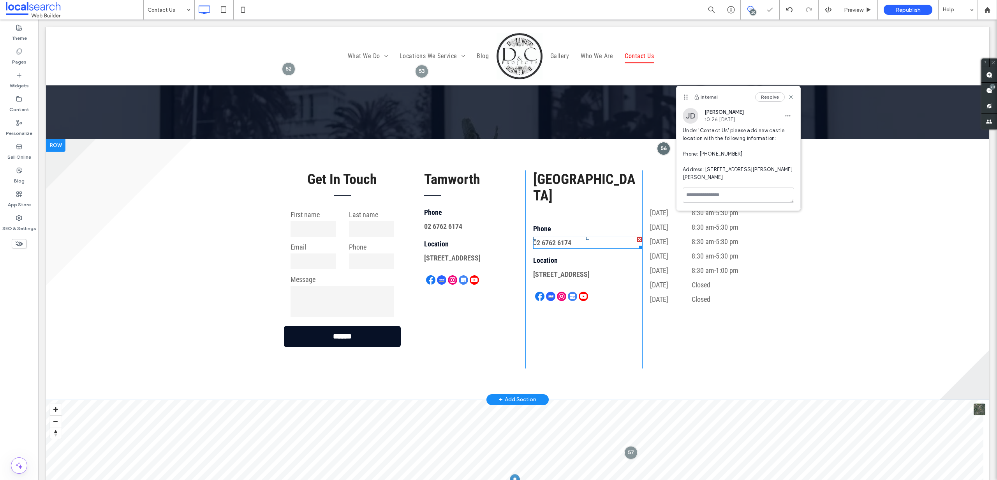
click at [584, 237] on p "02 6762 6174" at bounding box center [587, 242] width 109 height 11
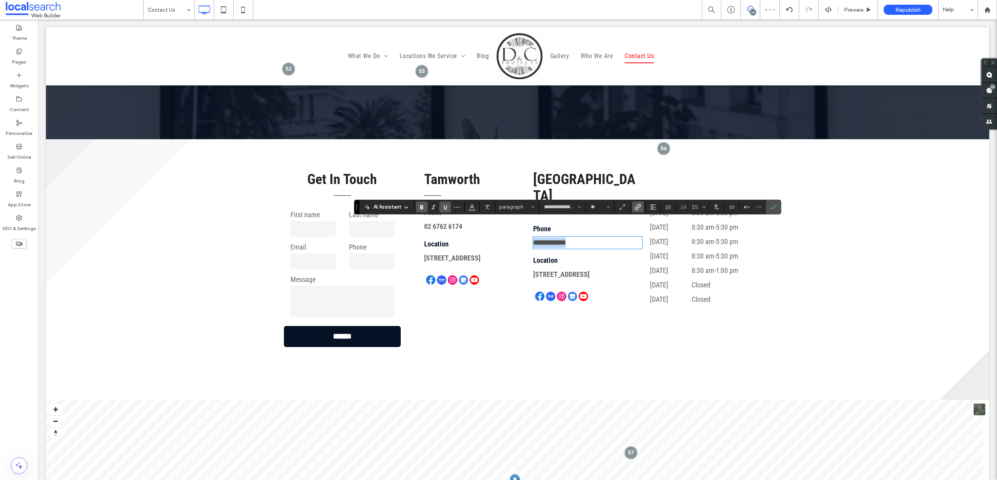
drag, startPoint x: 587, startPoint y: 225, endPoint x: 523, endPoint y: 224, distance: 63.5
click at [523, 224] on div "**********" at bounding box center [518, 269] width 468 height 198
click at [636, 205] on icon "Link" at bounding box center [638, 207] width 6 height 6
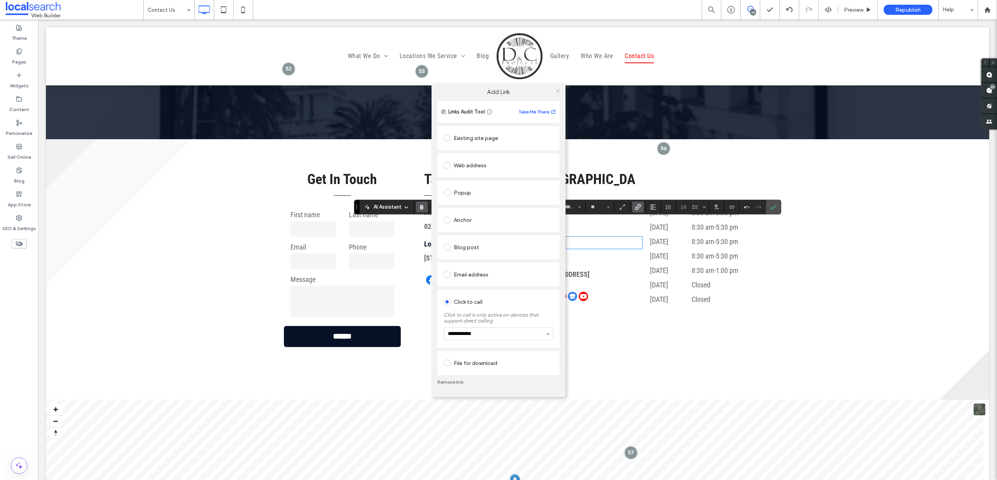
type input "**********"
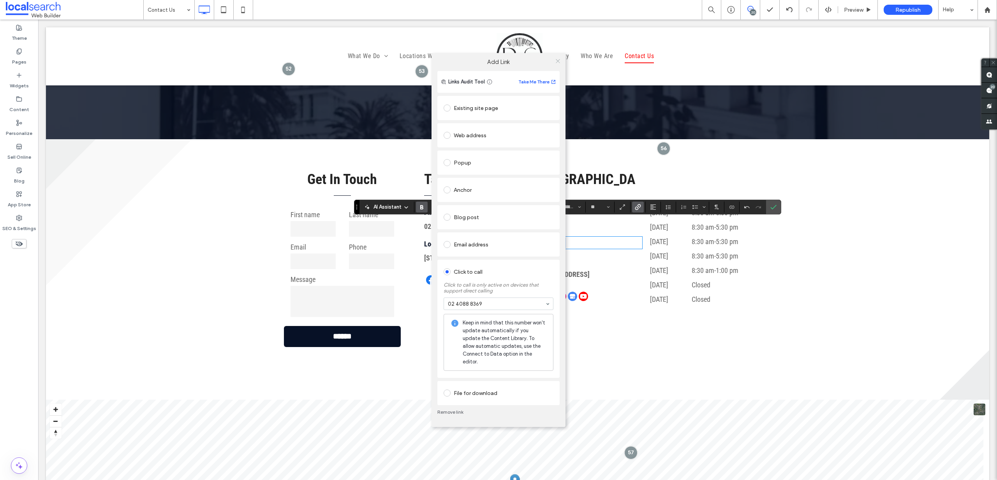
click at [558, 88] on div "Add Link Links Audit Tool Take Me There Existing site page Web address Popup An…" at bounding box center [499, 240] width 134 height 374
click at [560, 63] on icon at bounding box center [558, 61] width 6 height 6
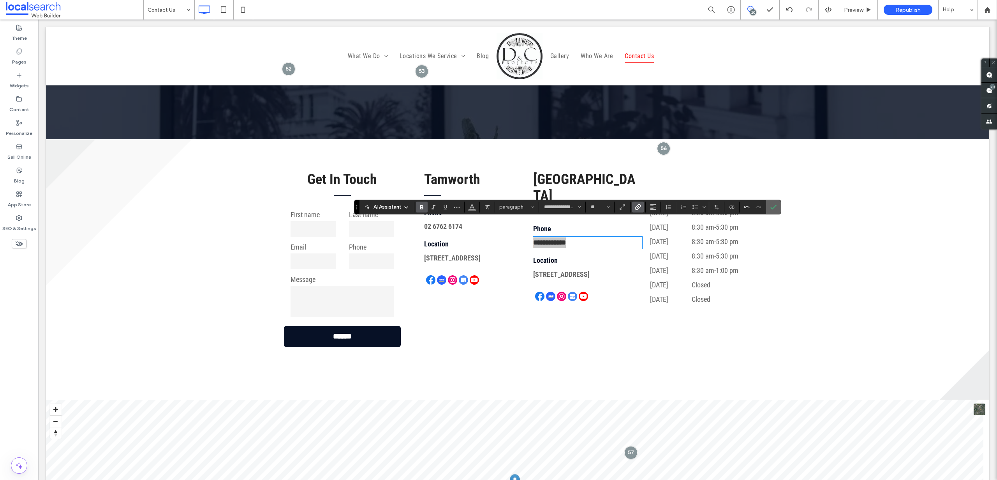
drag, startPoint x: 778, startPoint y: 206, endPoint x: 740, endPoint y: 186, distance: 43.4
click at [778, 206] on label "Confirm" at bounding box center [774, 207] width 12 height 14
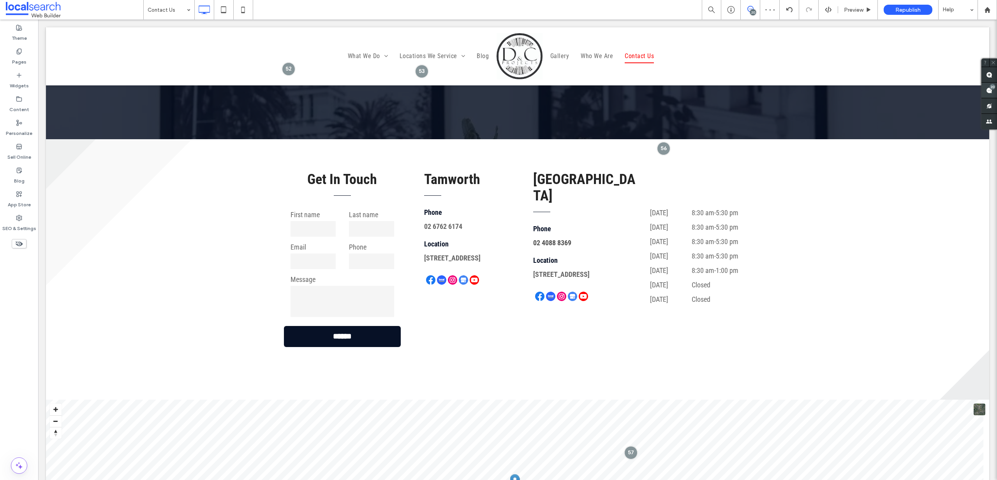
click at [989, 90] on use at bounding box center [990, 90] width 6 height 6
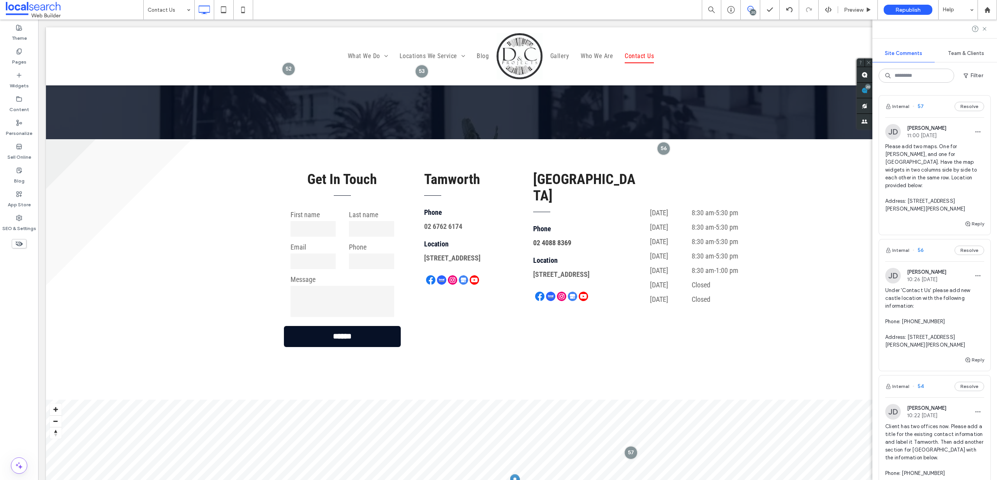
drag, startPoint x: 953, startPoint y: 337, endPoint x: 908, endPoint y: 328, distance: 45.9
click at [908, 328] on span "Under 'Contact Us' please add new castle location with the following informatio…" at bounding box center [935, 317] width 99 height 62
copy span "[STREET_ADDRESS][PERSON_NAME][PERSON_NAME]"
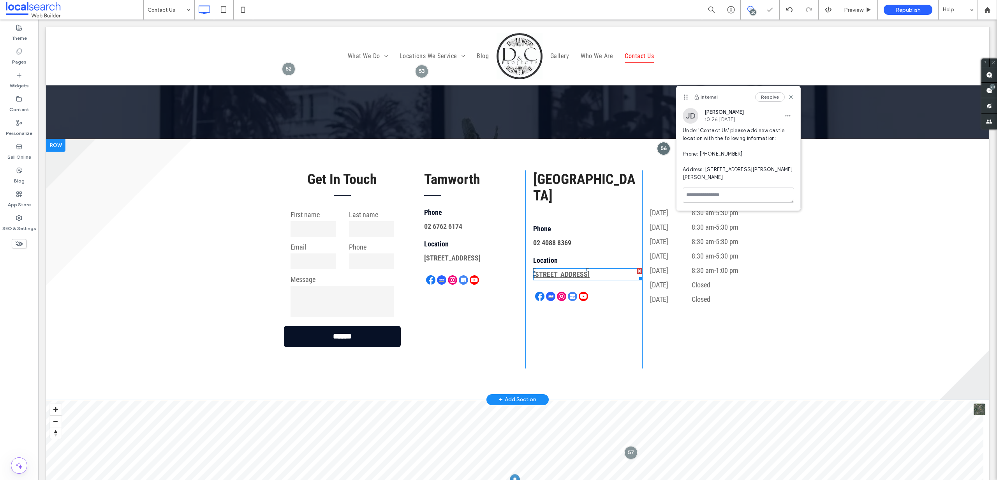
click at [580, 270] on link "[STREET_ADDRESS]" at bounding box center [561, 274] width 56 height 8
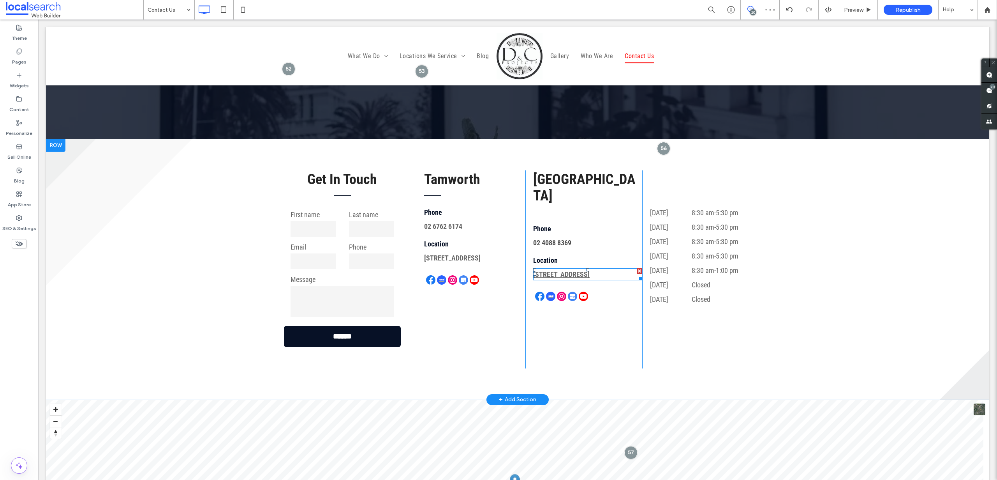
click at [590, 270] on link "[STREET_ADDRESS]" at bounding box center [561, 274] width 56 height 8
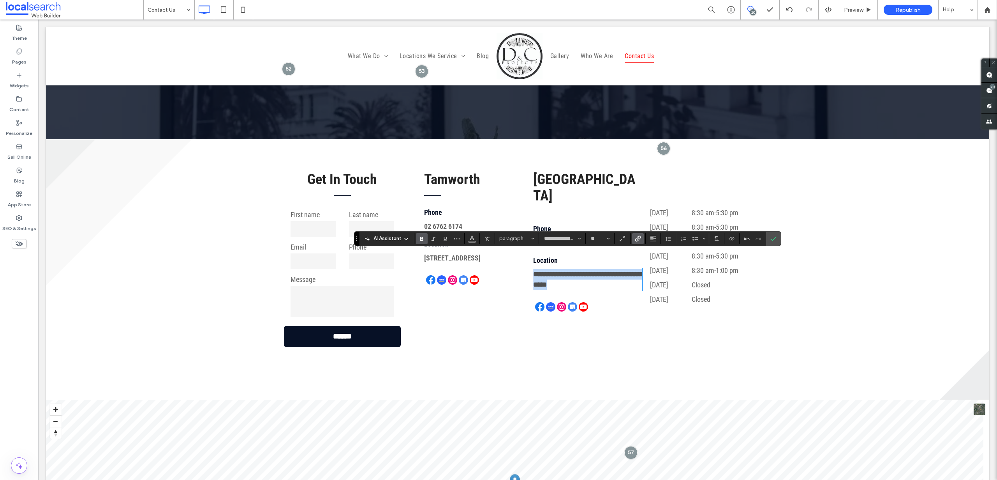
drag, startPoint x: 588, startPoint y: 268, endPoint x: 519, endPoint y: 253, distance: 70.5
click at [519, 253] on div "**********" at bounding box center [518, 269] width 468 height 198
click at [642, 237] on label "Link" at bounding box center [638, 238] width 12 height 11
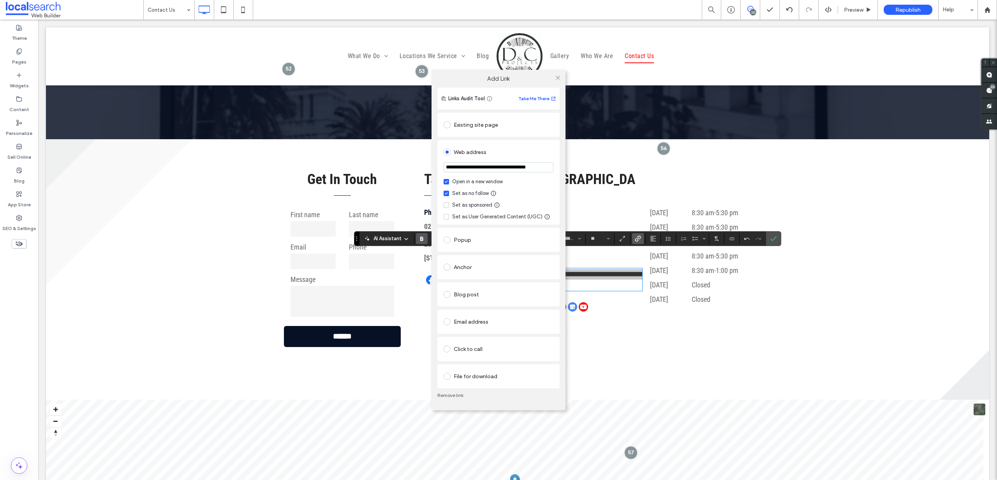
click at [506, 171] on input "**********" at bounding box center [499, 167] width 110 height 10
click at [507, 171] on input "**********" at bounding box center [499, 167] width 110 height 10
type input "**********"
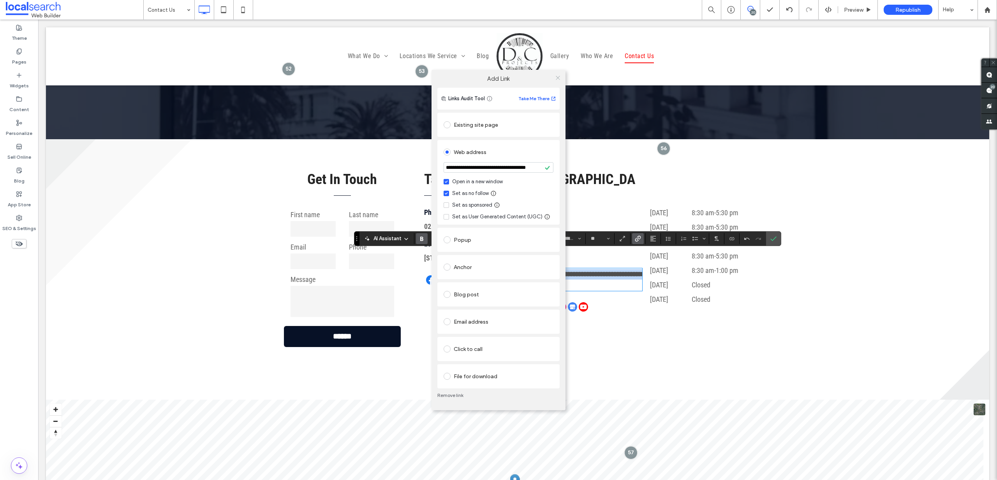
scroll to position [0, 0]
click at [560, 75] on icon at bounding box center [558, 78] width 6 height 6
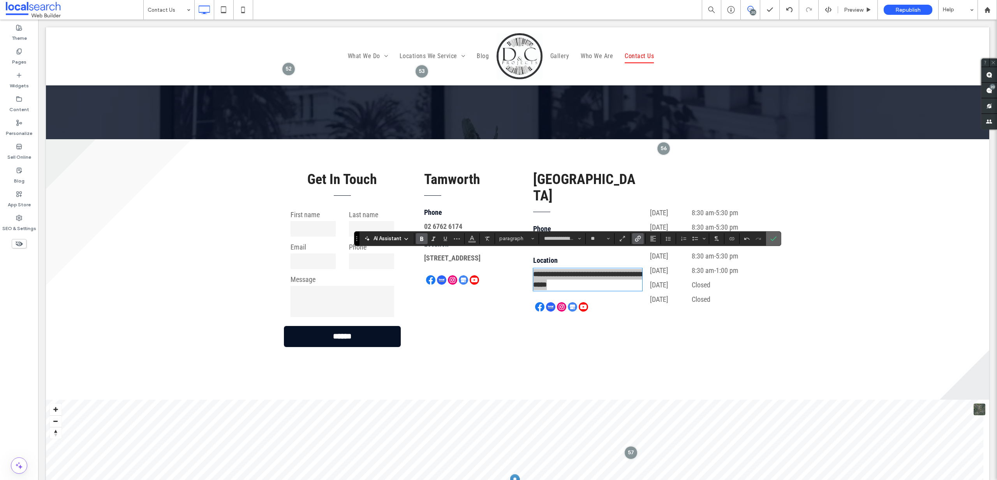
click at [773, 236] on icon "Confirm" at bounding box center [774, 238] width 6 height 6
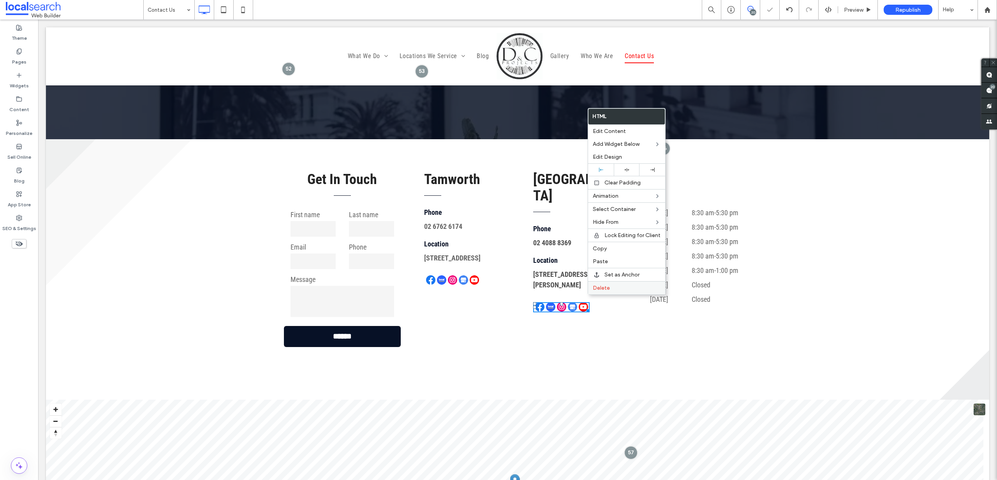
click at [599, 288] on span "Delete" at bounding box center [601, 287] width 17 height 7
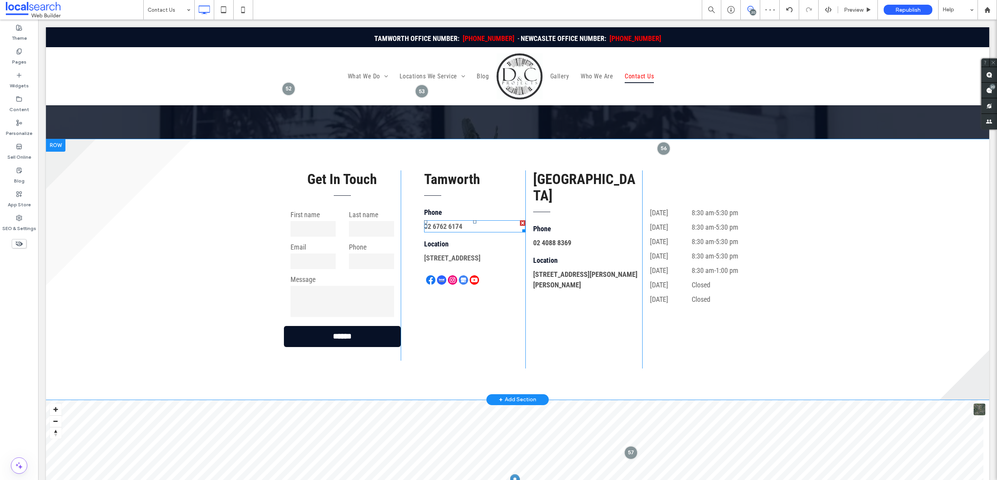
click at [475, 227] on p "02 6762 6174" at bounding box center [474, 226] width 101 height 11
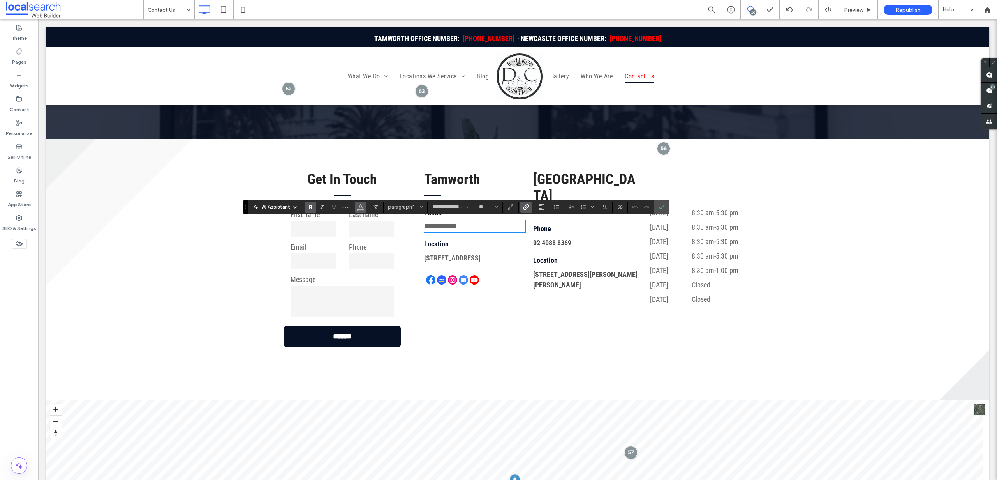
click at [360, 205] on icon "Color" at bounding box center [361, 206] width 6 height 6
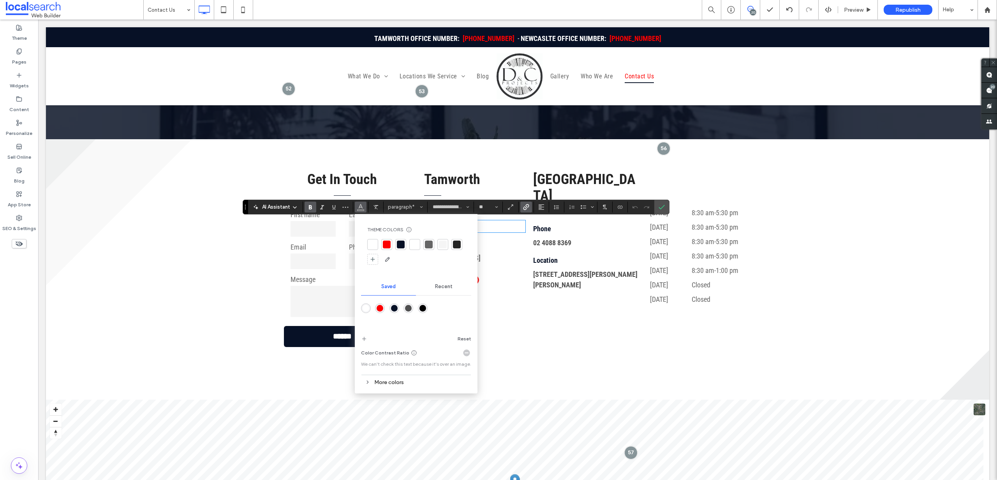
click at [401, 379] on div "More colors" at bounding box center [416, 382] width 110 height 11
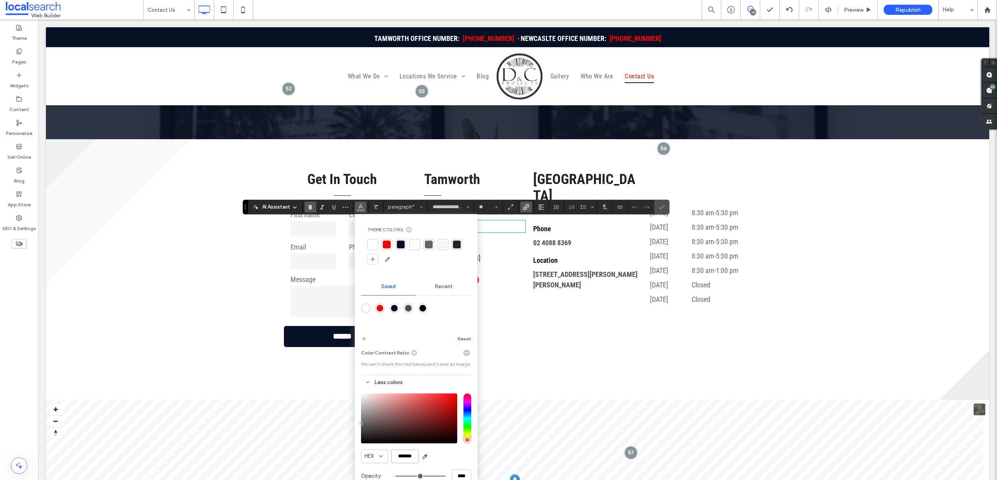
click at [410, 453] on input "*******" at bounding box center [405, 456] width 27 height 14
click at [660, 209] on icon "Confirm" at bounding box center [662, 207] width 6 height 6
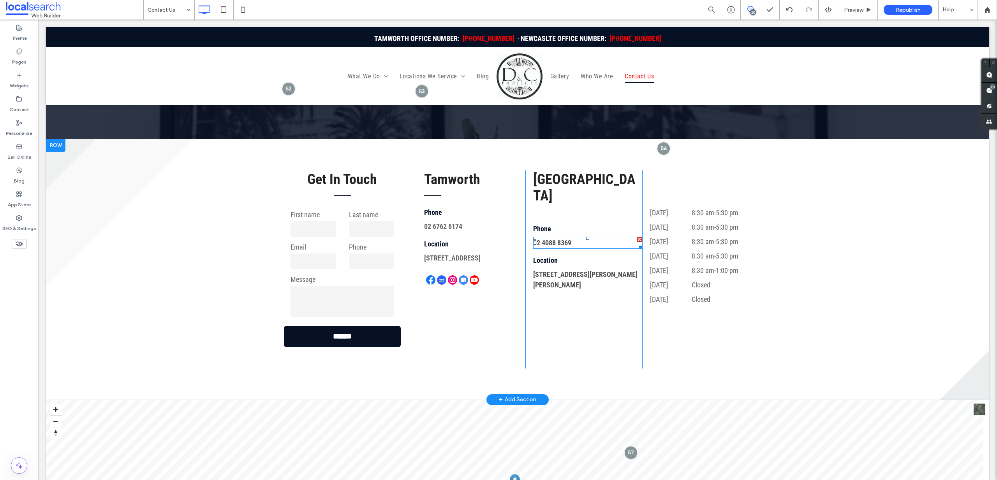
click at [589, 237] on p "02 4088 8369" at bounding box center [587, 242] width 109 height 11
type input "**********"
type input "**"
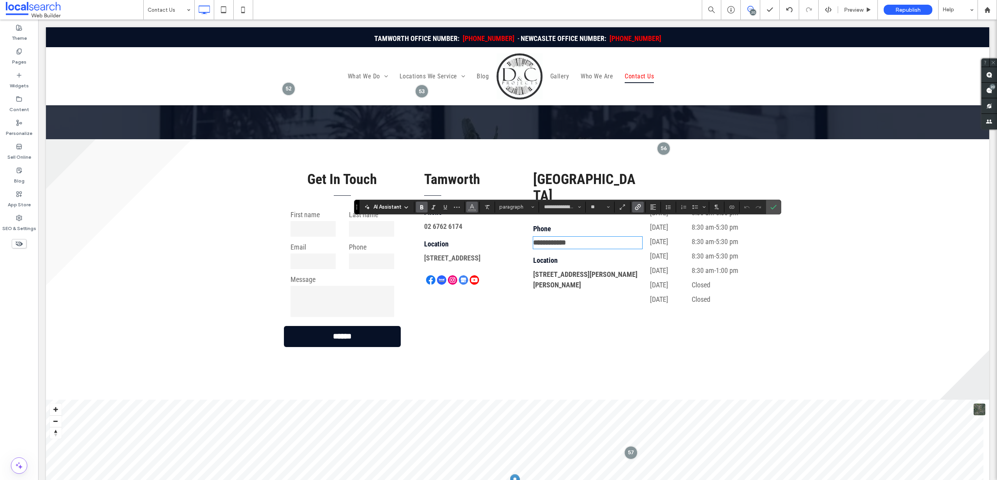
click at [475, 207] on icon "Color" at bounding box center [472, 206] width 6 height 6
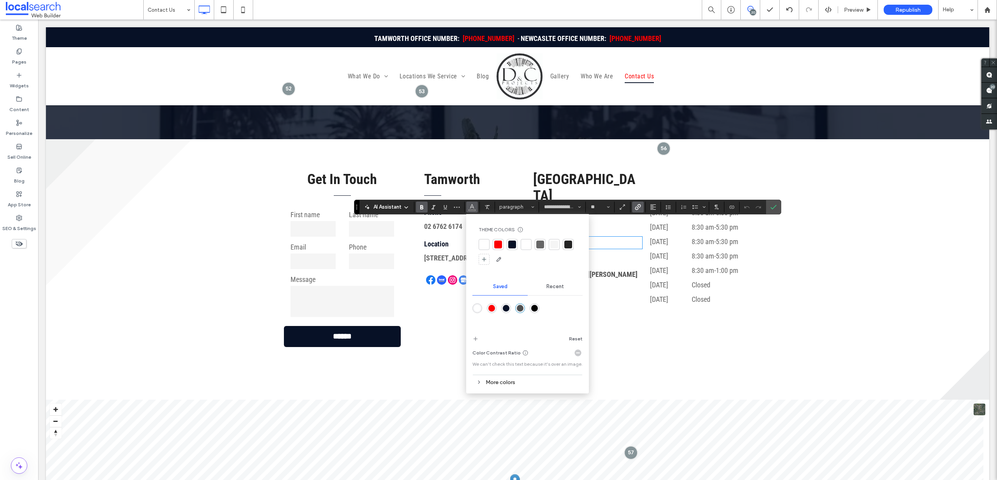
click at [490, 376] on div "More colors" at bounding box center [528, 382] width 110 height 14
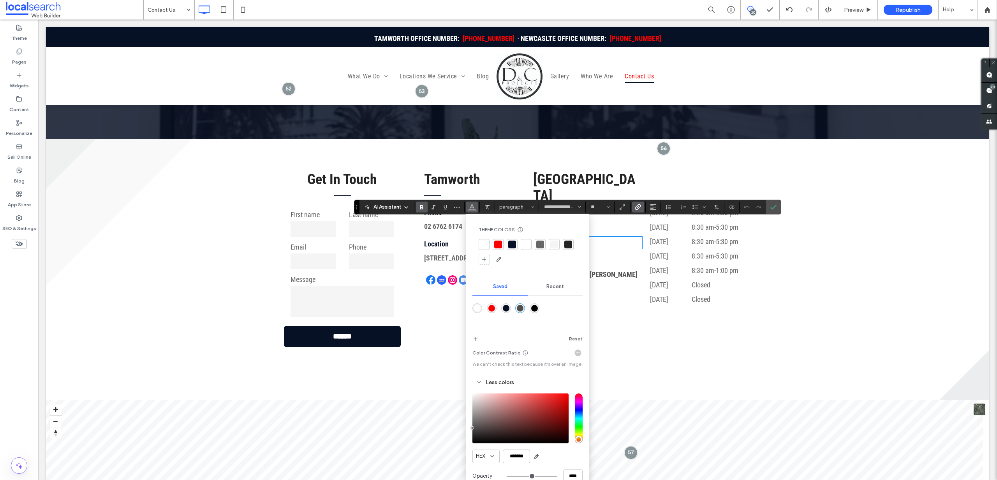
click at [515, 456] on input "*******" at bounding box center [516, 456] width 27 height 14
click at [515, 455] on input "*******" at bounding box center [516, 456] width 27 height 14
paste input "color picker textbox"
type input "*******"
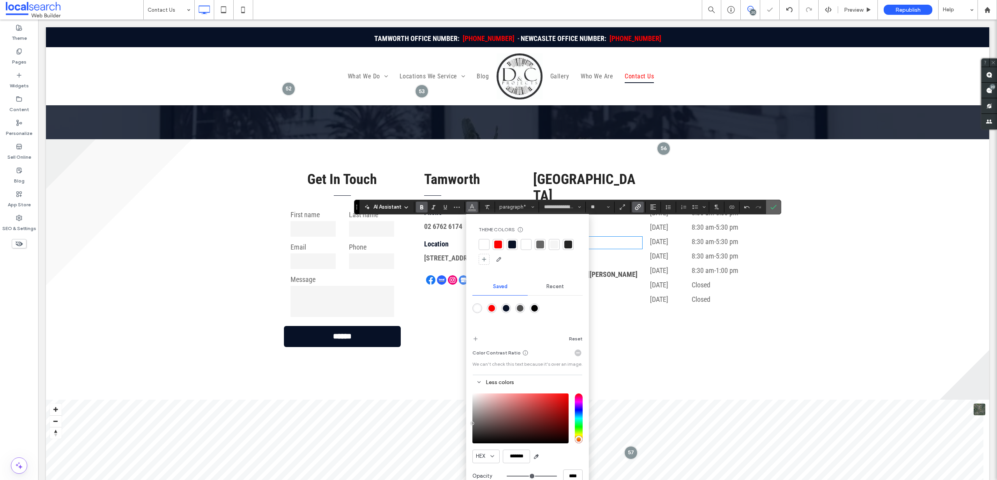
click at [775, 203] on span "Confirm" at bounding box center [774, 206] width 6 height 13
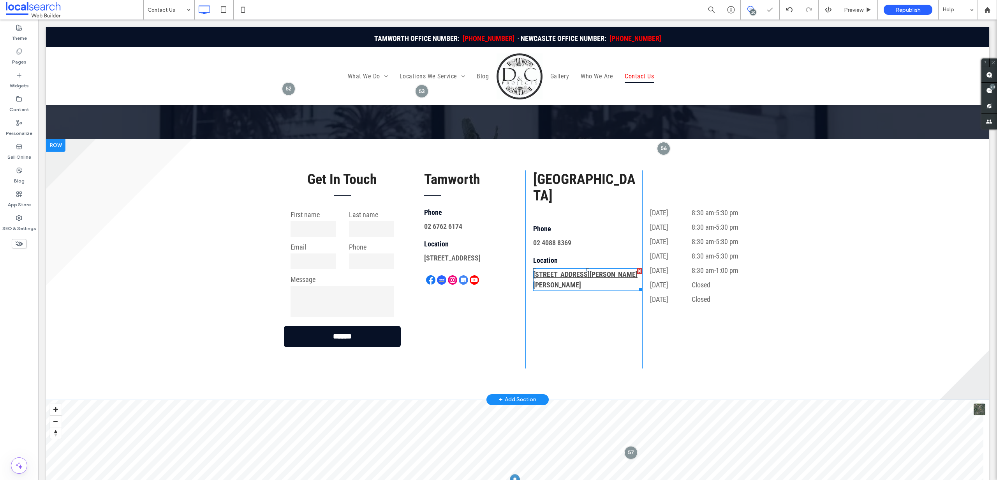
click at [572, 270] on link "Unit 2/16 Gregson Ave, Mayfield West NSW 2304" at bounding box center [585, 279] width 104 height 19
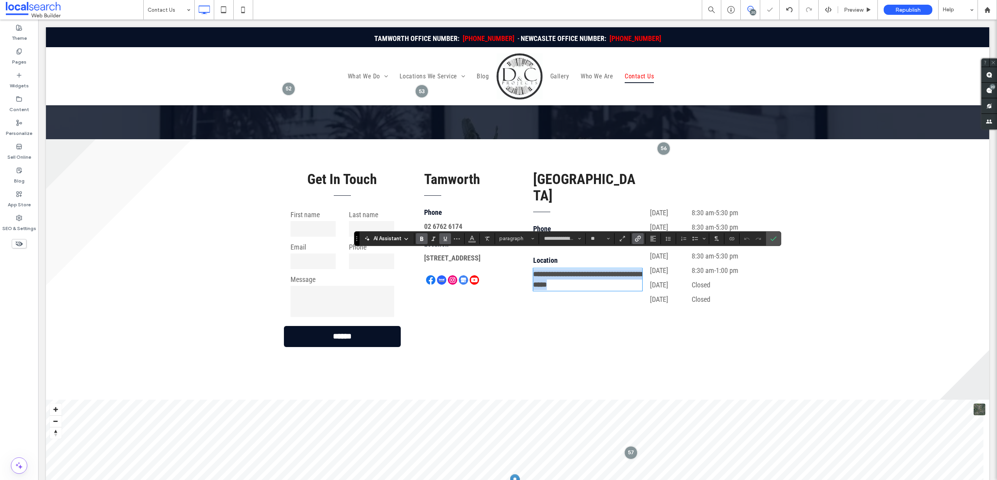
click at [572, 270] on link "**********" at bounding box center [587, 279] width 109 height 18
click at [471, 240] on icon "Color" at bounding box center [472, 238] width 6 height 6
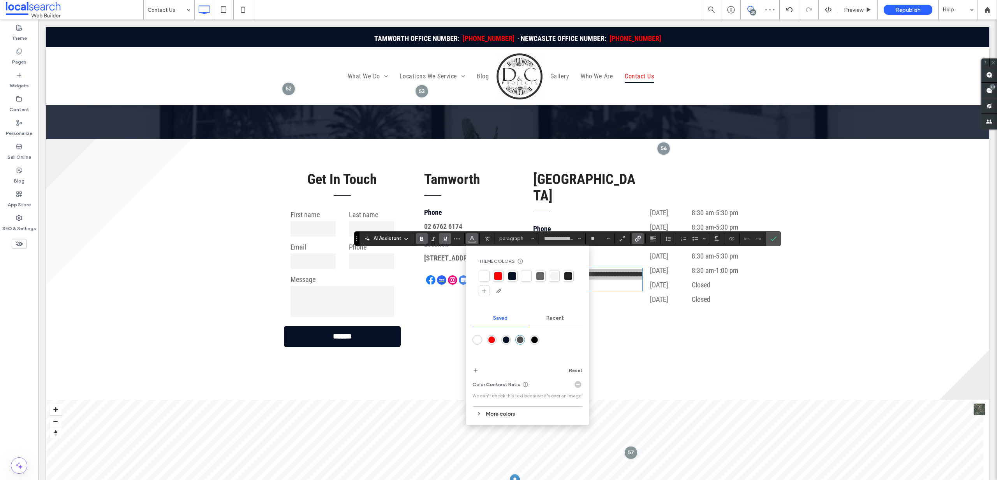
click at [510, 416] on div "More colors" at bounding box center [528, 413] width 110 height 11
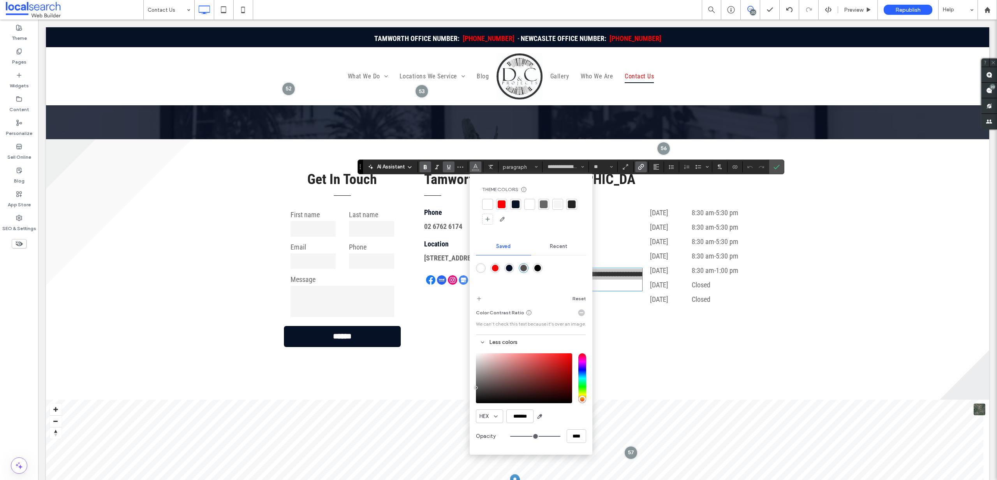
drag, startPoint x: 357, startPoint y: 238, endPoint x: 361, endPoint y: 165, distance: 72.6
click at [361, 166] on icon "Drag" at bounding box center [361, 166] width 2 height 5
click at [522, 411] on input "*******" at bounding box center [520, 416] width 27 height 14
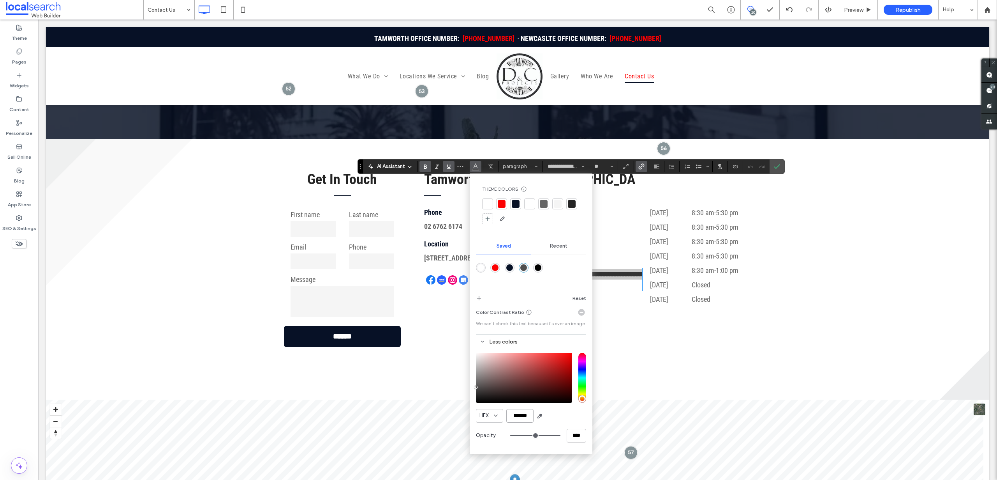
paste input "color picker textbox"
type input "*******"
click at [776, 166] on icon "Confirm" at bounding box center [777, 166] width 6 height 6
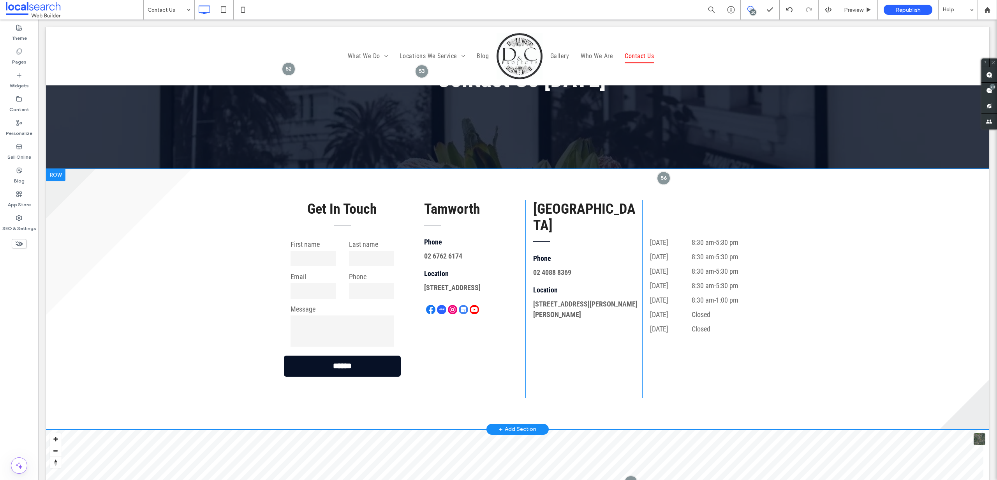
scroll to position [115, 0]
click at [859, 7] on span "Preview" at bounding box center [853, 10] width 19 height 7
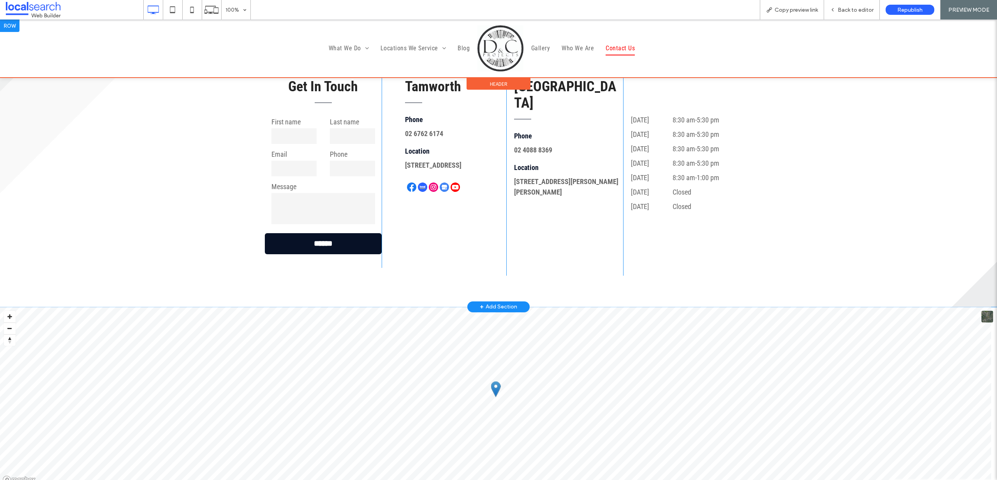
scroll to position [224, 0]
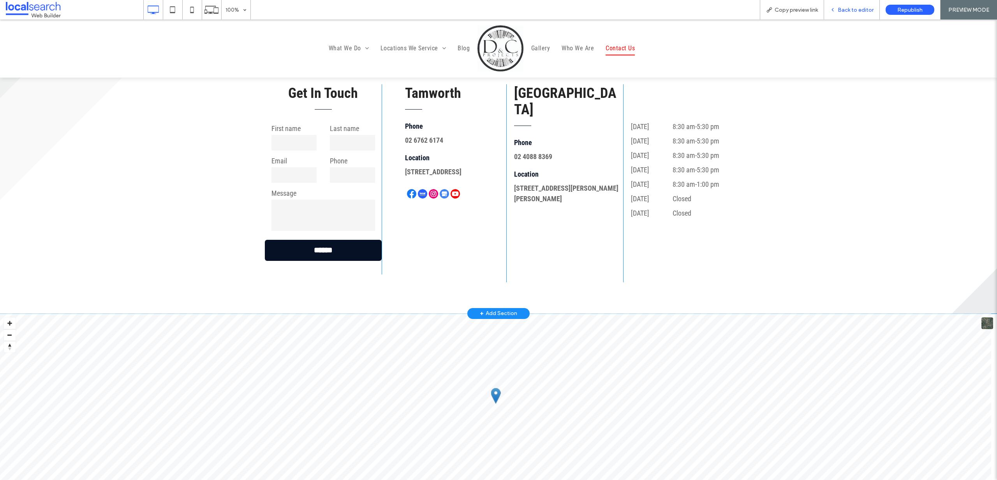
click at [860, 17] on div "Back to editor" at bounding box center [852, 9] width 56 height 19
click at [860, 14] on div "Back to editor" at bounding box center [852, 9] width 56 height 19
click at [861, 11] on span "Back to editor" at bounding box center [856, 10] width 36 height 7
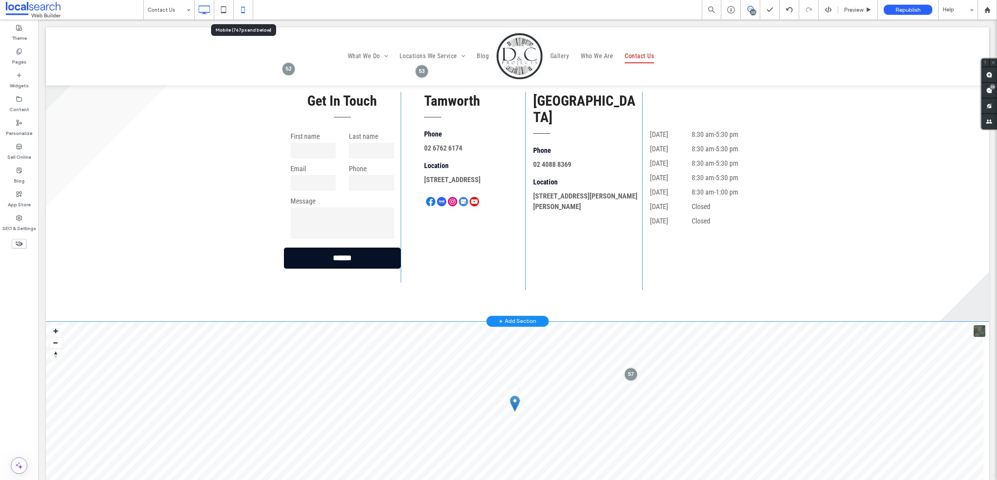
click at [243, 10] on icon at bounding box center [243, 10] width 16 height 16
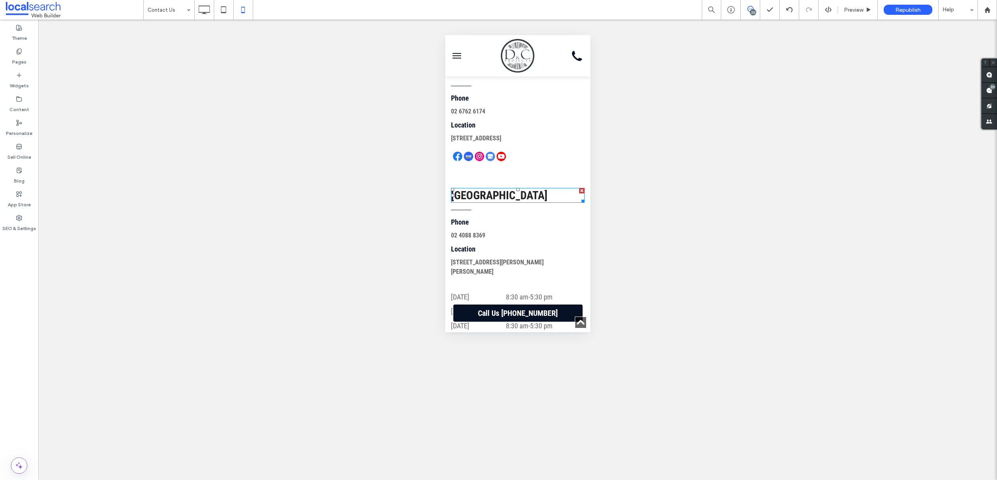
scroll to position [411, 0]
click at [204, 6] on use at bounding box center [204, 9] width 11 height 9
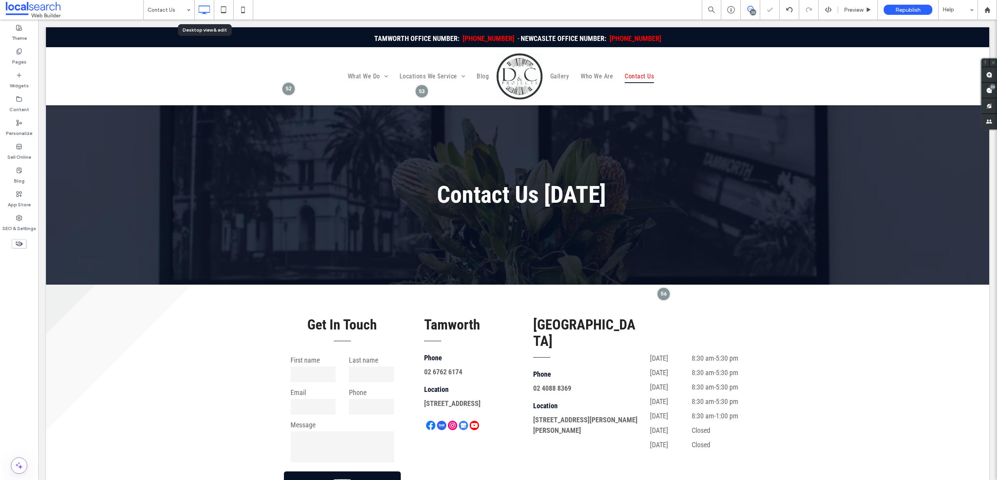
scroll to position [0, 0]
click at [249, 6] on icon at bounding box center [243, 10] width 16 height 16
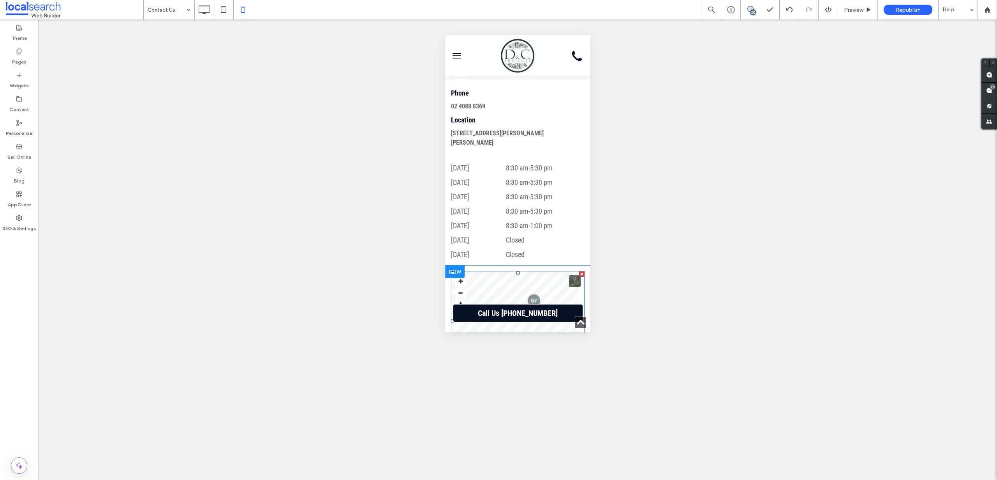
scroll to position [438, 0]
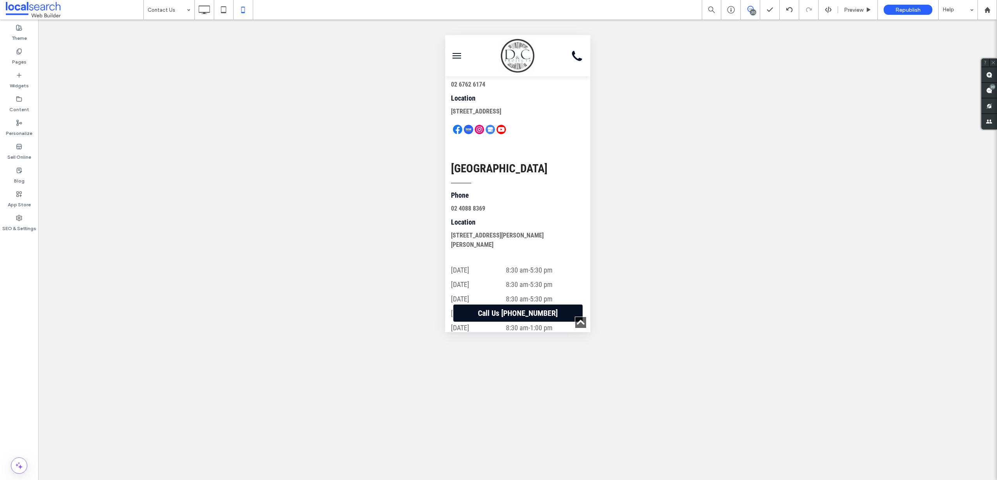
click at [478, 144] on div "Tamworth Phone 02 6762 6174 Location 249 Peel St, Tamworth NSW 2340 Click To Pa…" at bounding box center [517, 83] width 145 height 124
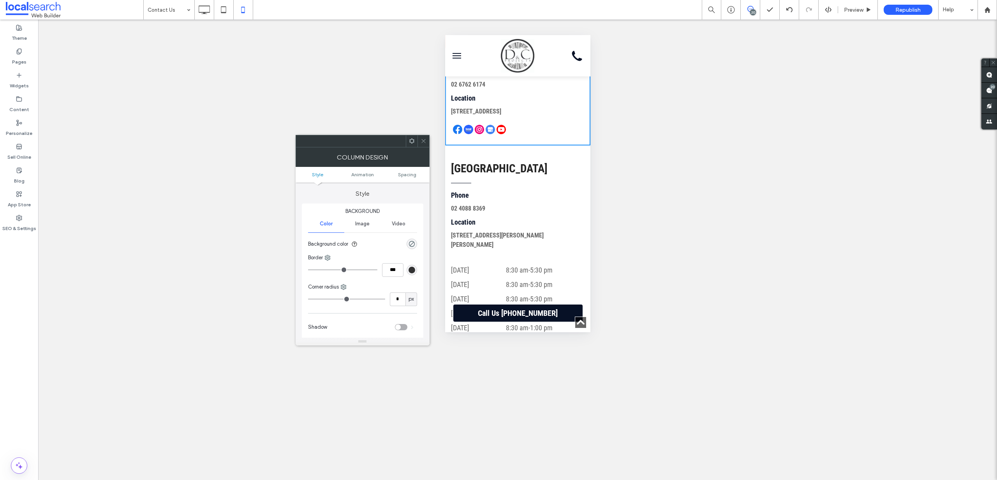
click at [421, 138] on icon at bounding box center [424, 141] width 6 height 6
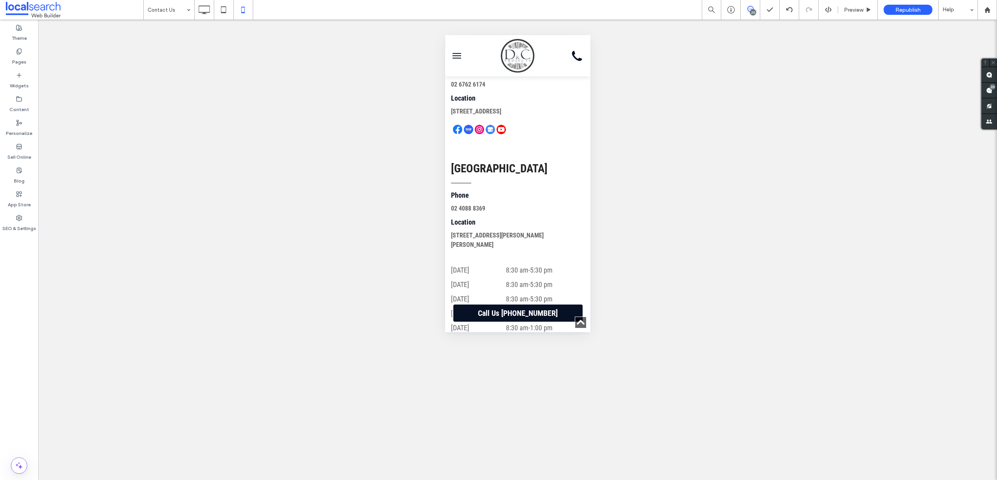
click at [491, 158] on div "Newcastle Phone 02 4088 8369 Location Unit 2/16 Gregson Ave, Mayfield West NSW …" at bounding box center [517, 202] width 145 height 114
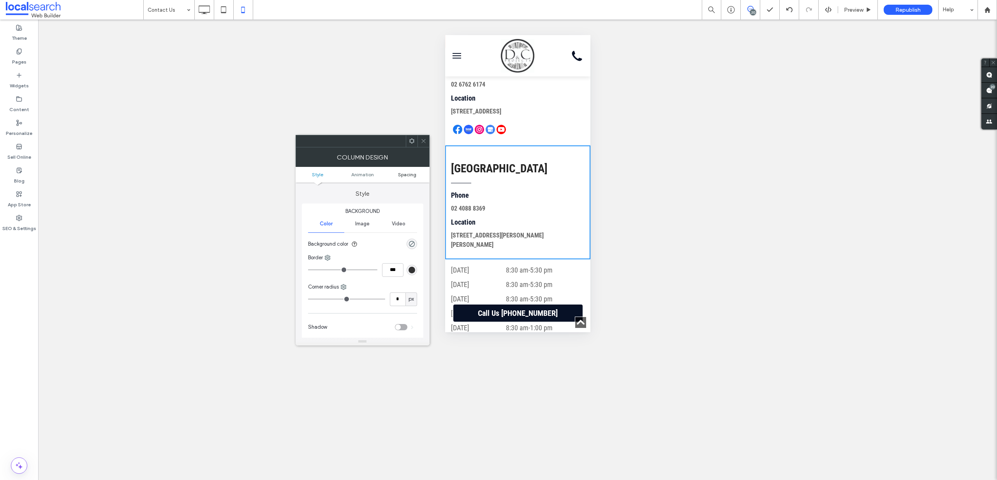
click at [412, 174] on span "Spacing" at bounding box center [407, 174] width 18 height 6
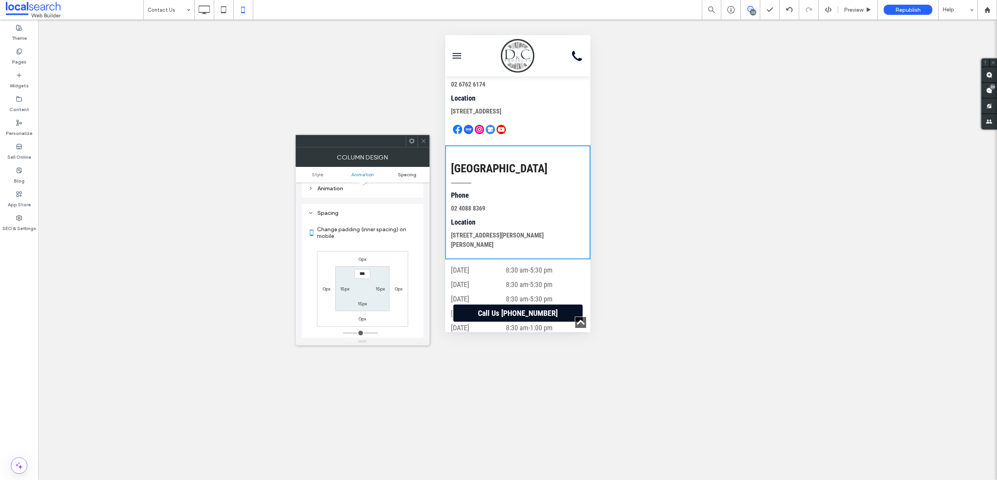
scroll to position [183, 0]
click at [423, 138] on icon at bounding box center [424, 141] width 6 height 6
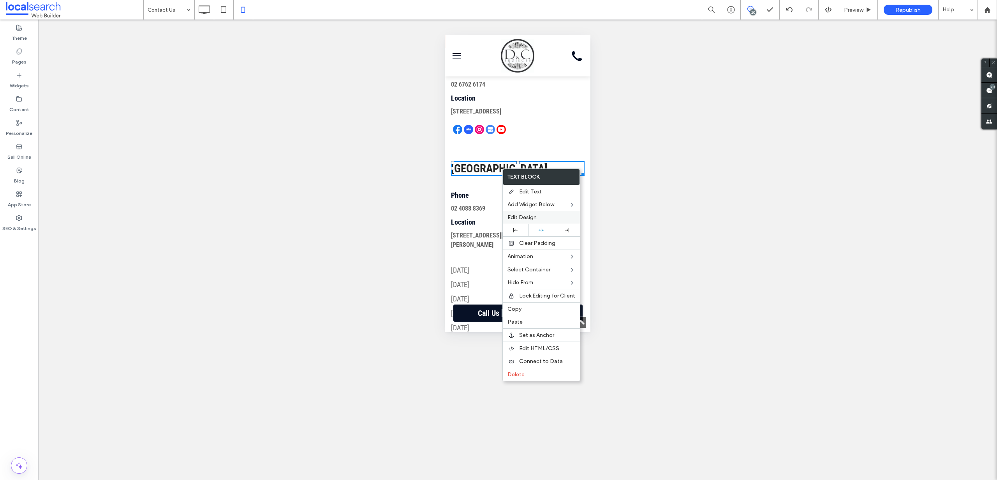
click at [528, 214] on span "Edit Design" at bounding box center [522, 217] width 29 height 7
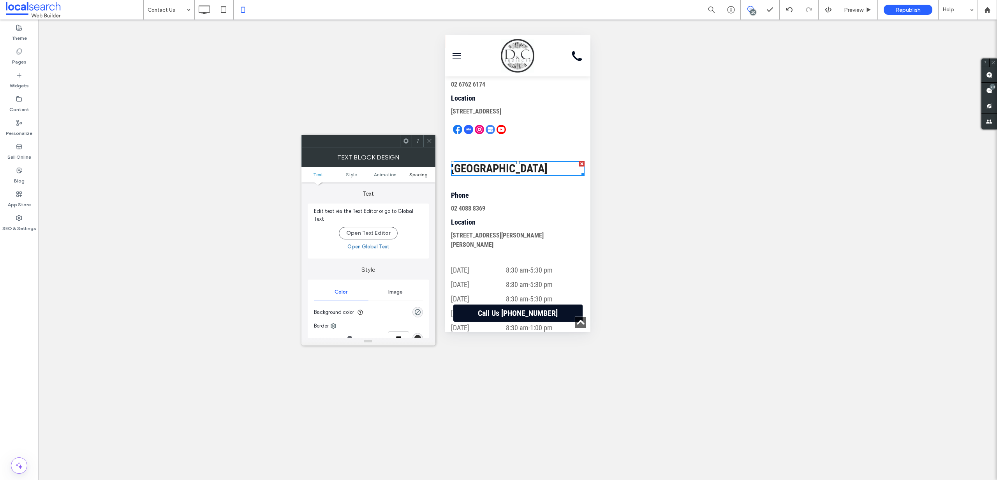
click at [423, 175] on span "Spacing" at bounding box center [418, 174] width 18 height 6
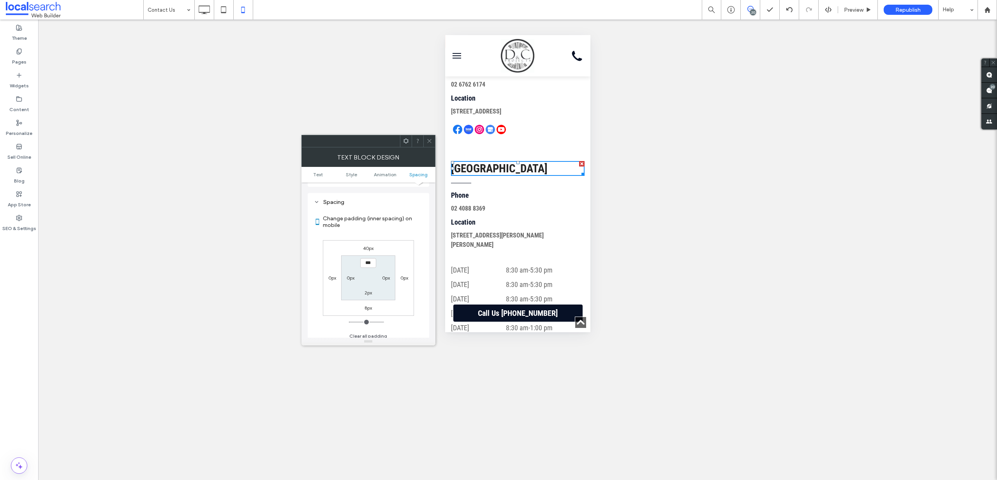
scroll to position [219, 0]
click at [364, 245] on label "40px" at bounding box center [368, 248] width 11 height 6
type input "**"
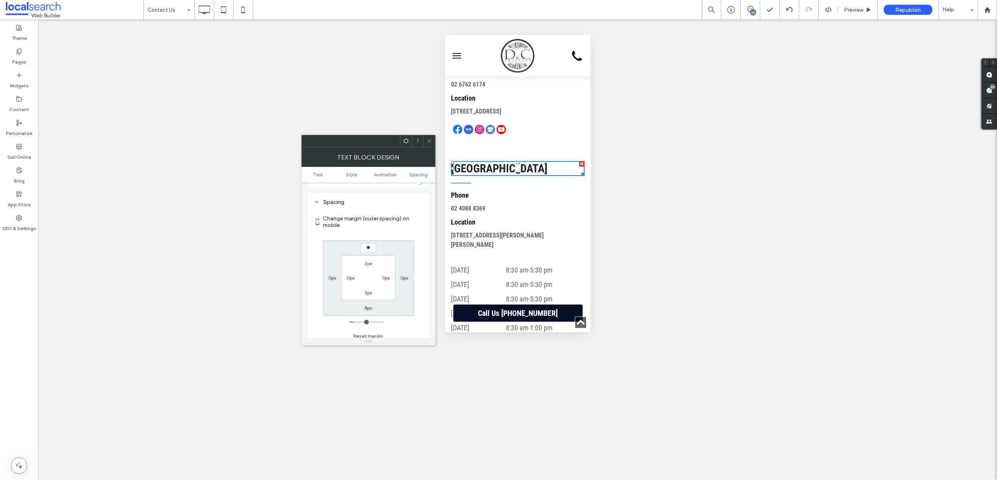
type input "****"
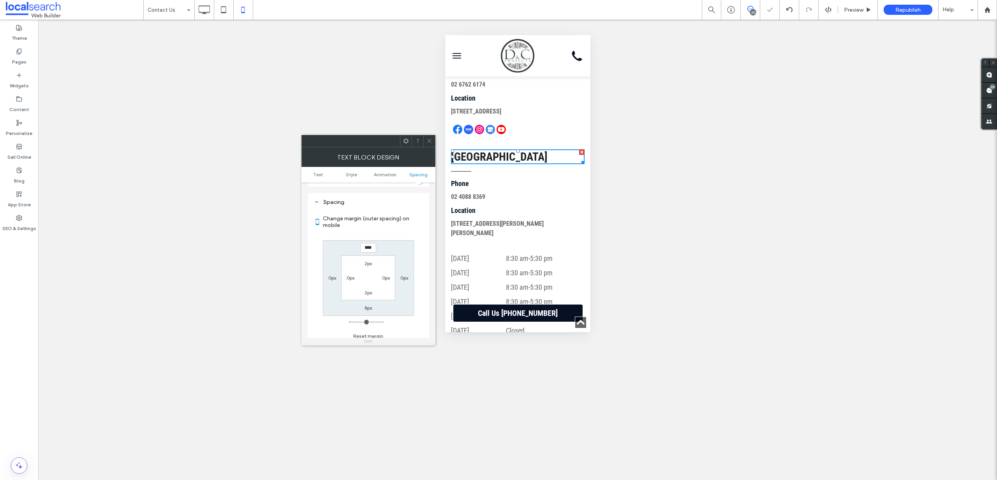
click at [429, 140] on icon at bounding box center [430, 141] width 6 height 6
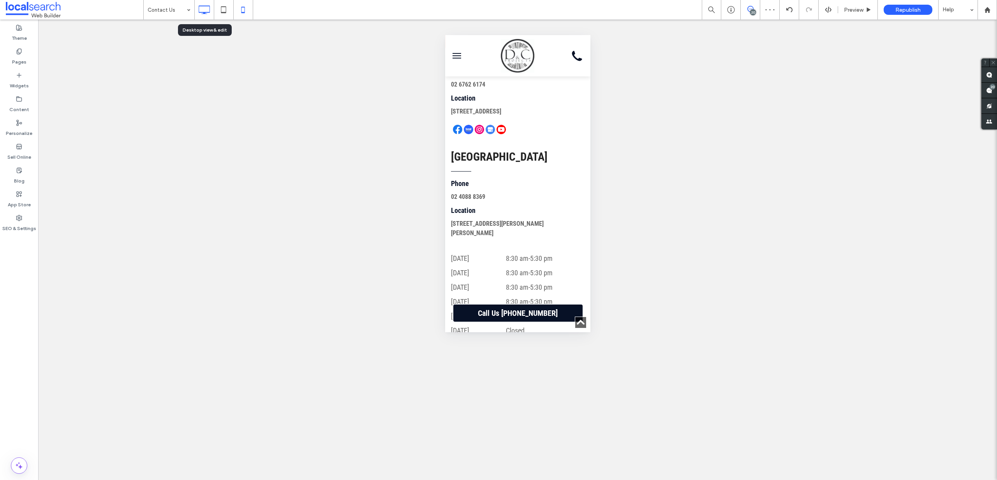
click at [208, 9] on icon at bounding box center [204, 10] width 16 height 16
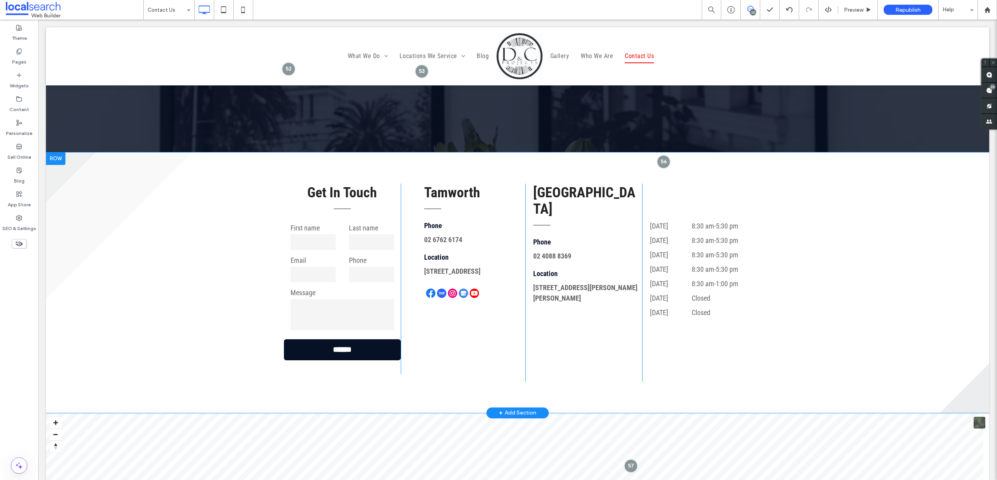
scroll to position [138, 0]
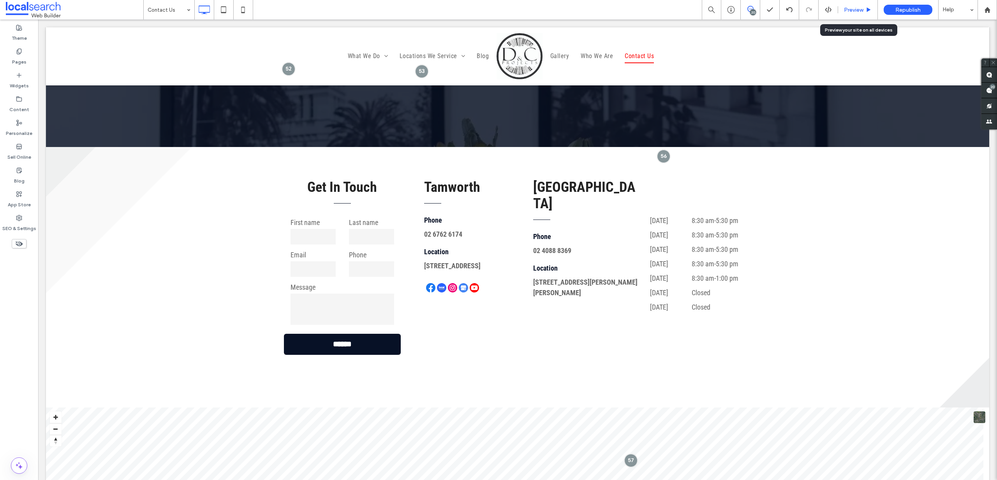
click at [870, 11] on icon at bounding box center [869, 10] width 6 height 6
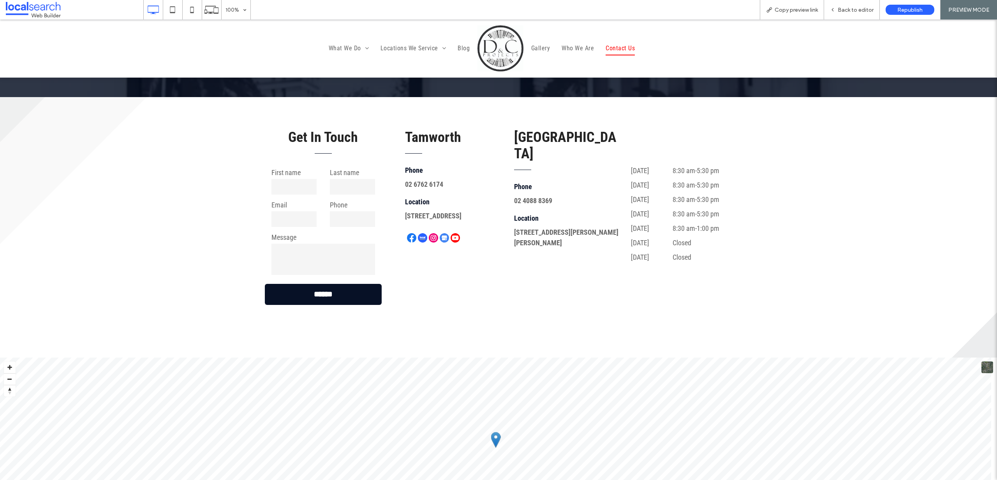
scroll to position [178, 0]
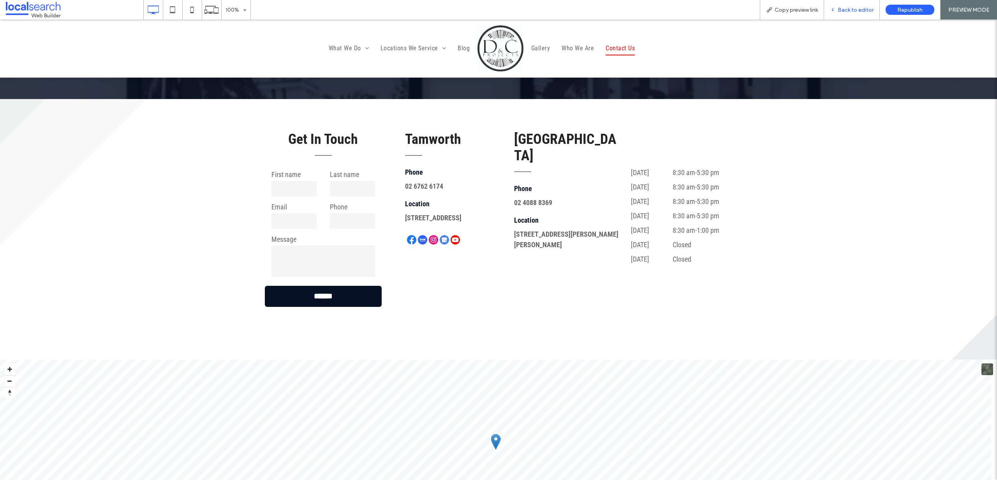
click at [863, 9] on span "Back to editor" at bounding box center [856, 10] width 36 height 7
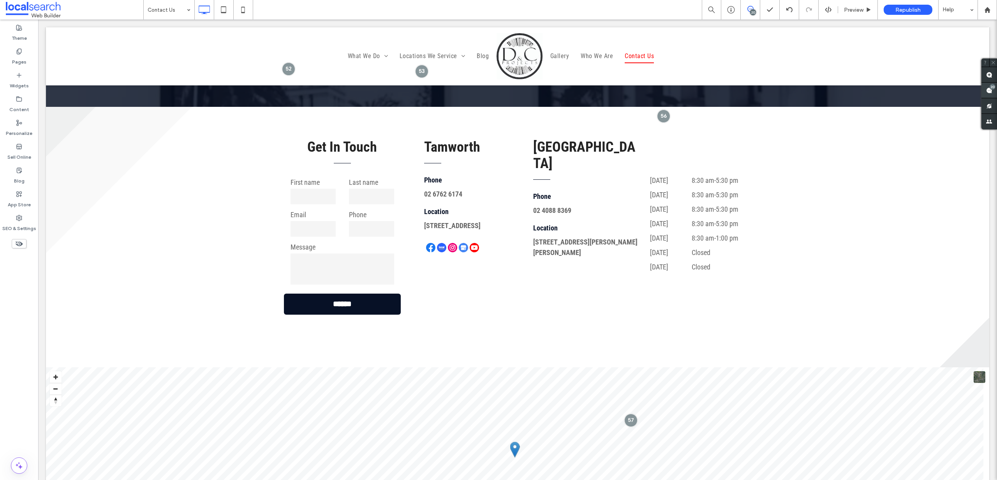
click at [987, 93] on use at bounding box center [990, 90] width 6 height 6
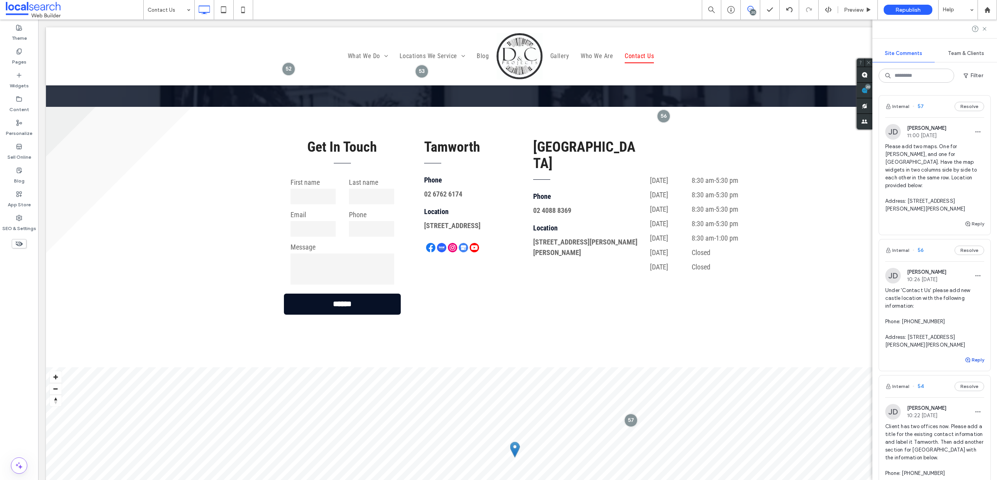
click at [969, 355] on button "Reply" at bounding box center [974, 359] width 19 height 9
type textarea "********"
click at [973, 403] on button "Submit" at bounding box center [971, 407] width 28 height 9
click at [927, 157] on span "Please add two maps. One for Tamworth, and one for Newcastle. Have the map widg…" at bounding box center [935, 178] width 99 height 70
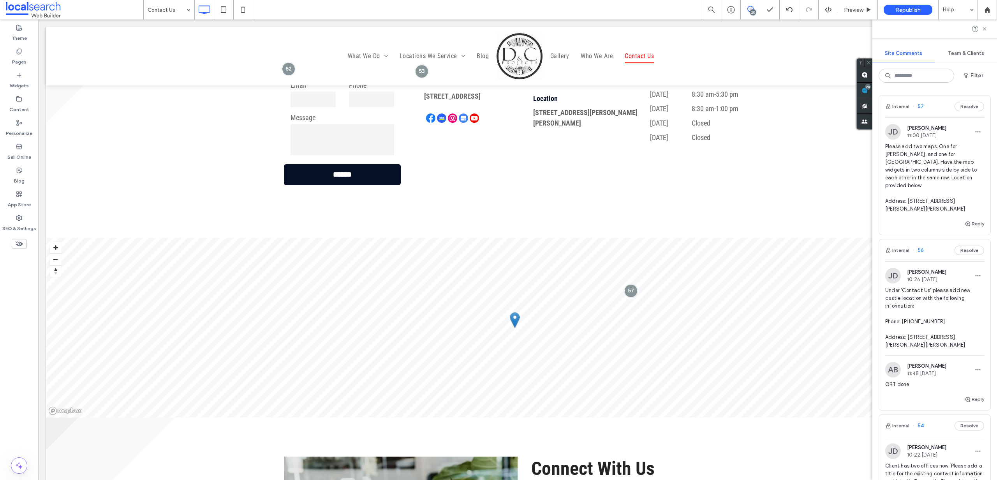
scroll to position [365, 0]
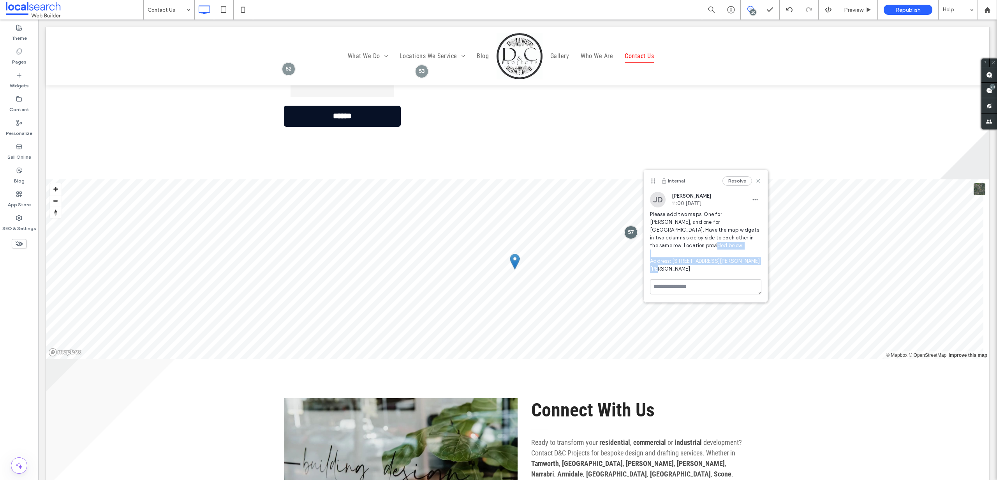
drag, startPoint x: 691, startPoint y: 259, endPoint x: 648, endPoint y: 252, distance: 44.2
click at [648, 252] on div "JD Jacob Driver 11:00 Sep 16 2025 Please add two maps. One for Tamworth, and on…" at bounding box center [706, 235] width 124 height 87
copy span "Address: Unit 2/16 Gregson Ave, Mayfield West NSW 2304"
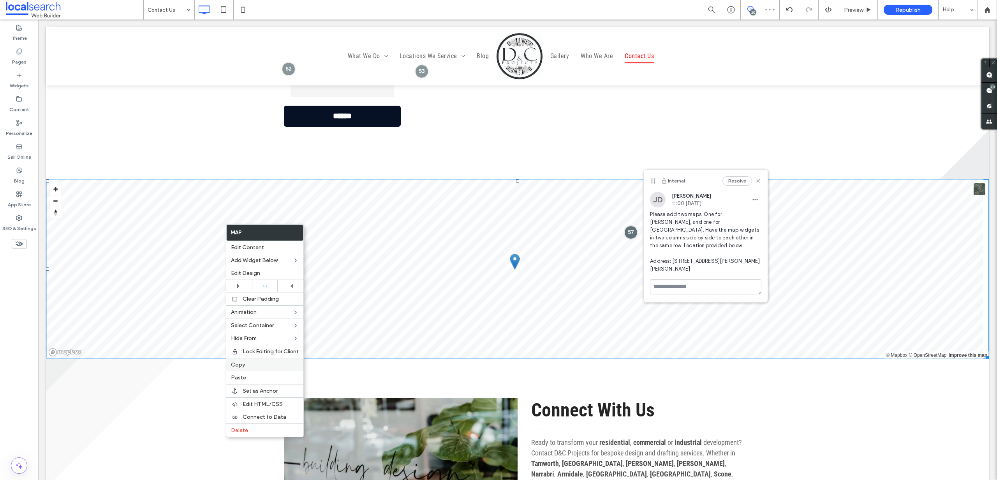
click at [247, 364] on label "Copy" at bounding box center [265, 364] width 68 height 7
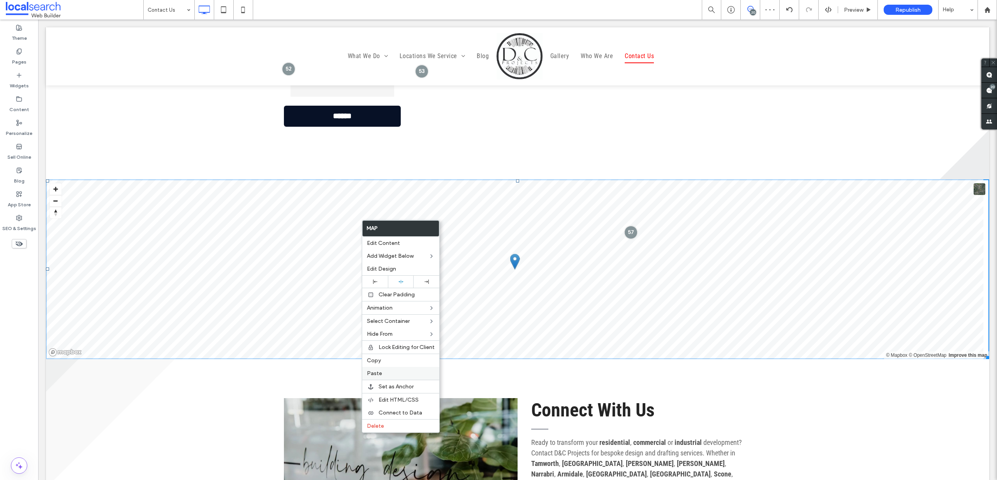
click at [385, 375] on label "Paste" at bounding box center [401, 373] width 68 height 7
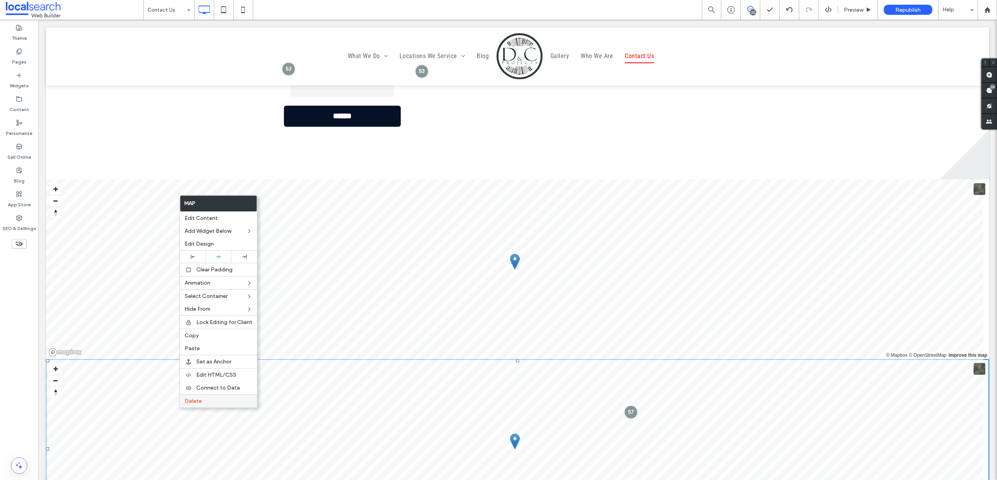
click at [207, 402] on label "Delete" at bounding box center [219, 400] width 68 height 7
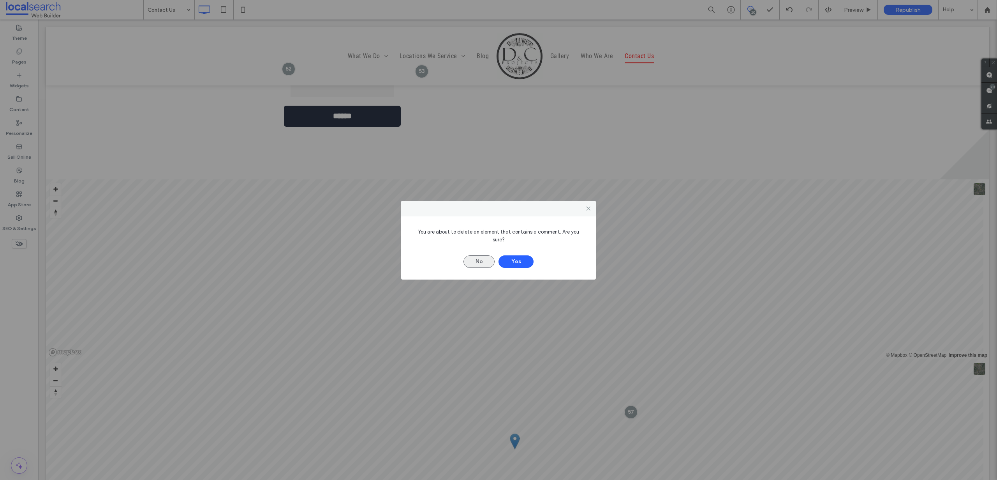
click at [488, 257] on button "No" at bounding box center [479, 261] width 31 height 12
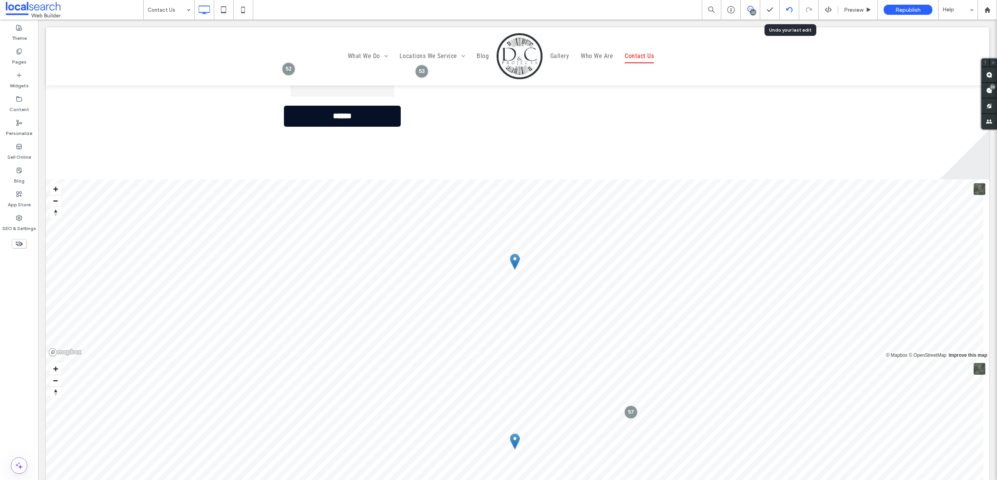
click at [792, 7] on icon at bounding box center [790, 10] width 6 height 6
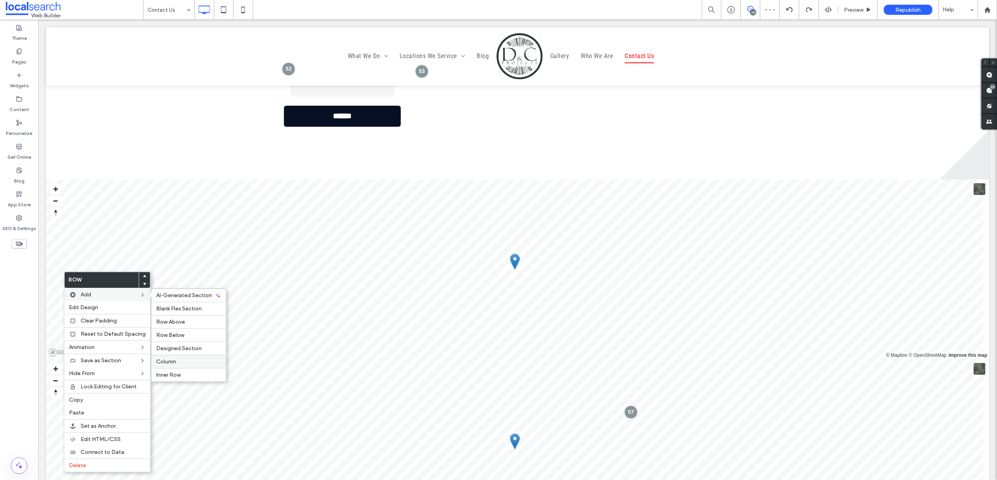
click at [171, 355] on div "Column" at bounding box center [189, 361] width 74 height 13
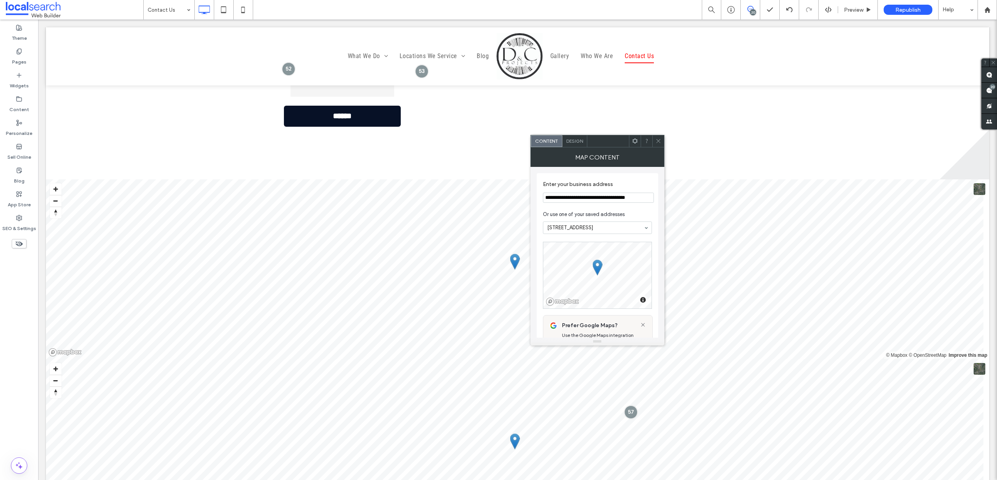
click at [662, 138] on div at bounding box center [659, 141] width 12 height 12
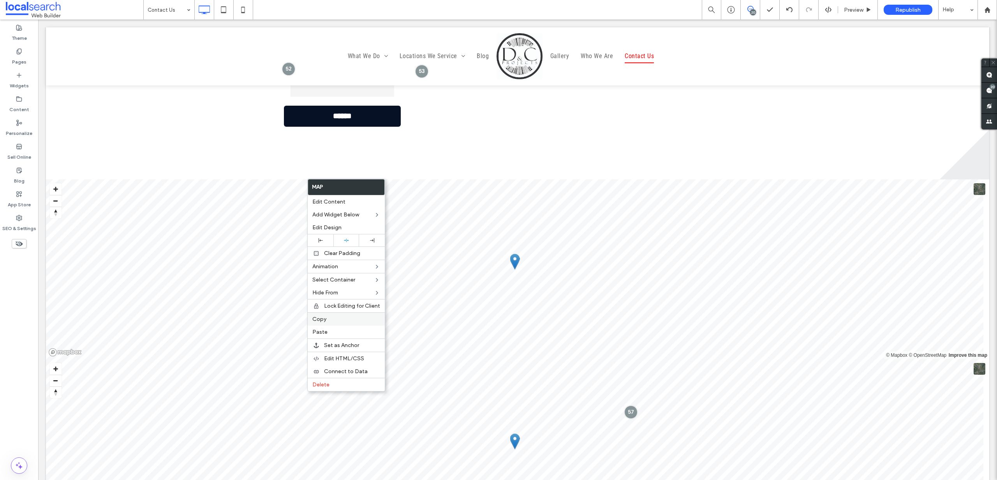
click at [335, 320] on label "Copy" at bounding box center [346, 319] width 68 height 7
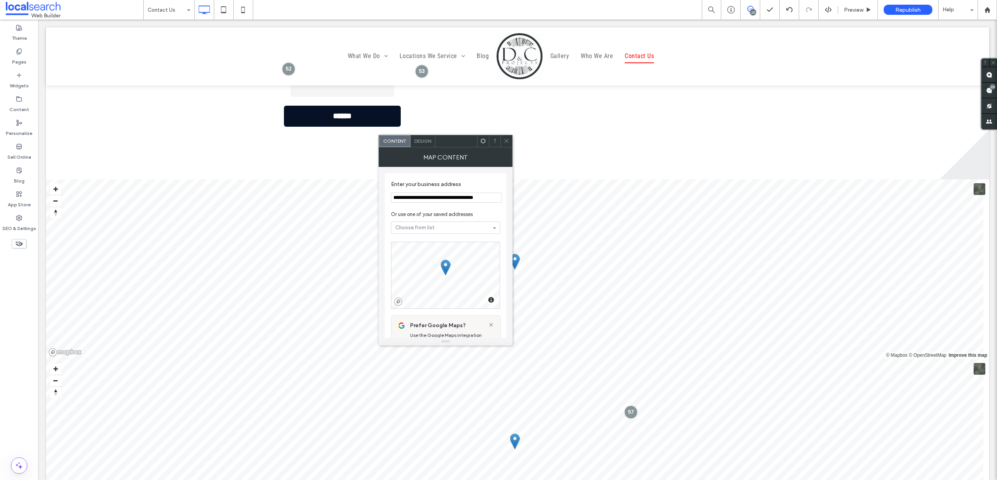
click at [447, 195] on input "**********" at bounding box center [446, 197] width 111 height 10
click at [447, 196] on input "**********" at bounding box center [446, 197] width 111 height 10
type input "**********"
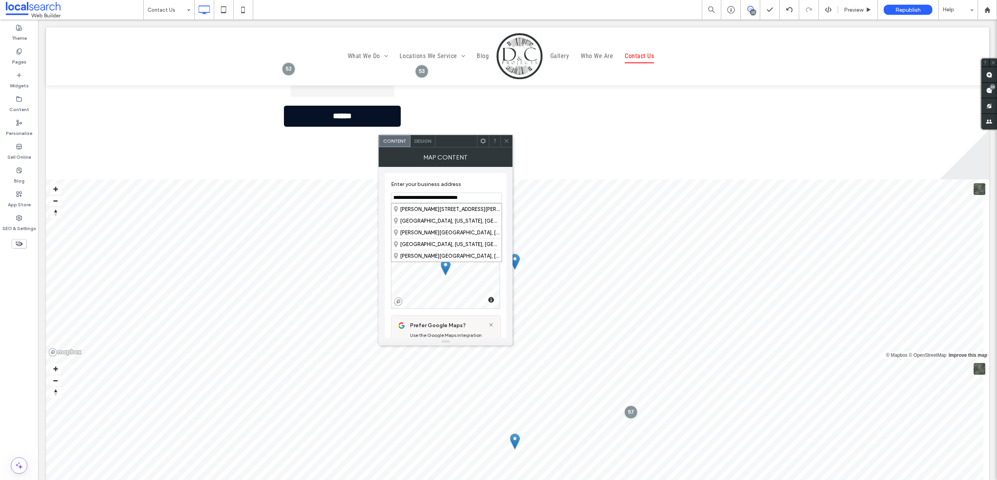
click at [505, 142] on use at bounding box center [507, 141] width 4 height 4
click at [449, 200] on input "**********" at bounding box center [446, 197] width 111 height 10
paste input
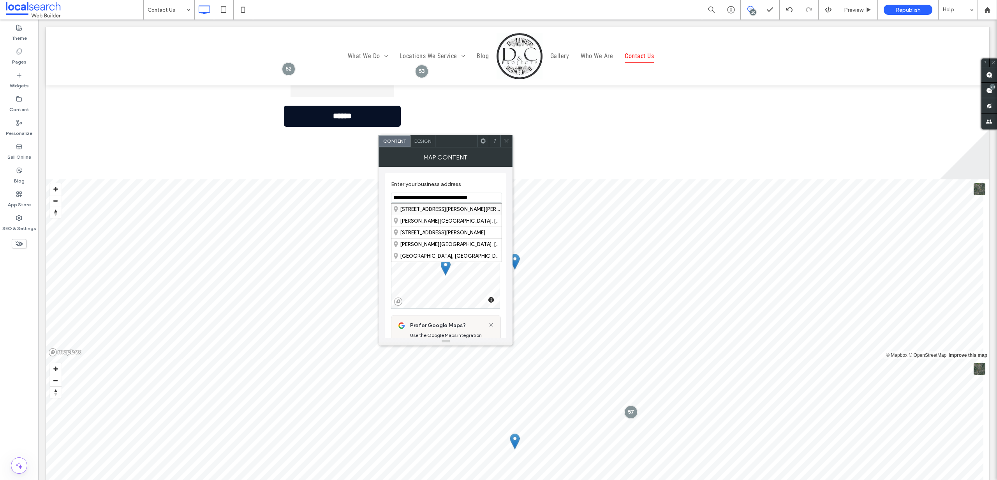
click at [438, 206] on div "[STREET_ADDRESS][PERSON_NAME][PERSON_NAME]" at bounding box center [447, 208] width 110 height 11
type input "**********"
click at [424, 139] on span "Design" at bounding box center [423, 141] width 17 height 6
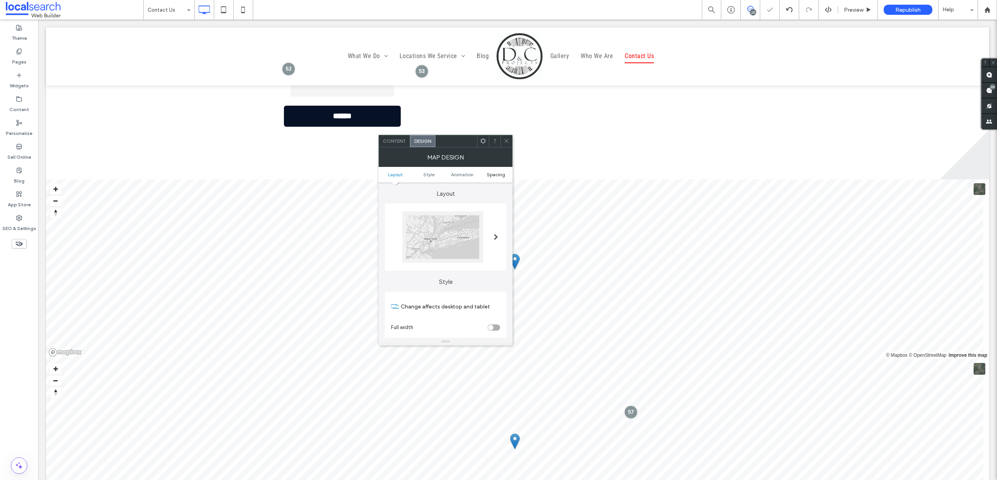
click at [496, 177] on ul "Layout Style Animation Spacing" at bounding box center [446, 175] width 134 height 16
click at [496, 171] on span "Spacing" at bounding box center [496, 174] width 18 height 6
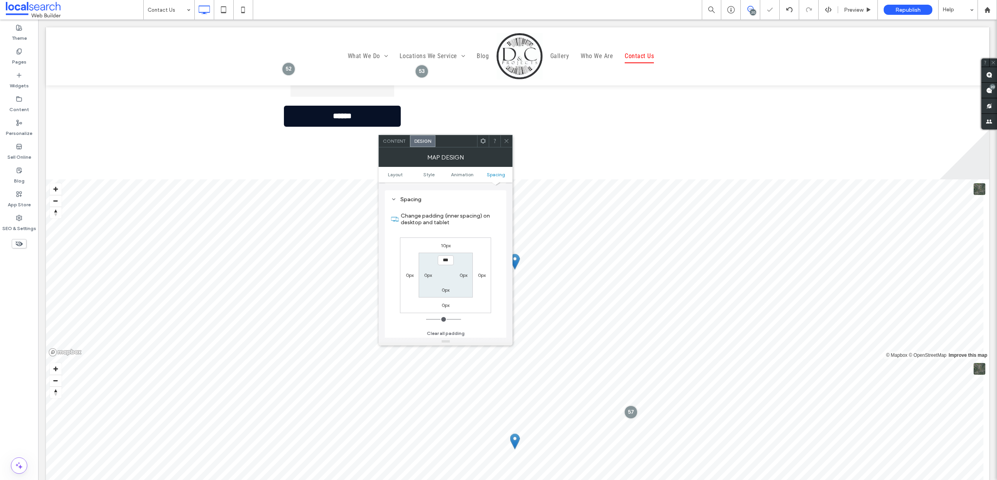
scroll to position [294, 0]
click at [507, 141] on use at bounding box center [507, 141] width 4 height 4
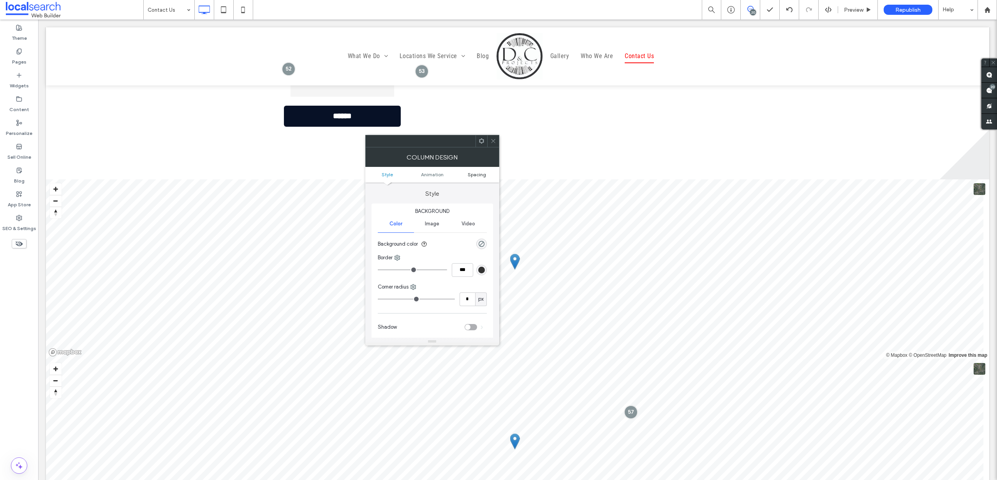
click at [480, 172] on span "Spacing" at bounding box center [477, 174] width 18 height 6
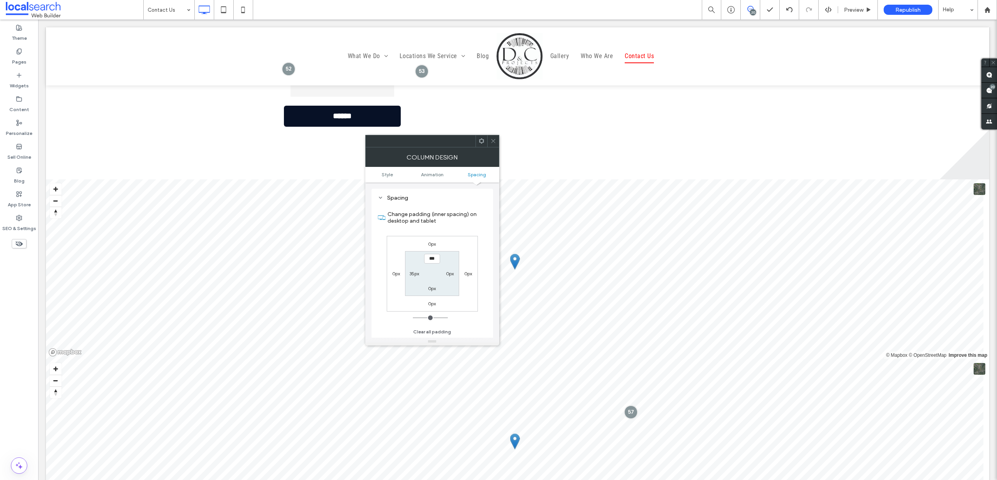
scroll to position [183, 0]
click at [413, 272] on label "35px" at bounding box center [414, 273] width 10 height 6
type input "**"
type input "*"
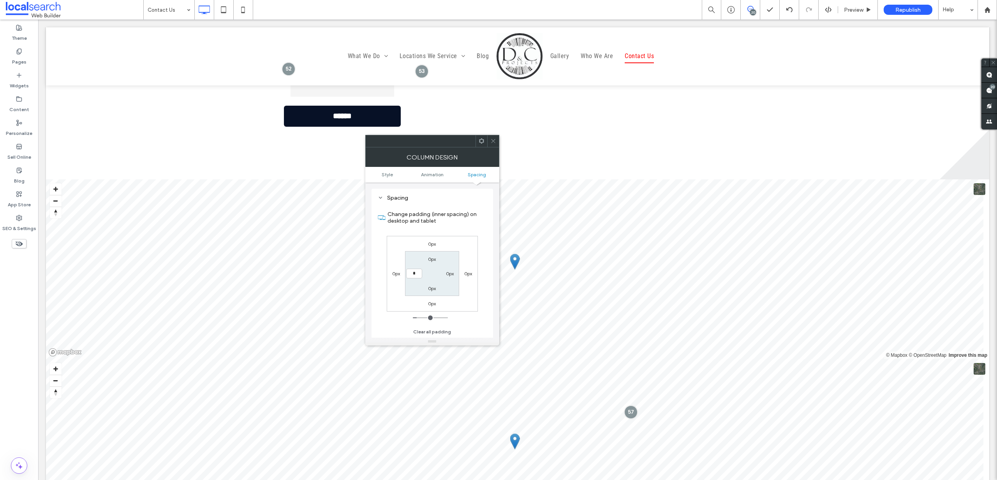
type input "***"
click at [494, 139] on icon at bounding box center [494, 141] width 6 height 6
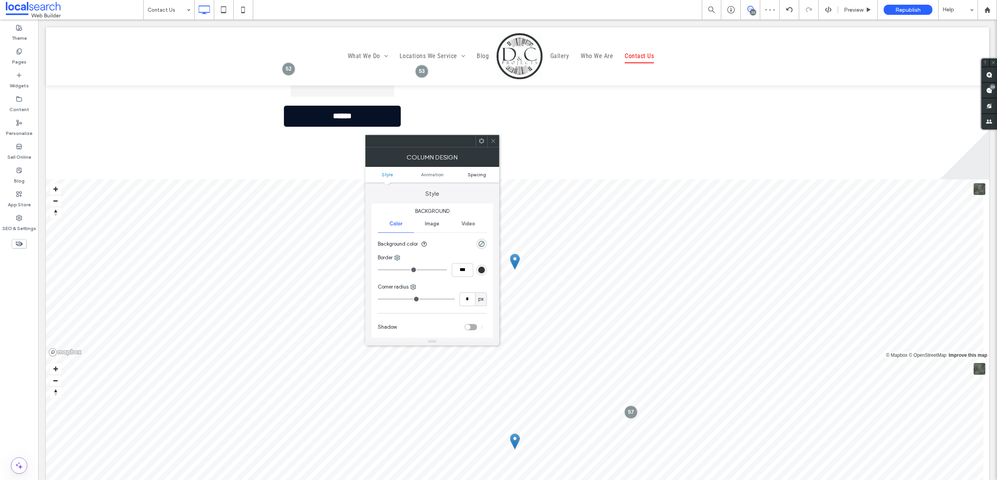
click at [482, 175] on span "Spacing" at bounding box center [477, 174] width 18 height 6
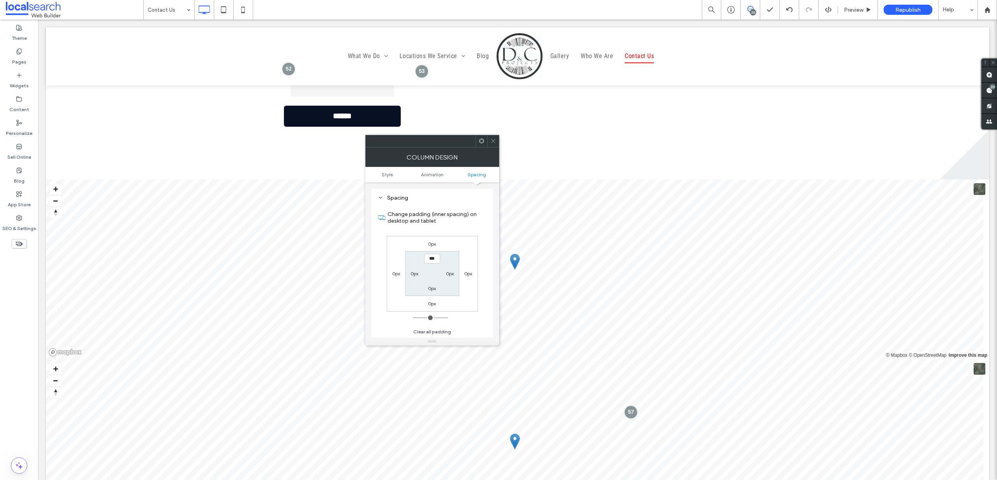
click at [494, 142] on icon at bounding box center [494, 141] width 6 height 6
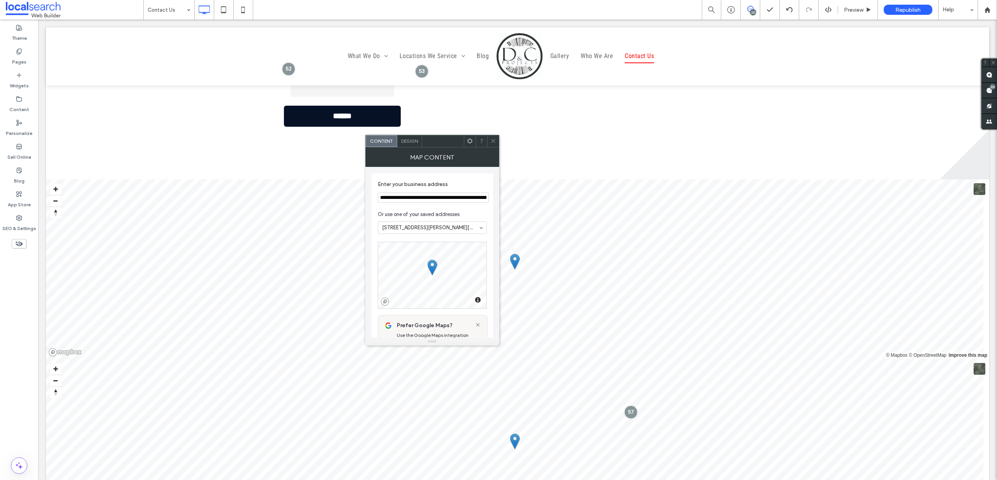
click at [409, 144] on div "Design" at bounding box center [409, 141] width 25 height 12
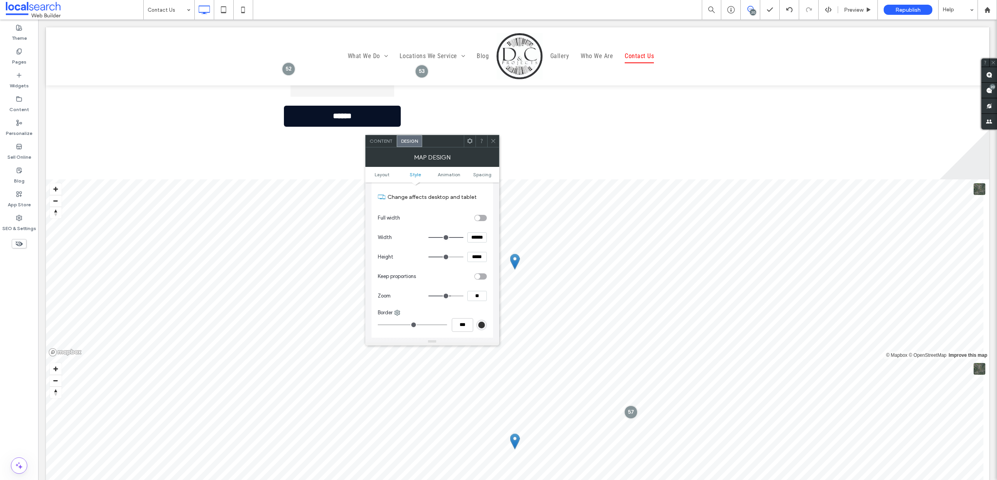
scroll to position [99, 0]
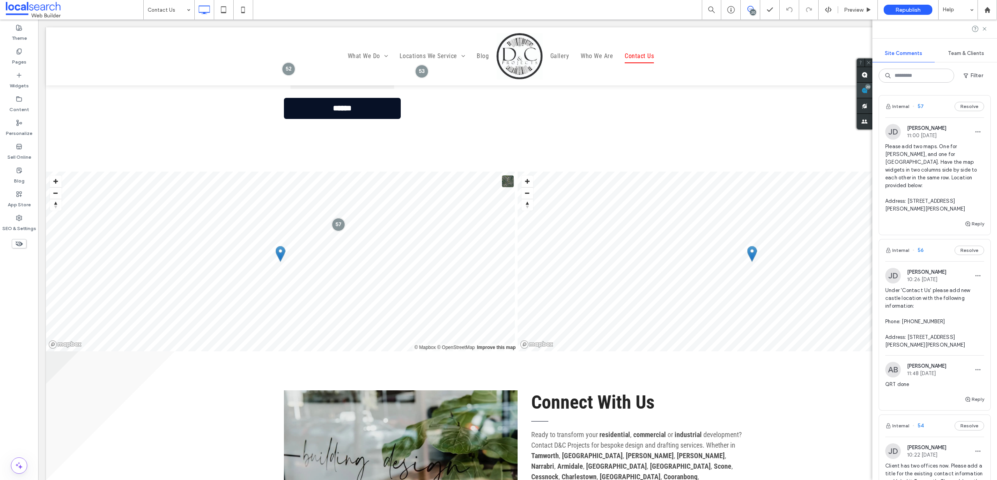
click at [868, 88] on use at bounding box center [865, 90] width 6 height 6
click at [242, 14] on icon at bounding box center [243, 10] width 16 height 16
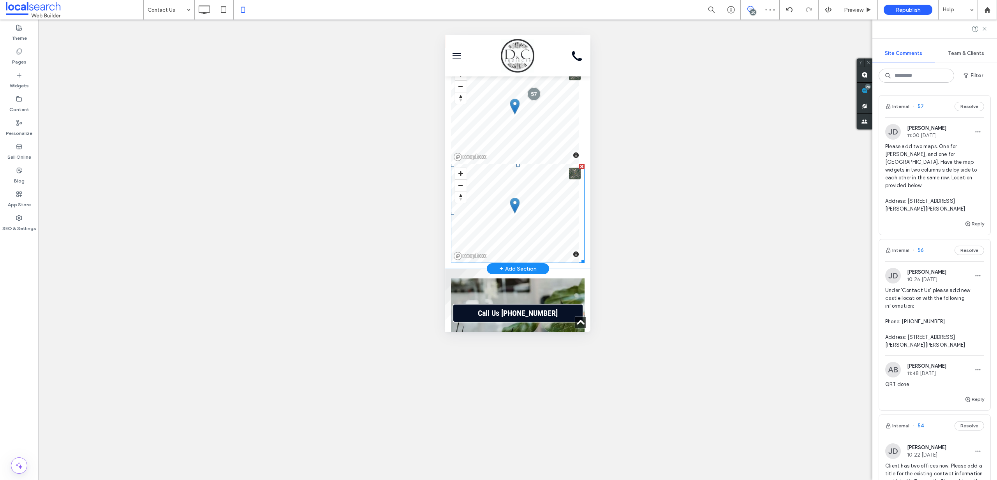
scroll to position [634, 0]
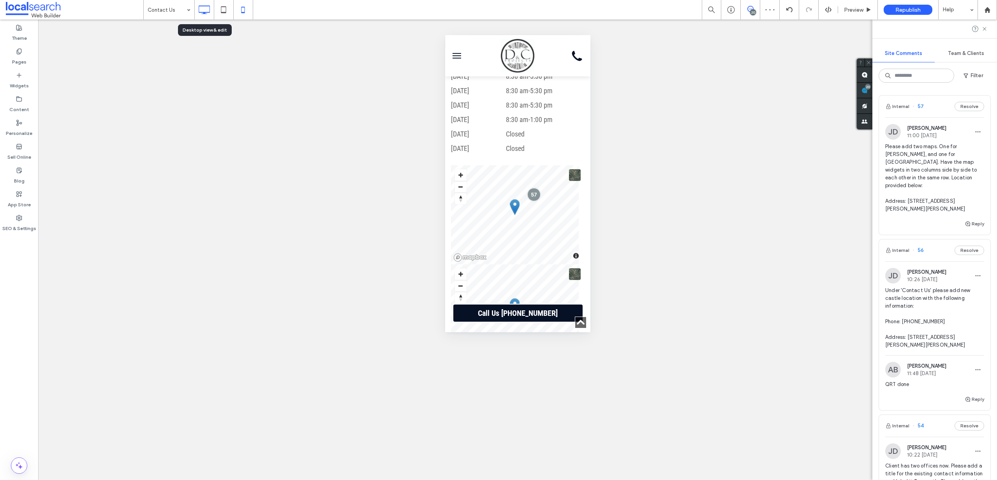
click at [211, 11] on icon at bounding box center [204, 10] width 16 height 16
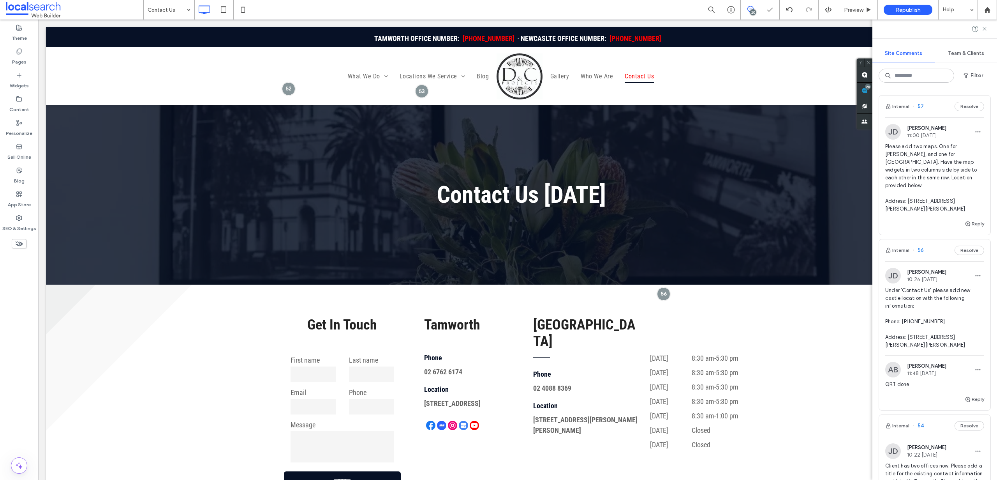
scroll to position [400, 0]
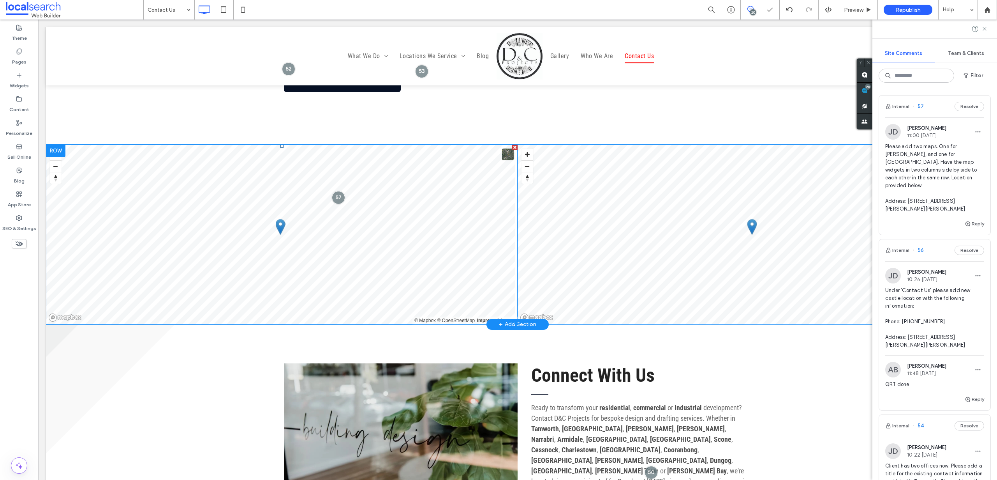
click at [349, 239] on span at bounding box center [282, 235] width 472 height 180
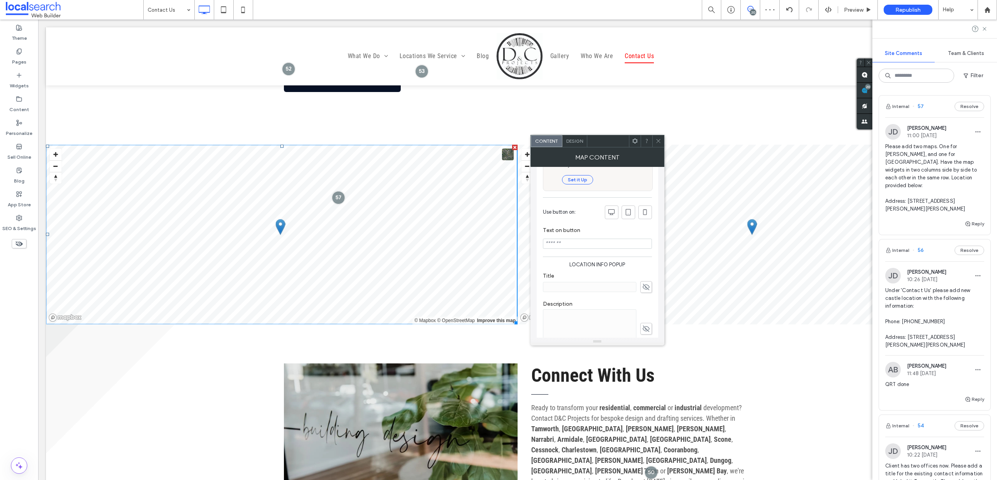
scroll to position [203, 0]
click at [647, 269] on icon at bounding box center [646, 269] width 8 height 9
click at [600, 272] on input at bounding box center [590, 270] width 94 height 10
drag, startPoint x: 603, startPoint y: 270, endPoint x: 542, endPoint y: 265, distance: 61.8
click at [539, 270] on div "**********" at bounding box center [598, 175] width 122 height 411
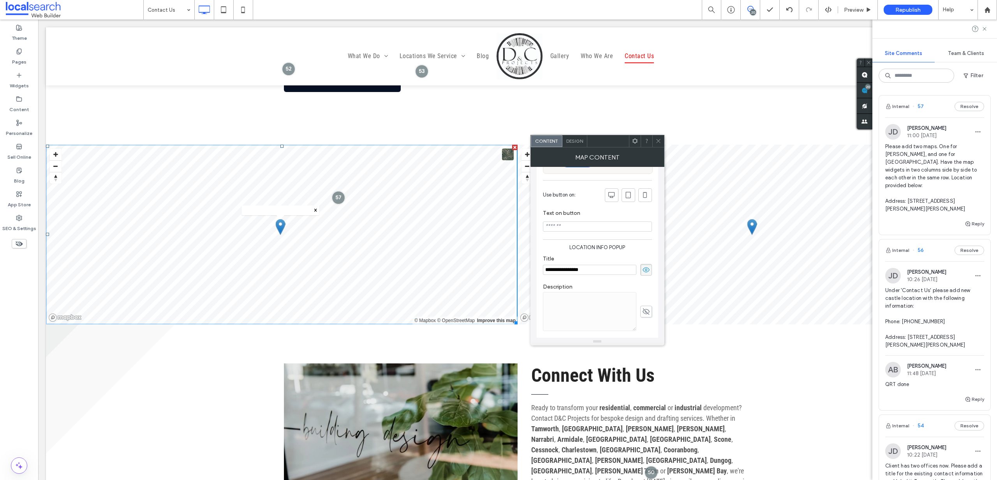
type input "**********"
click at [657, 139] on icon at bounding box center [659, 141] width 6 height 6
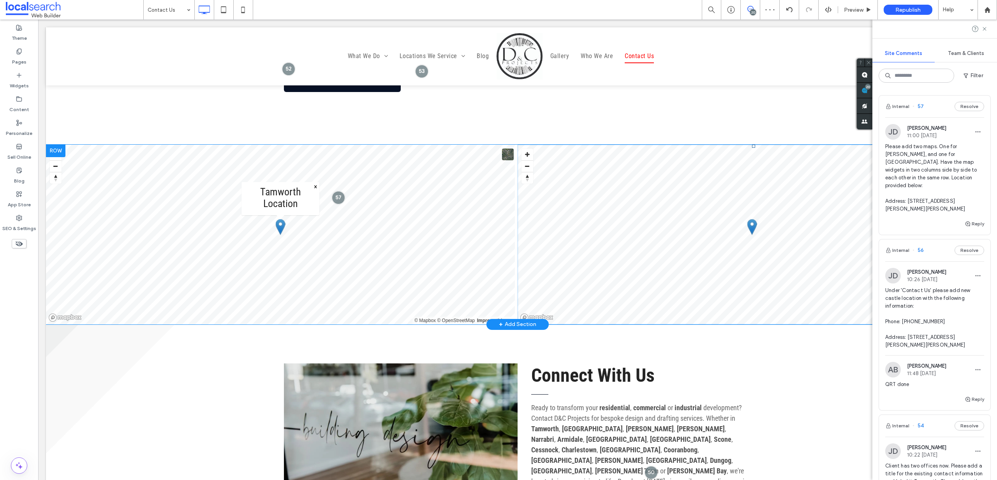
click at [674, 241] on span at bounding box center [754, 235] width 472 height 180
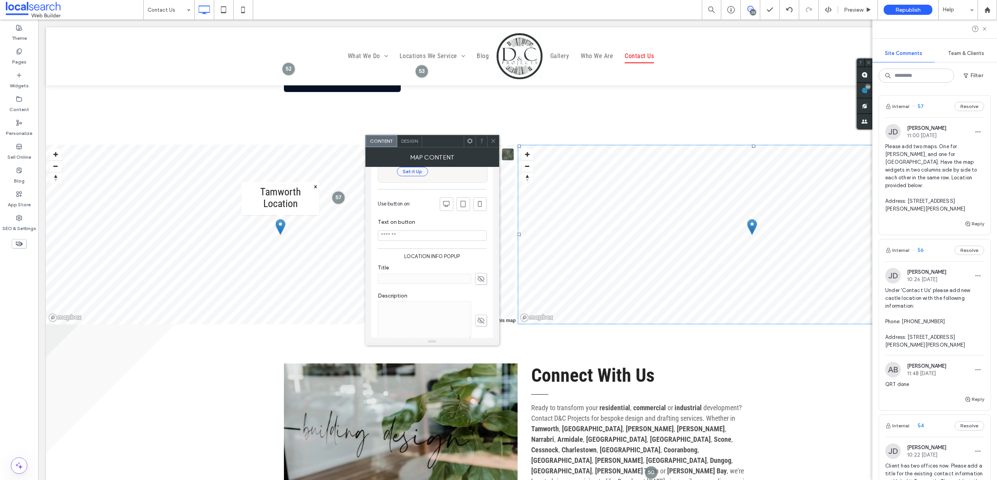
scroll to position [251, 0]
click at [479, 218] on icon at bounding box center [481, 222] width 8 height 9
click at [420, 218] on input at bounding box center [425, 222] width 94 height 10
type input "**********"
click at [492, 139] on icon at bounding box center [494, 141] width 6 height 6
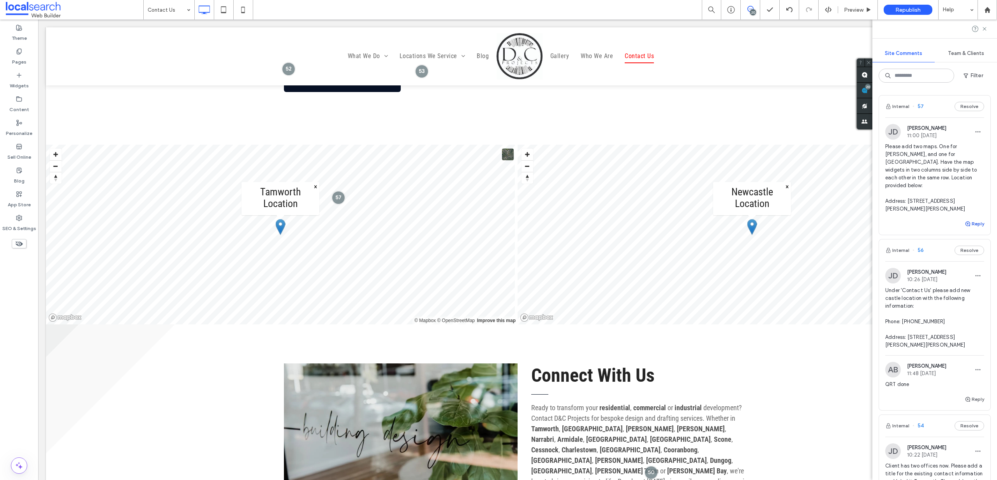
click at [973, 219] on button "Reply" at bounding box center [974, 223] width 19 height 9
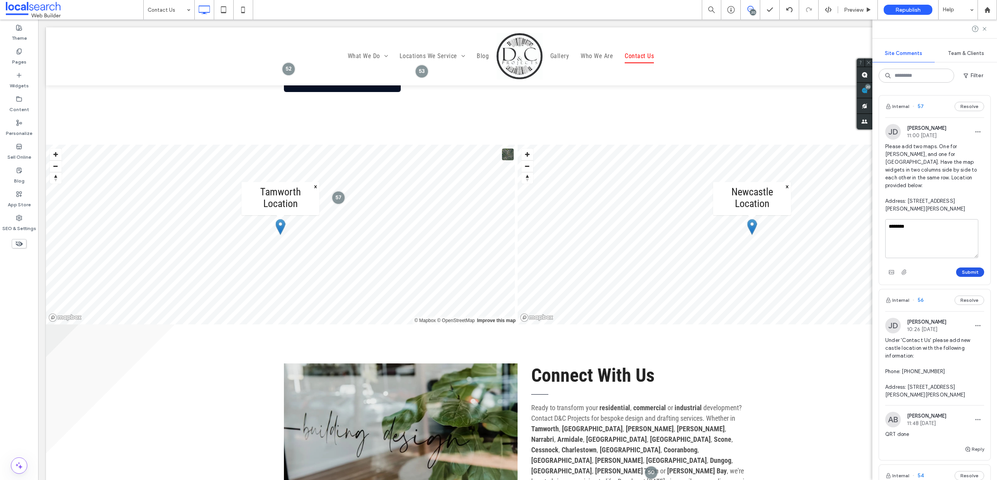
type textarea "********"
click at [970, 267] on button "Submit" at bounding box center [971, 271] width 28 height 9
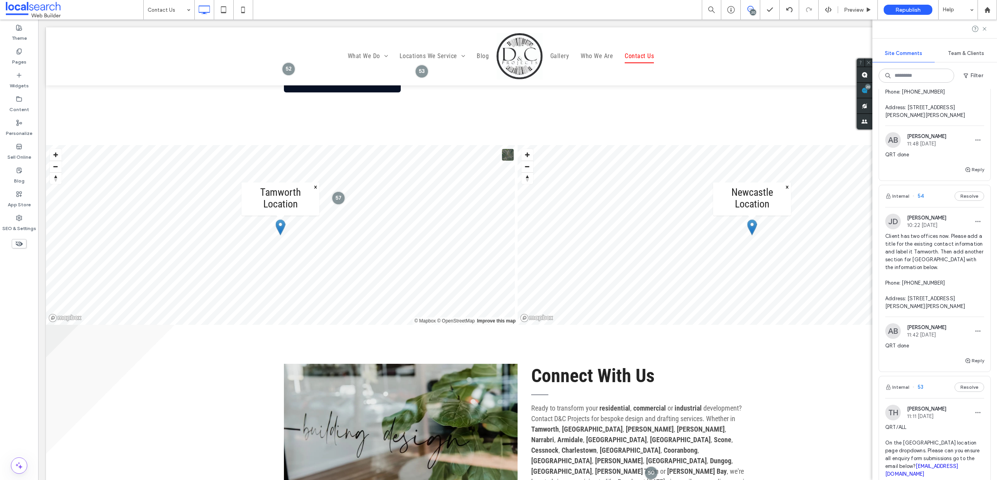
scroll to position [269, 0]
click at [901, 8] on span "Republish" at bounding box center [908, 10] width 25 height 7
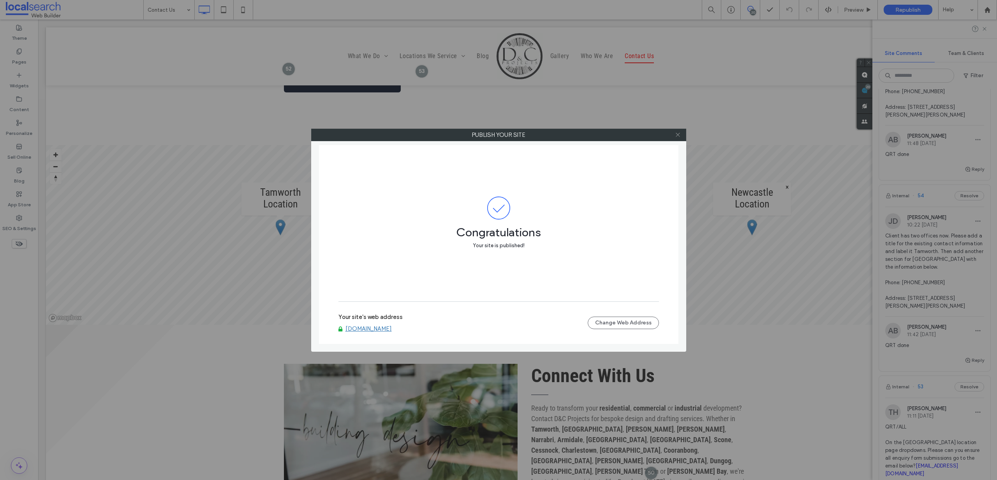
click at [680, 132] on icon at bounding box center [678, 135] width 6 height 6
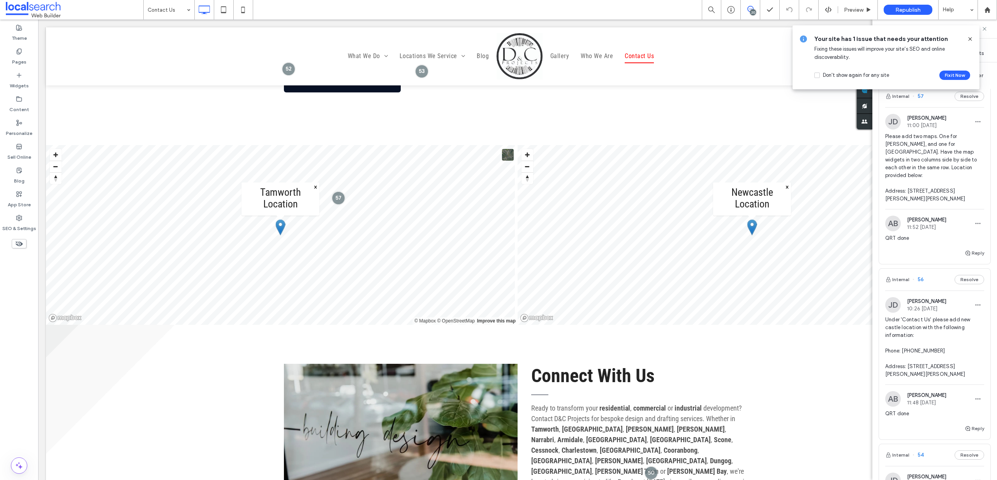
scroll to position [0, 0]
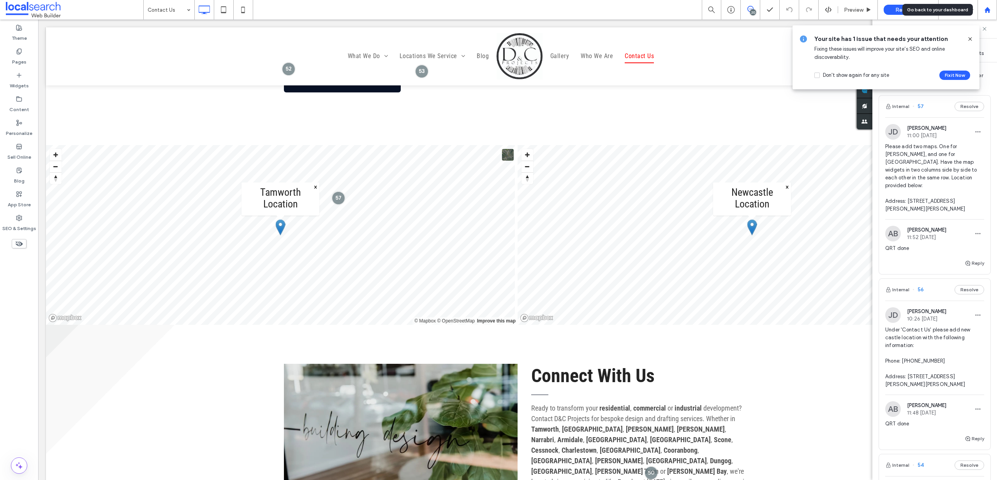
click at [985, 10] on icon at bounding box center [988, 10] width 7 height 7
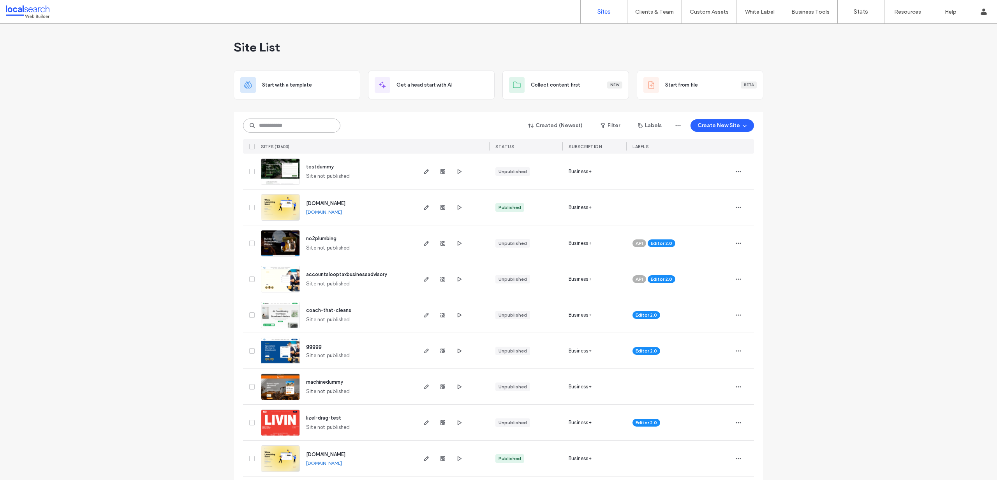
click at [281, 128] on input at bounding box center [291, 125] width 97 height 14
paste input "**********"
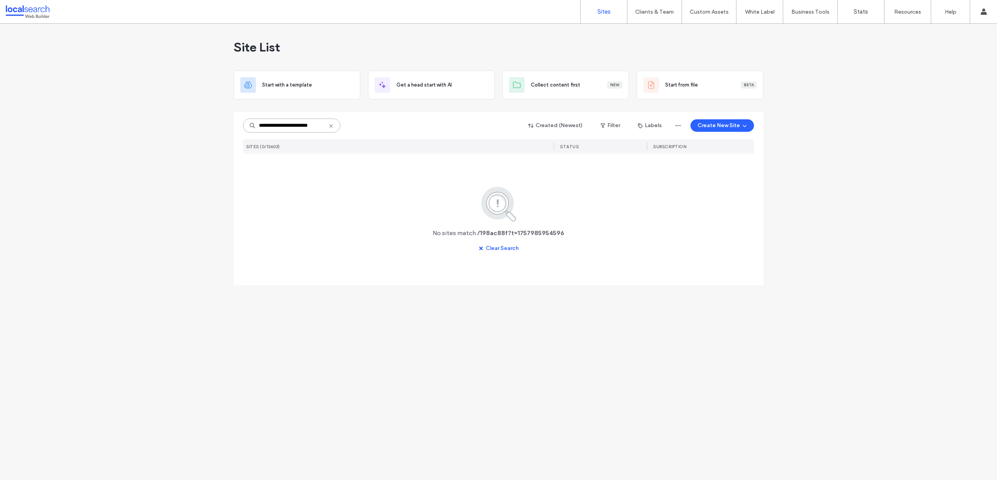
drag, startPoint x: 281, startPoint y: 127, endPoint x: 395, endPoint y: 137, distance: 114.2
click at [395, 137] on div "**********" at bounding box center [498, 183] width 511 height 143
click at [261, 125] on input "*********" at bounding box center [291, 125] width 97 height 14
type input "********"
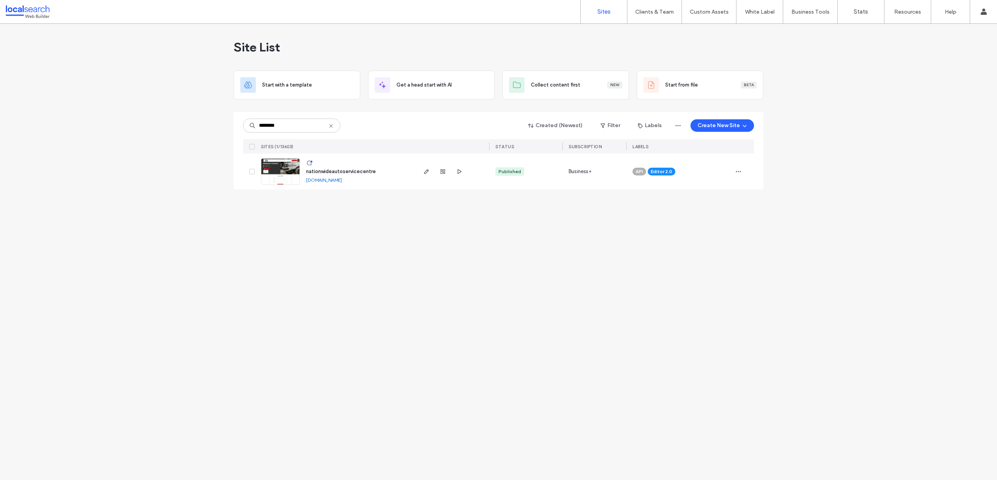
drag, startPoint x: 284, startPoint y: 207, endPoint x: 285, endPoint y: 193, distance: 14.1
click at [284, 206] on div "Site List Start with a template Get a head start with AI Collect content first …" at bounding box center [498, 252] width 997 height 456
click at [285, 166] on img at bounding box center [280, 185] width 38 height 53
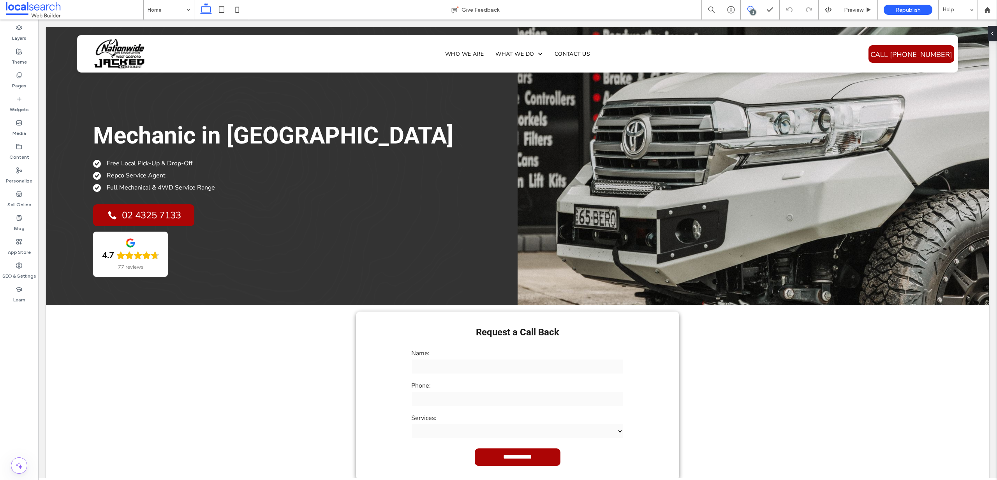
click at [748, 11] on icon at bounding box center [751, 9] width 6 height 6
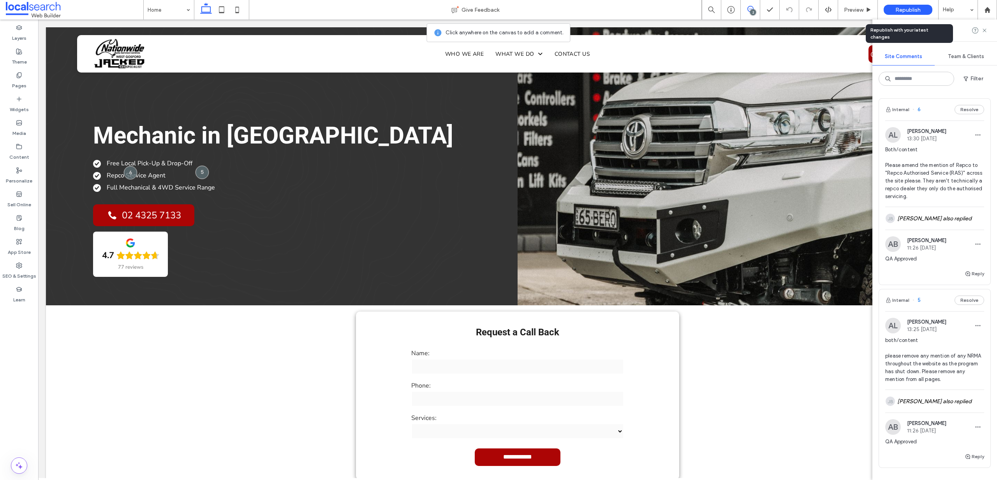
click at [912, 3] on div "Republish" at bounding box center [908, 9] width 49 height 19
click at [914, 9] on span "Republish" at bounding box center [908, 10] width 25 height 7
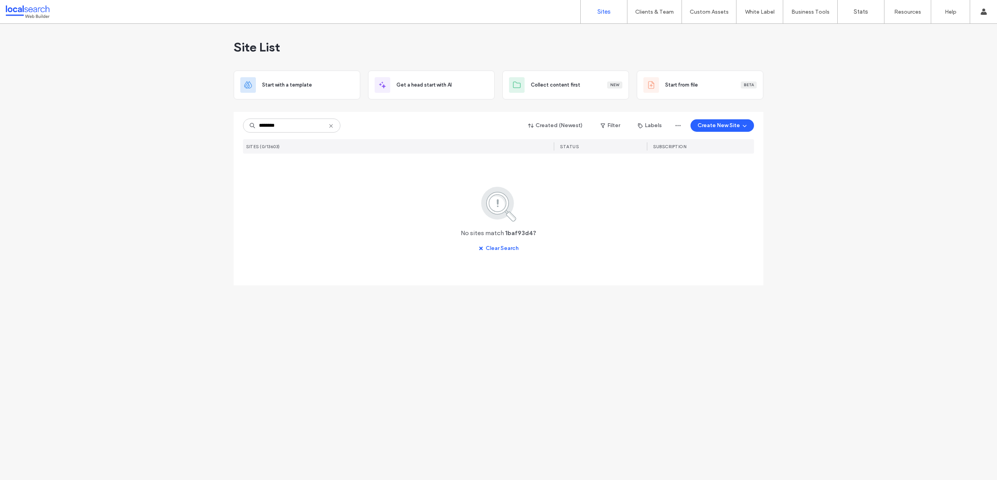
type input "********"
drag, startPoint x: 284, startPoint y: 174, endPoint x: 280, endPoint y: 168, distance: 7.2
click at [284, 174] on img at bounding box center [280, 185] width 38 height 53
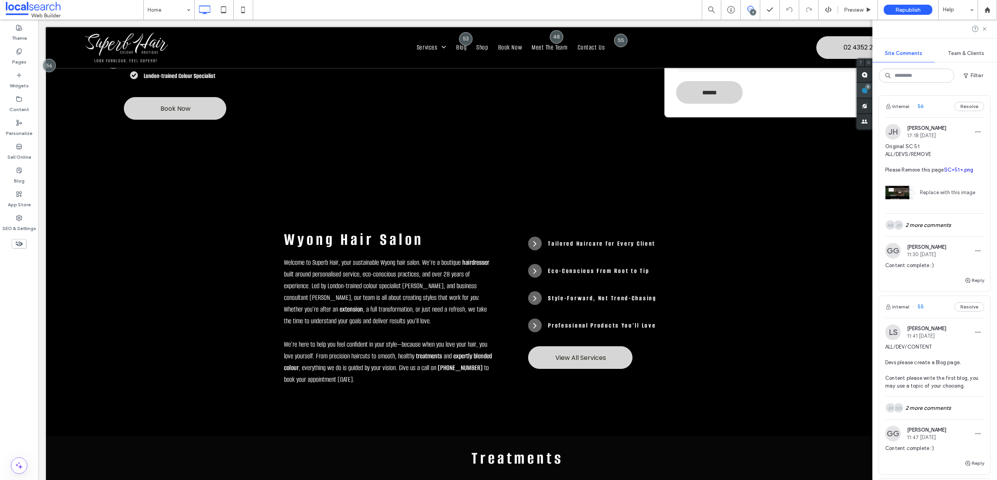
click at [868, 92] on use at bounding box center [865, 90] width 6 height 6
click at [934, 229] on div "JH AB 2 more comments" at bounding box center [935, 225] width 99 height 23
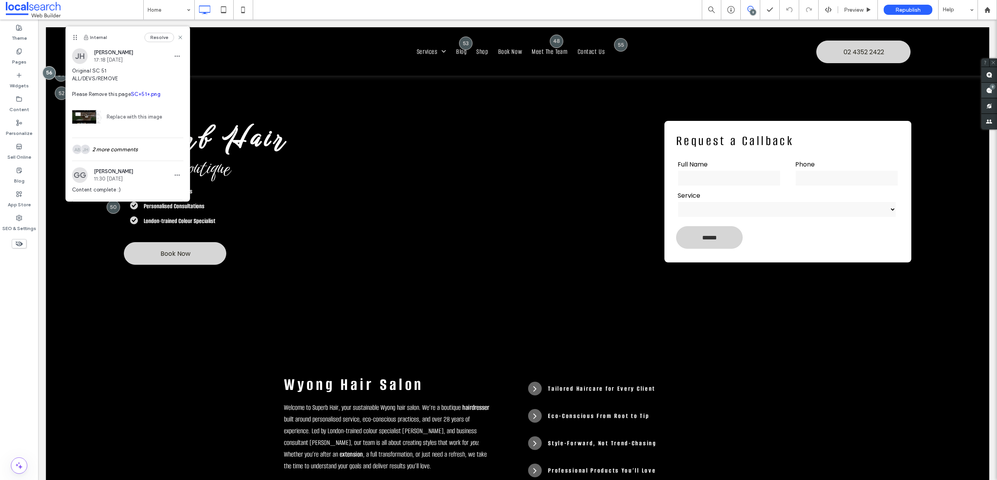
click at [990, 90] on span at bounding box center [990, 90] width 16 height 15
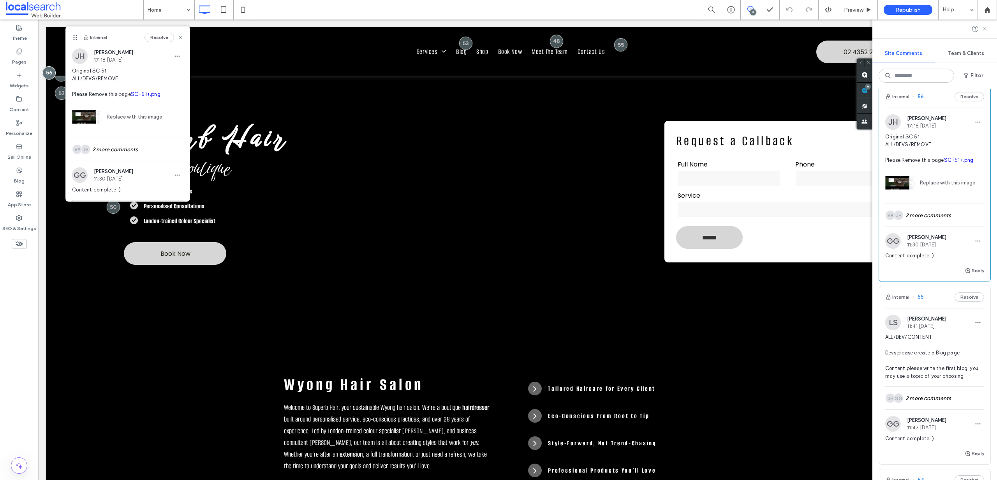
scroll to position [52, 0]
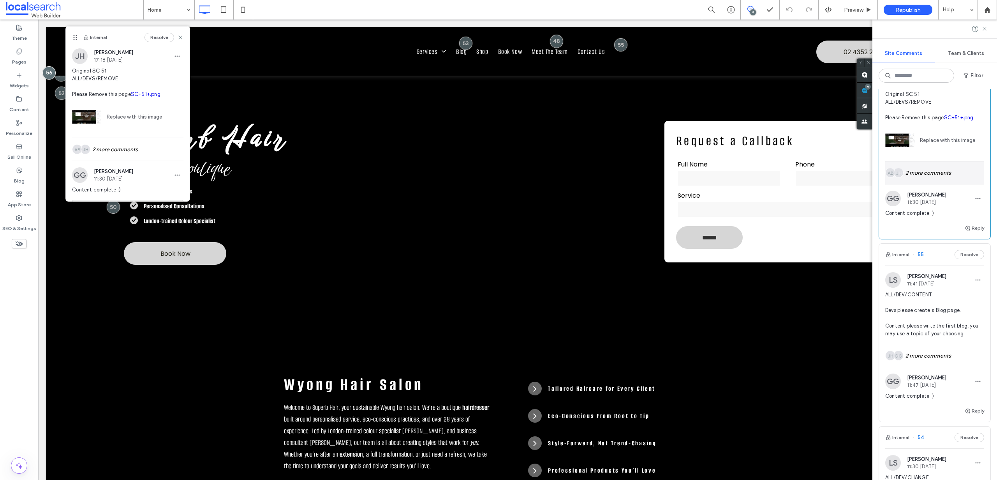
click at [930, 171] on div "JH AB 2 more comments" at bounding box center [935, 172] width 99 height 23
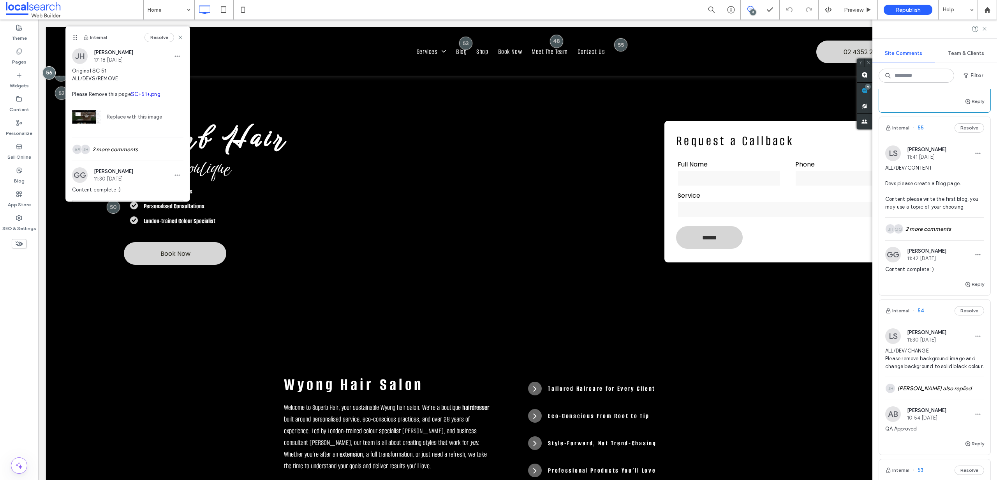
scroll to position [282, 0]
click at [936, 235] on div "GG JH 2 more comments" at bounding box center [935, 230] width 99 height 23
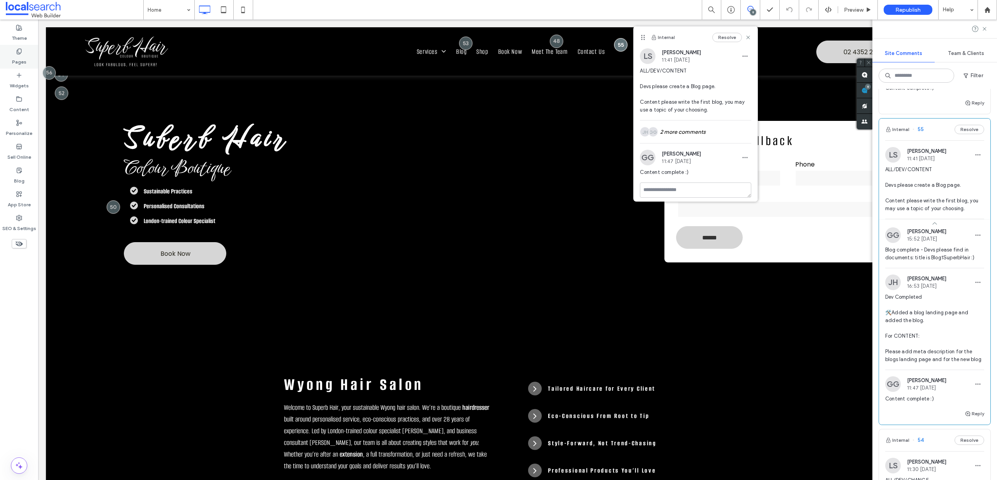
click at [21, 61] on label "Pages" at bounding box center [19, 60] width 14 height 11
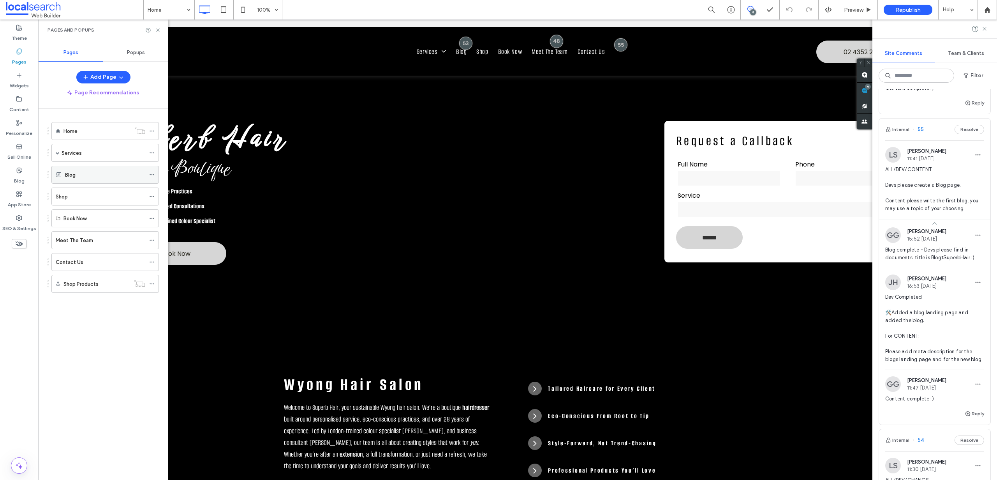
click at [91, 173] on div "Blog" at bounding box center [105, 175] width 80 height 8
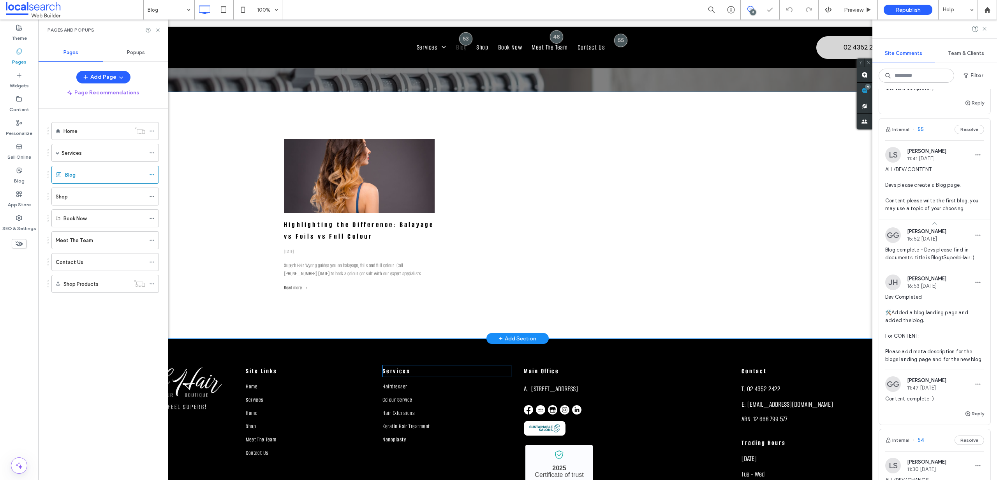
scroll to position [238, 0]
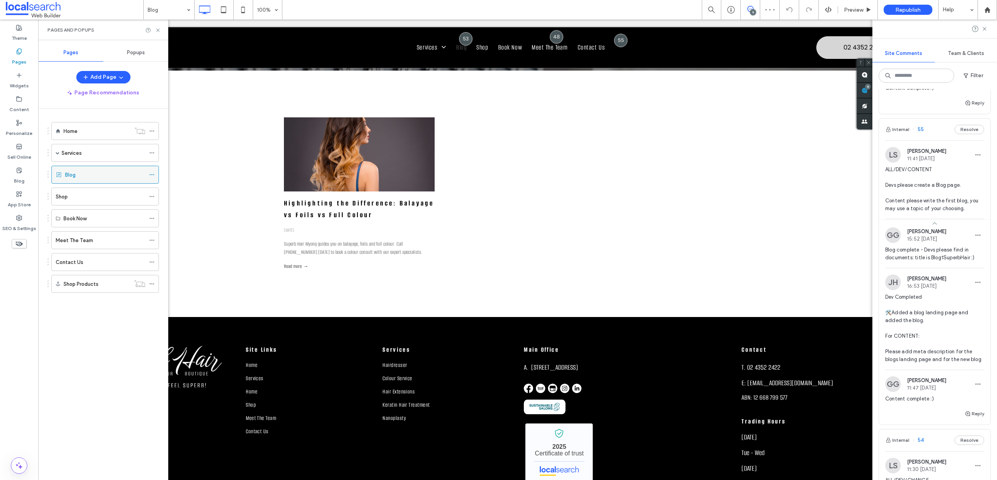
click at [149, 173] on icon at bounding box center [151, 174] width 5 height 5
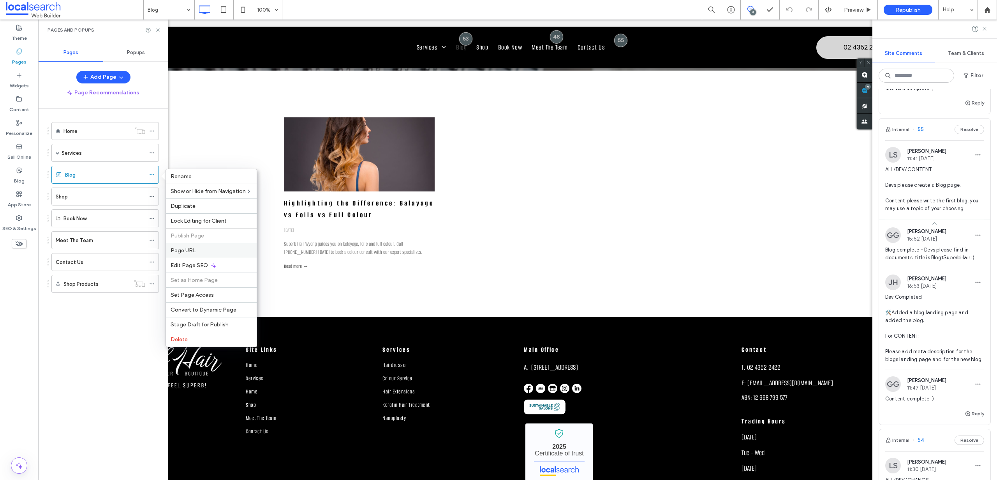
click at [214, 250] on label "Page URL" at bounding box center [211, 250] width 81 height 7
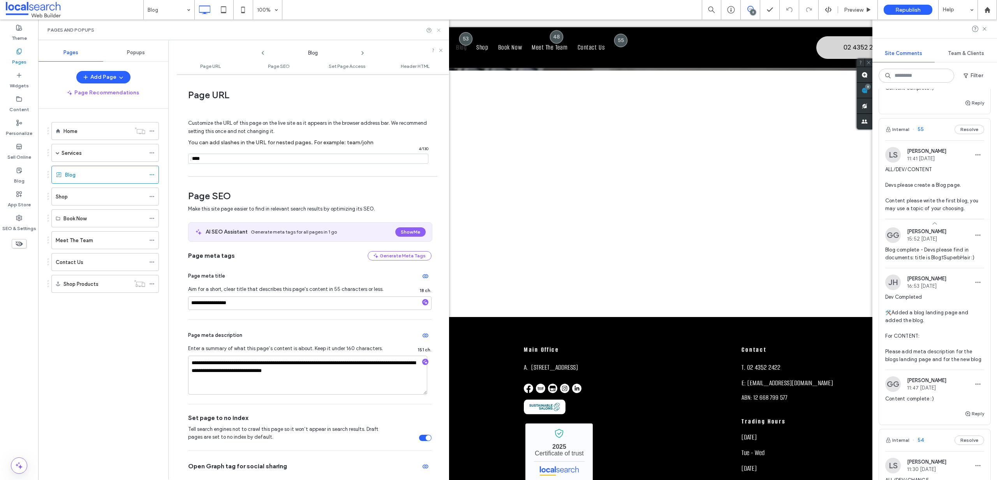
click at [440, 30] on icon at bounding box center [439, 30] width 6 height 6
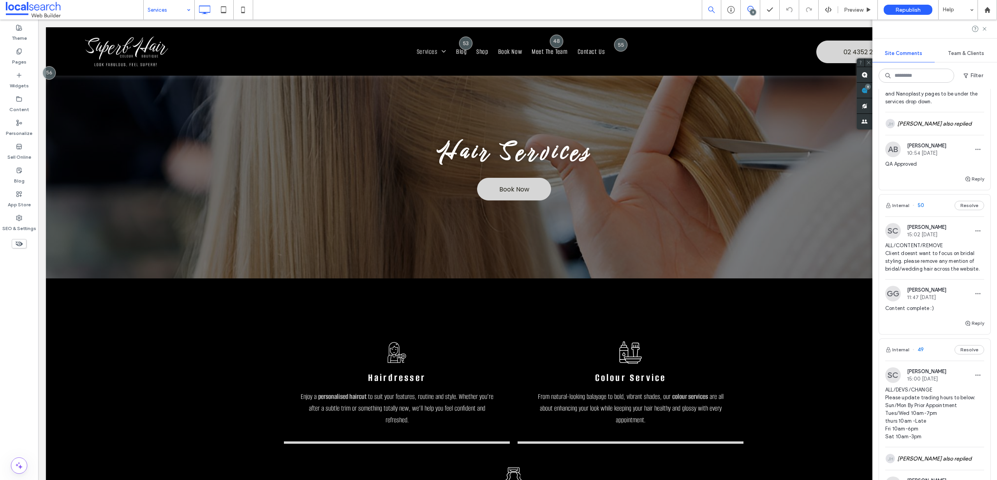
scroll to position [976, 0]
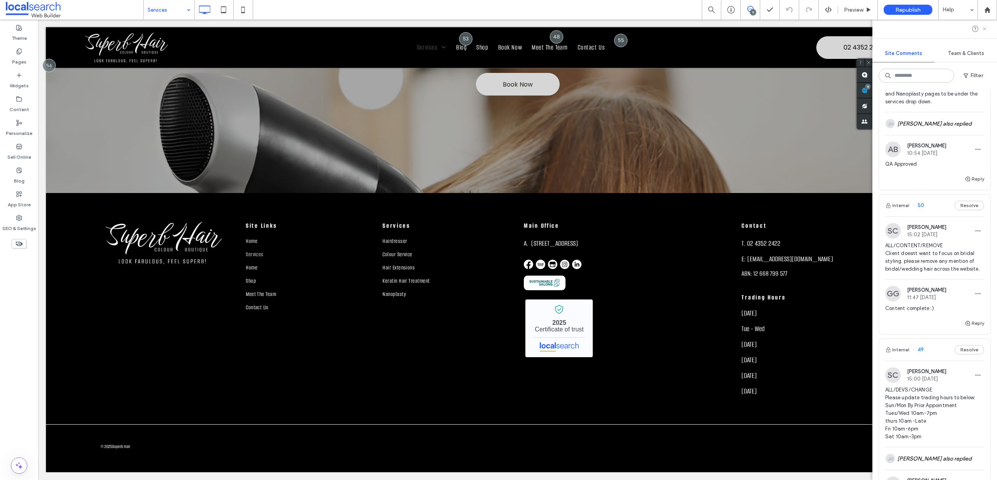
click at [985, 28] on use at bounding box center [985, 29] width 4 height 4
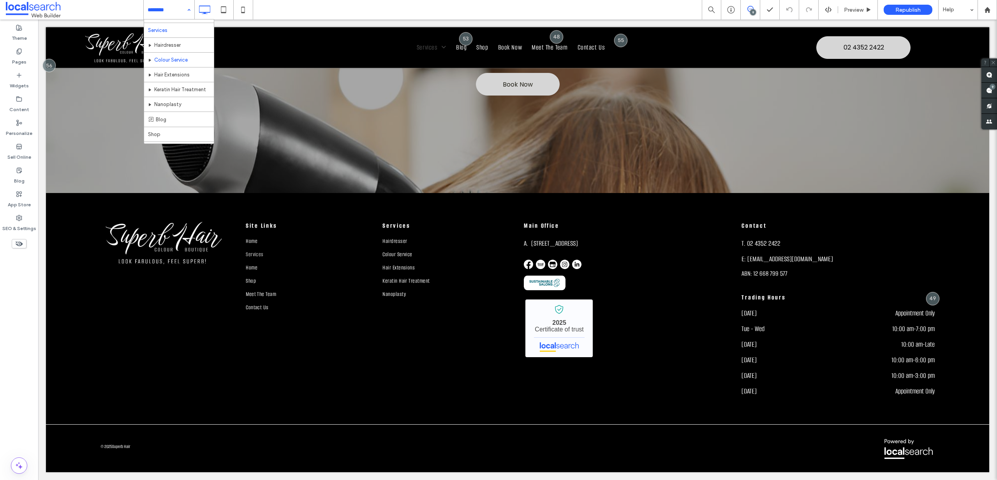
scroll to position [38, 0]
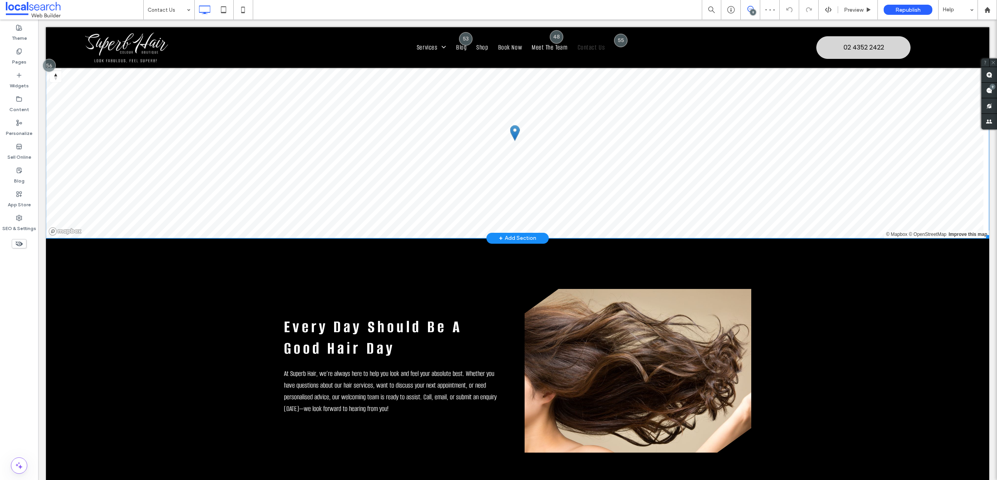
scroll to position [821, 0]
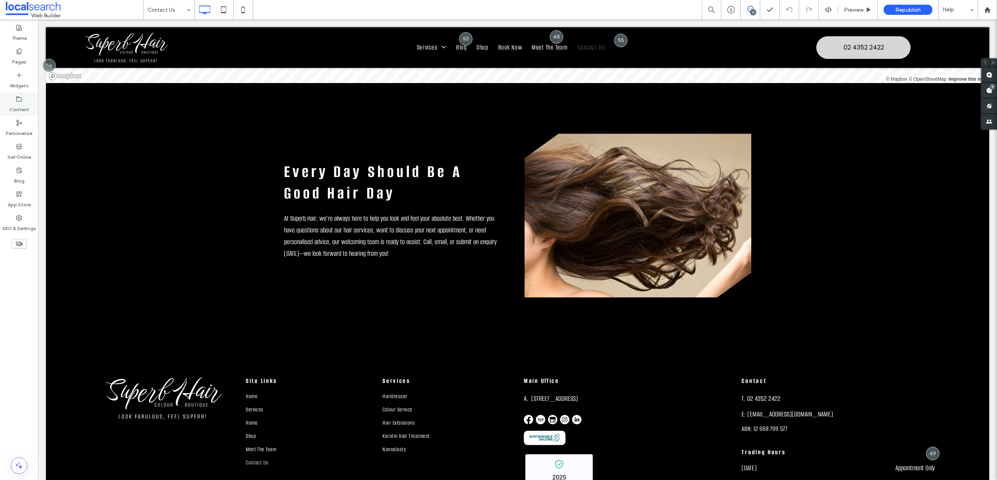
click at [28, 97] on div "Content" at bounding box center [19, 104] width 38 height 24
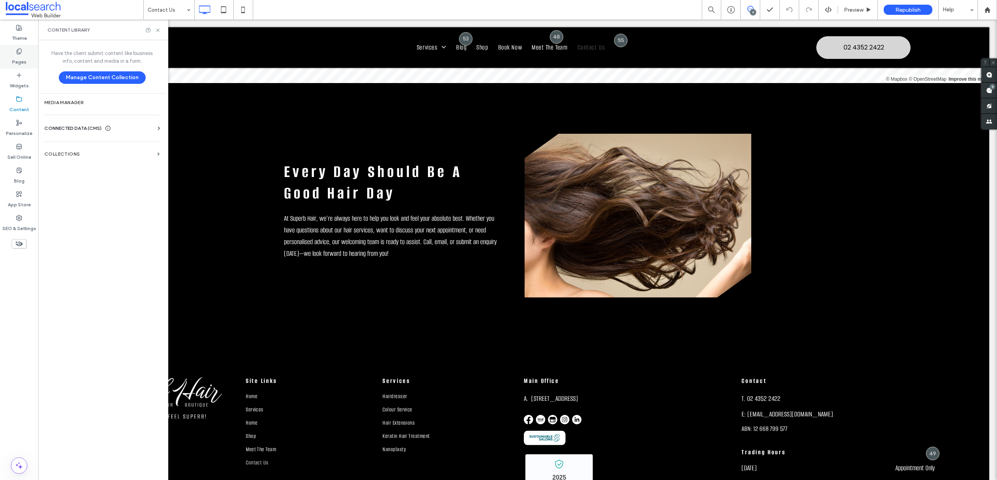
click at [14, 62] on label "Pages" at bounding box center [19, 60] width 14 height 11
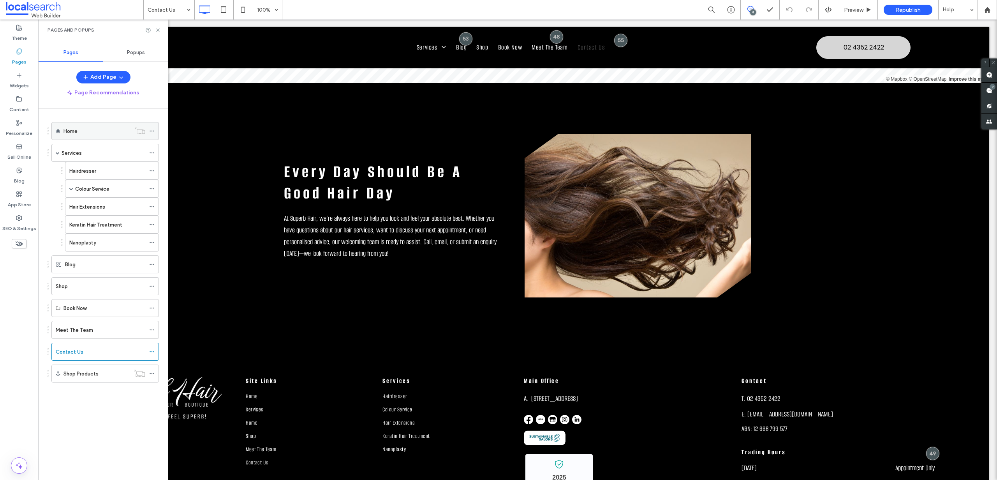
click at [149, 129] on icon at bounding box center [151, 130] width 5 height 5
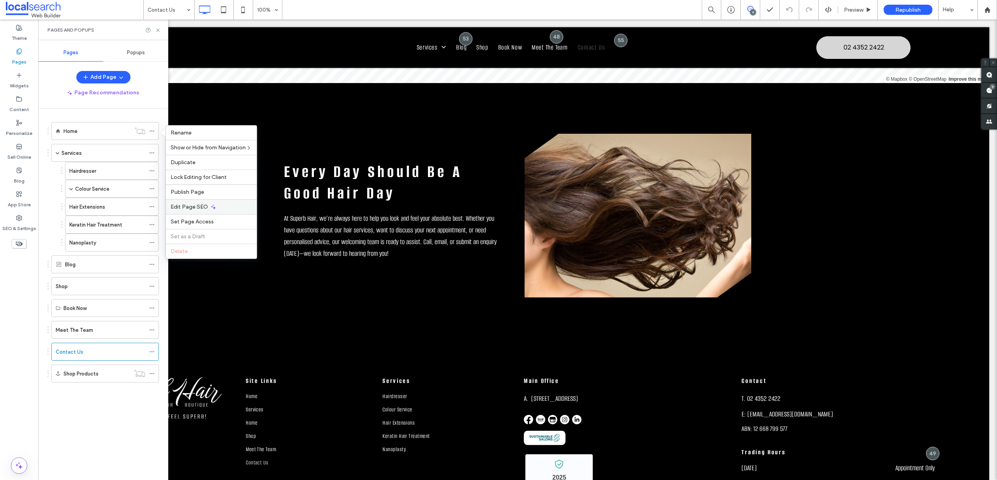
click at [202, 210] on div "Edit Page SEO" at bounding box center [211, 206] width 91 height 15
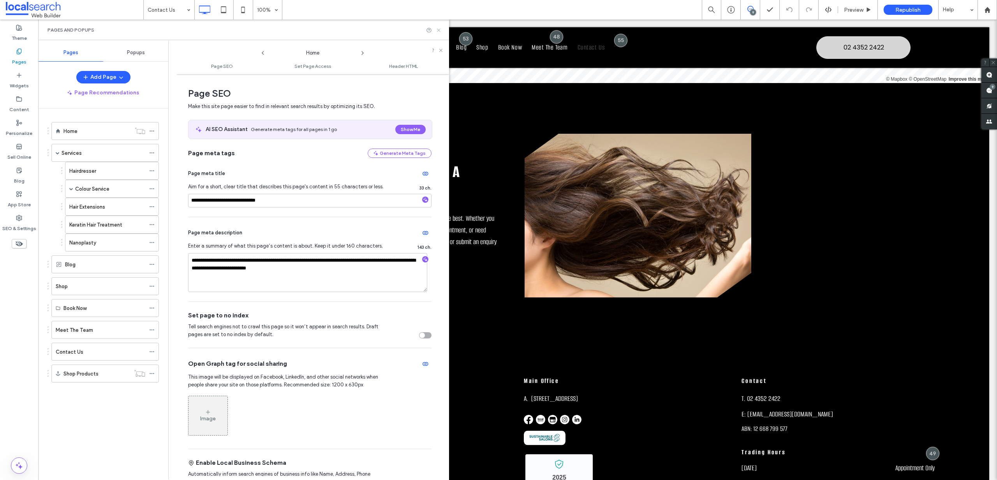
click at [441, 29] on icon at bounding box center [439, 30] width 6 height 6
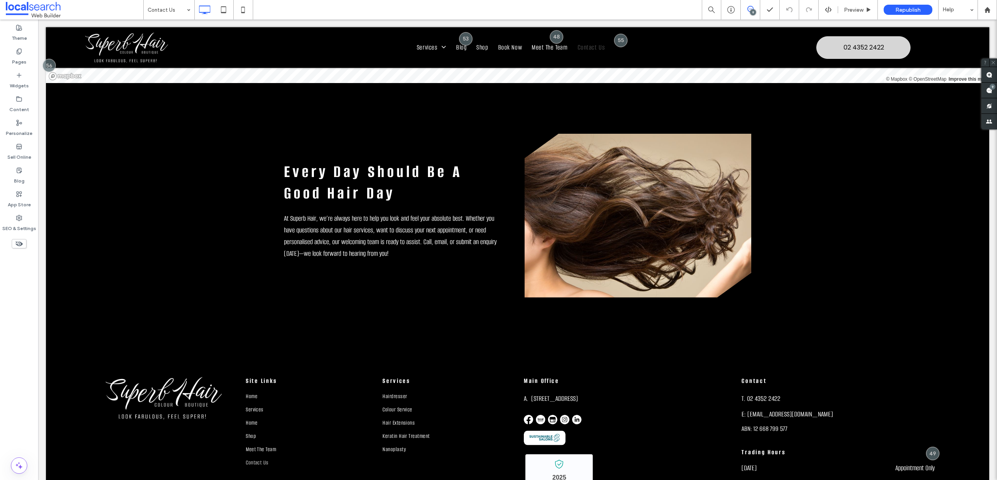
click at [750, 14] on div "9" at bounding box center [753, 12] width 6 height 6
click at [751, 12] on div "9" at bounding box center [753, 12] width 6 height 6
click at [748, 6] on icon at bounding box center [751, 9] width 6 height 6
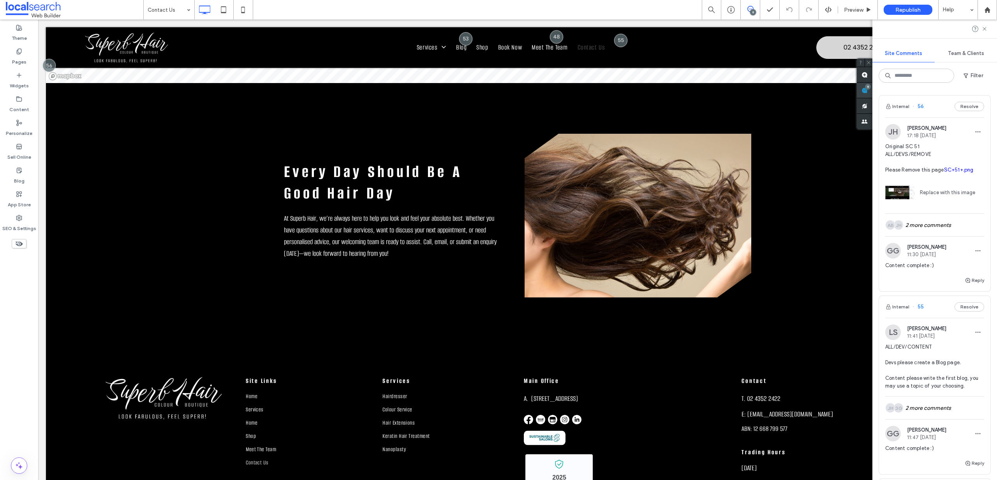
click at [873, 91] on span at bounding box center [865, 90] width 16 height 15
click at [974, 279] on button "Reply" at bounding box center [974, 279] width 19 height 9
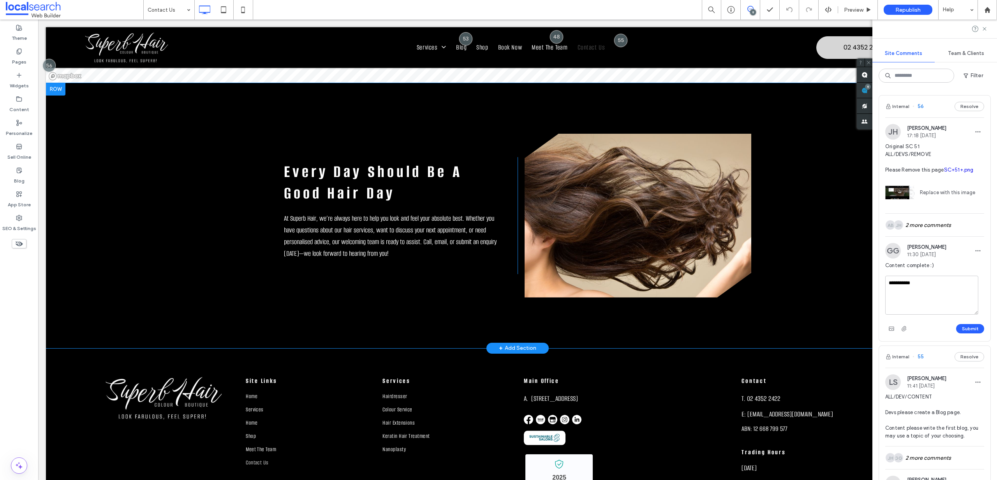
drag, startPoint x: 1004, startPoint y: 314, endPoint x: 864, endPoint y: 277, distance: 145.1
type textarea "**********"
click at [960, 324] on button "Submit" at bounding box center [971, 328] width 28 height 9
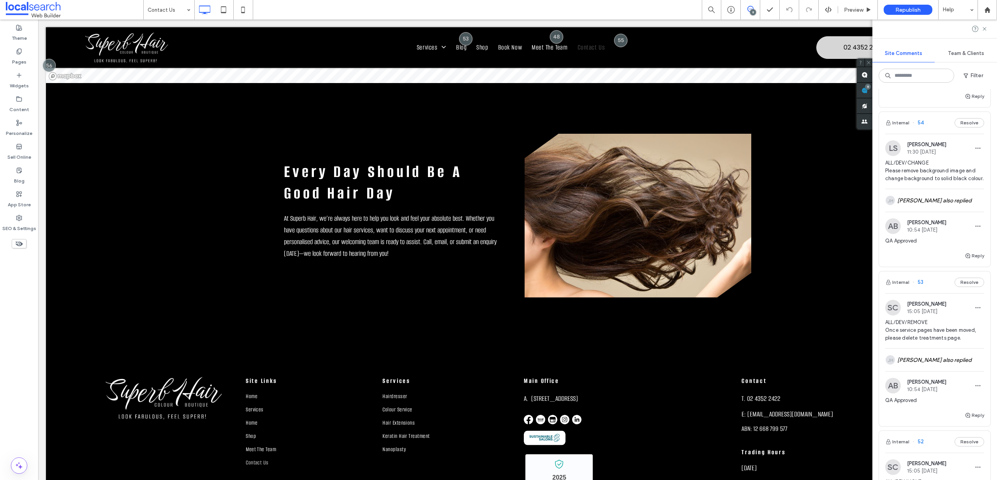
scroll to position [260, 0]
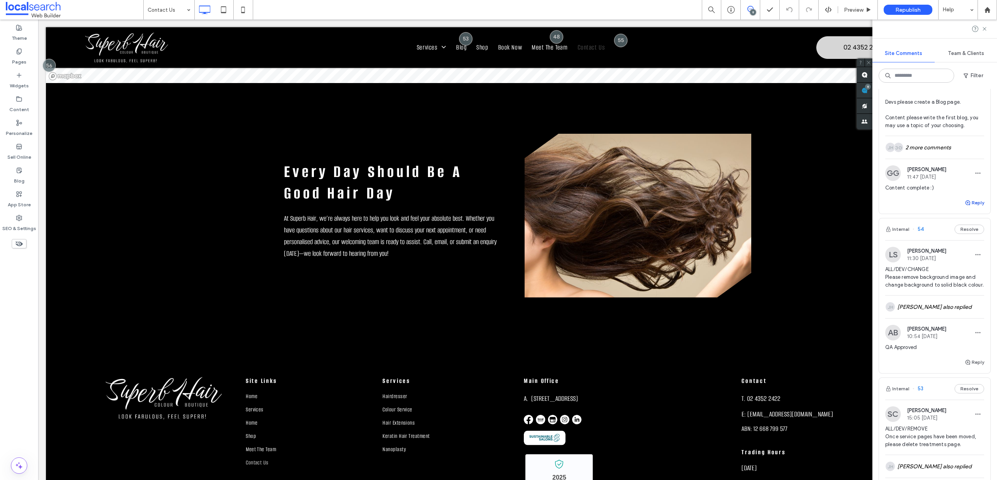
click at [970, 202] on button "Reply" at bounding box center [974, 202] width 19 height 9
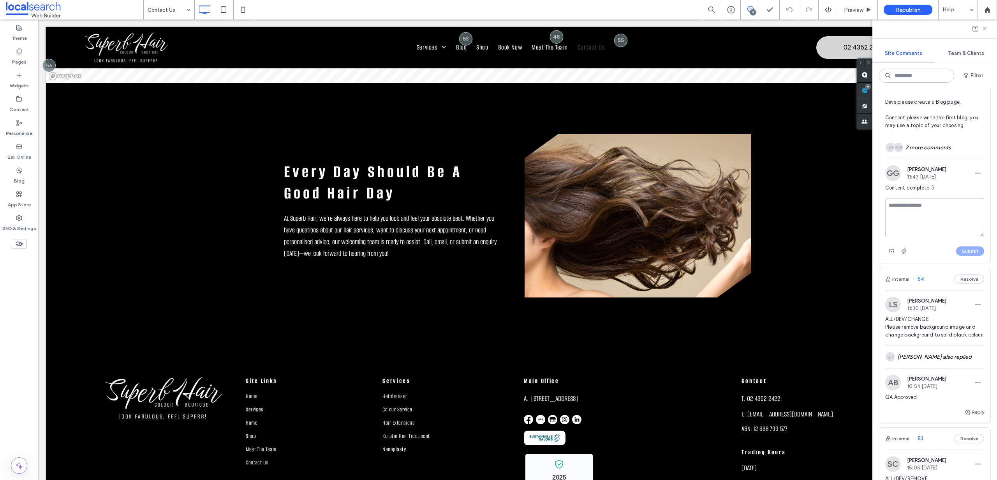
click at [953, 214] on textarea at bounding box center [935, 217] width 99 height 39
type textarea "**********"
click at [964, 251] on button "Submit" at bounding box center [971, 250] width 28 height 9
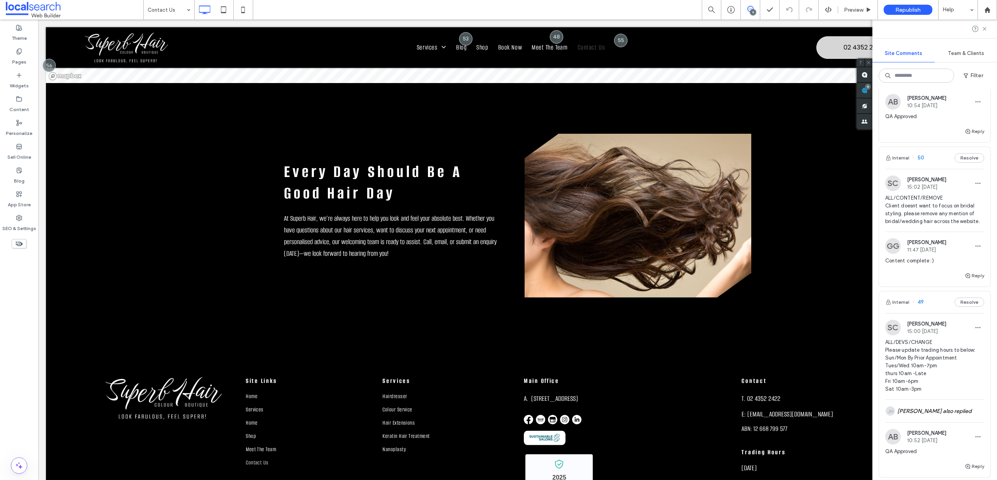
scroll to position [943, 0]
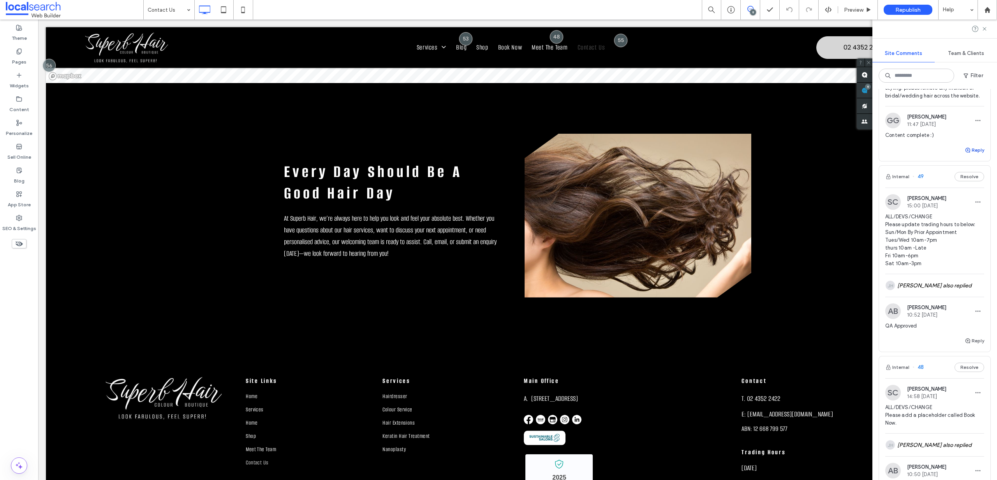
click at [969, 155] on button "Reply" at bounding box center [974, 149] width 19 height 9
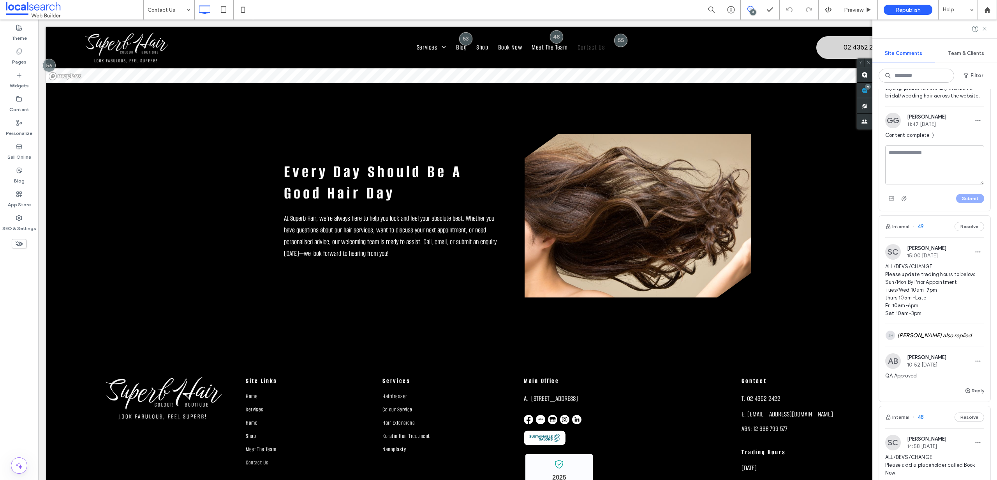
click at [945, 180] on textarea at bounding box center [935, 164] width 99 height 39
type textarea "**********"
click at [966, 203] on button "Submit" at bounding box center [971, 198] width 28 height 9
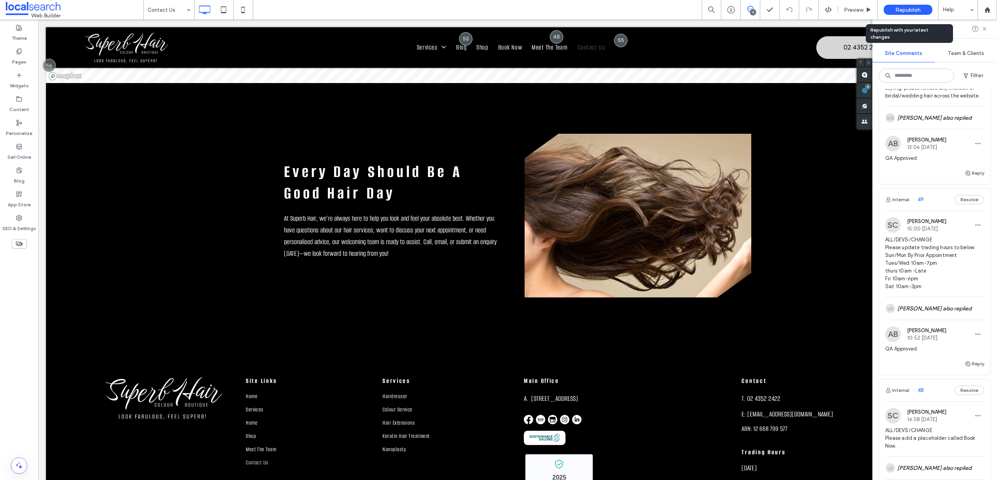
click at [915, 8] on span "Republish" at bounding box center [908, 10] width 25 height 7
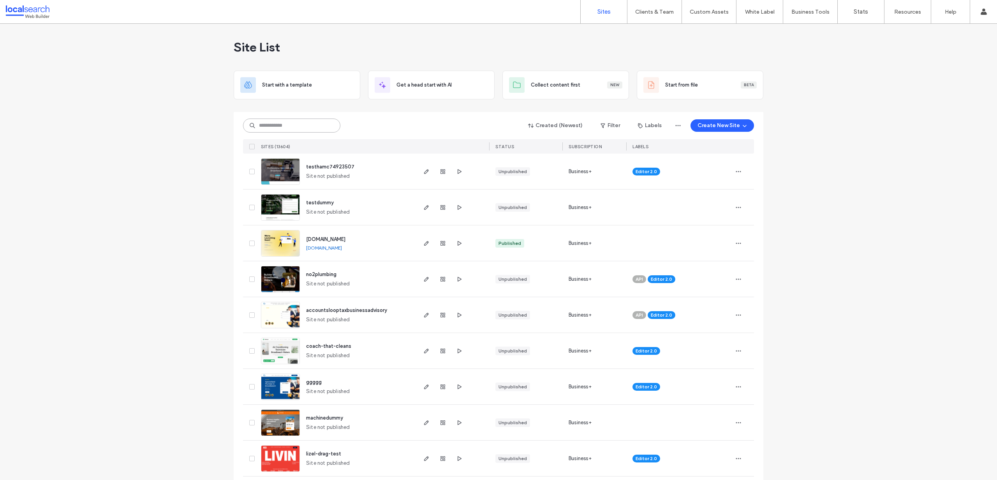
click at [302, 127] on input at bounding box center [291, 125] width 97 height 14
paste input "********"
type input "********"
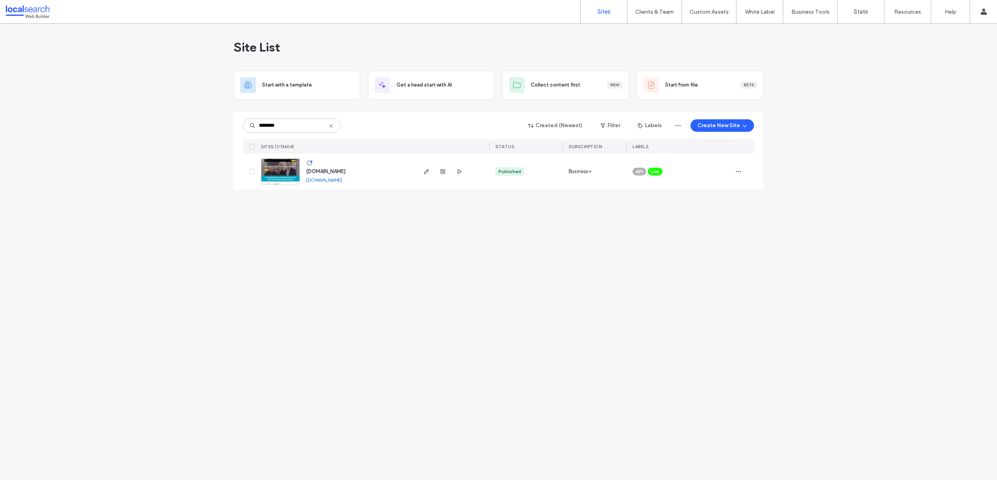
click at [274, 164] on img at bounding box center [280, 185] width 38 height 53
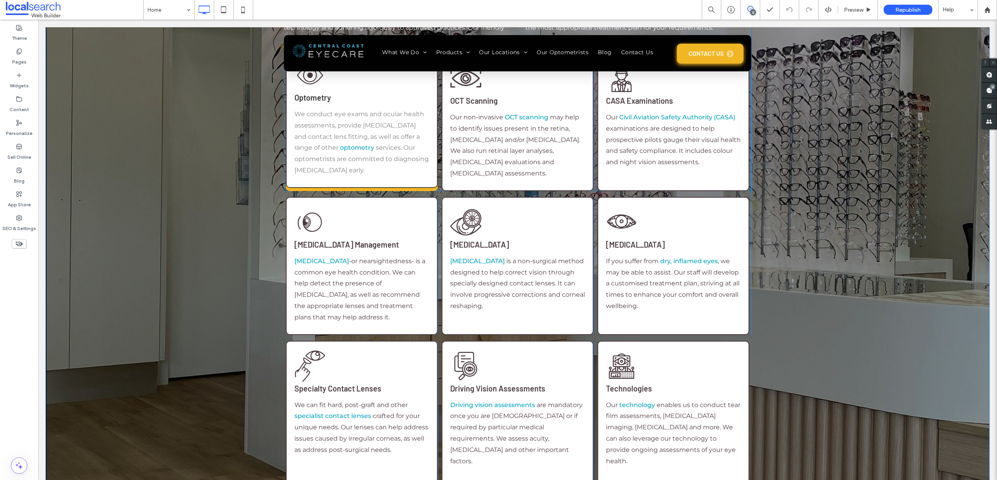
scroll to position [1251, 0]
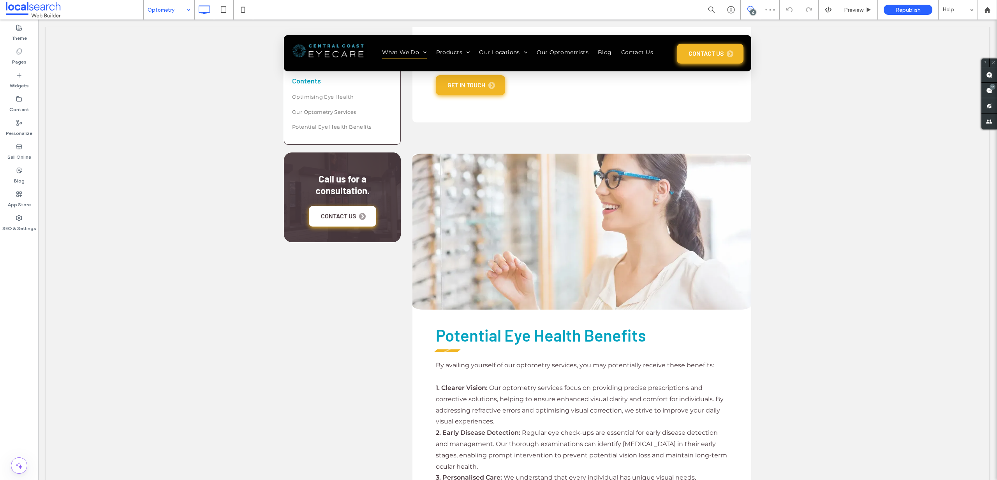
scroll to position [1028, 0]
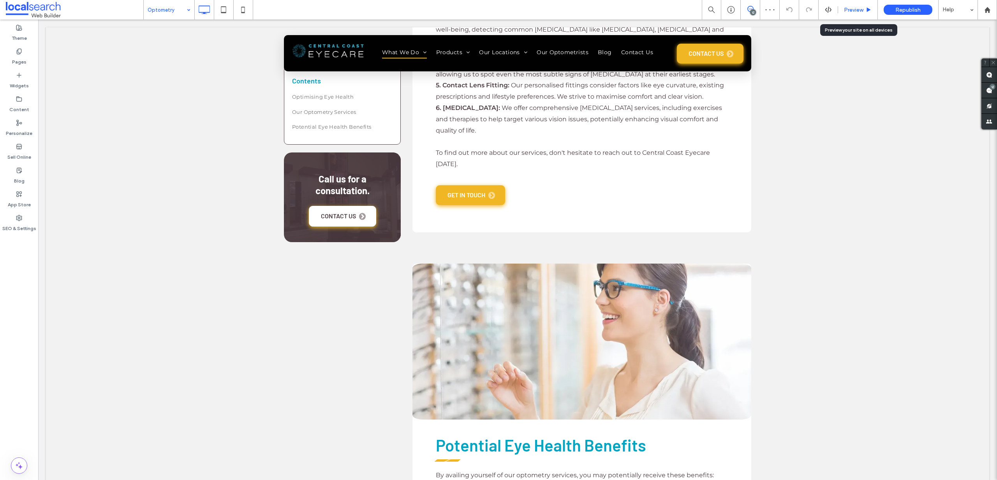
click at [868, 11] on use at bounding box center [869, 9] width 4 height 4
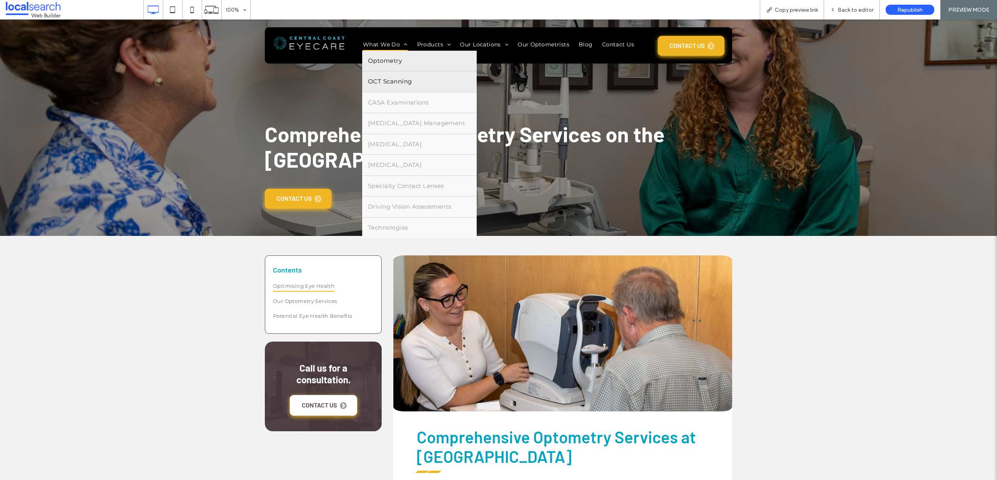
click at [386, 82] on span "OCT Scanning" at bounding box center [390, 81] width 44 height 9
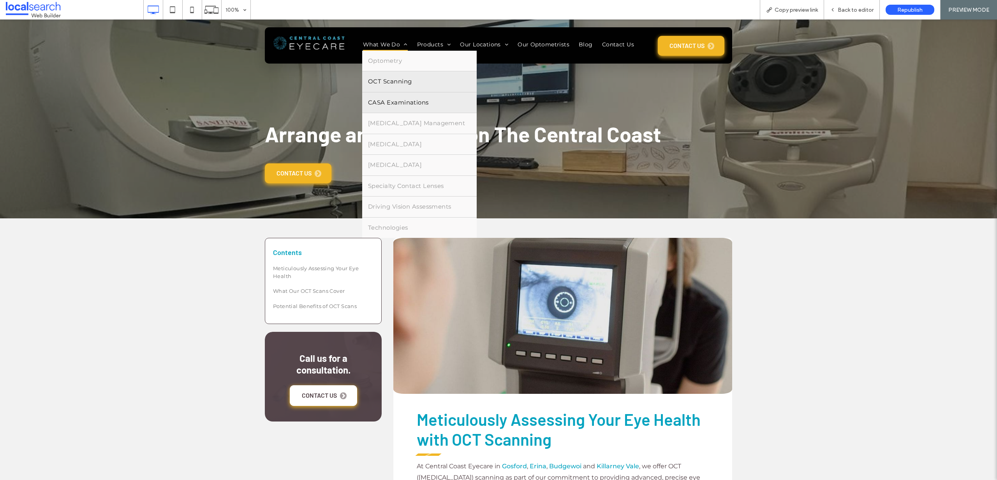
click at [393, 97] on link "CASA Examinations" at bounding box center [419, 102] width 115 height 21
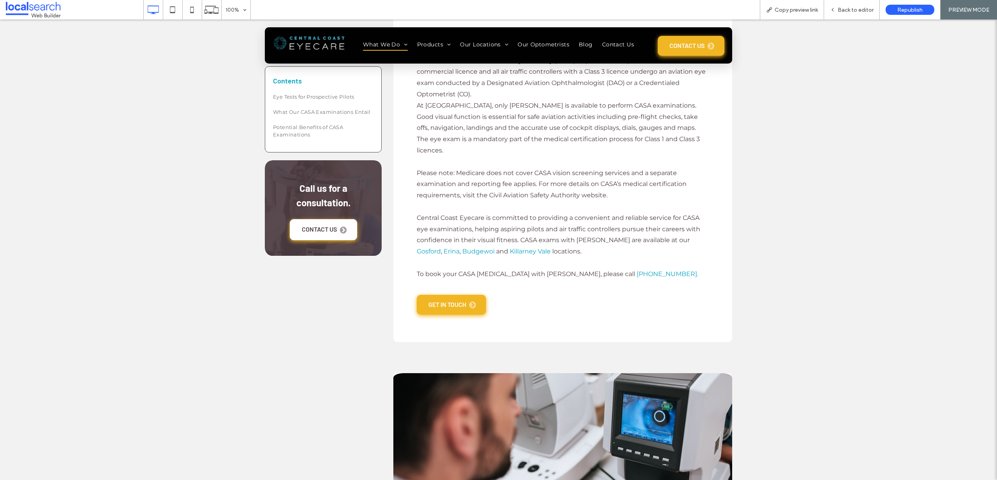
scroll to position [427, 0]
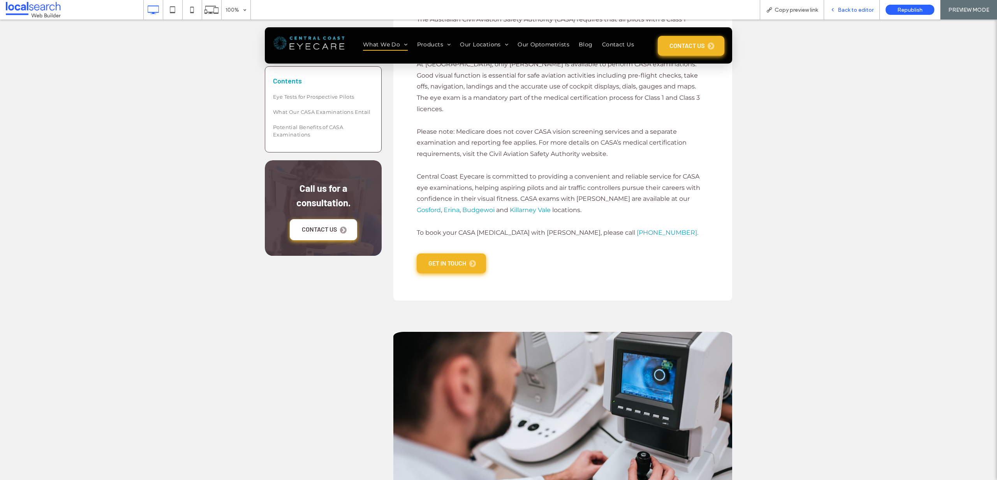
click at [865, 14] on div "Back to editor" at bounding box center [852, 9] width 56 height 19
click at [866, 9] on span "Back to editor" at bounding box center [856, 10] width 36 height 7
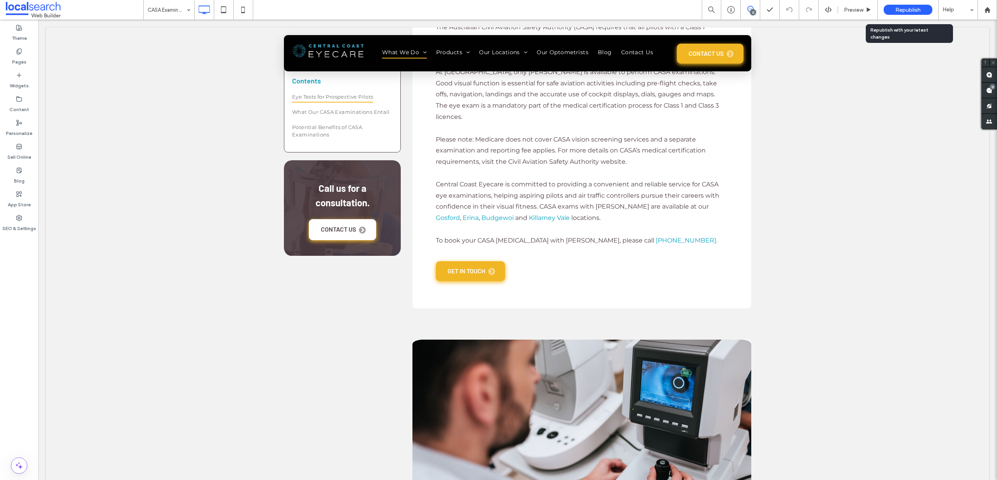
click at [906, 11] on span "Republish" at bounding box center [908, 10] width 25 height 7
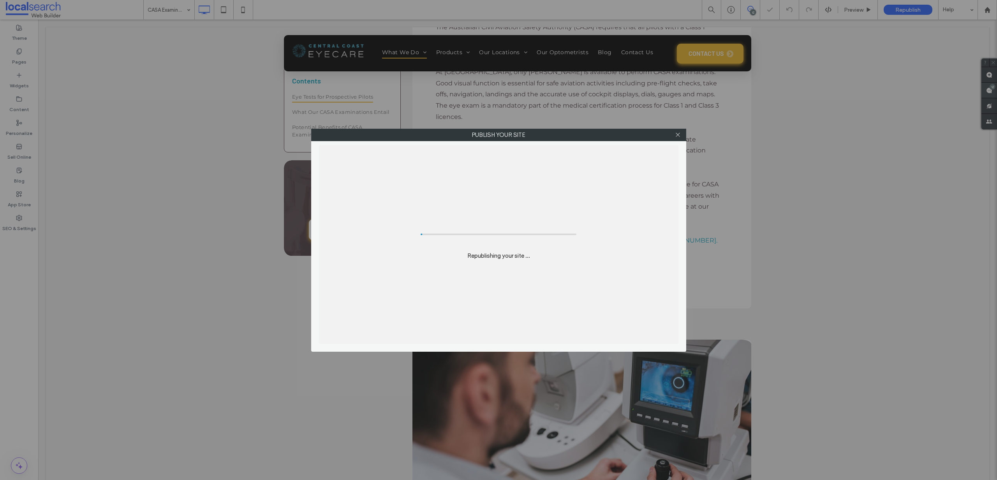
click at [989, 90] on div "Publish your site Republishing your site ..." at bounding box center [498, 240] width 997 height 480
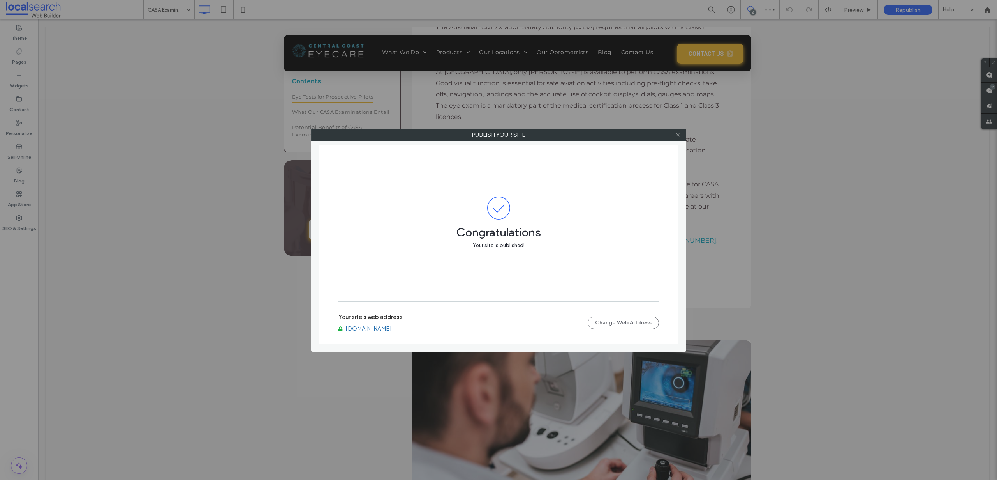
click at [677, 134] on icon at bounding box center [678, 135] width 6 height 6
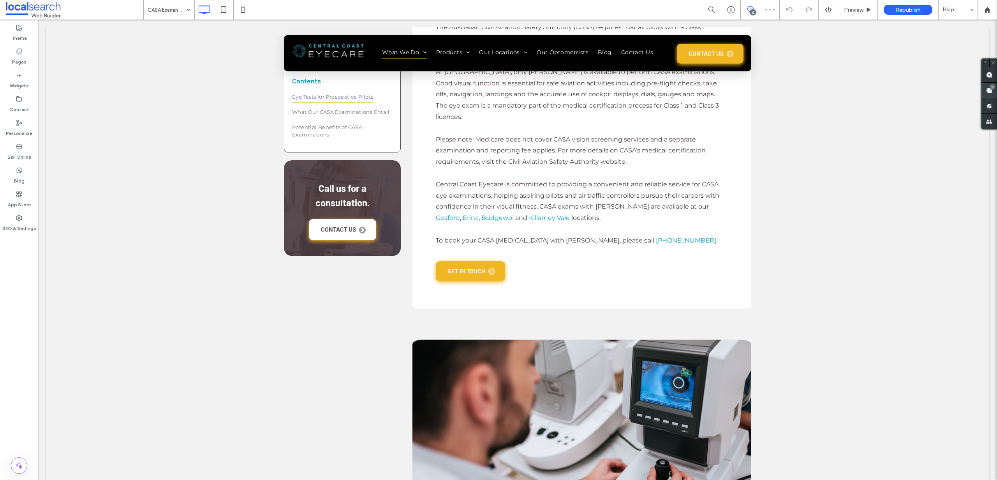
click at [994, 89] on div "12" at bounding box center [990, 91] width 16 height 16
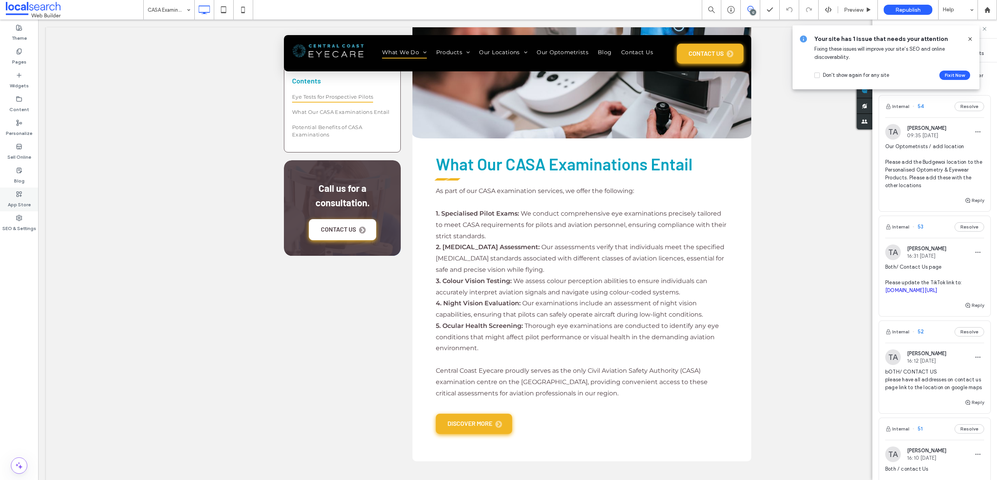
click at [21, 203] on label "App Store" at bounding box center [19, 202] width 23 height 11
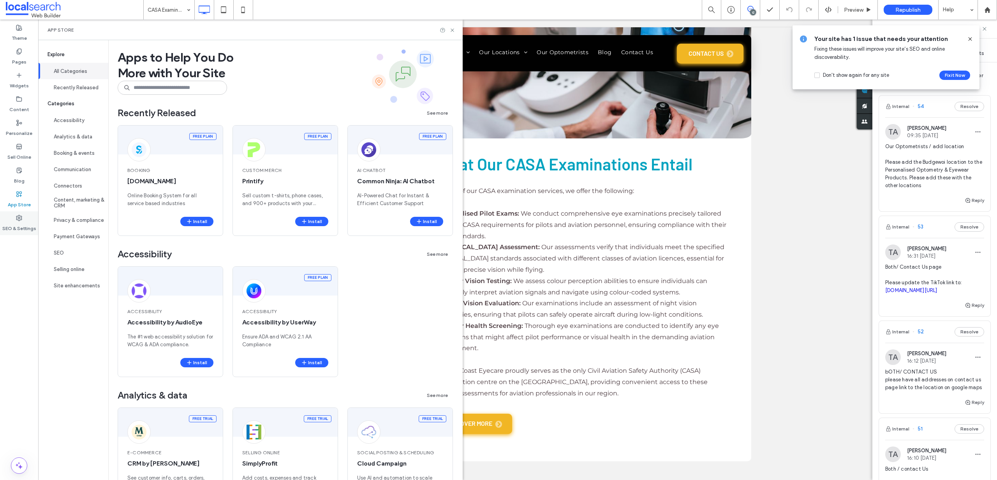
click at [21, 219] on use at bounding box center [18, 217] width 5 height 5
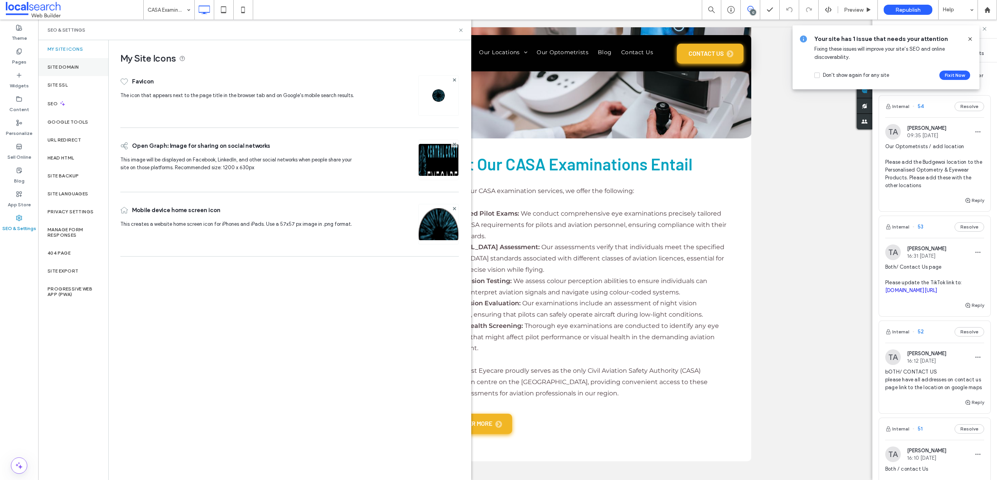
click at [61, 62] on div "Site Domain" at bounding box center [73, 67] width 70 height 18
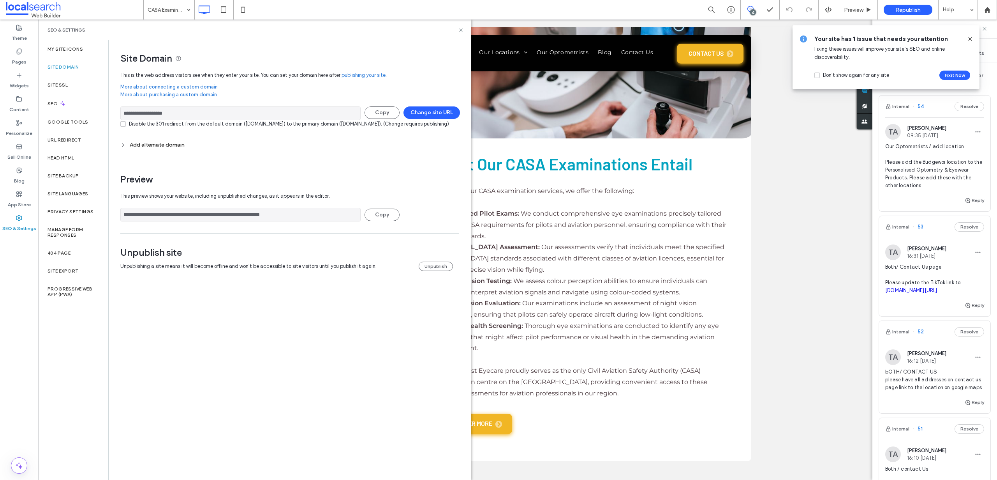
click at [279, 221] on input "**********" at bounding box center [240, 215] width 240 height 14
click at [970, 37] on icon at bounding box center [970, 39] width 6 height 6
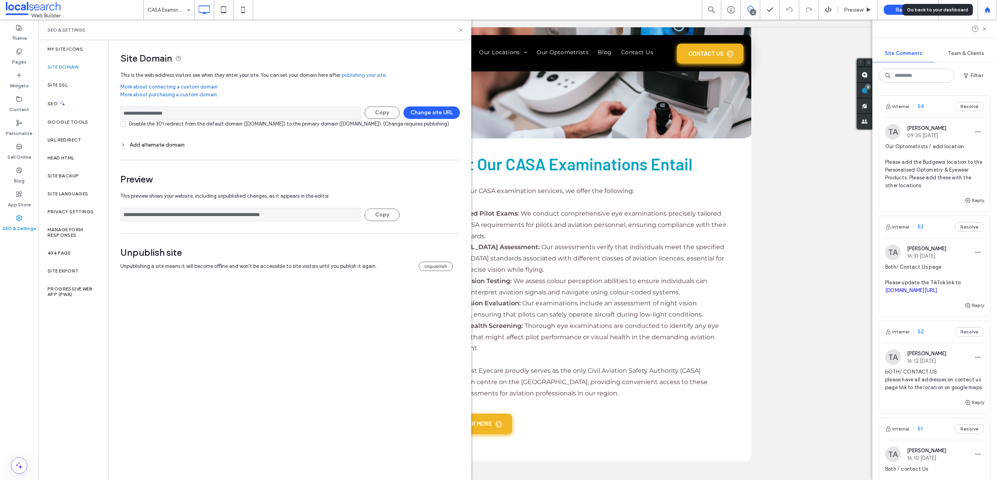
click at [987, 11] on use at bounding box center [988, 10] width 6 height 6
